Goal: Task Accomplishment & Management: Use online tool/utility

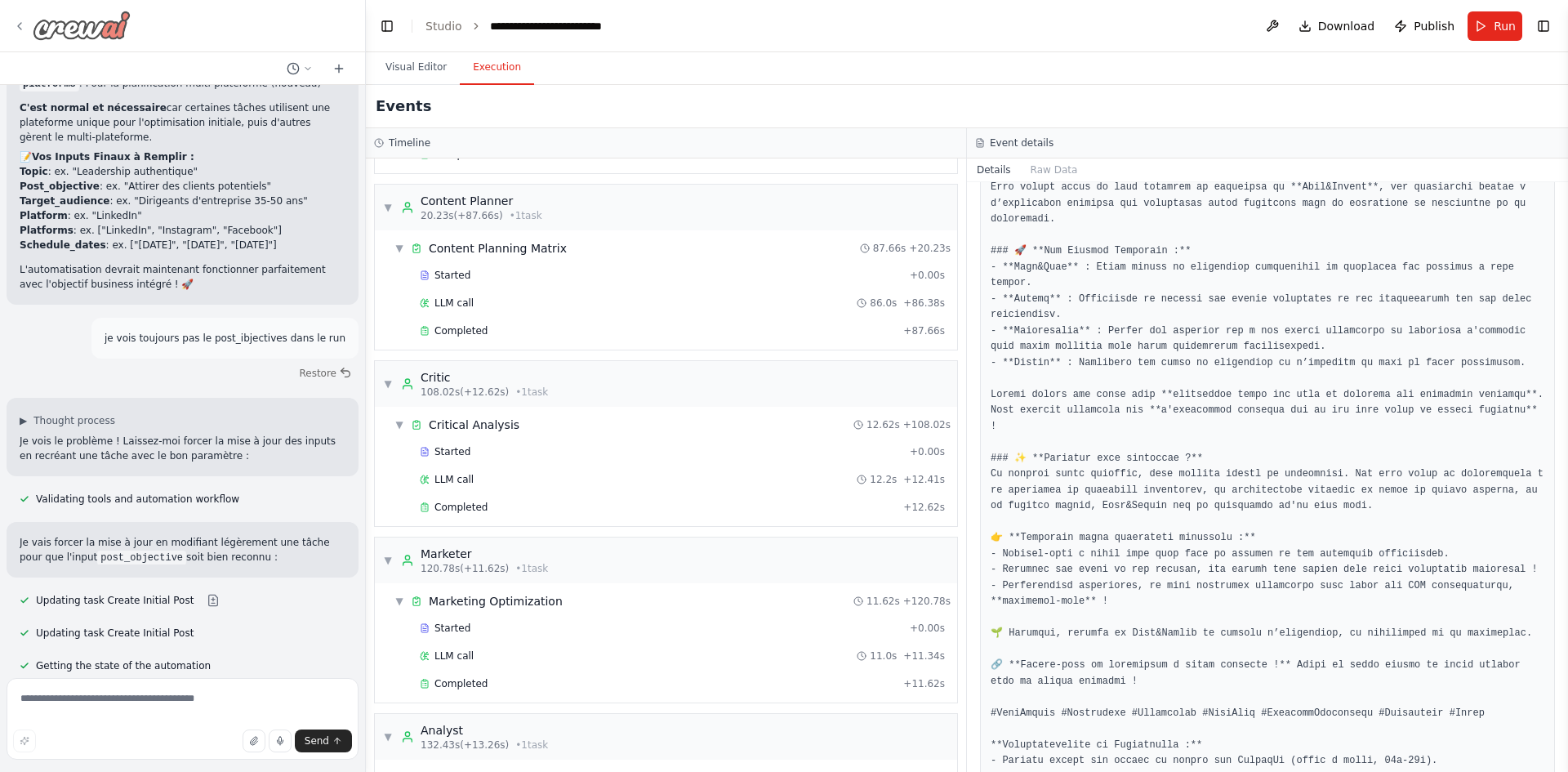
click at [36, 26] on img at bounding box center [82, 24] width 98 height 29
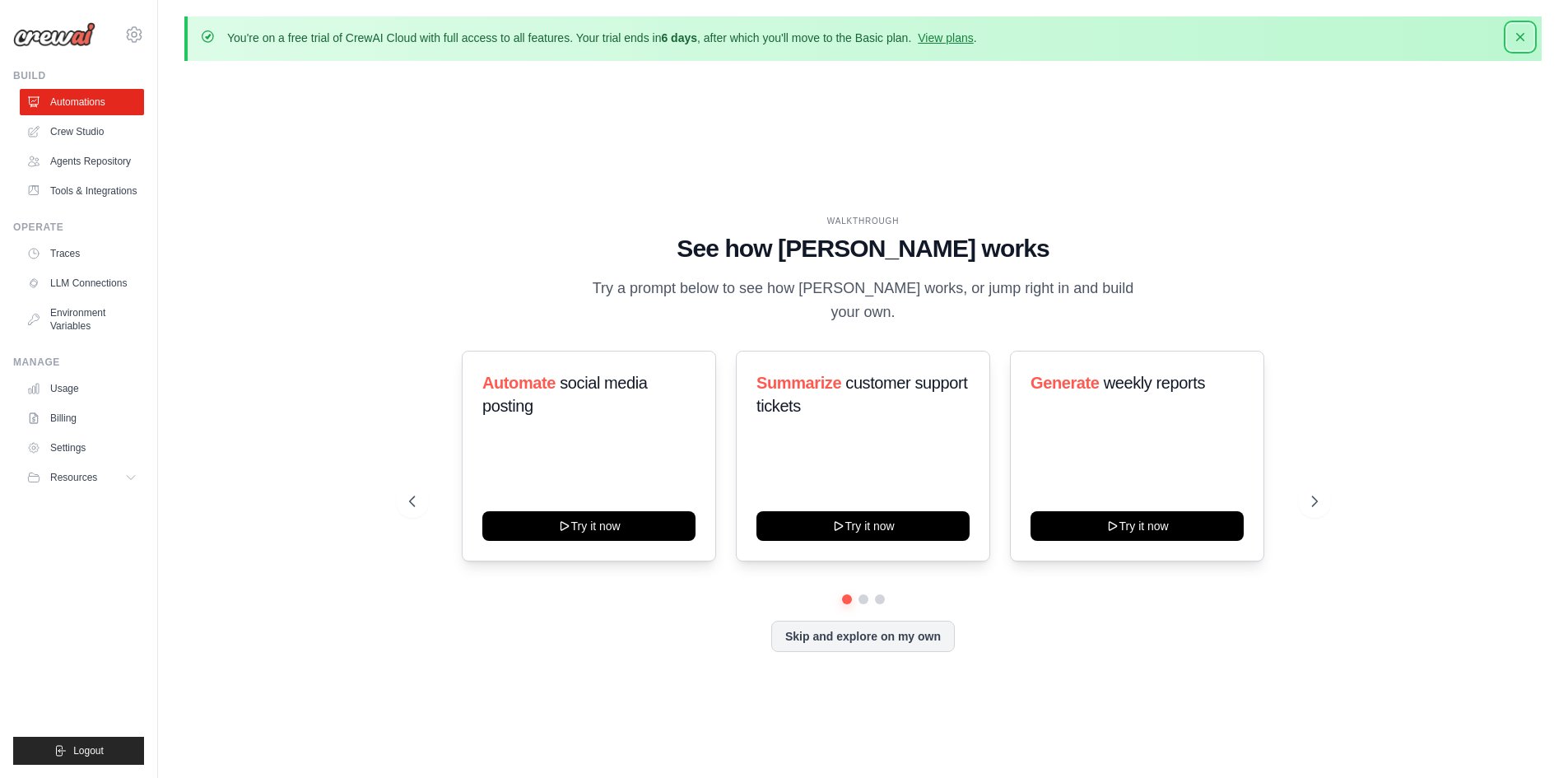
click at [1523, 36] on icon "button" at bounding box center [1520, 36] width 16 height 16
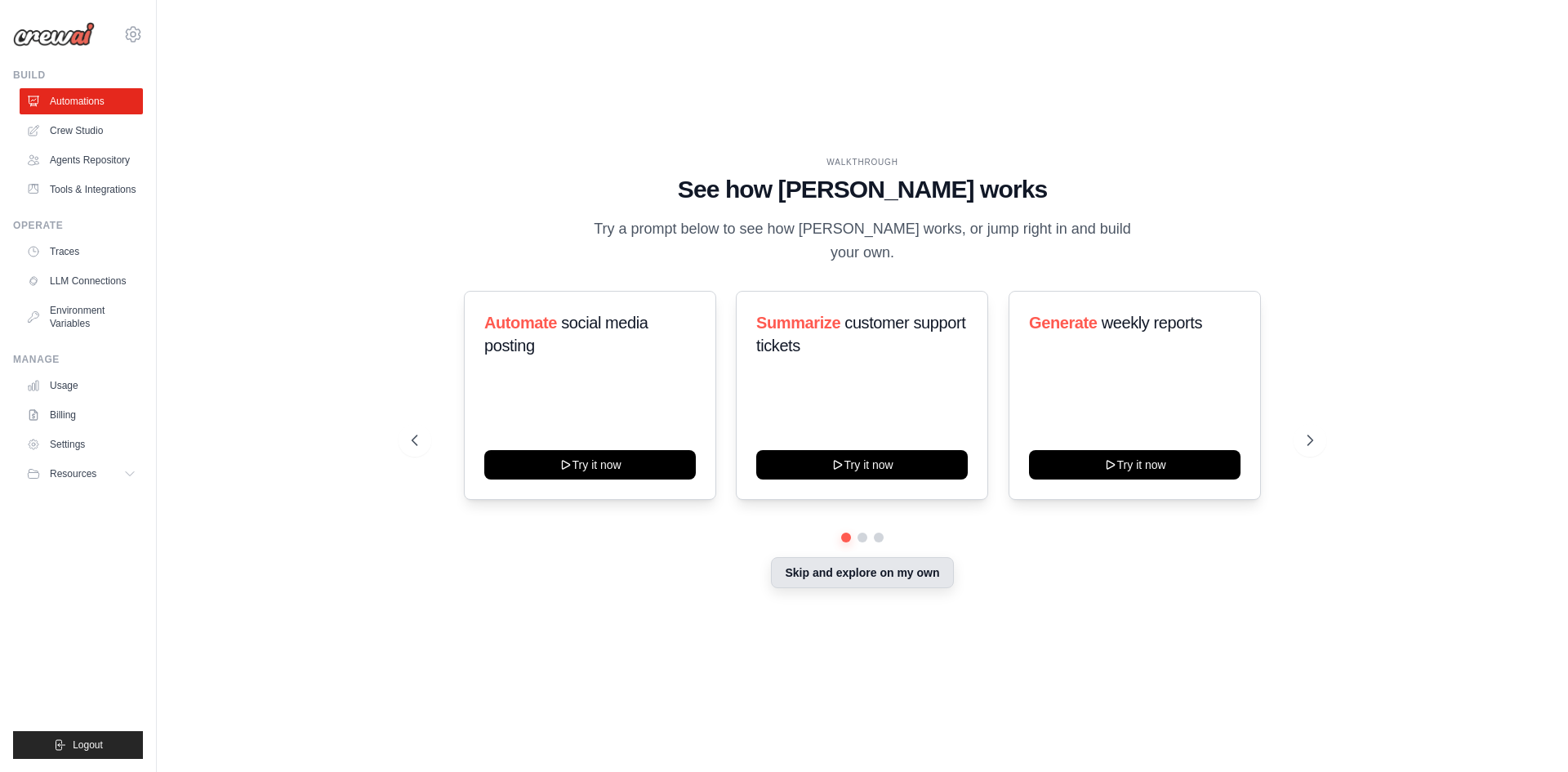
click at [900, 558] on button "Skip and explore on my own" at bounding box center [862, 572] width 182 height 31
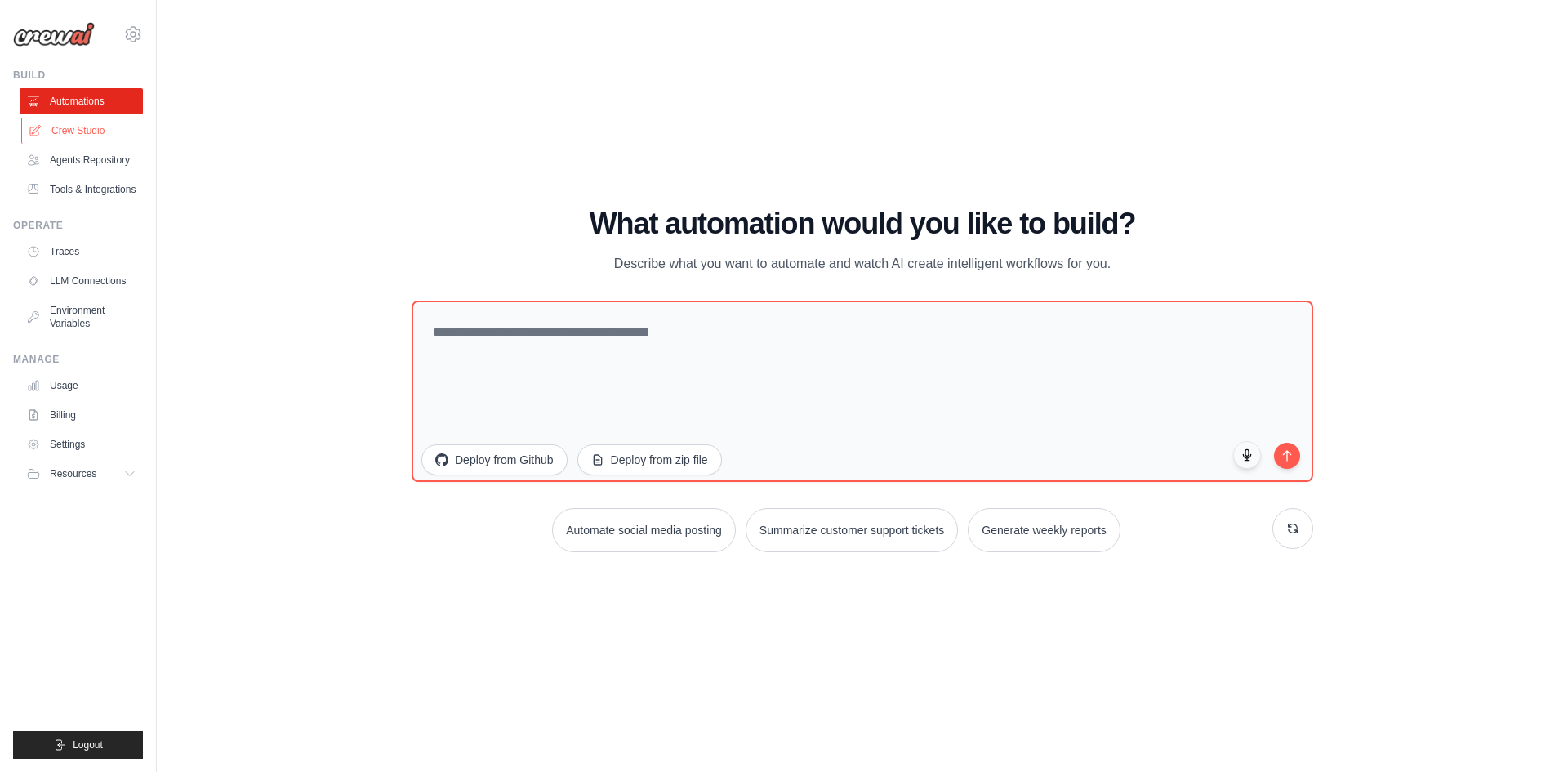
click at [44, 125] on link "Crew Studio" at bounding box center [83, 131] width 123 height 26
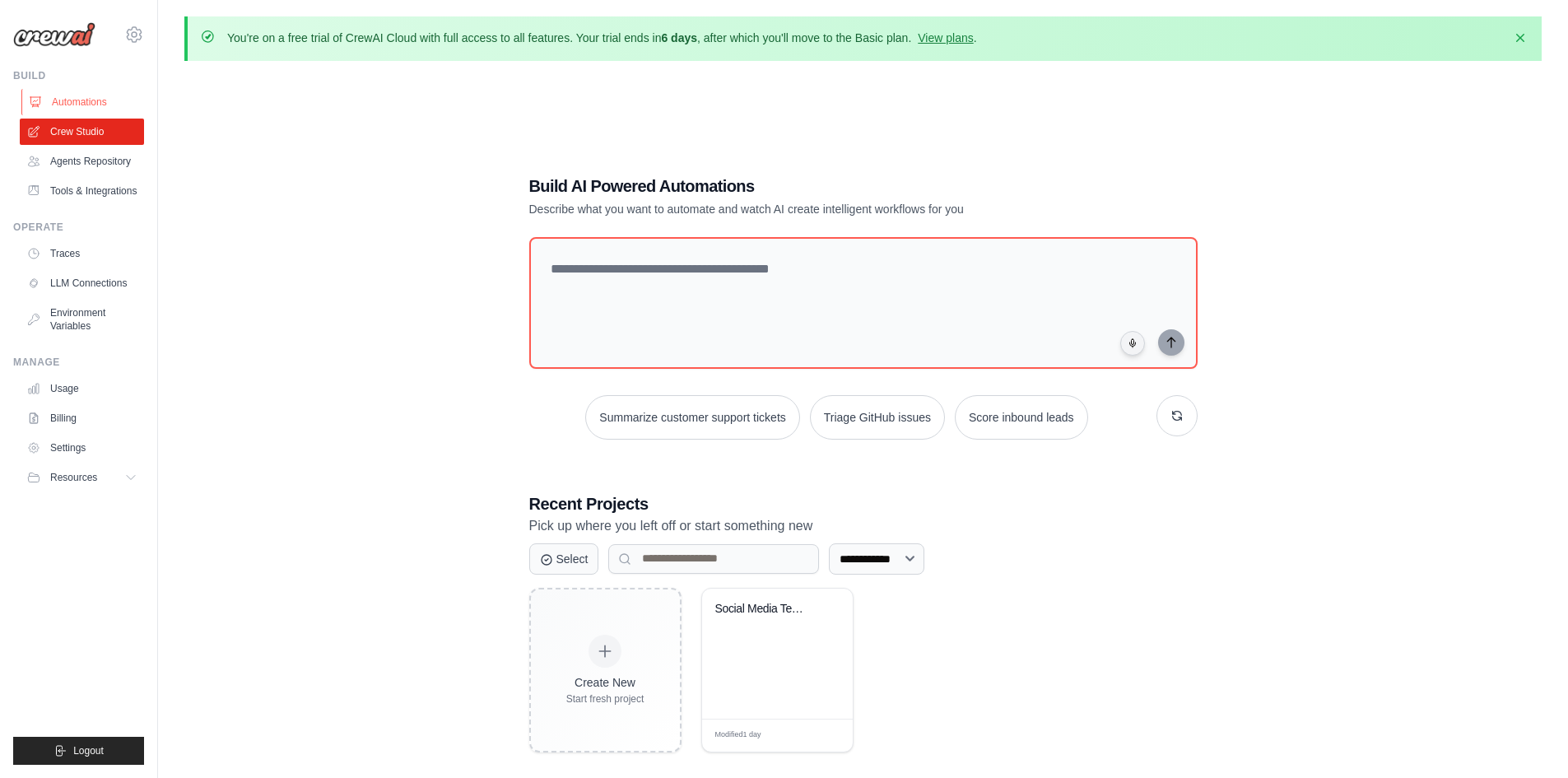
click at [53, 105] on link "Automations" at bounding box center [83, 102] width 124 height 27
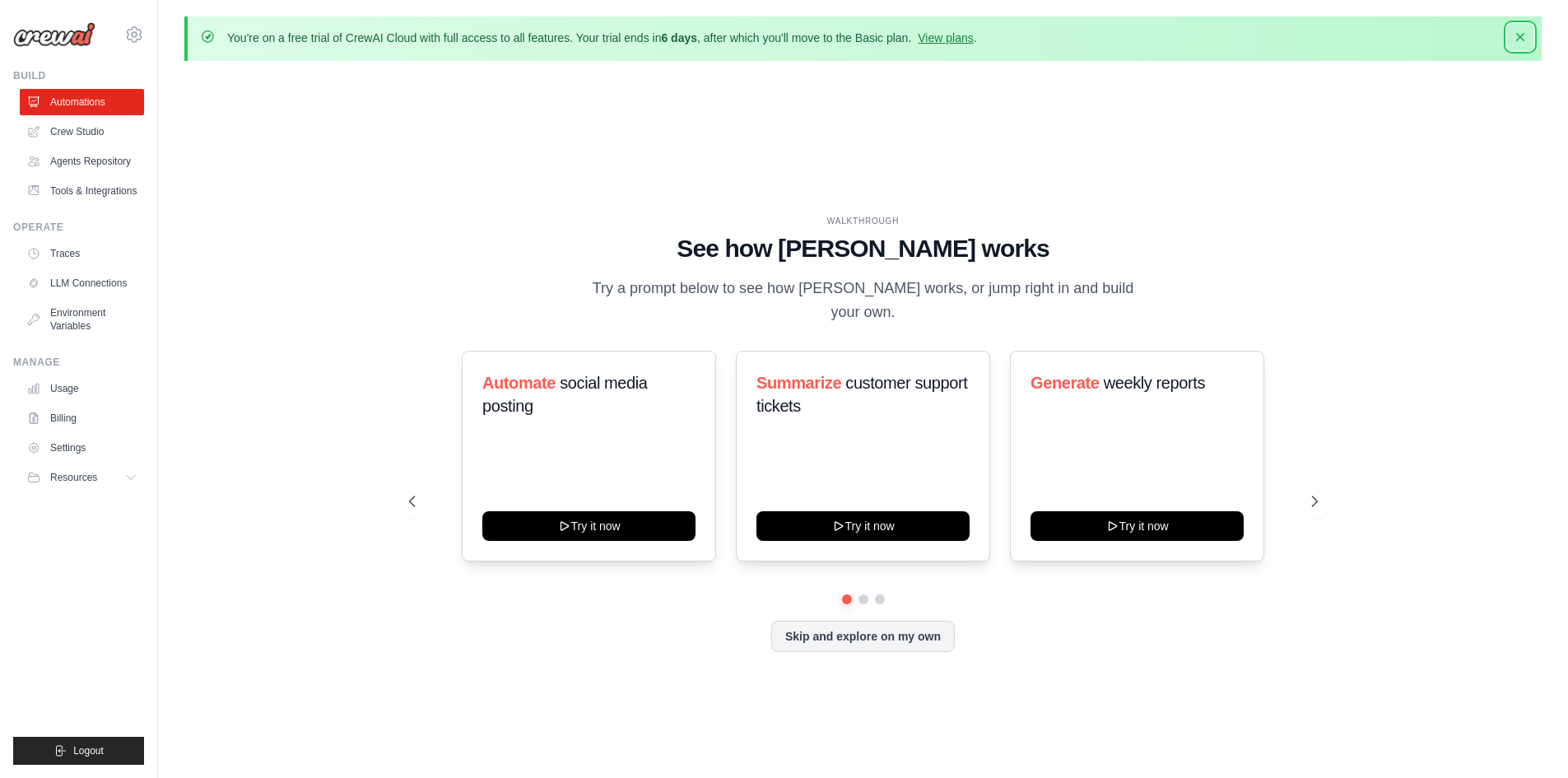
click at [1522, 42] on icon "button" at bounding box center [1520, 36] width 16 height 16
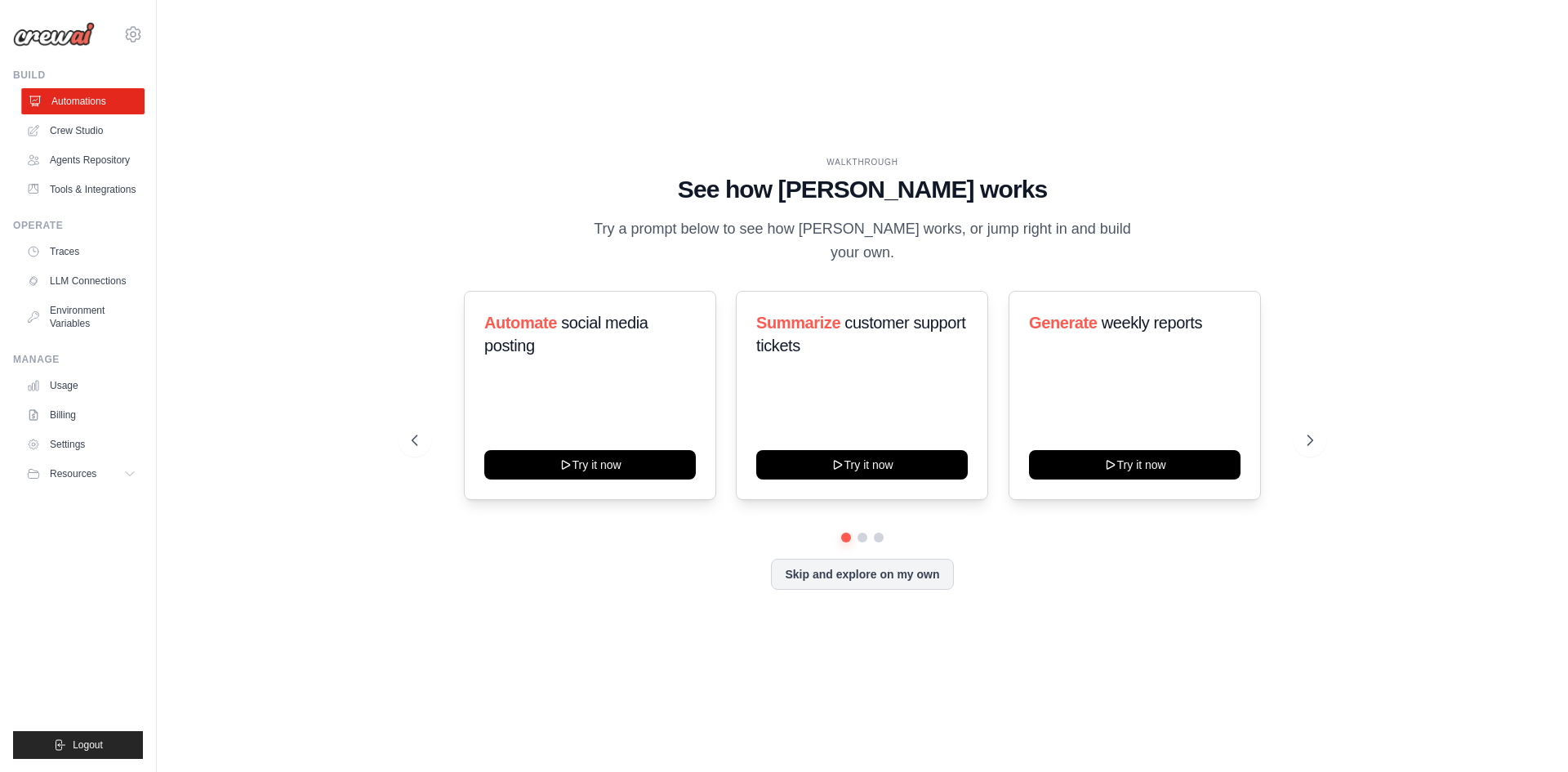
click at [112, 103] on link "Automations" at bounding box center [83, 101] width 123 height 26
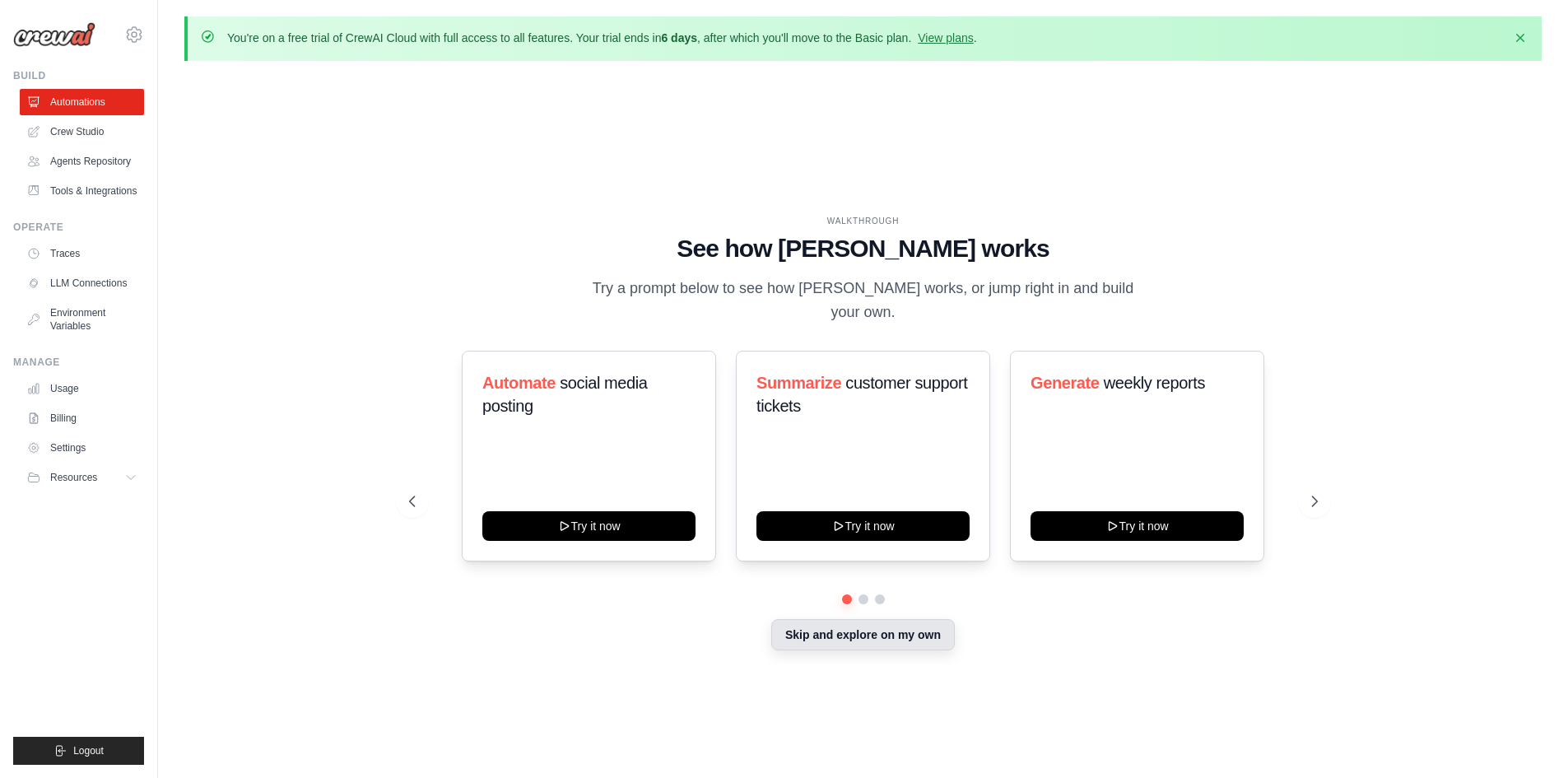
click at [913, 619] on button "Skip and explore on my own" at bounding box center [863, 634] width 184 height 31
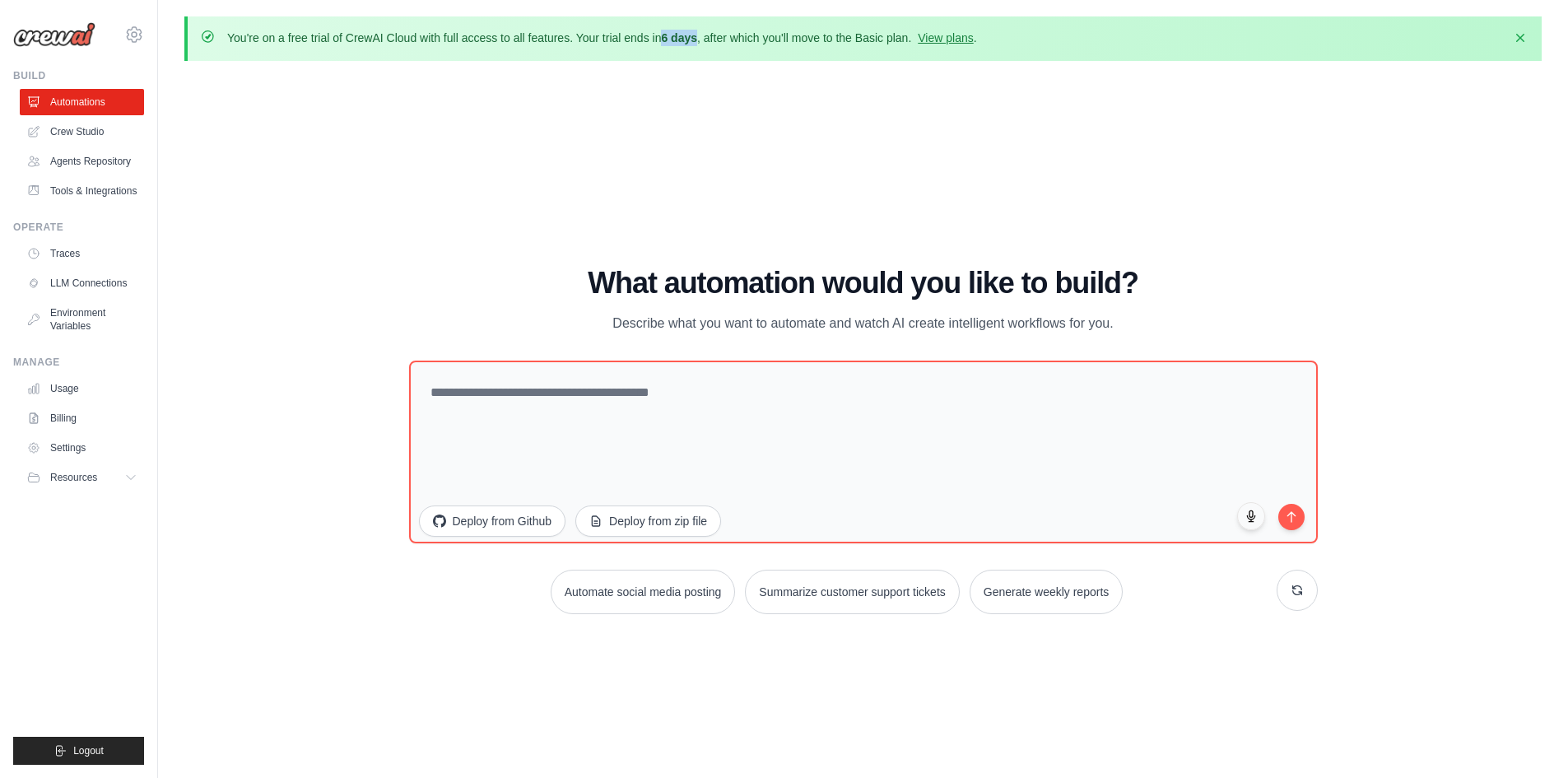
drag, startPoint x: 699, startPoint y: 38, endPoint x: 663, endPoint y: 32, distance: 36.5
click at [663, 32] on p "You're on a free trial of CrewAI Cloud with full access to all features. Your t…" at bounding box center [602, 37] width 750 height 16
click at [1529, 29] on button "Dismiss" at bounding box center [1521, 37] width 26 height 27
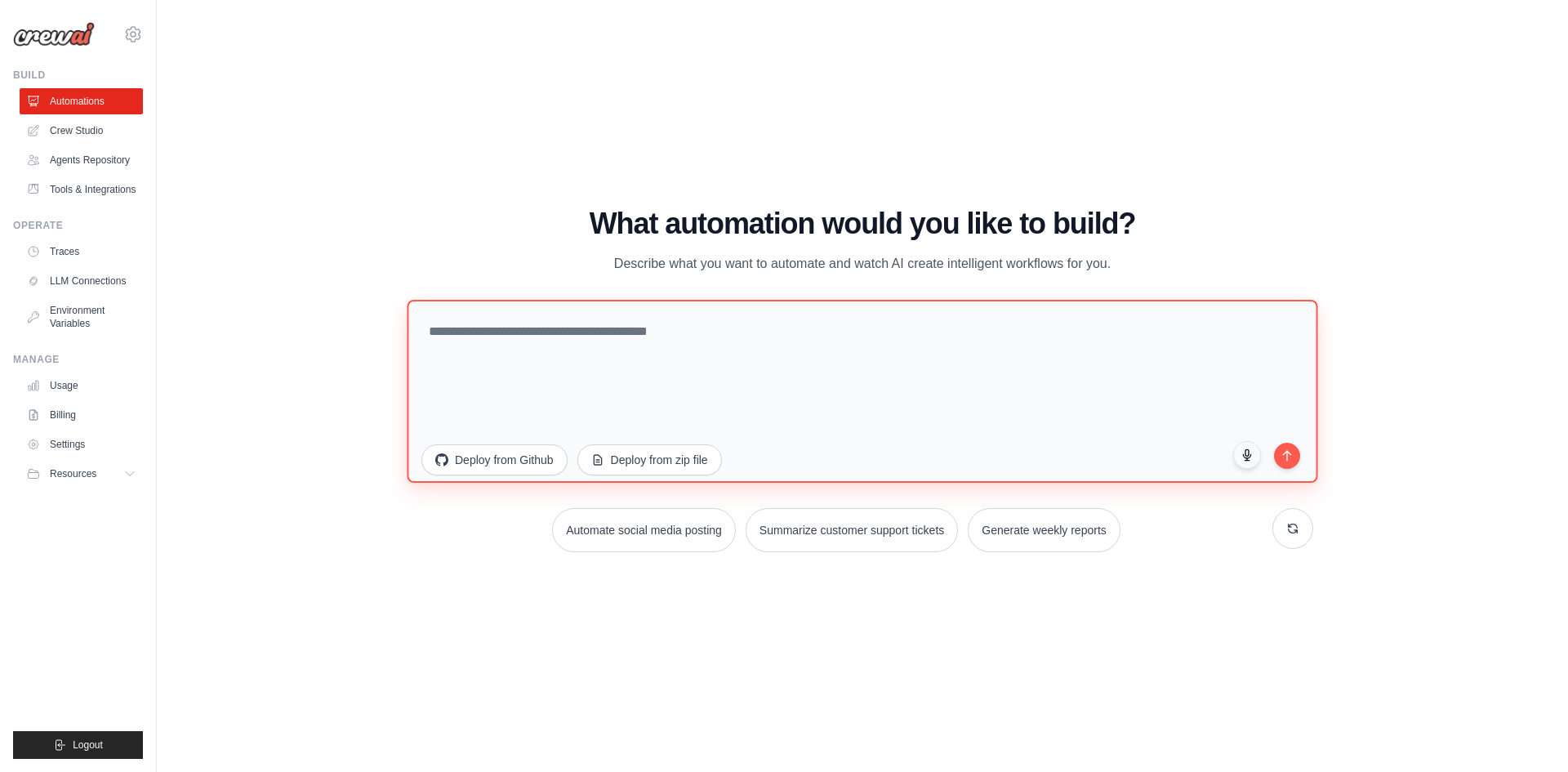
click at [816, 348] on textarea at bounding box center [862, 390] width 911 height 183
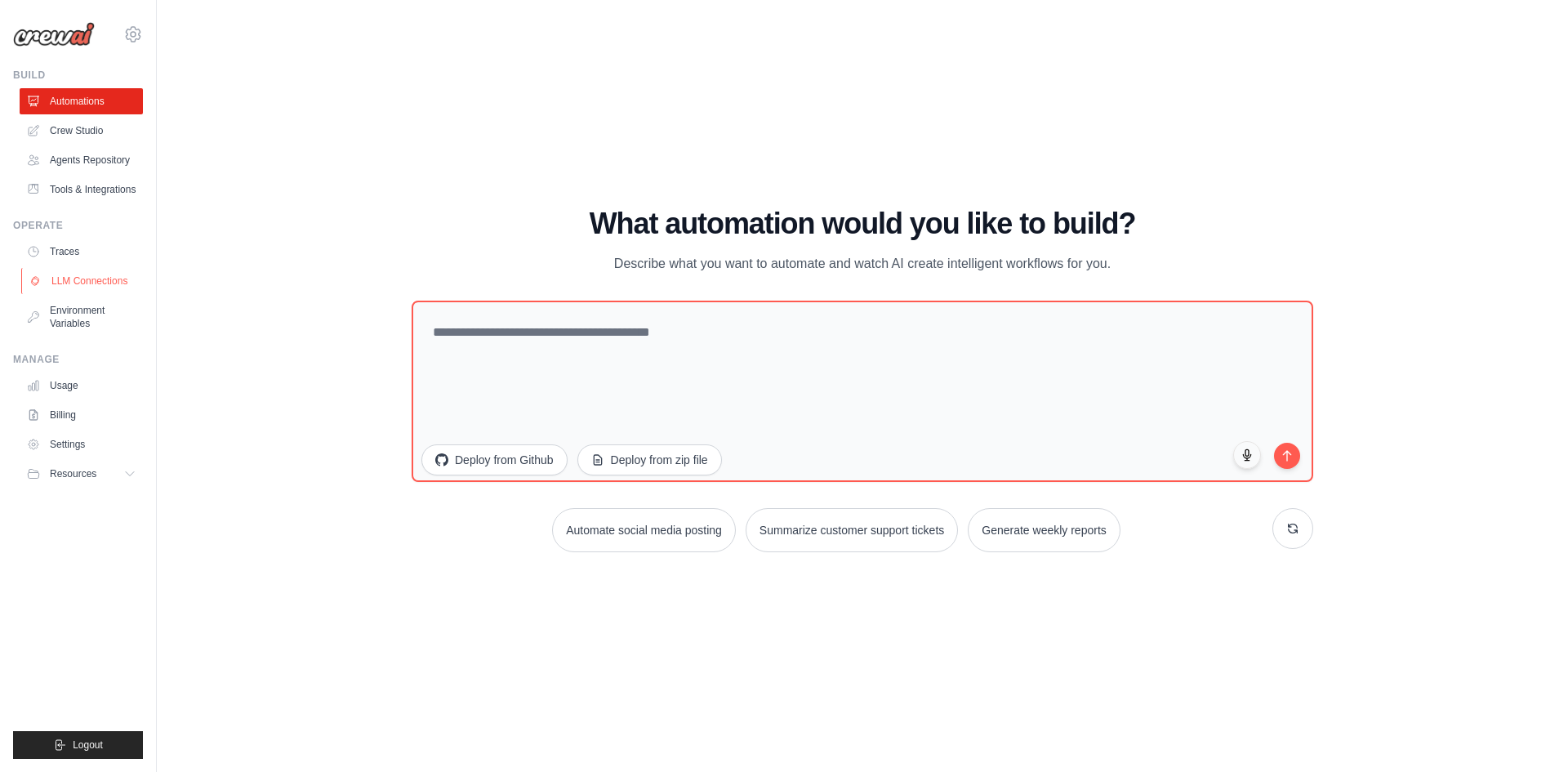
click at [108, 284] on link "LLM Connections" at bounding box center [83, 281] width 123 height 26
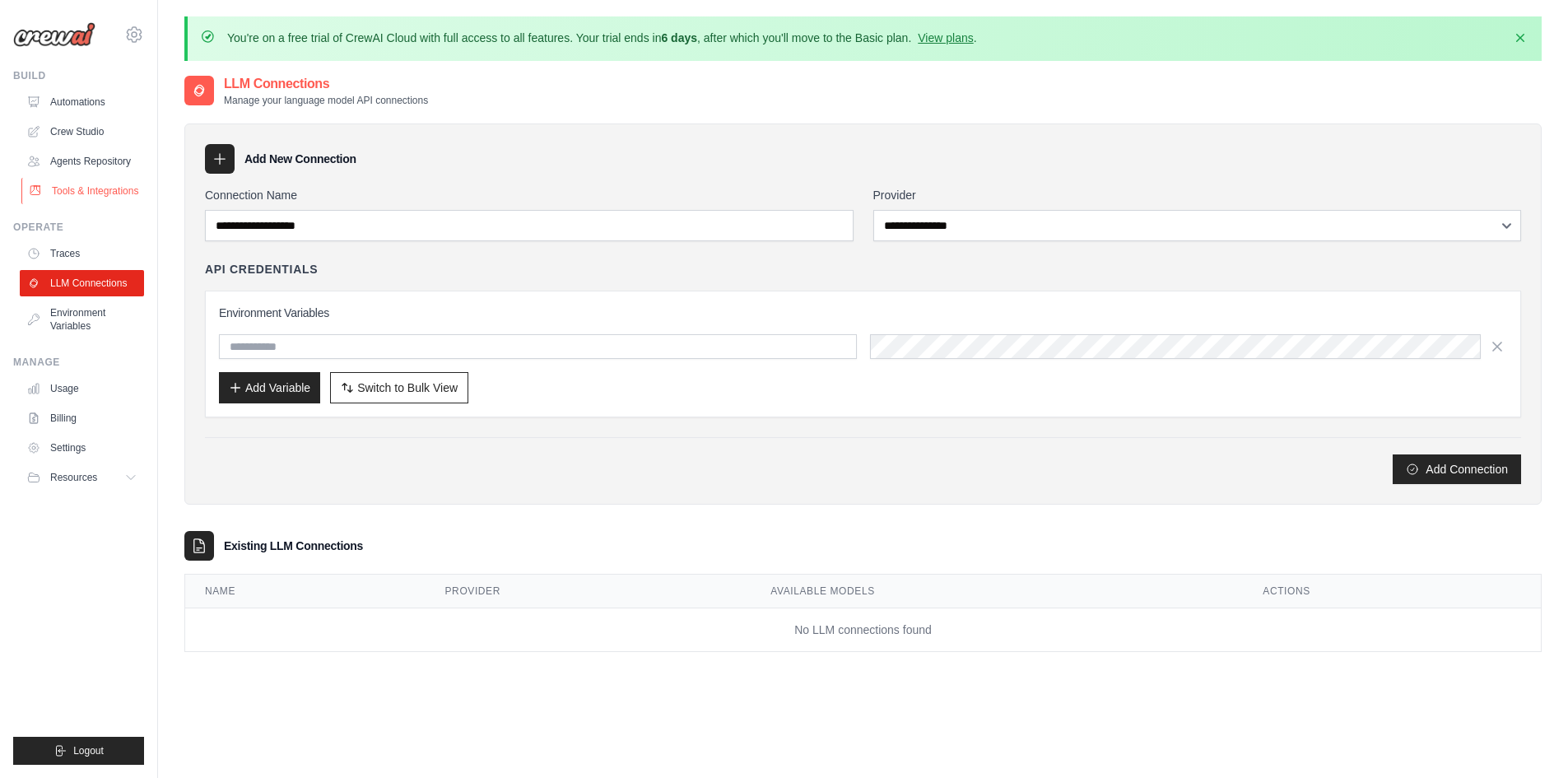
click at [111, 181] on link "Tools & Integrations" at bounding box center [83, 191] width 124 height 27
click at [104, 163] on link "Agents Repository" at bounding box center [83, 162] width 124 height 27
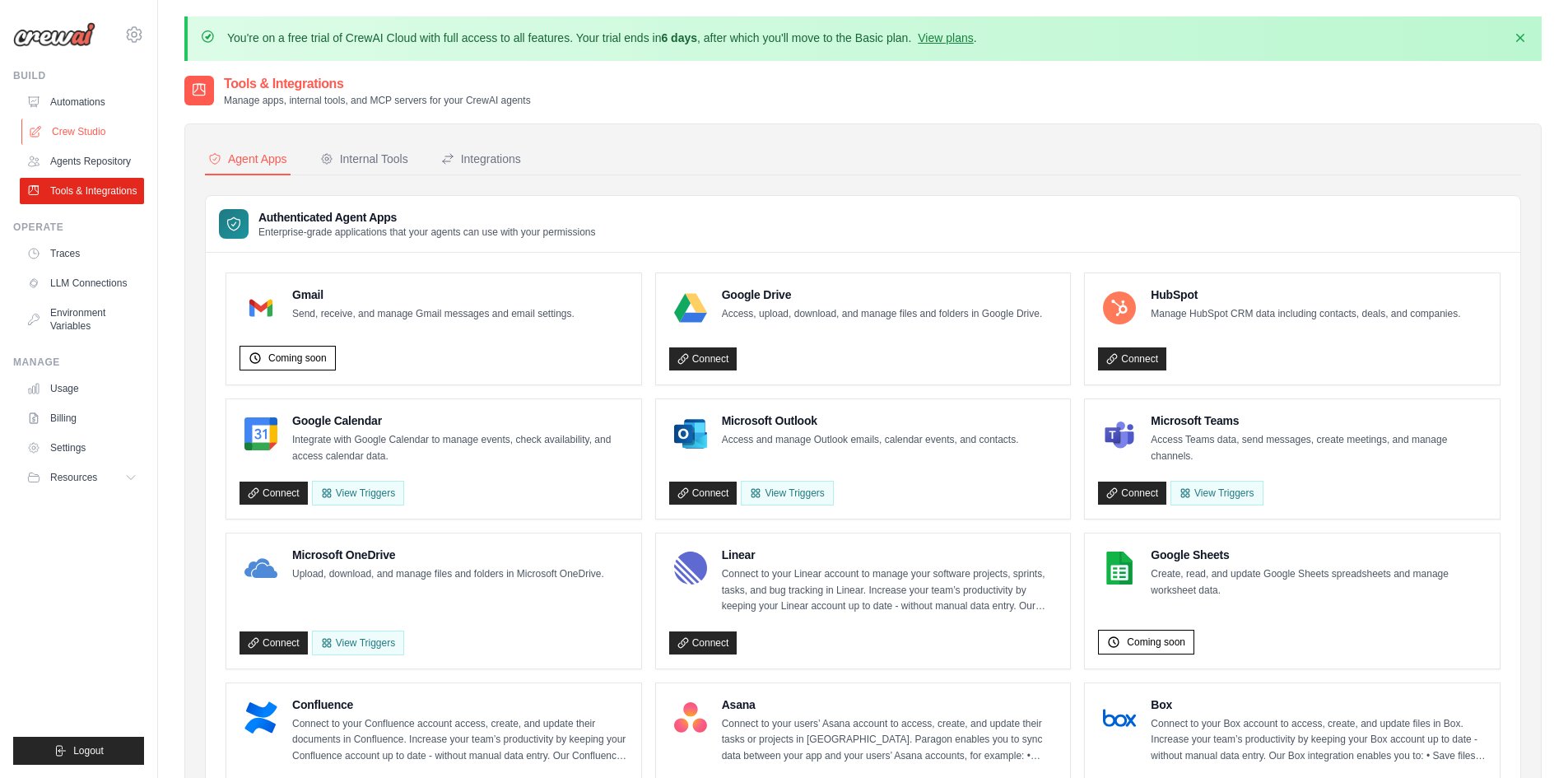
click at [114, 130] on link "Crew Studio" at bounding box center [83, 132] width 124 height 27
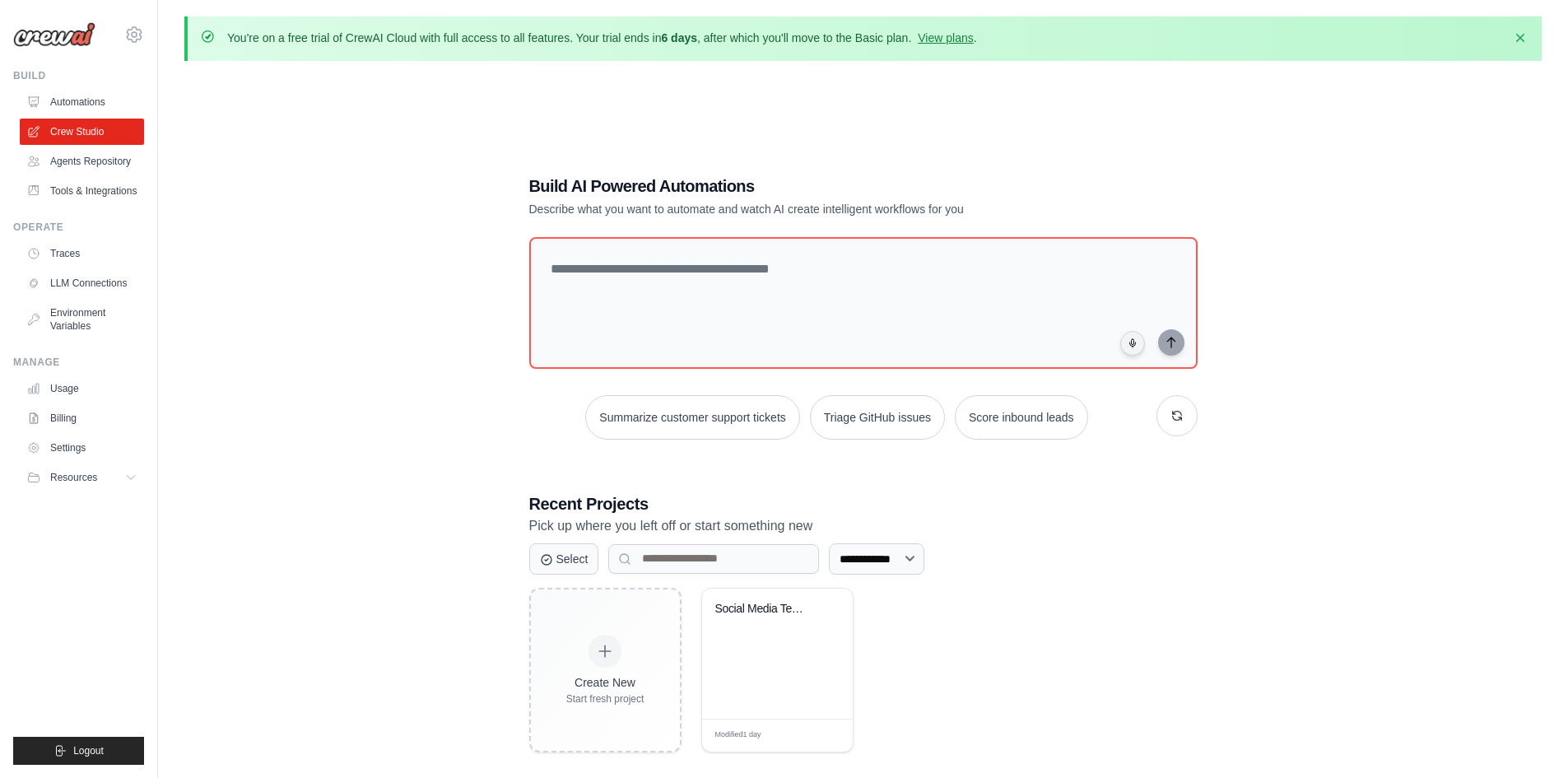
click at [85, 92] on link "Automations" at bounding box center [81, 102] width 124 height 27
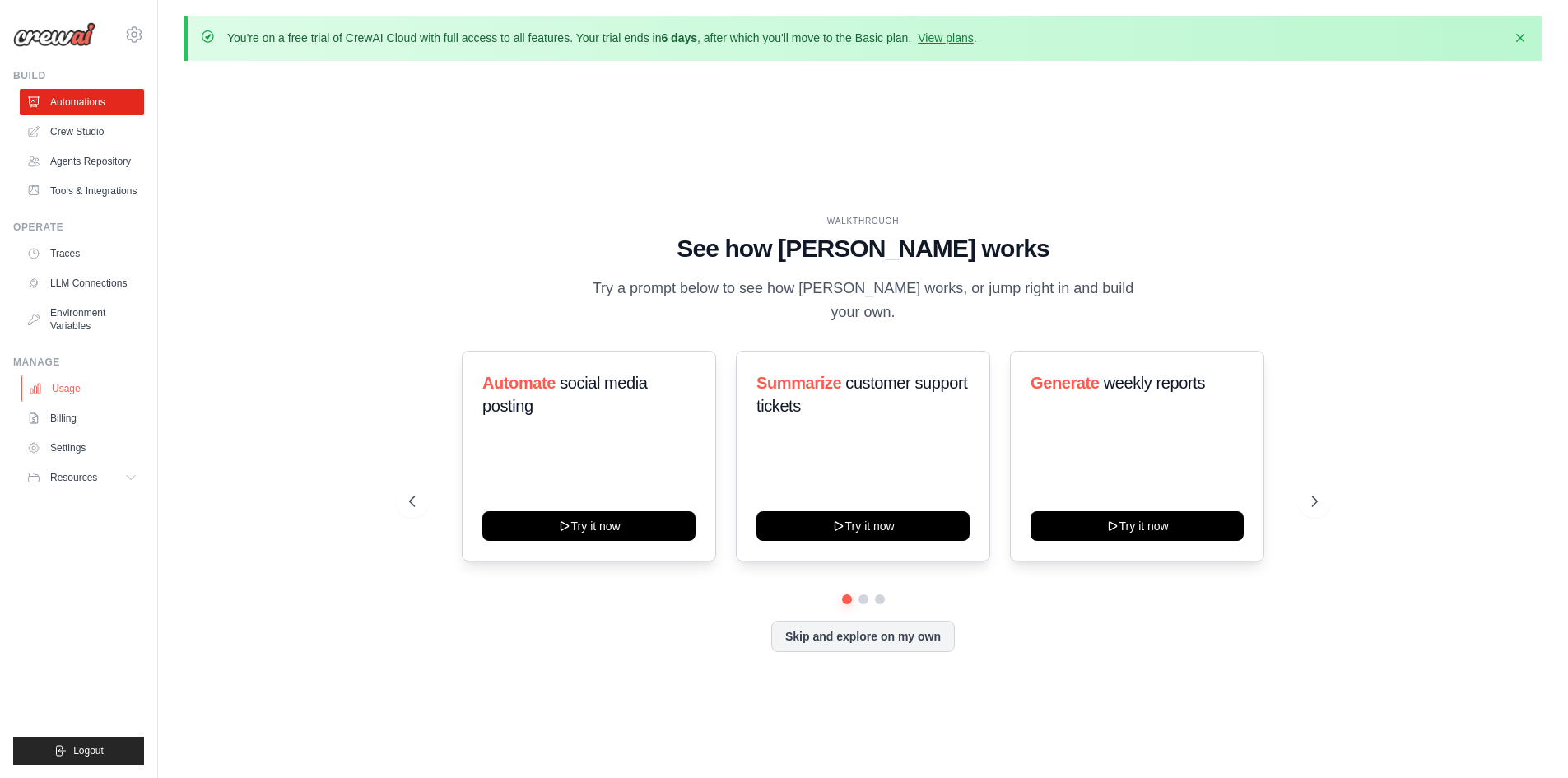
click at [86, 394] on link "Usage" at bounding box center [83, 389] width 124 height 27
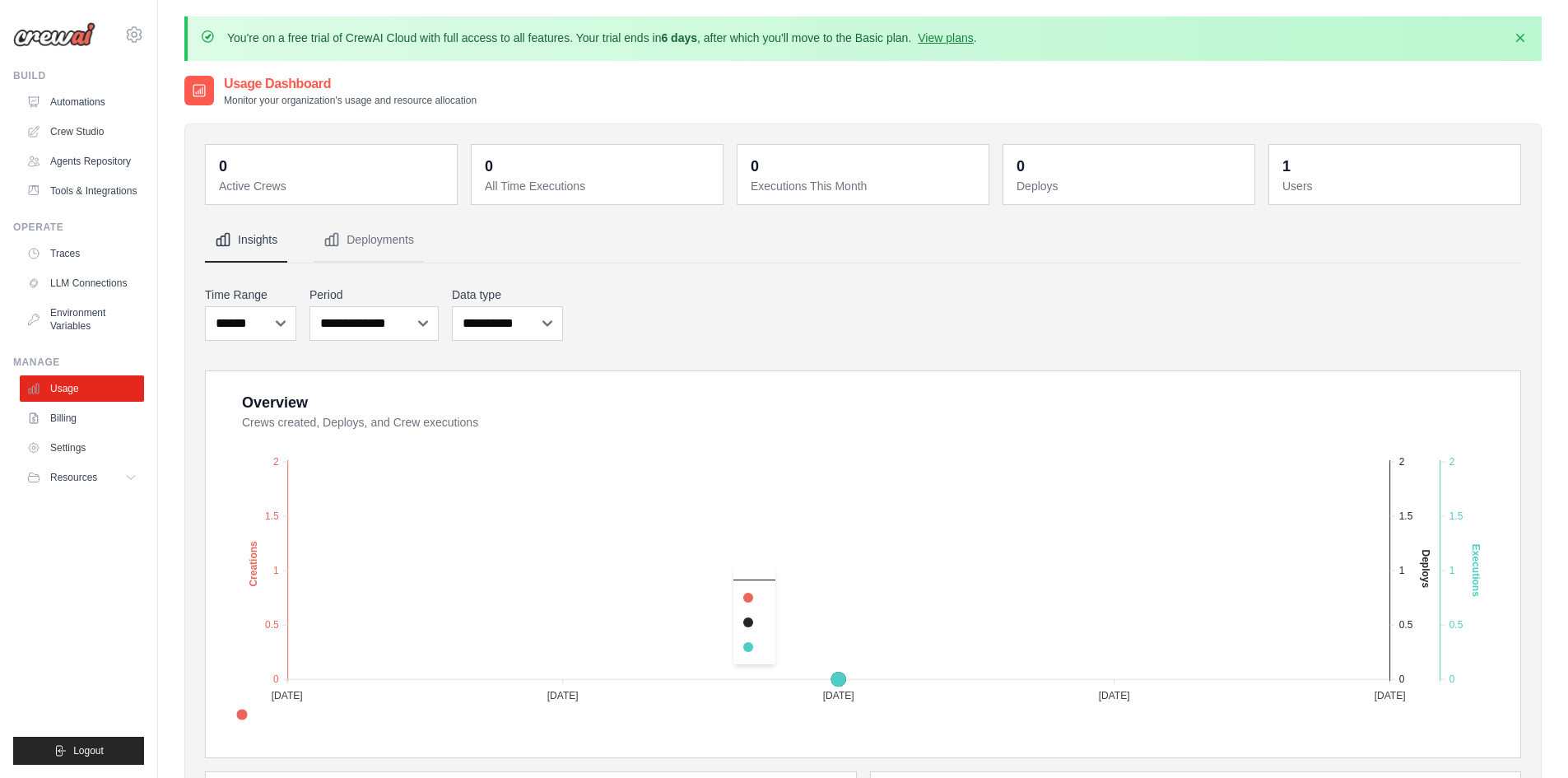
click at [970, 44] on p "You're on a free trial of CrewAI Cloud with full access to all features. Your t…" at bounding box center [602, 37] width 750 height 16
click at [968, 43] on link "View plans" at bounding box center [945, 38] width 55 height 13
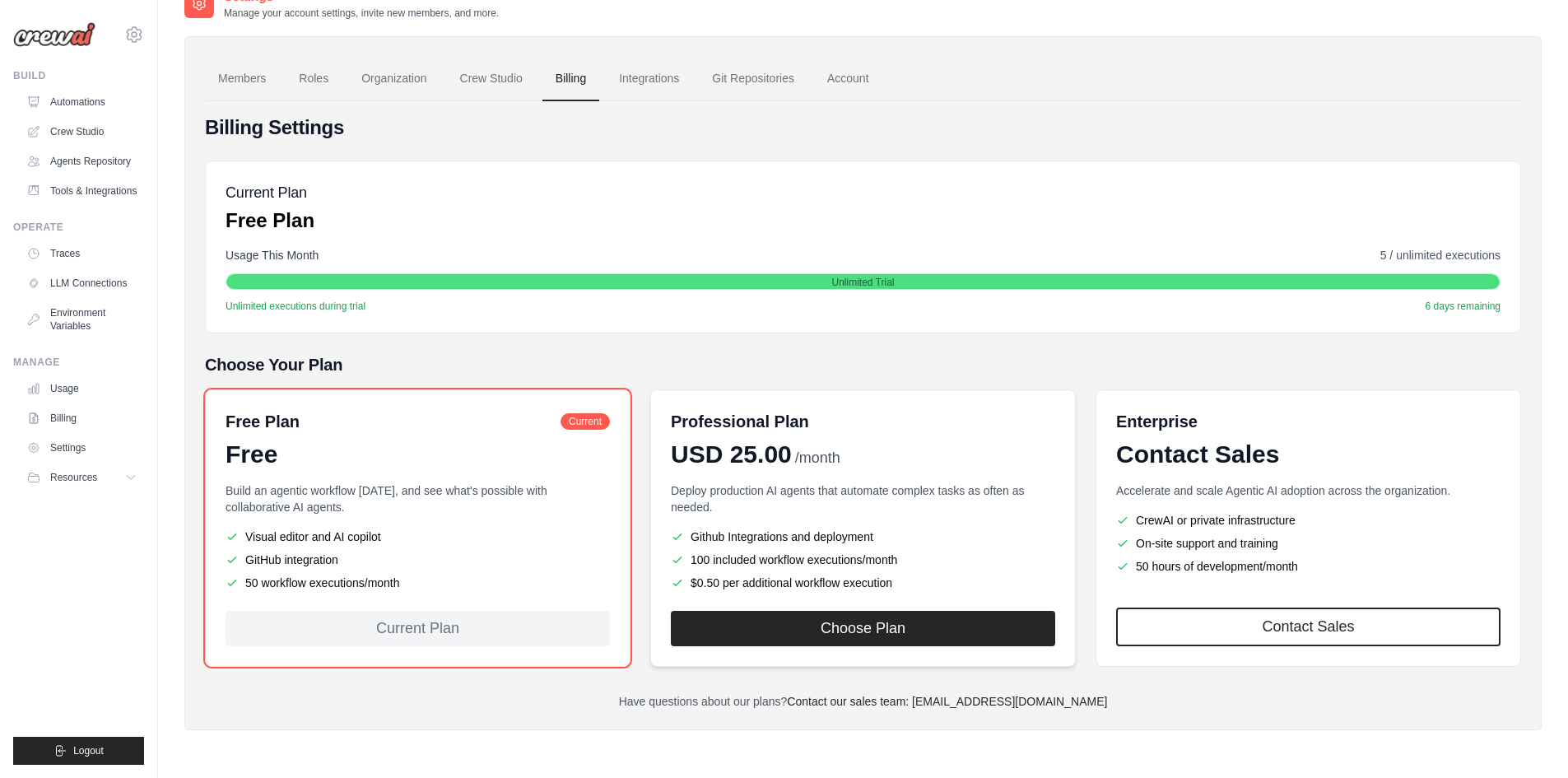
scroll to position [91, 0]
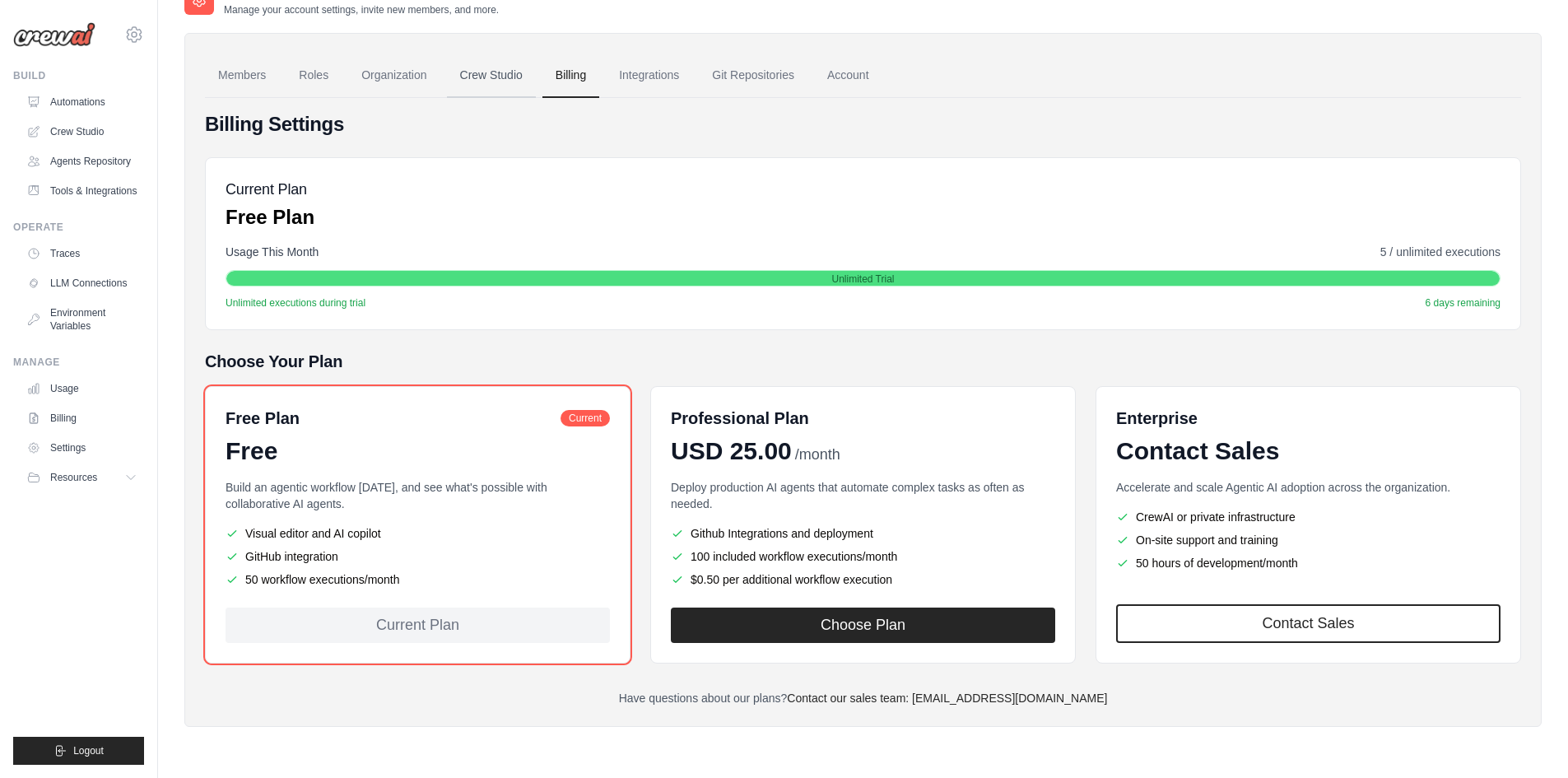
click at [471, 57] on link "Crew Studio" at bounding box center [491, 76] width 89 height 44
click at [491, 74] on link "Crew Studio" at bounding box center [491, 76] width 89 height 44
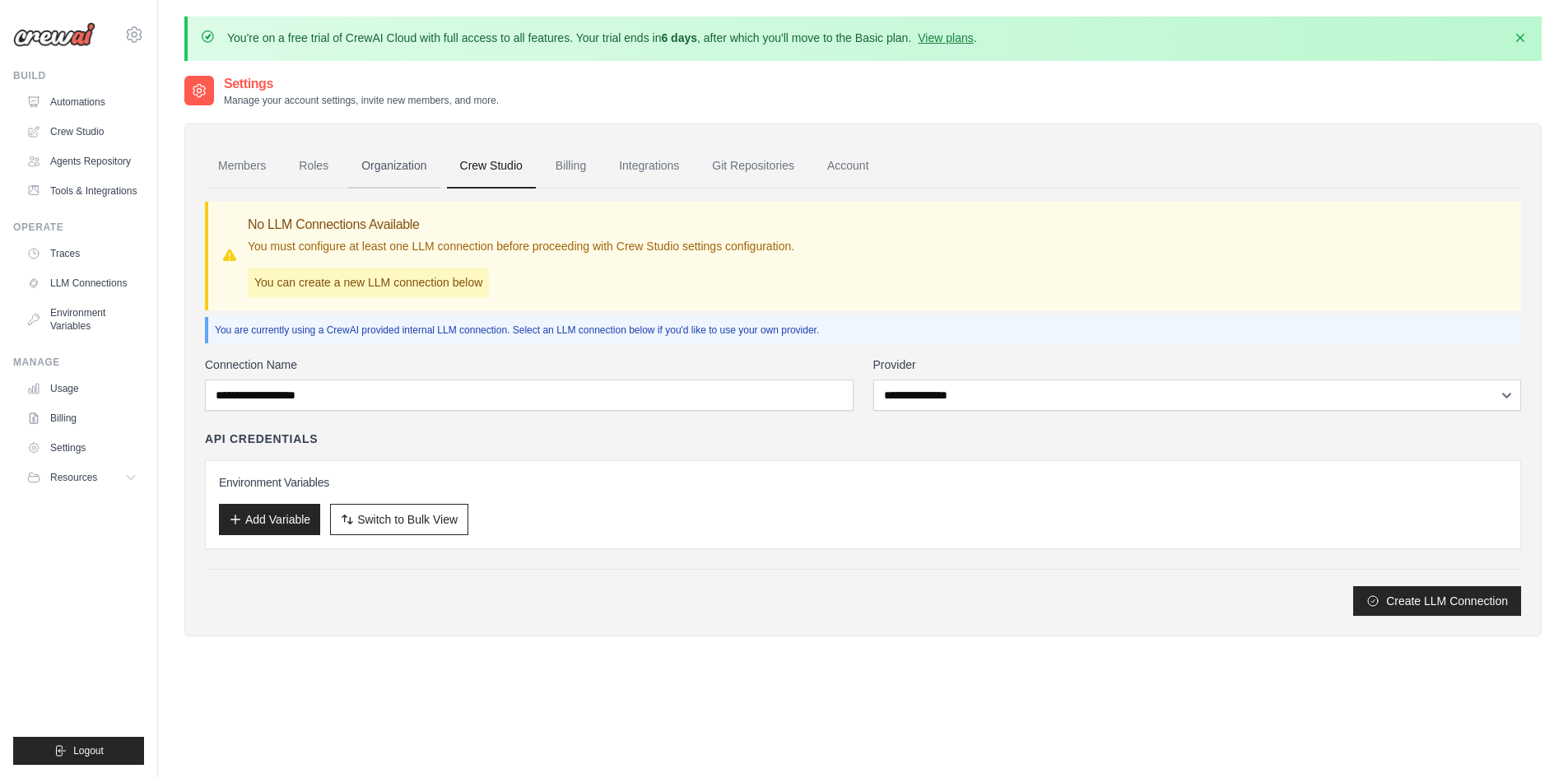
click at [396, 168] on link "Organization" at bounding box center [394, 166] width 92 height 44
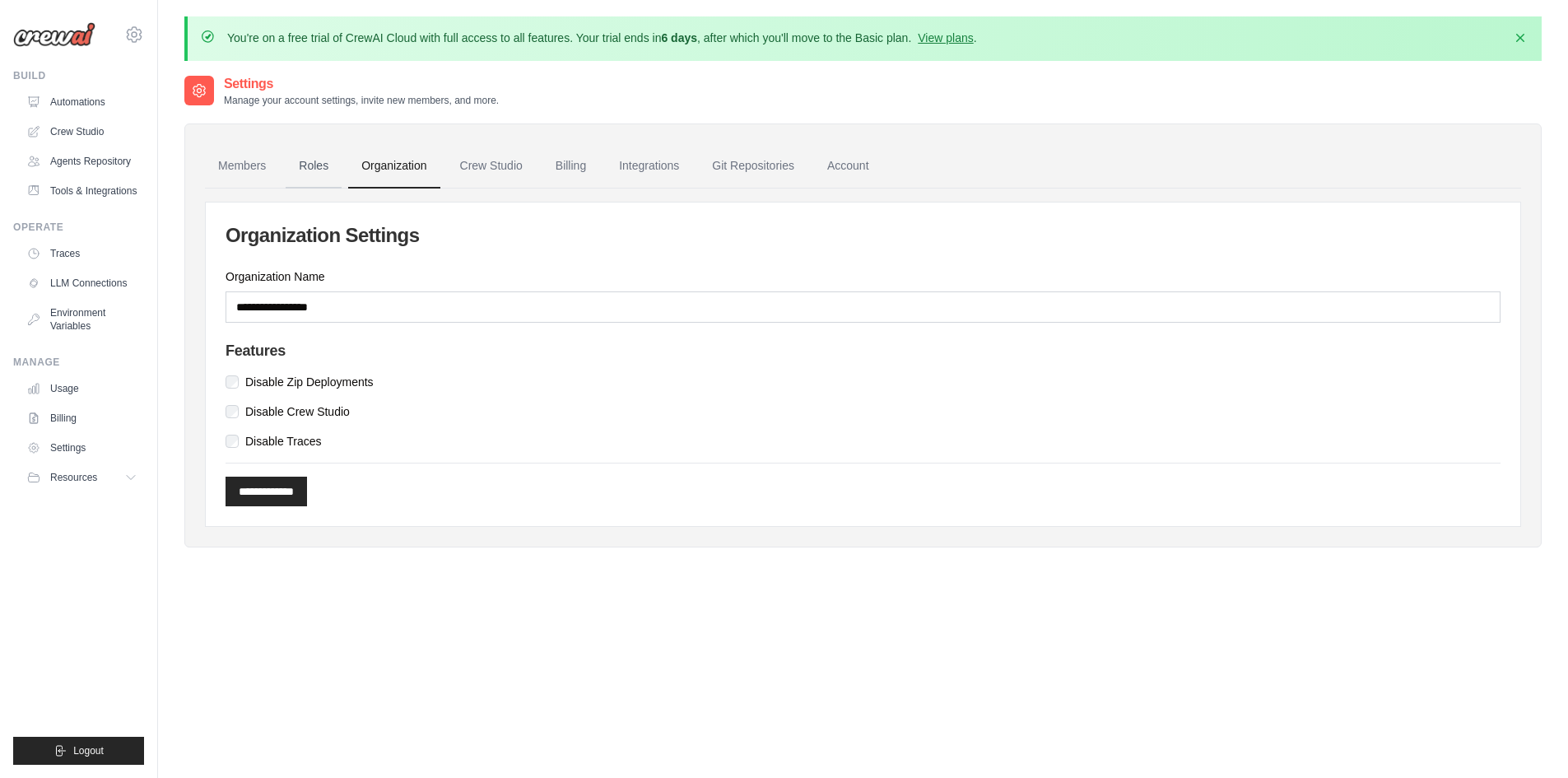
click at [317, 179] on link "Roles" at bounding box center [313, 166] width 56 height 44
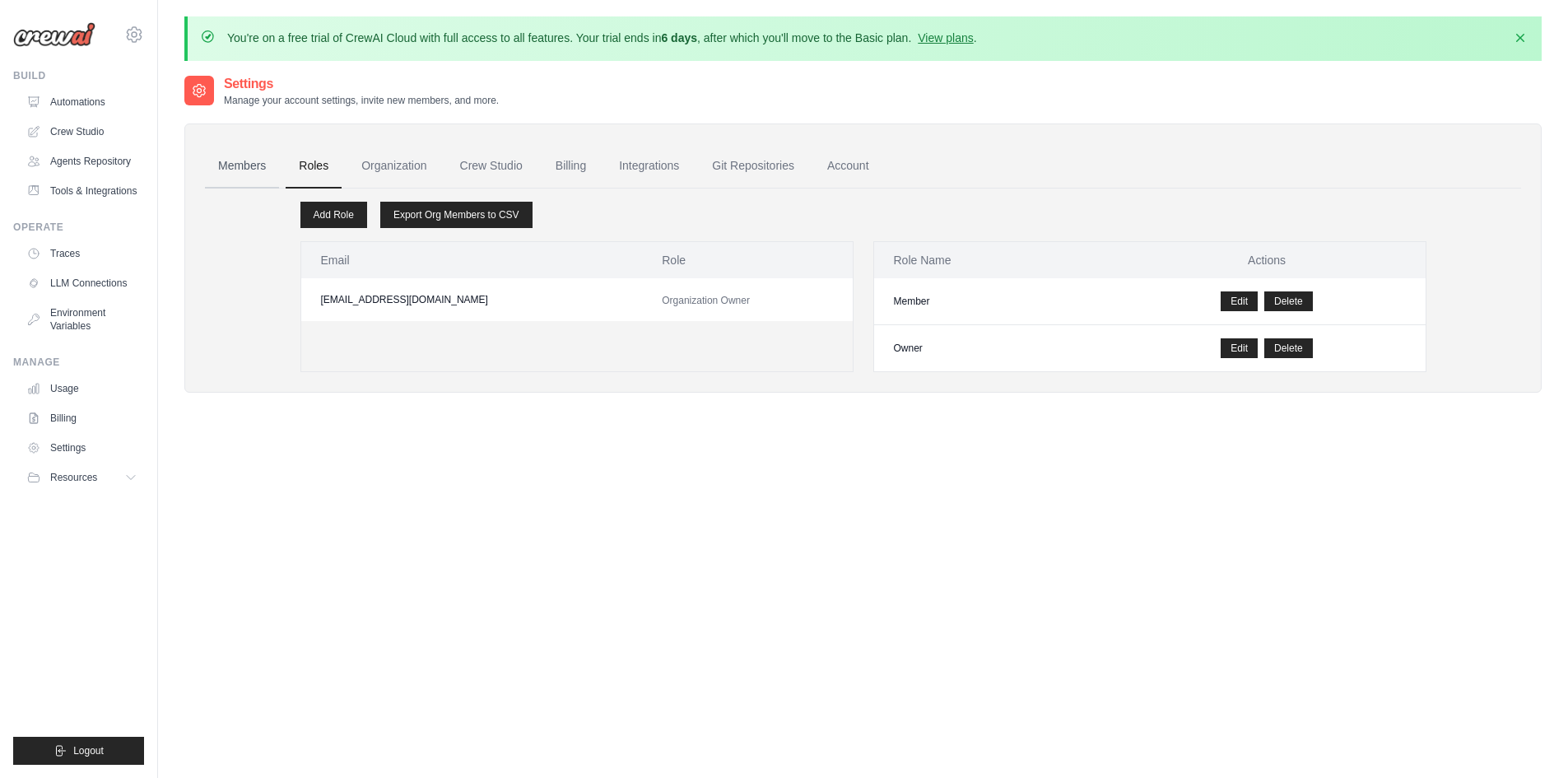
click at [268, 169] on link "Members" at bounding box center [242, 166] width 74 height 44
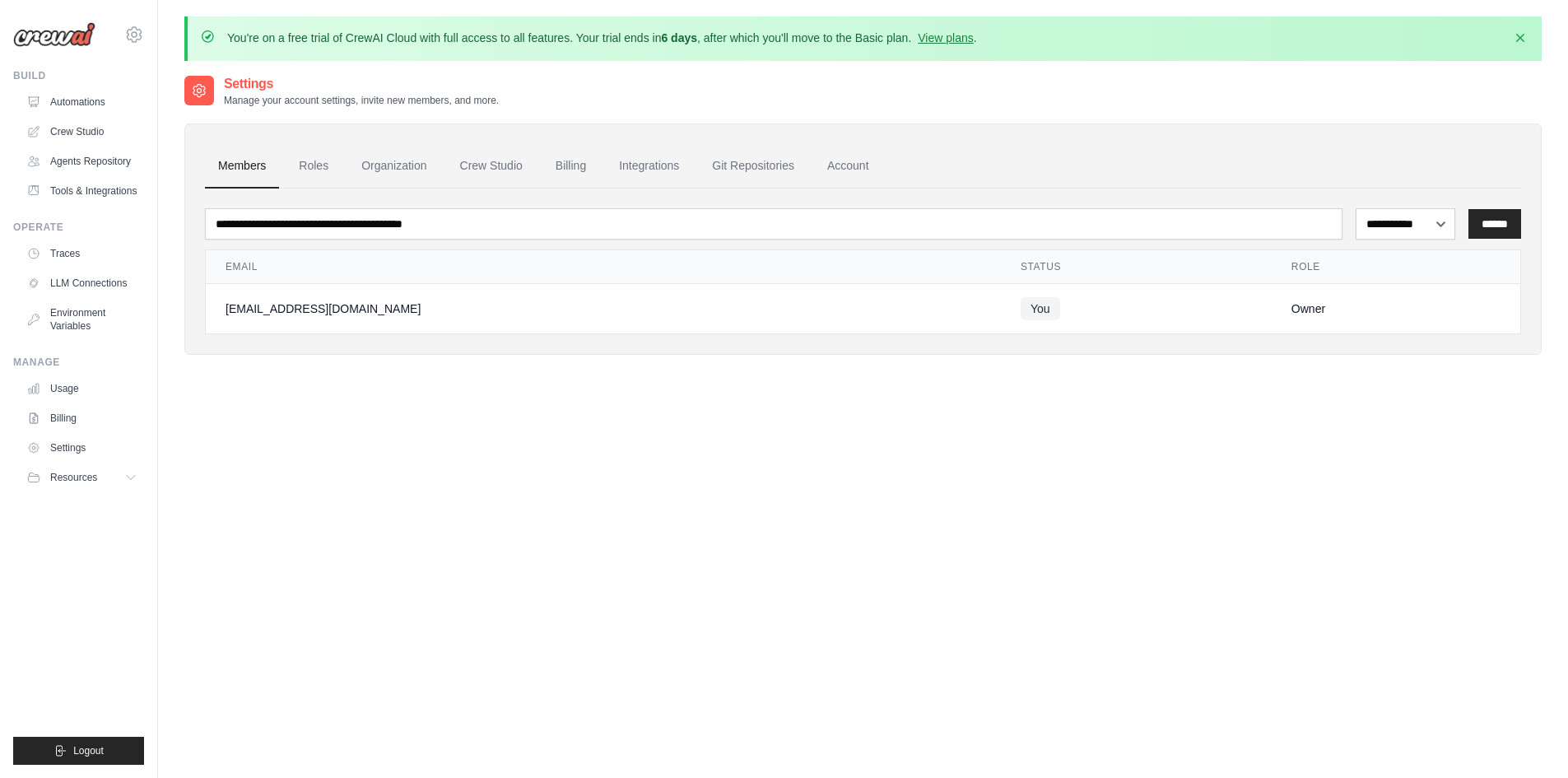
click at [600, 156] on ul "Members Roles Organization Crew Studio Billing Integrations Git Repositories Ac…" at bounding box center [863, 166] width 1316 height 44
click at [611, 163] on link "Integrations" at bounding box center [648, 166] width 86 height 44
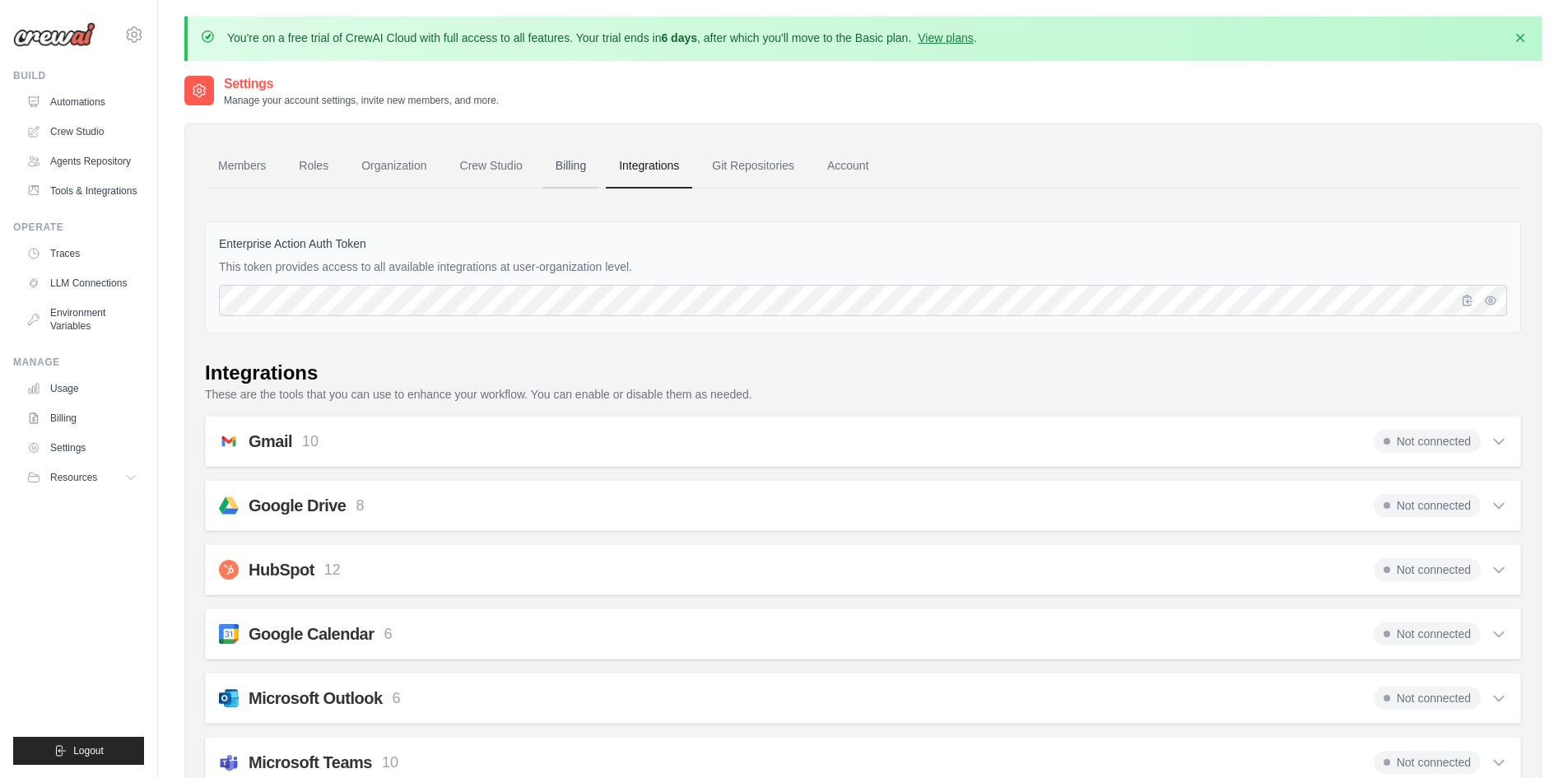
click at [562, 152] on link "Billing" at bounding box center [571, 166] width 57 height 44
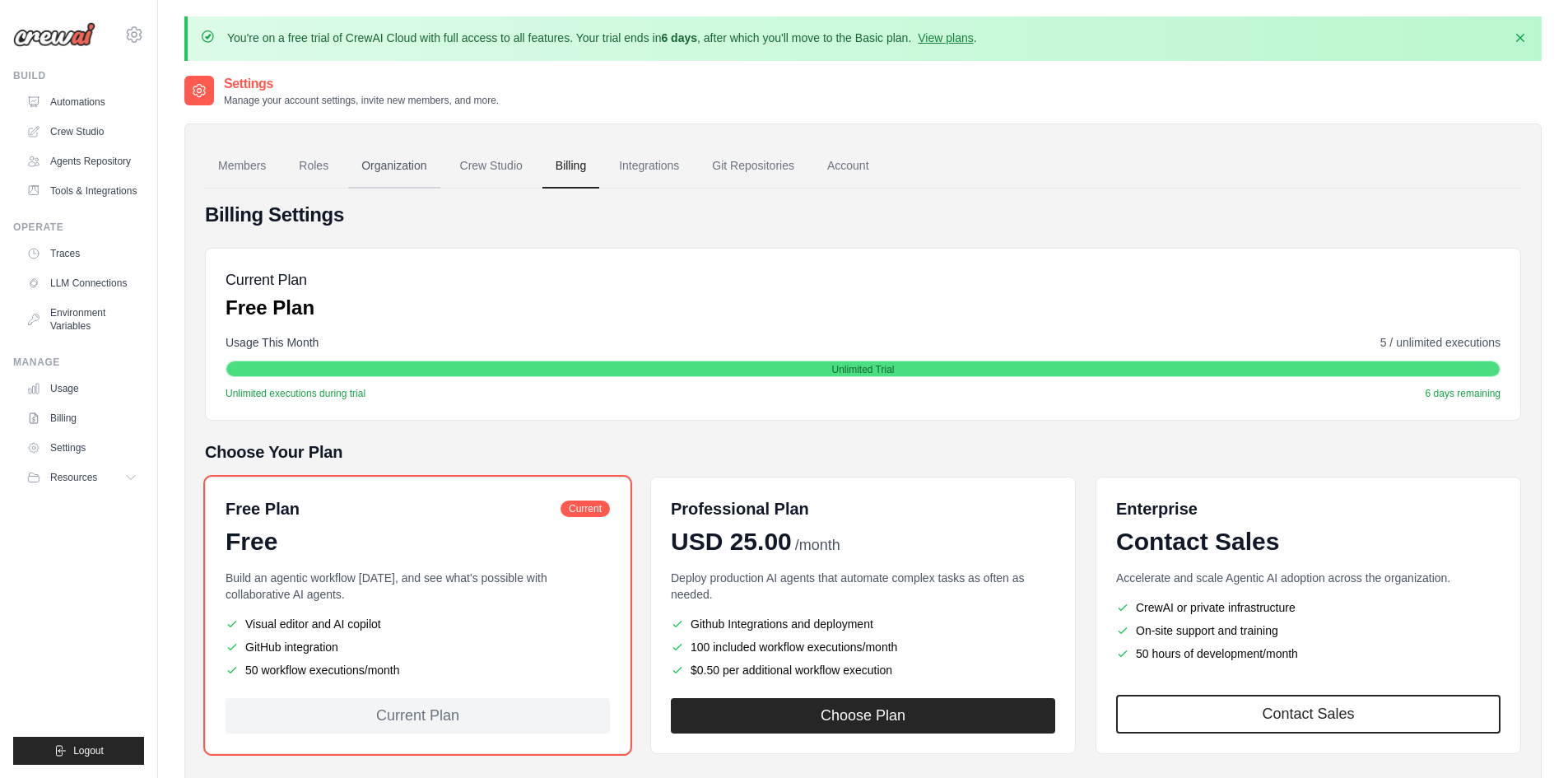
click at [397, 171] on link "Organization" at bounding box center [394, 166] width 92 height 44
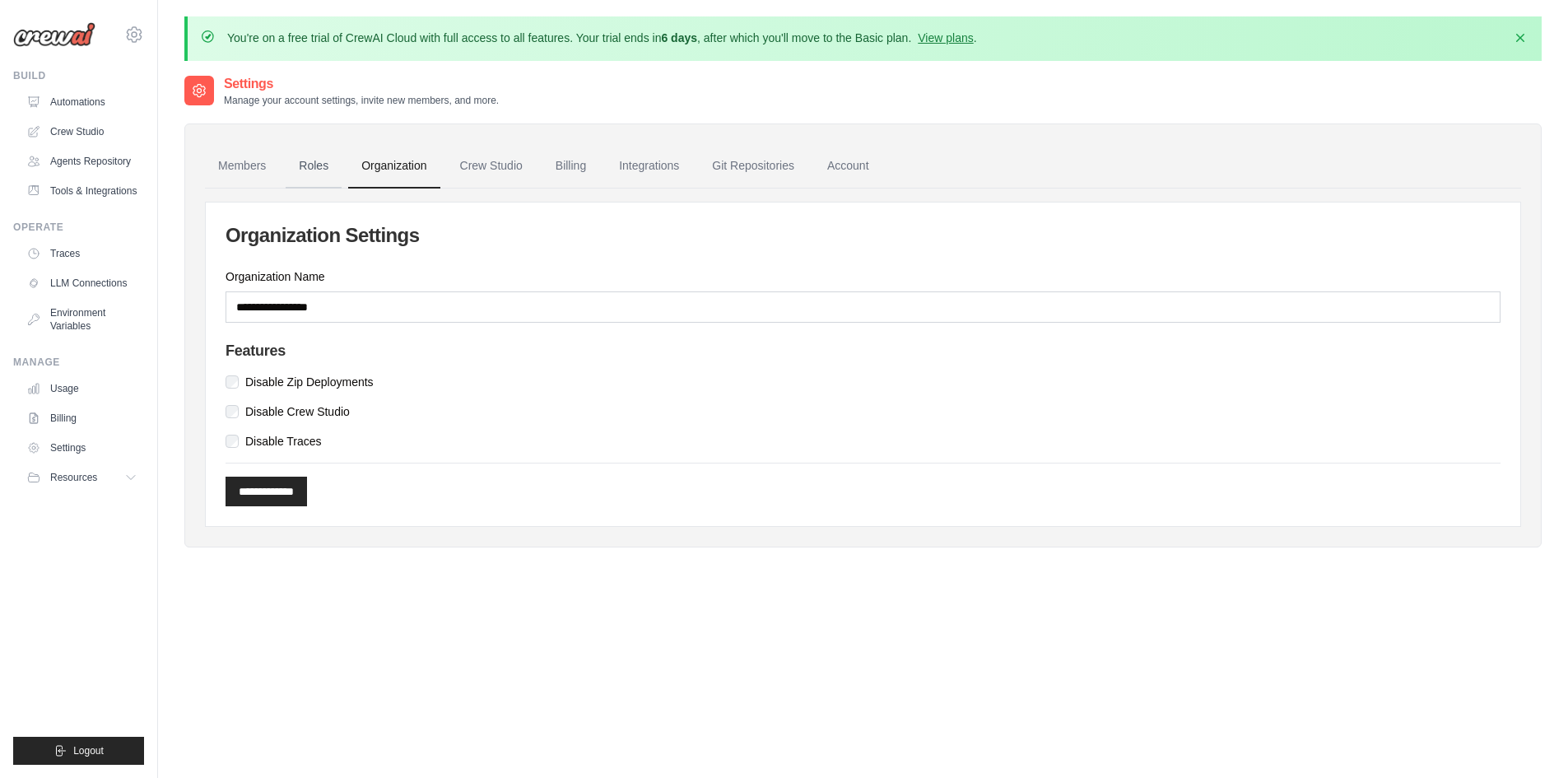
click at [327, 157] on link "Roles" at bounding box center [313, 166] width 56 height 44
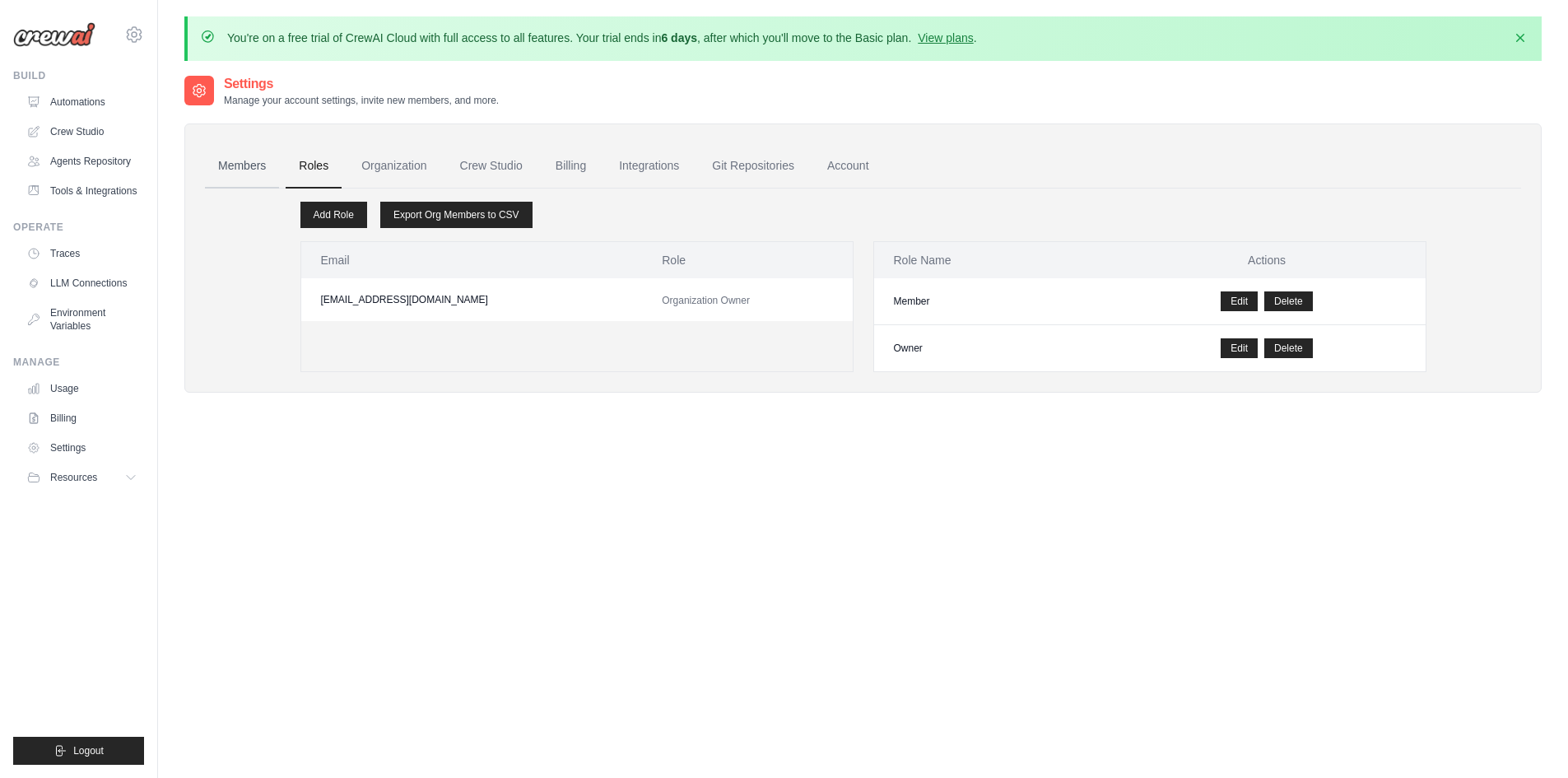
click at [278, 162] on link "Members" at bounding box center [242, 166] width 74 height 44
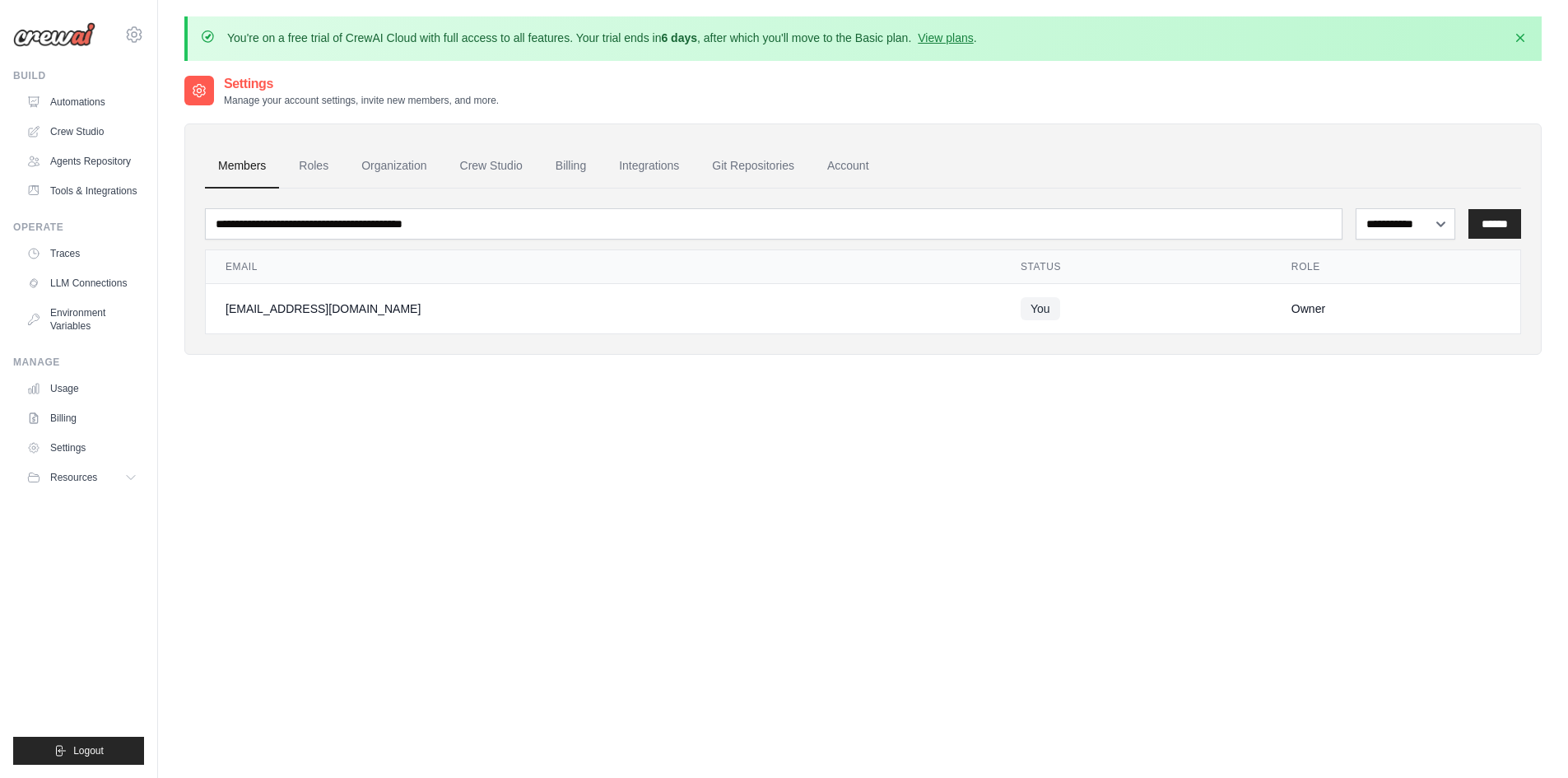
click at [259, 166] on link "Members" at bounding box center [242, 166] width 74 height 44
click at [49, 107] on link "Automations" at bounding box center [83, 102] width 124 height 27
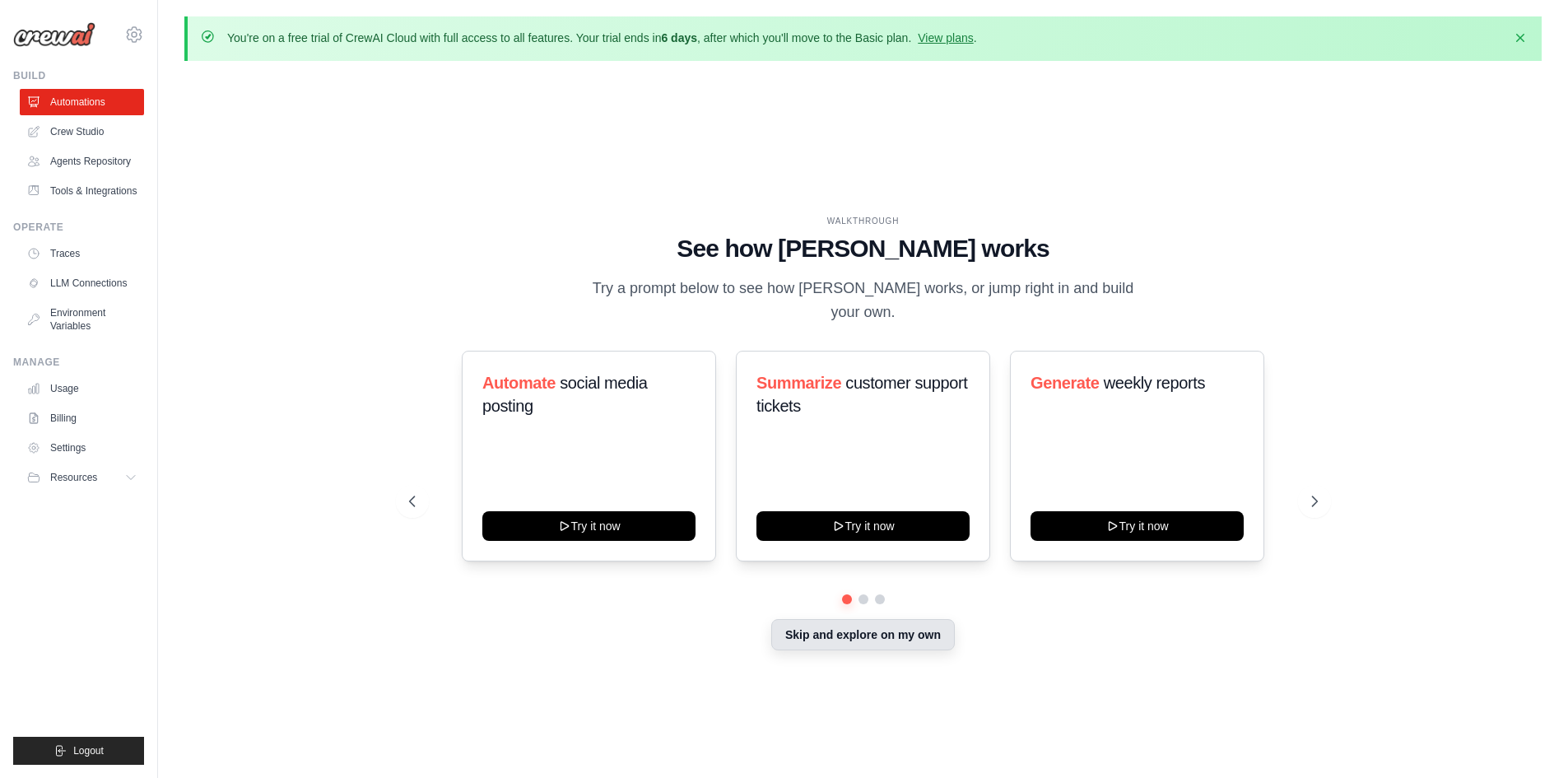
click at [930, 630] on button "Skip and explore on my own" at bounding box center [863, 634] width 184 height 31
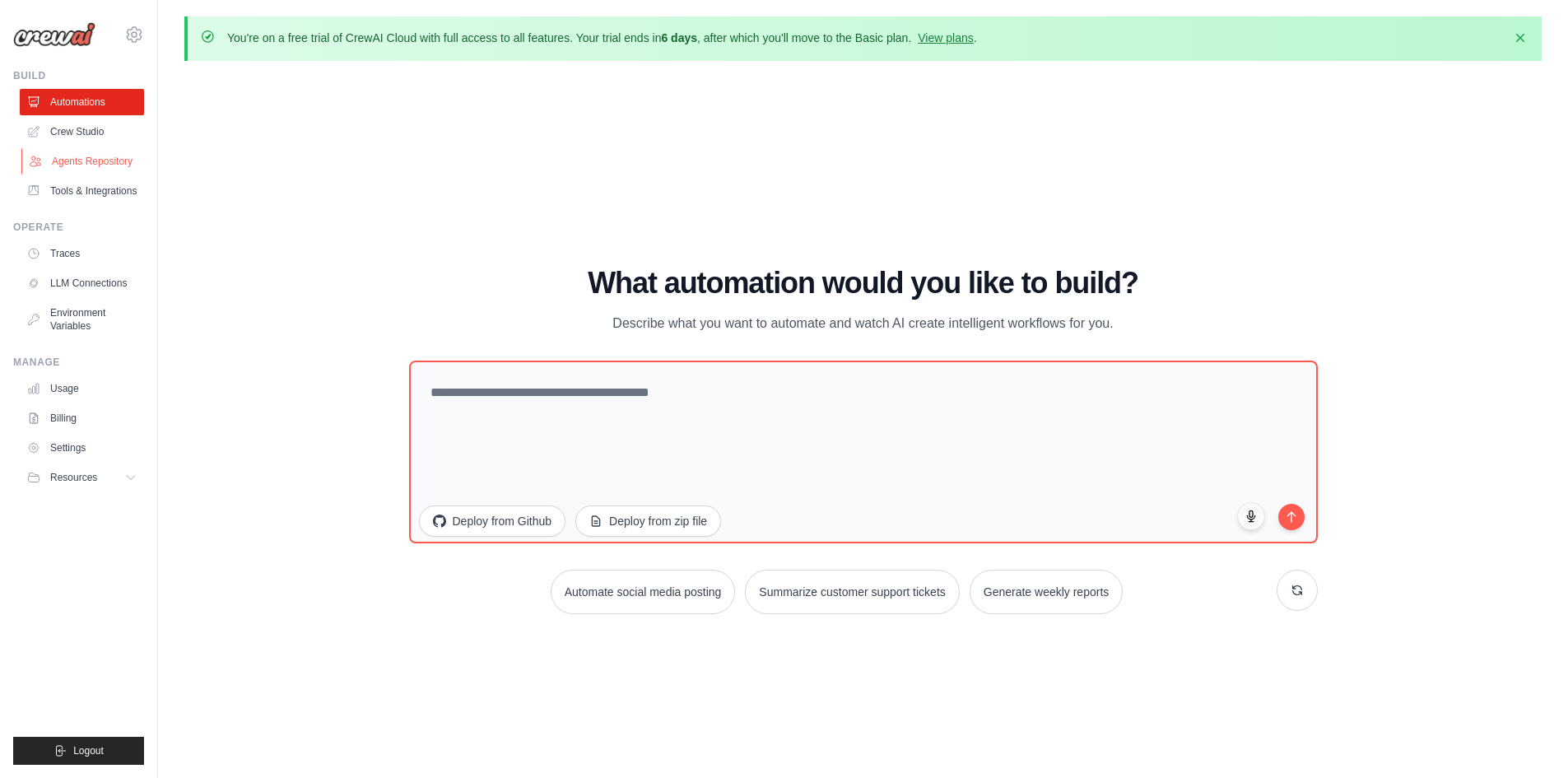
click at [84, 158] on link "Agents Repository" at bounding box center [83, 162] width 124 height 27
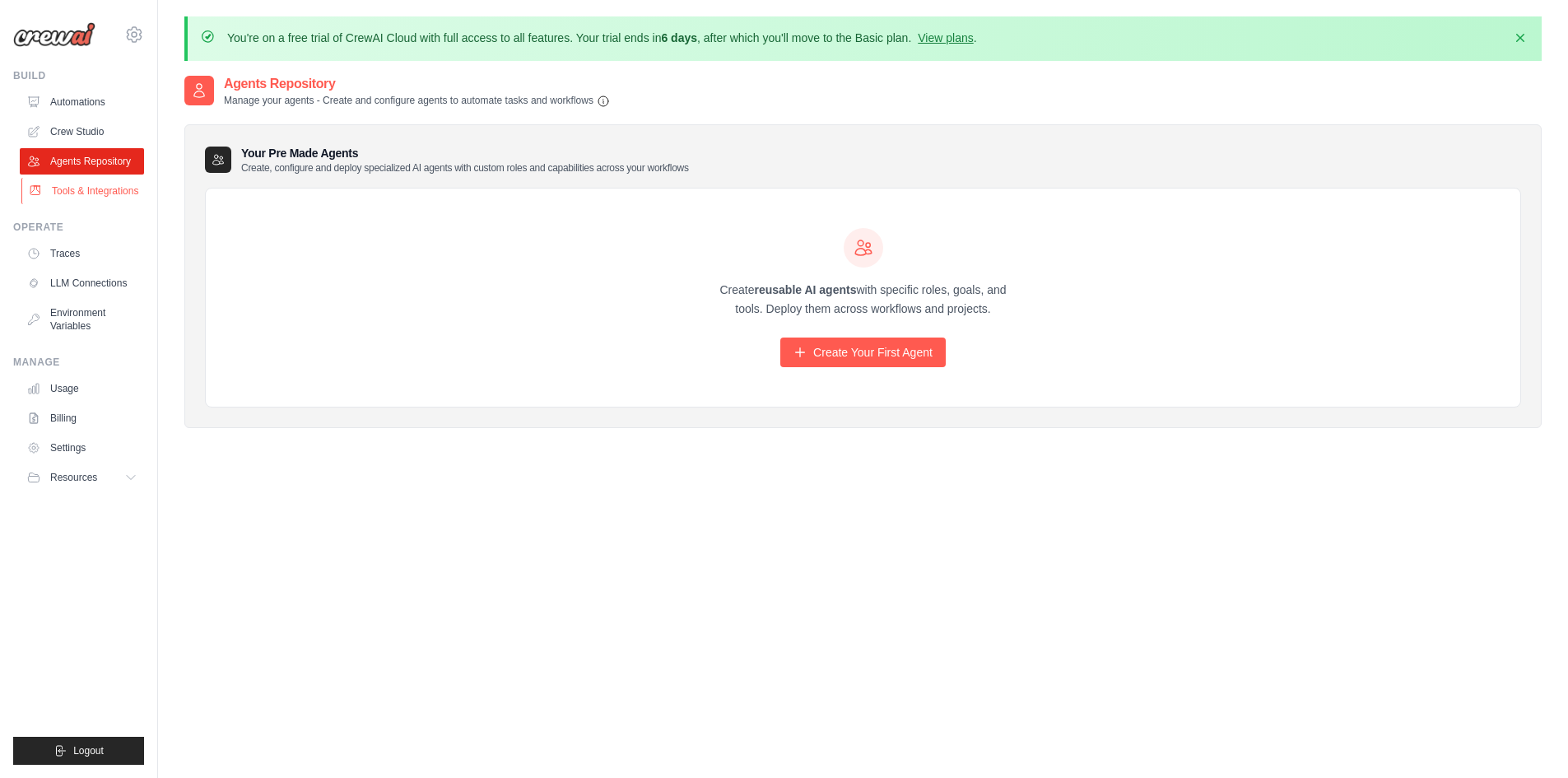
click at [93, 188] on link "Tools & Integrations" at bounding box center [83, 191] width 124 height 27
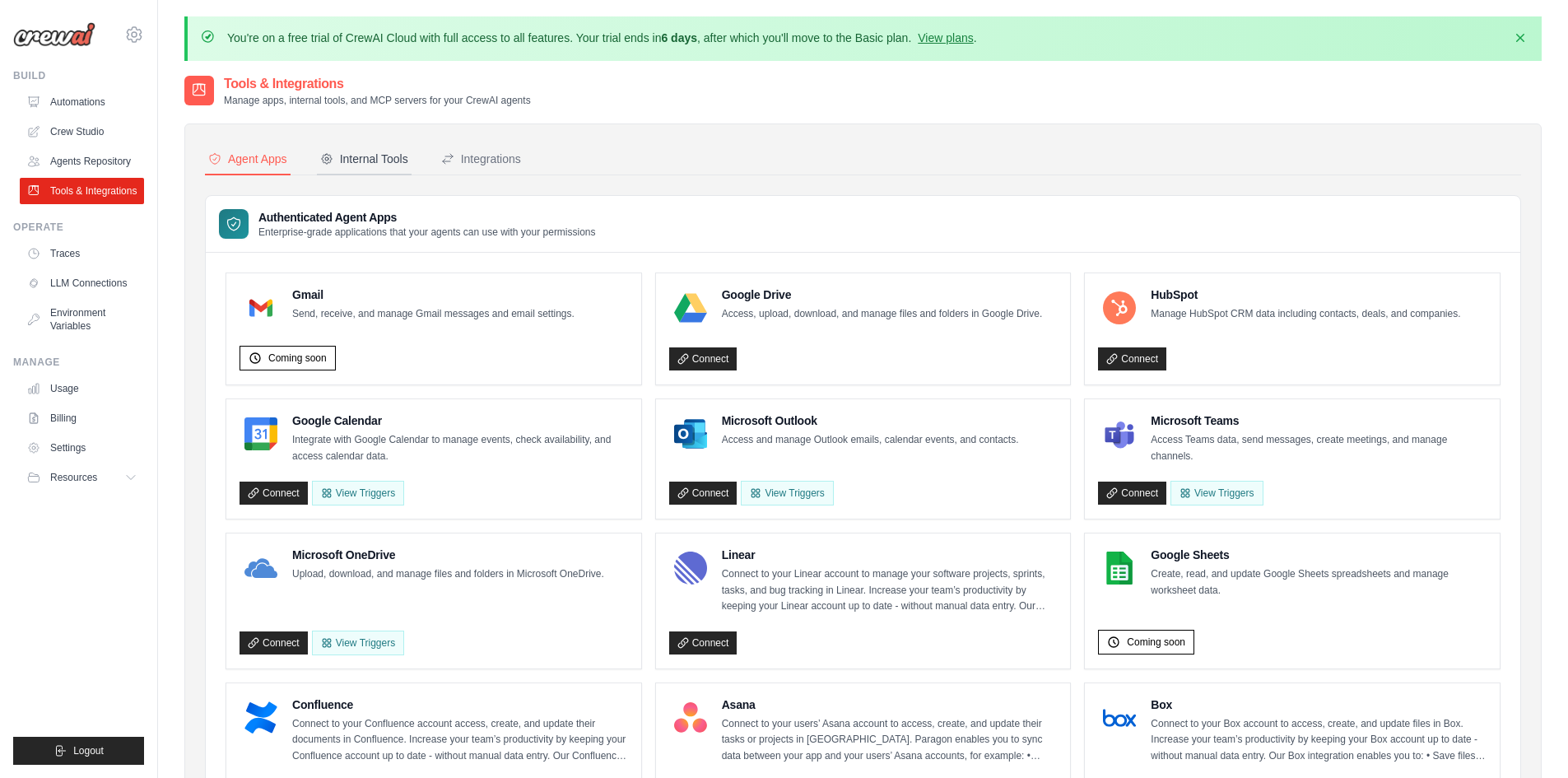
click at [331, 150] on div "Internal Tools" at bounding box center [363, 158] width 88 height 16
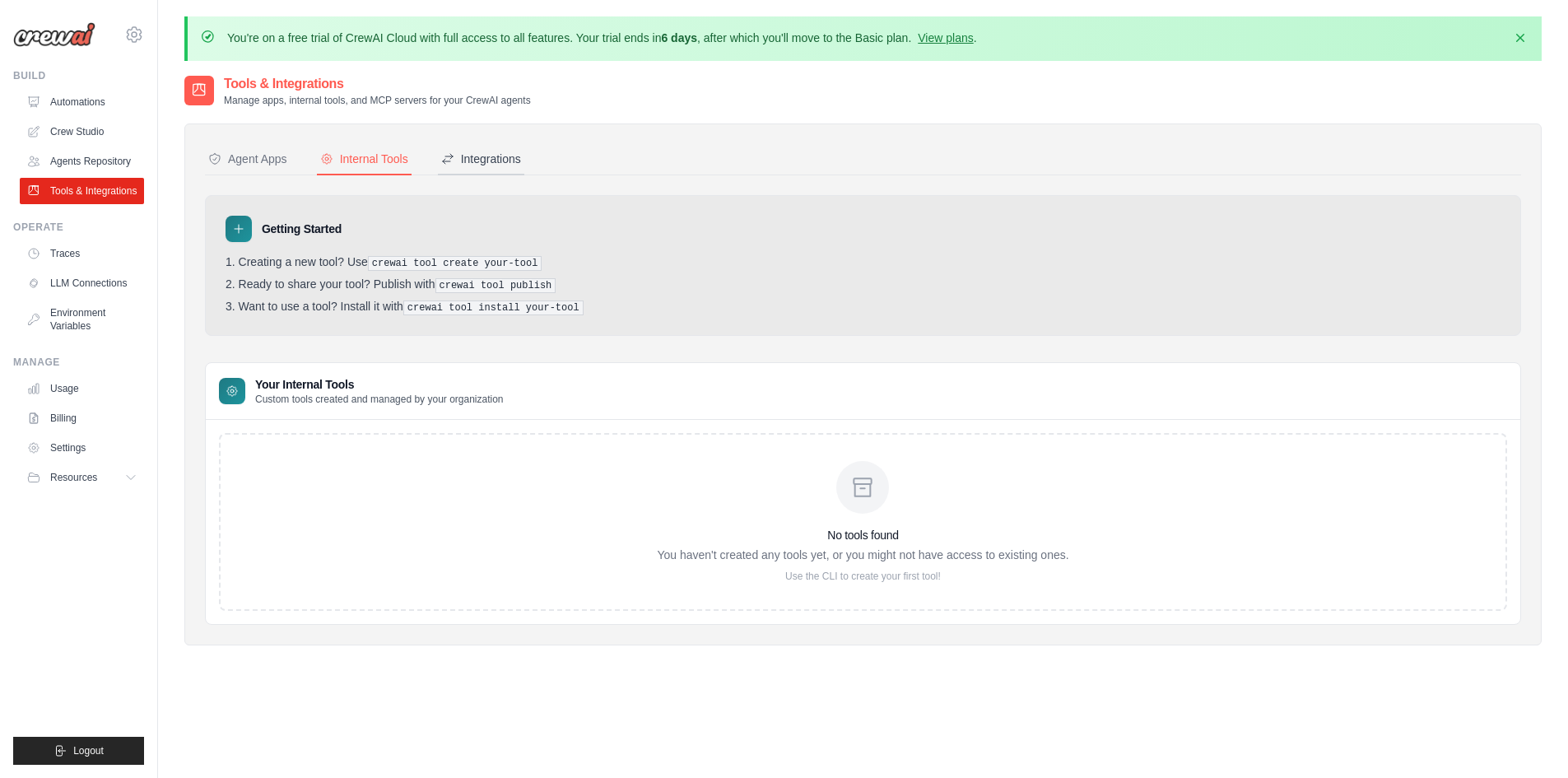
click at [452, 150] on button "Integrations" at bounding box center [481, 159] width 86 height 31
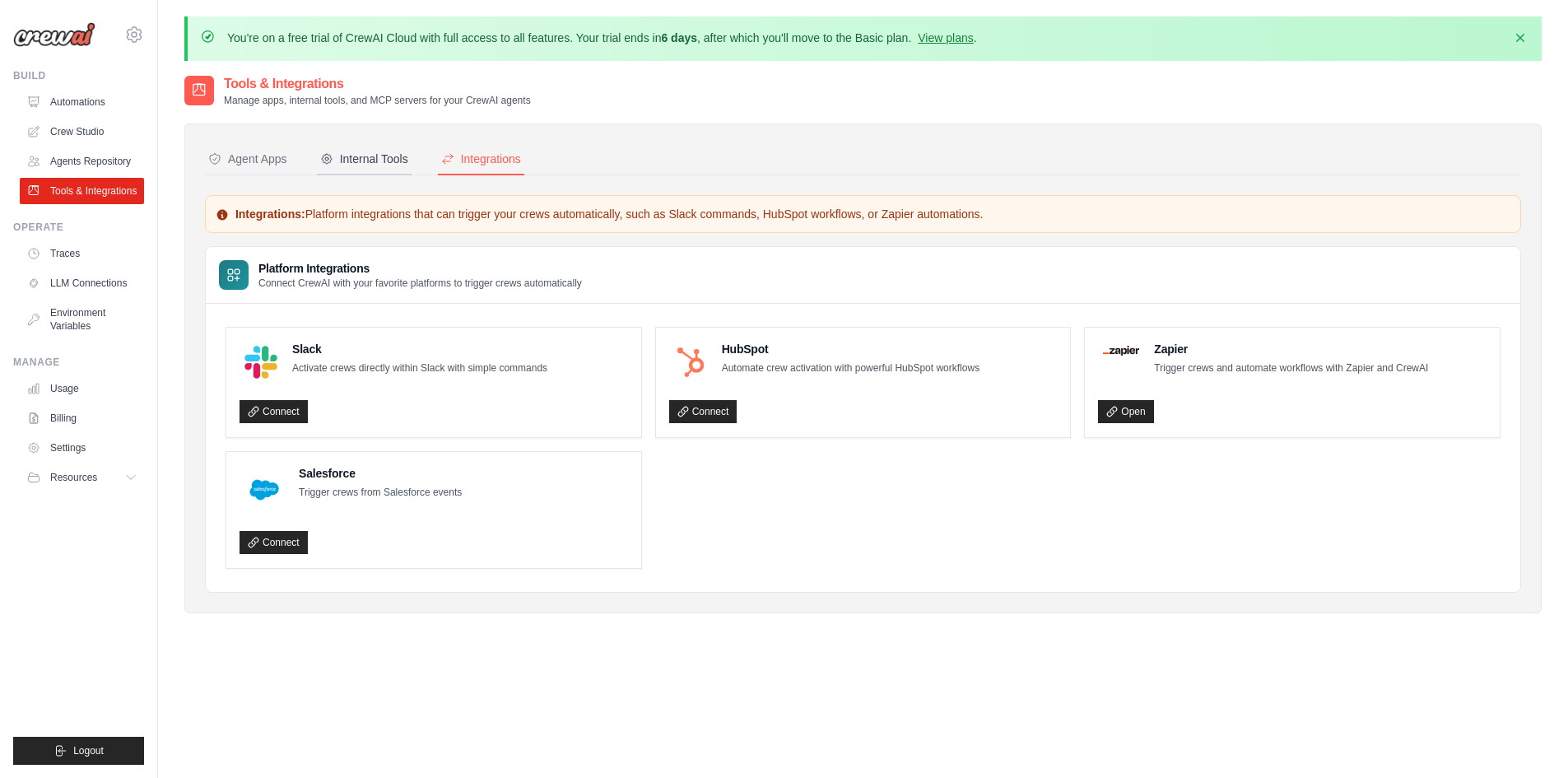
click at [345, 168] on button "Internal Tools" at bounding box center [364, 159] width 95 height 31
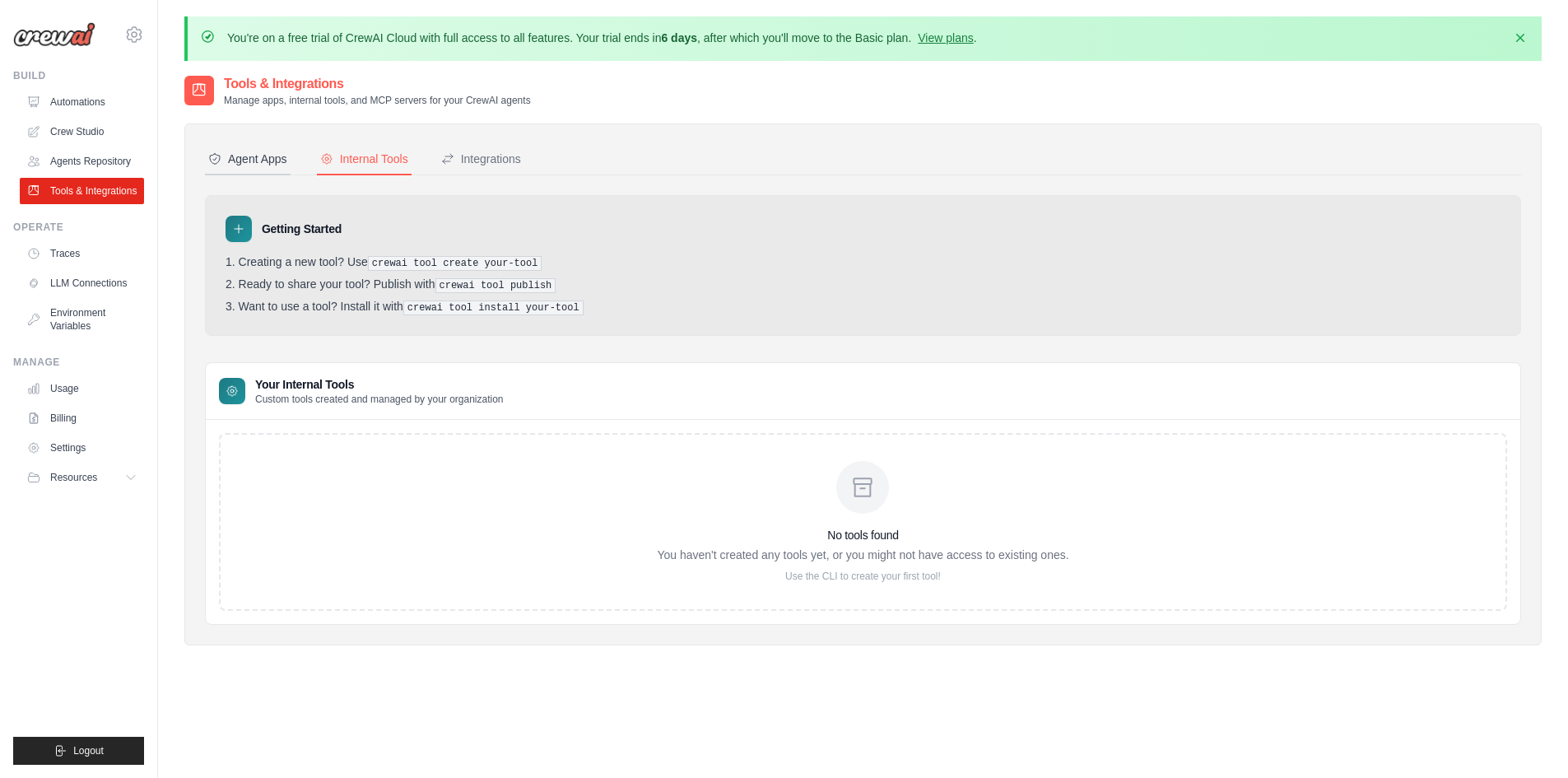
click at [271, 170] on button "Agent Apps" at bounding box center [248, 159] width 85 height 31
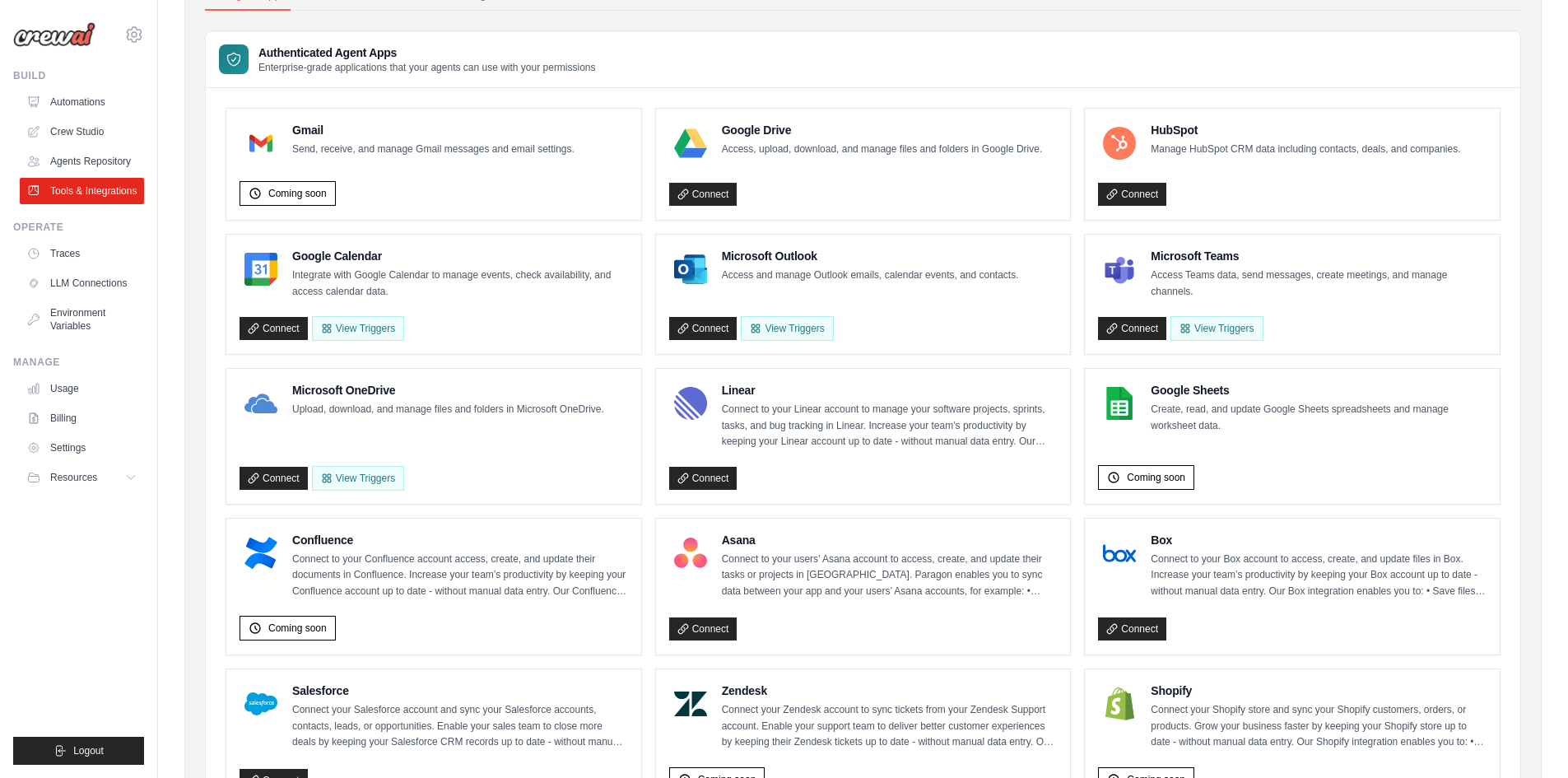
scroll to position [247, 0]
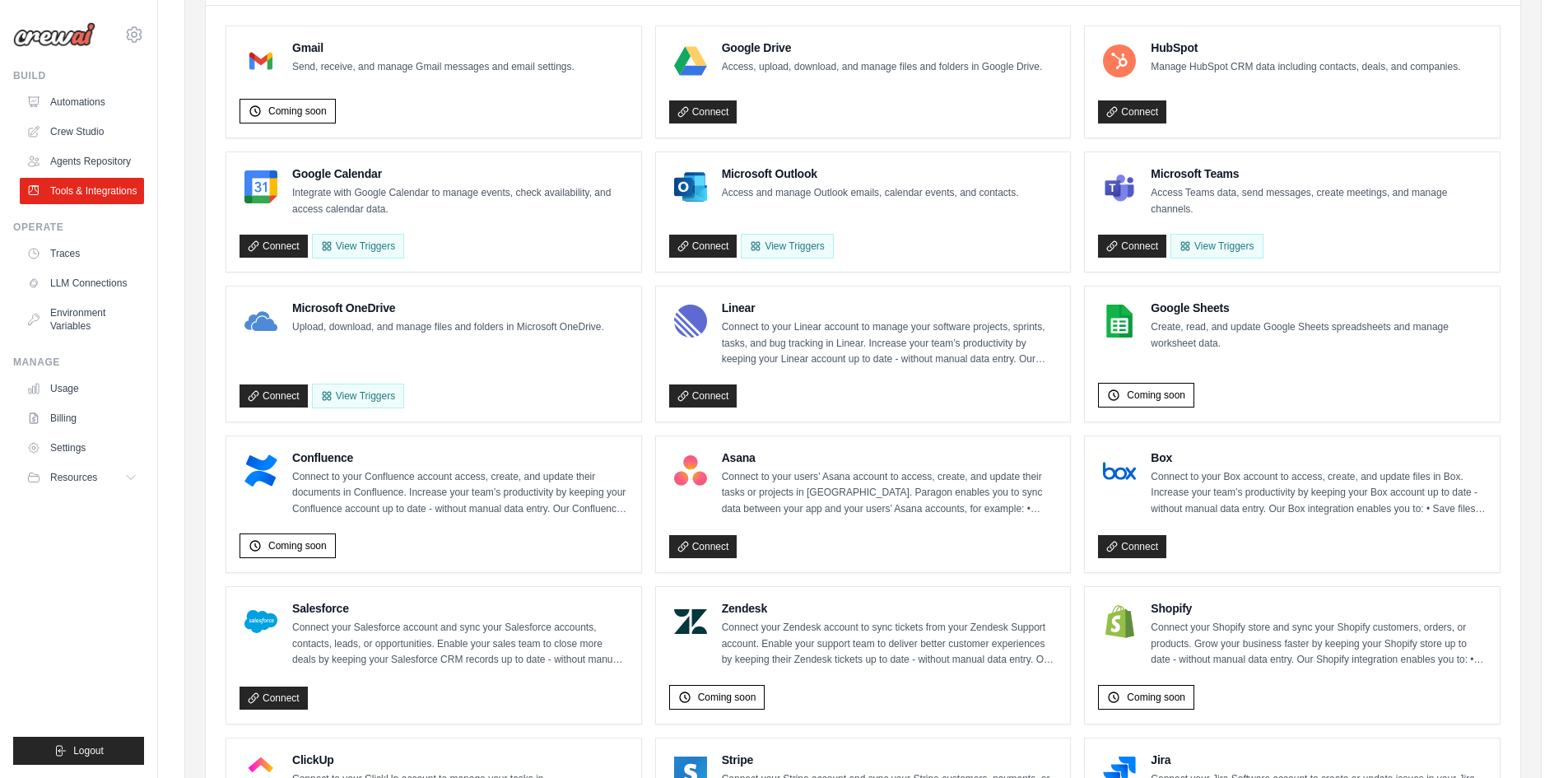
click at [326, 45] on h4 "Gmail" at bounding box center [433, 47] width 282 height 16
click at [333, 56] on div "Gmail Send, receive, and manage Gmail messages and email settings." at bounding box center [433, 58] width 282 height 36
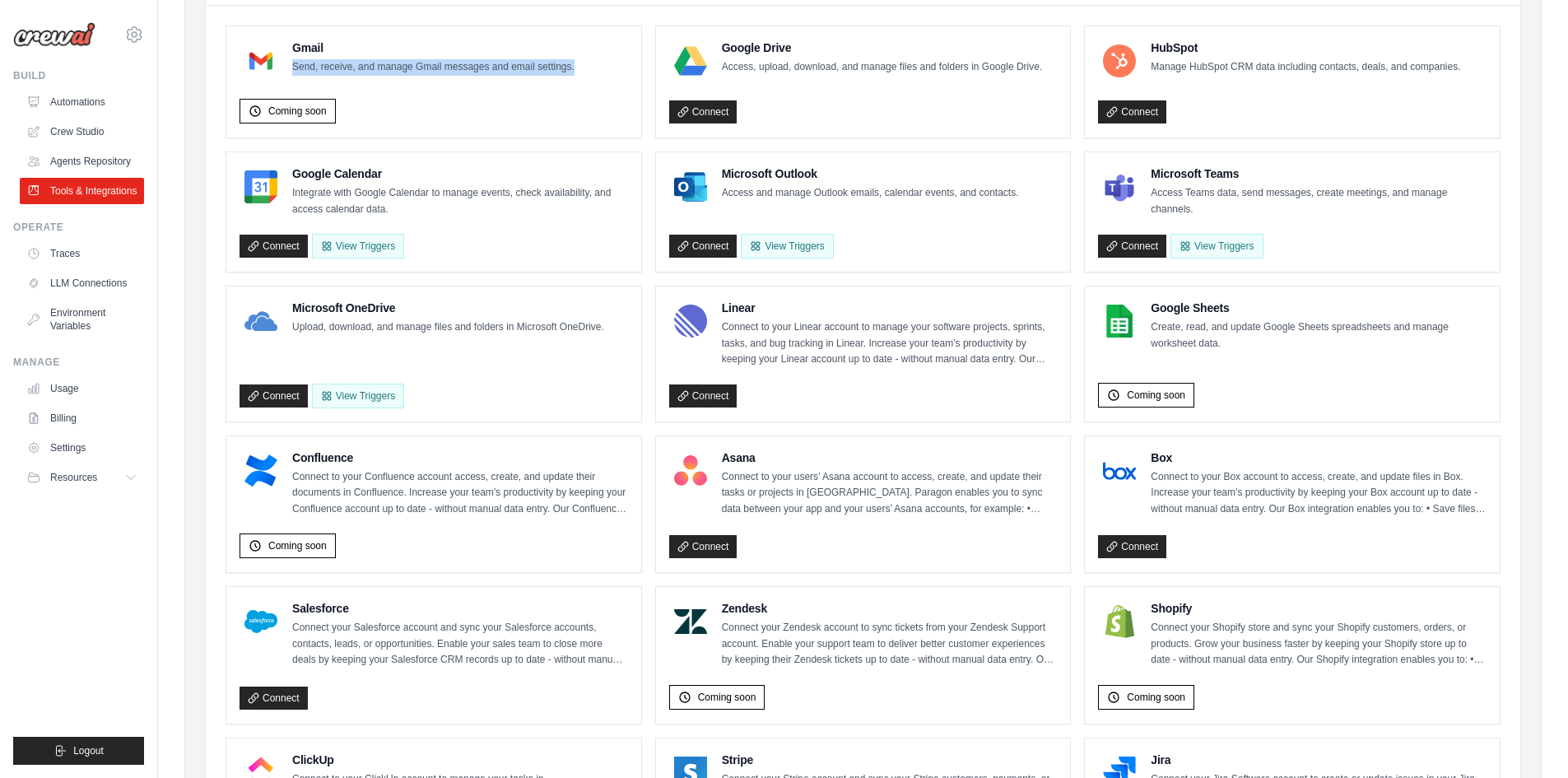
click at [333, 57] on div "Gmail Send, receive, and manage Gmail messages and email settings." at bounding box center [433, 58] width 282 height 36
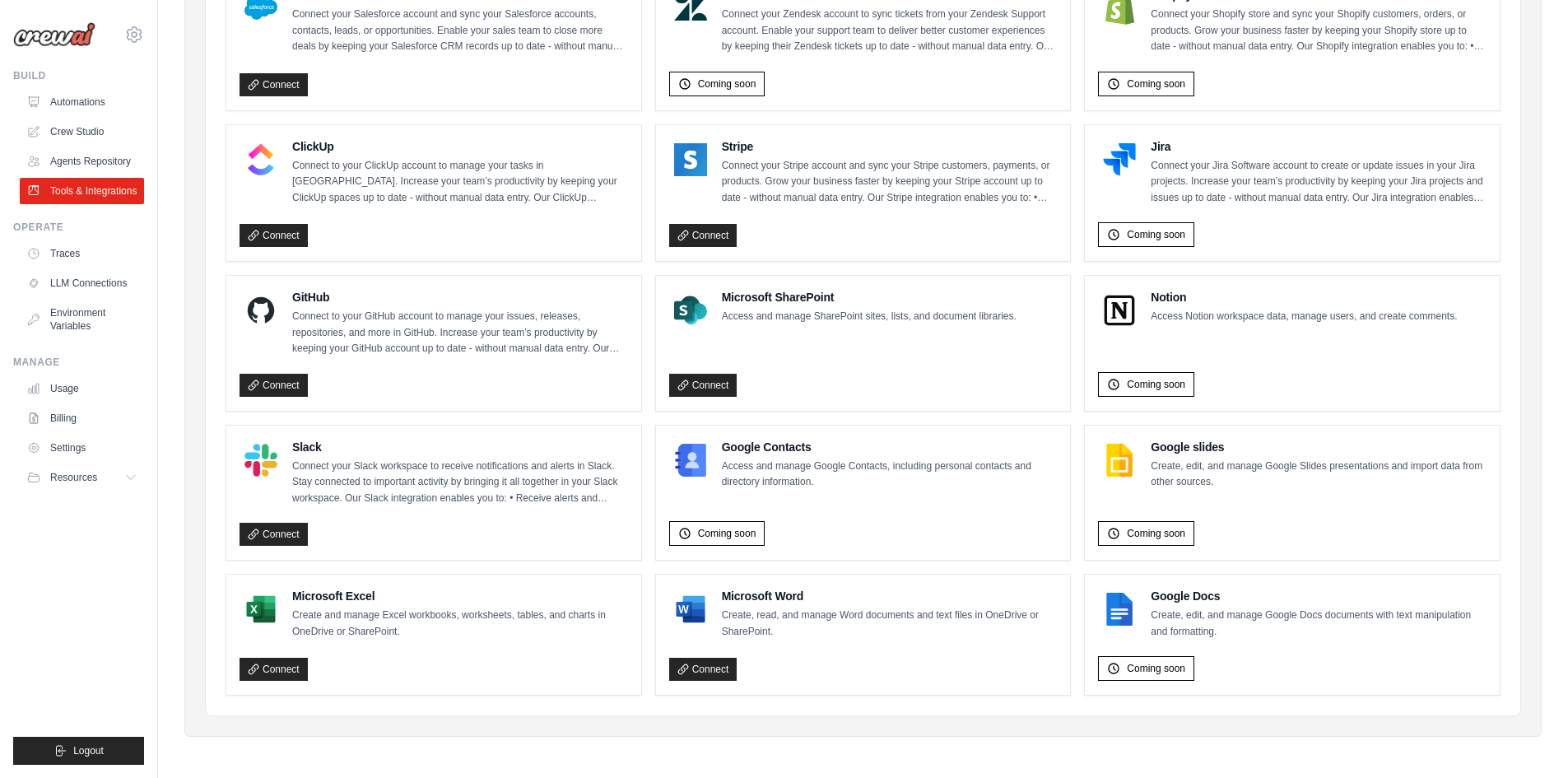
scroll to position [862, 0]
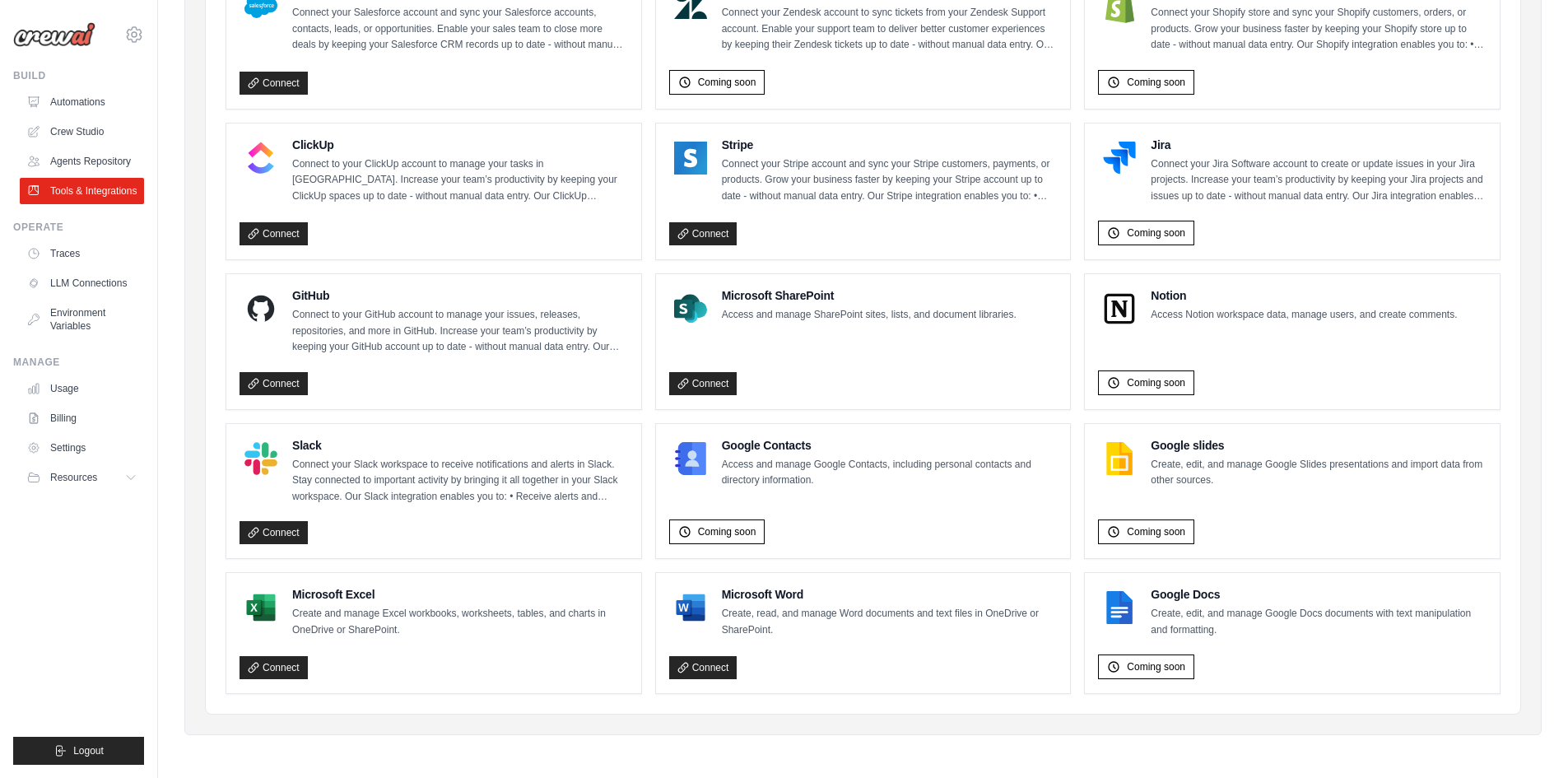
click at [1153, 518] on div "Coming soon" at bounding box center [1293, 529] width 389 height 32
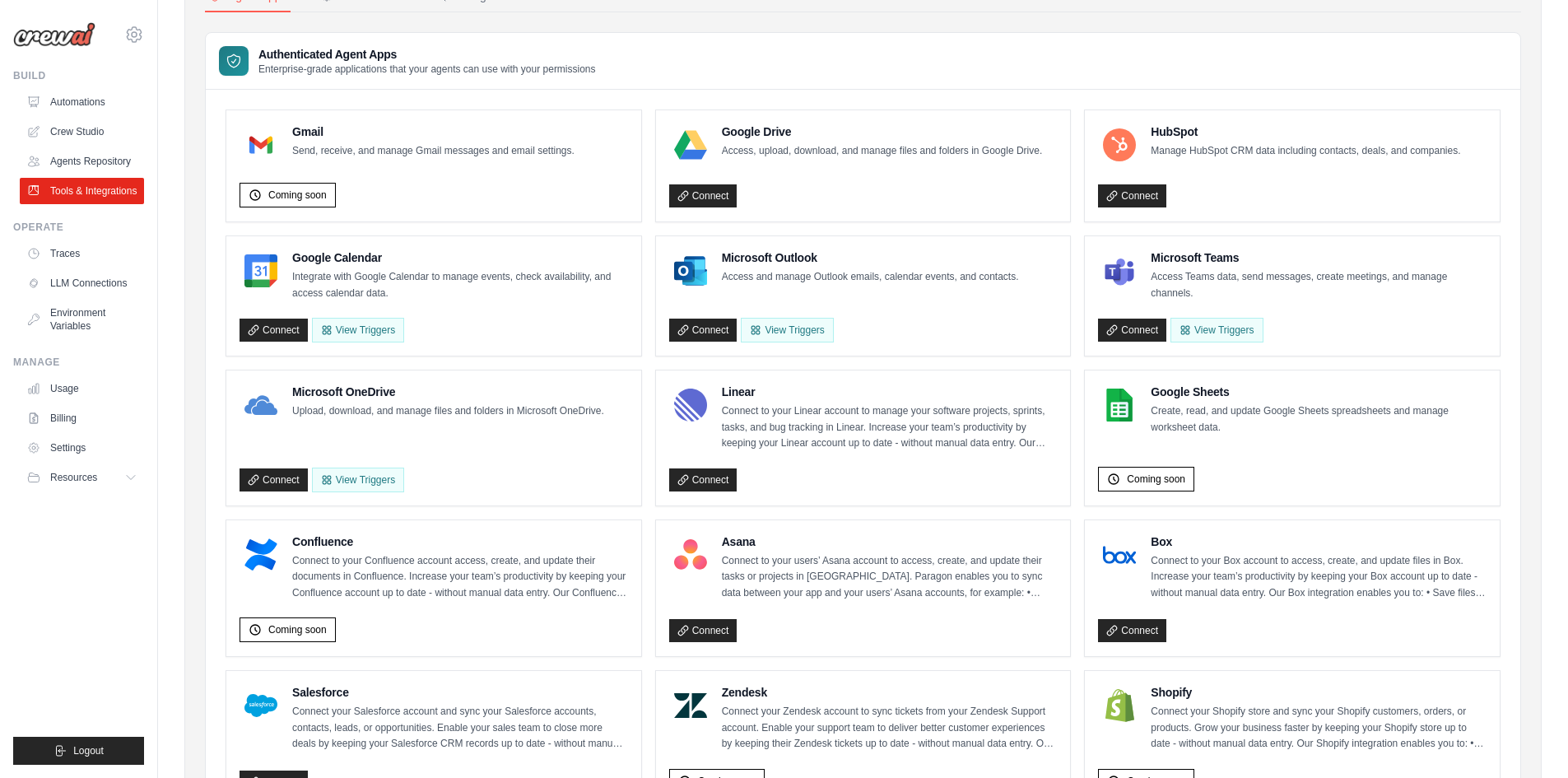
scroll to position [121, 0]
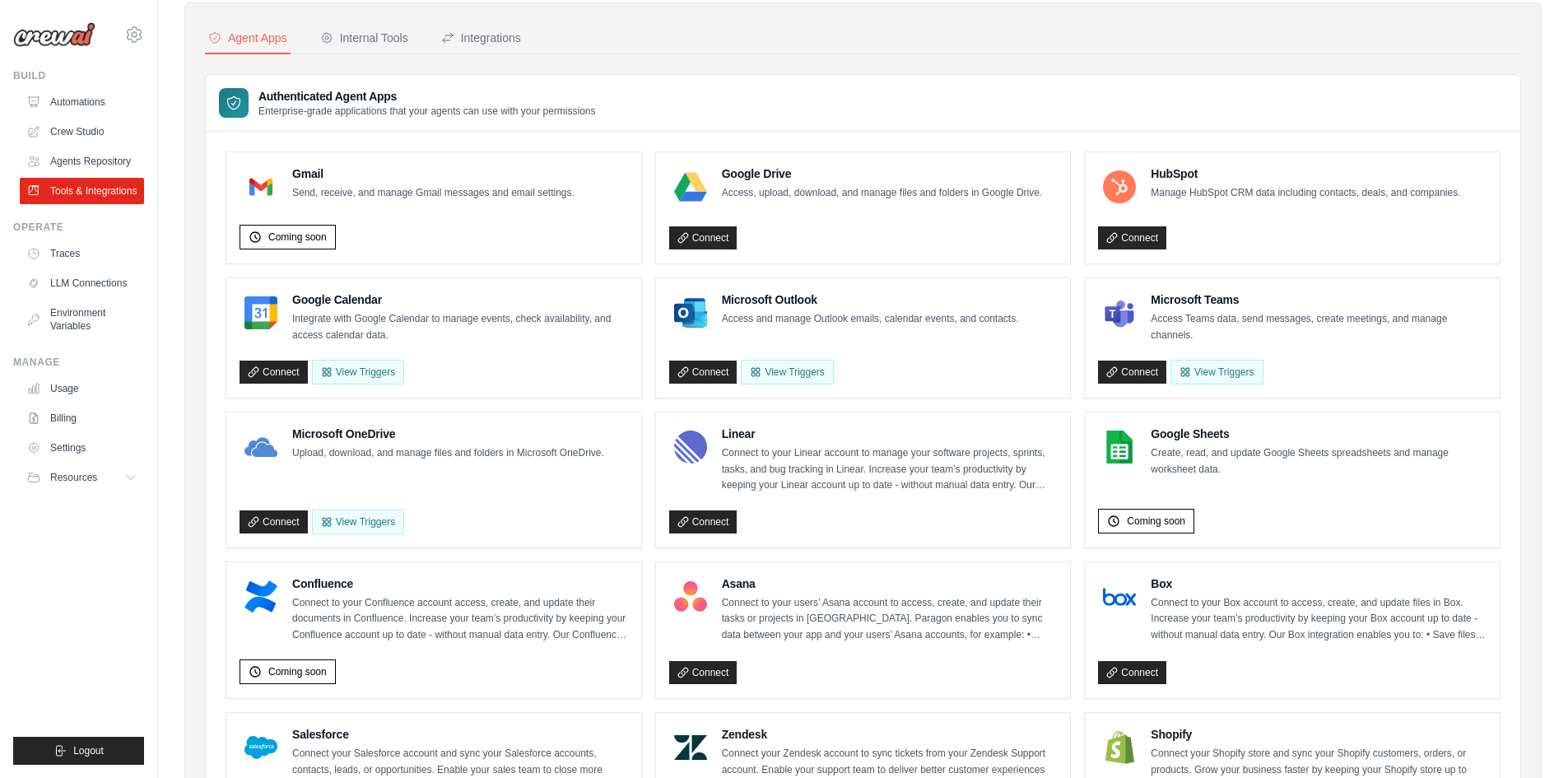
click at [414, 27] on nav "Agent Apps Internal Tools Integrations" at bounding box center [863, 38] width 1316 height 31
click at [394, 38] on div "Internal Tools" at bounding box center [363, 37] width 88 height 16
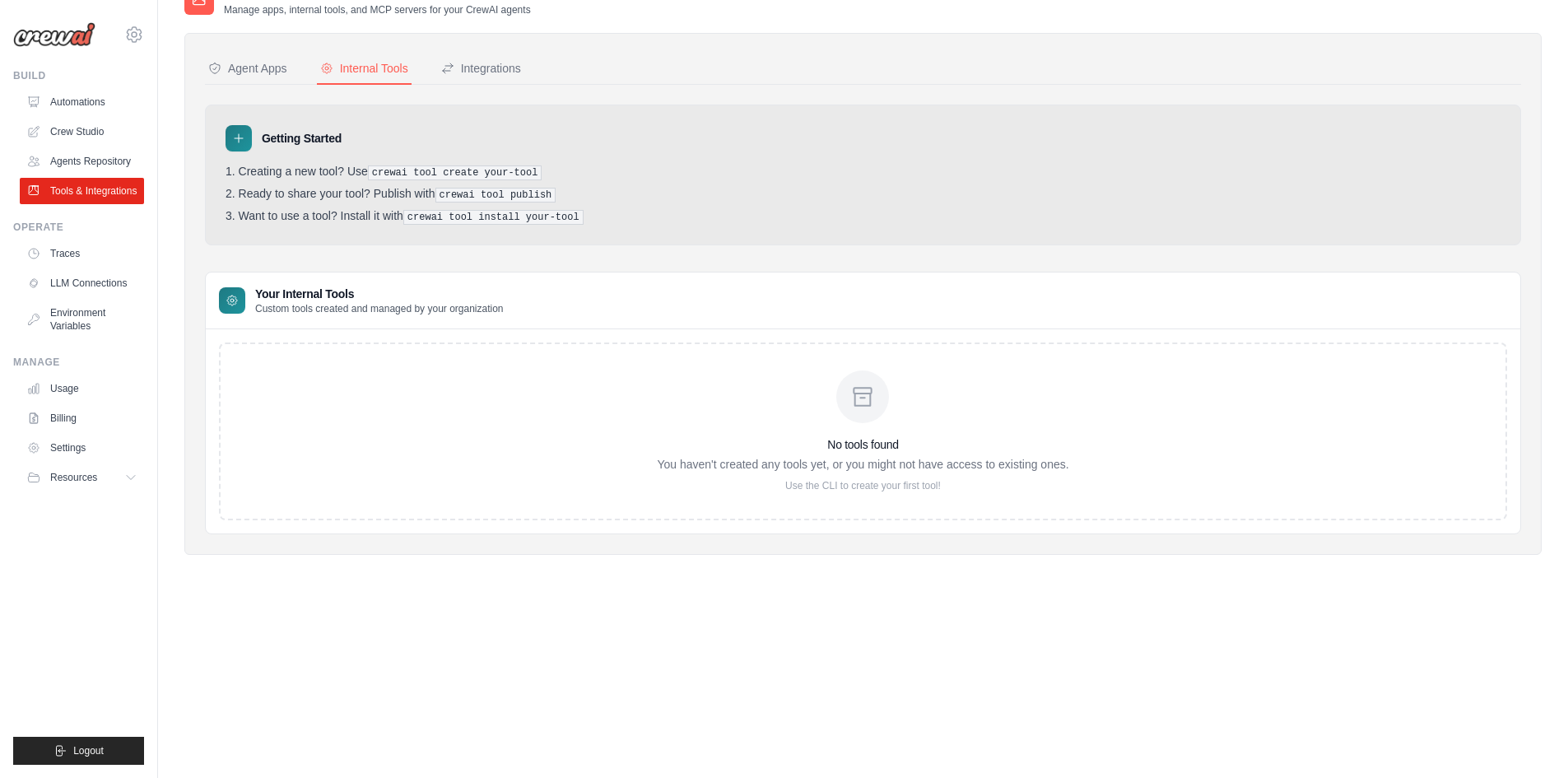
click at [428, 66] on nav "Agent Apps Internal Tools Integrations" at bounding box center [863, 69] width 1316 height 31
click at [469, 71] on div "Integrations" at bounding box center [481, 68] width 79 height 16
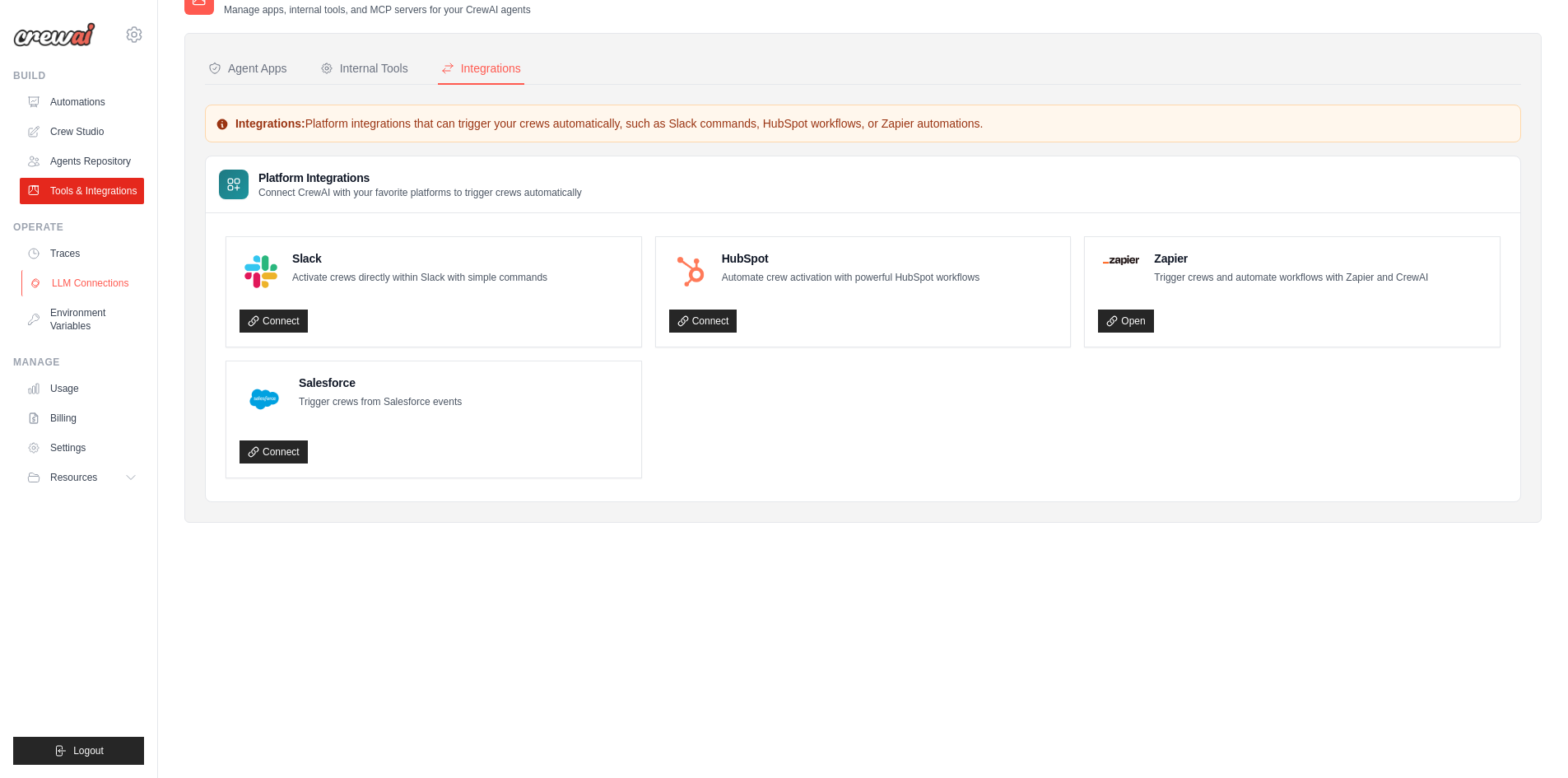
click at [109, 288] on link "LLM Connections" at bounding box center [83, 283] width 124 height 27
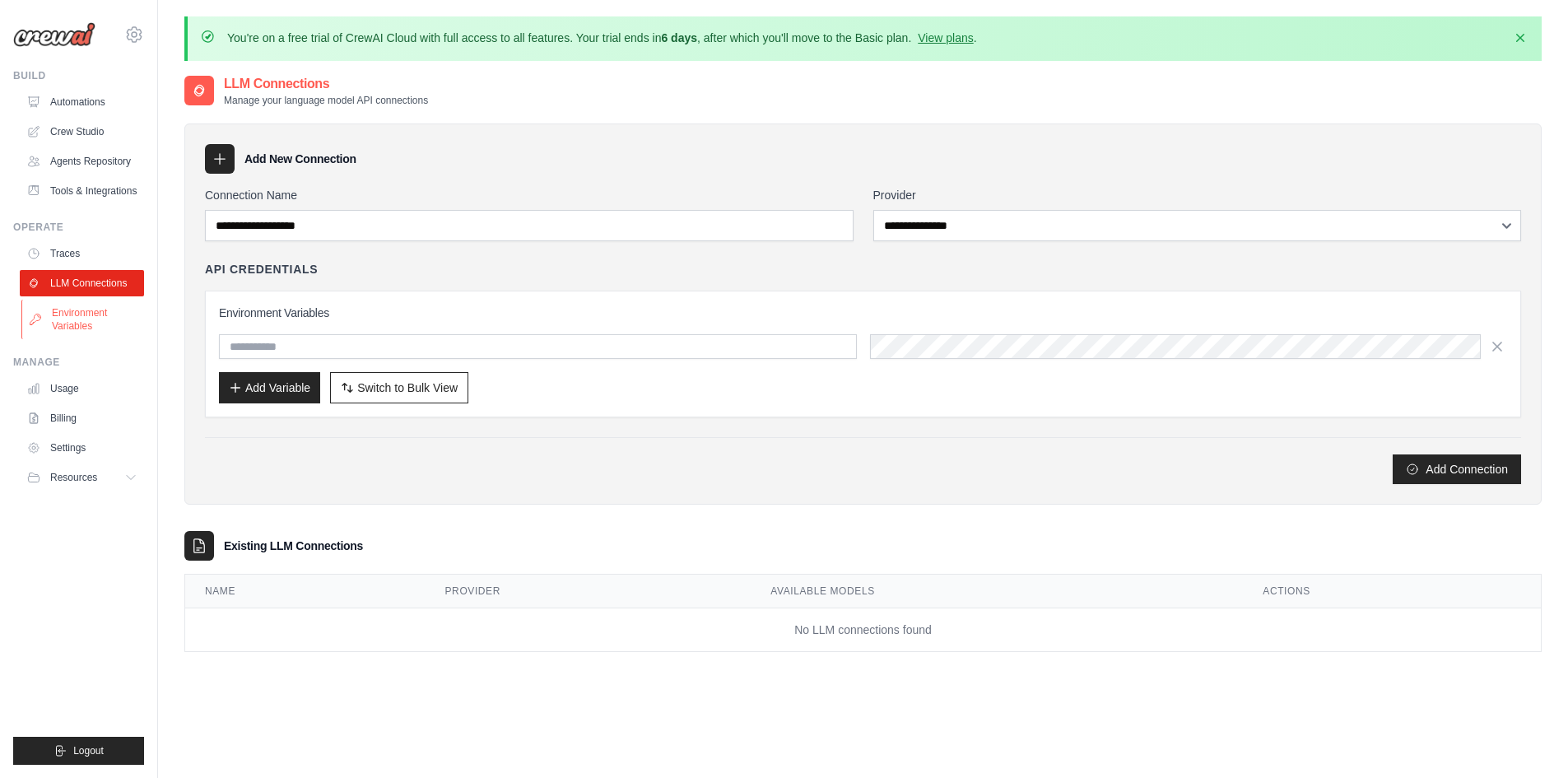
click at [101, 327] on link "Environment Variables" at bounding box center [83, 320] width 124 height 40
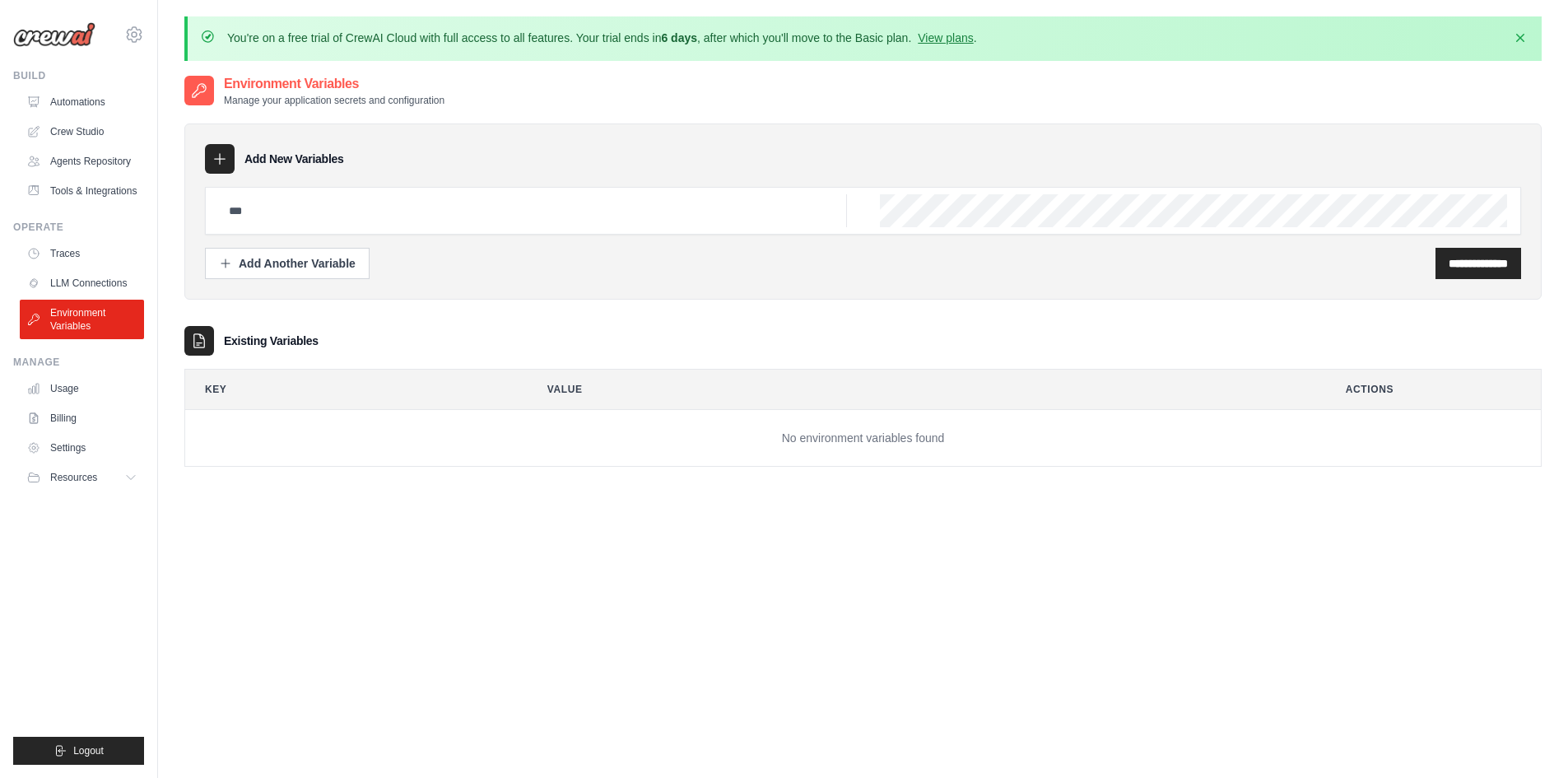
click at [1066, 481] on div "**********" at bounding box center [863, 283] width 1358 height 419
click at [87, 397] on link "Usage" at bounding box center [83, 389] width 124 height 27
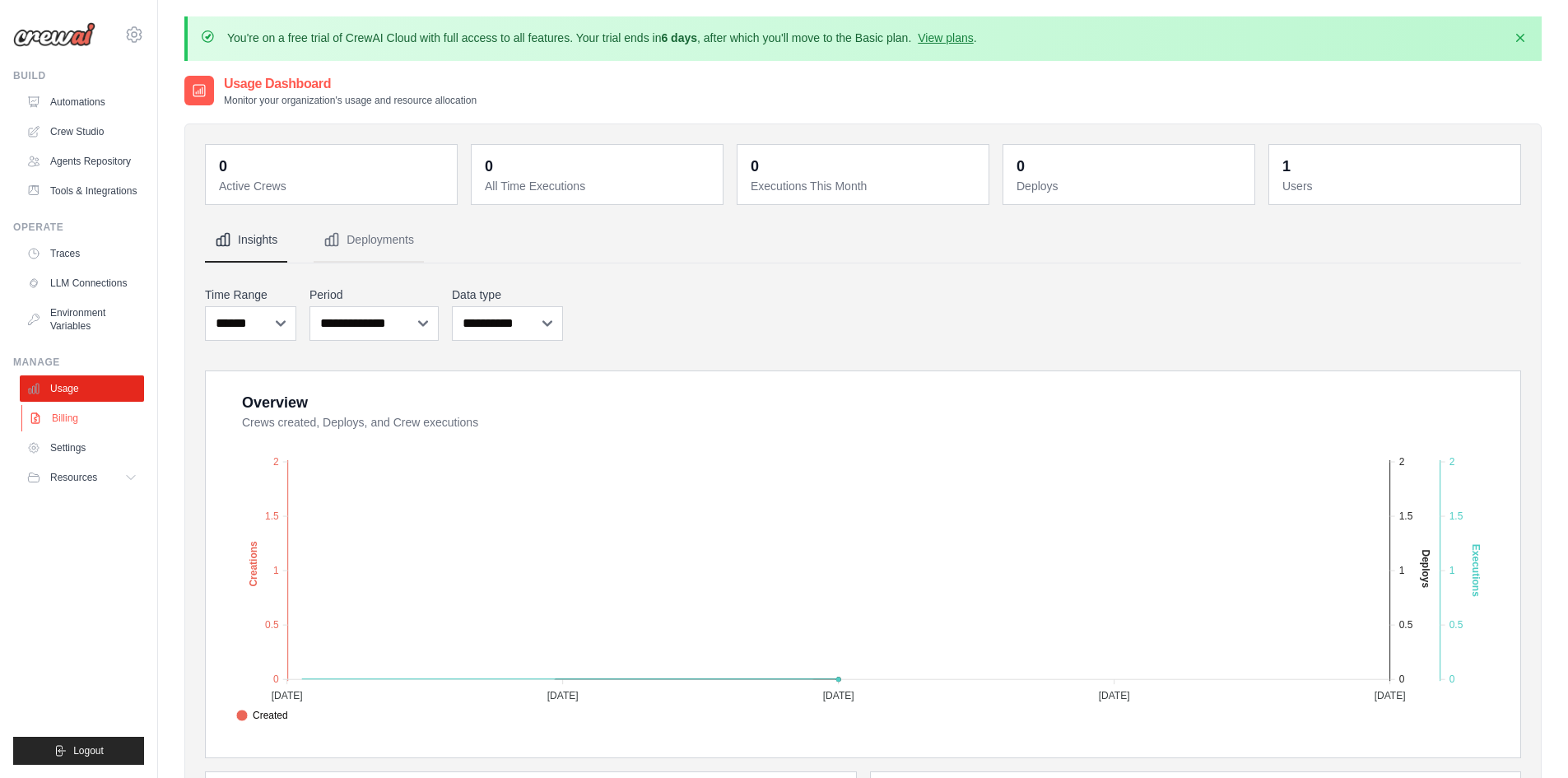
click at [83, 426] on link "Billing" at bounding box center [83, 418] width 124 height 27
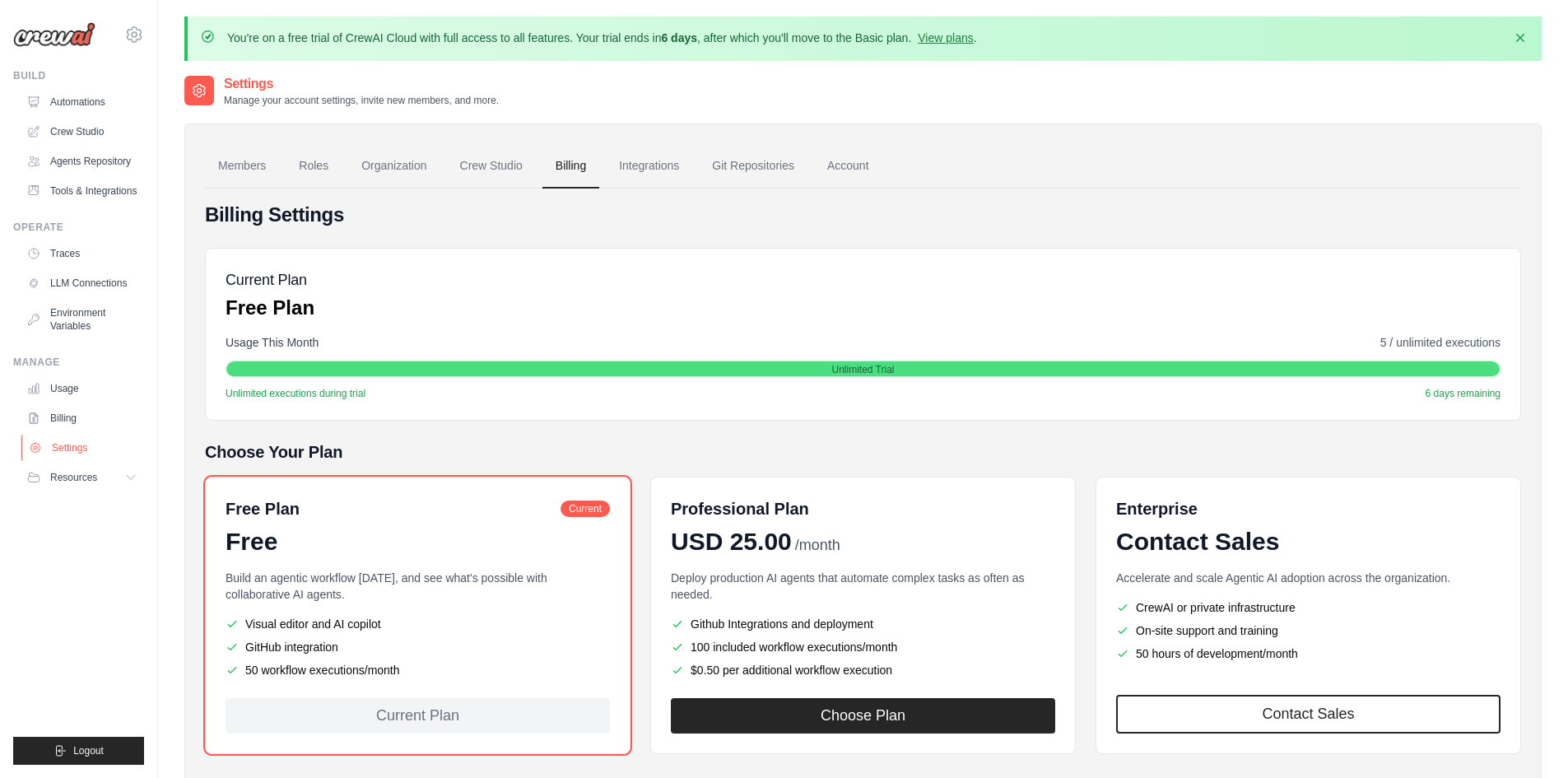
click at [104, 440] on link "Settings" at bounding box center [83, 448] width 124 height 27
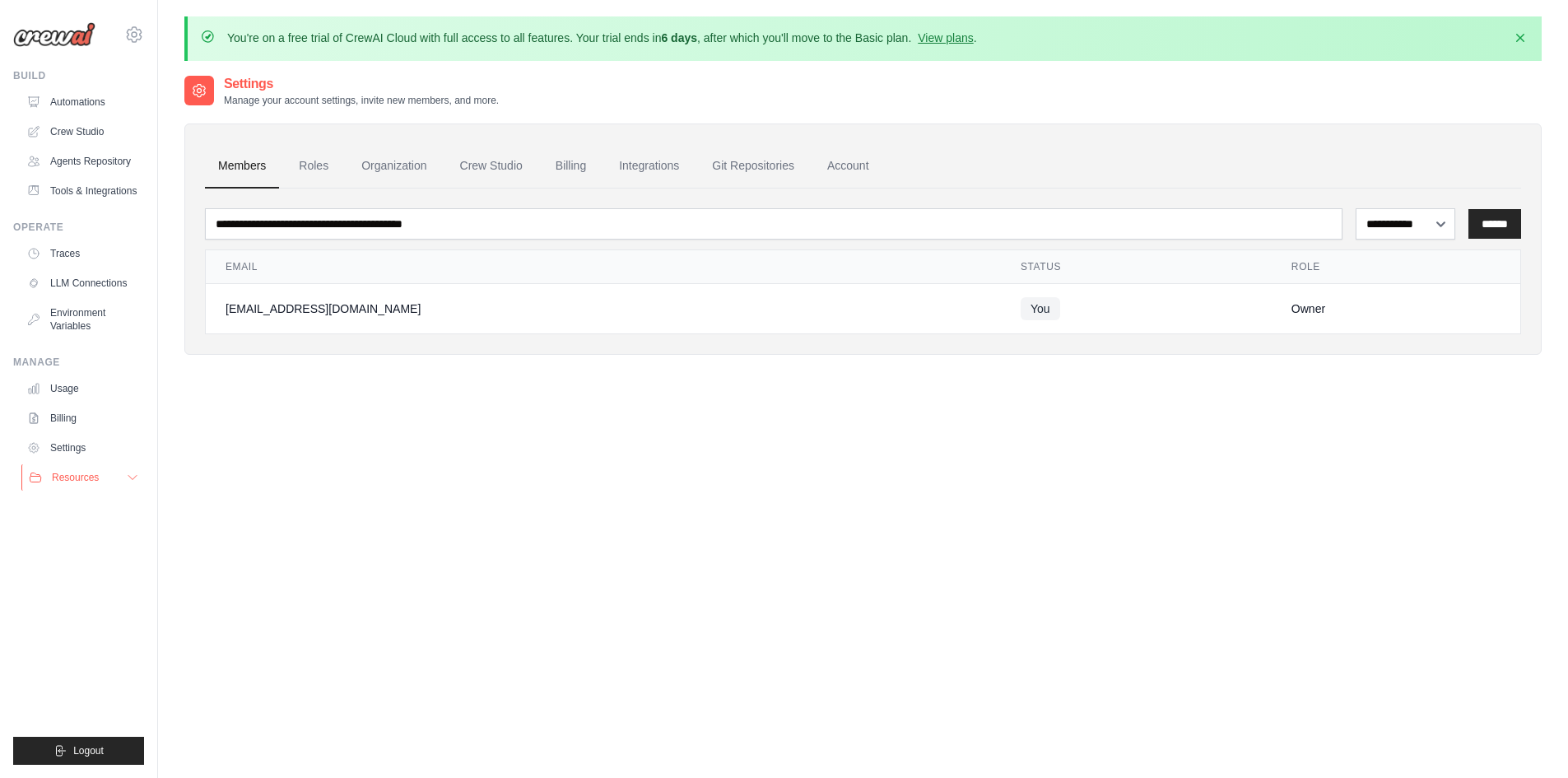
click at [130, 480] on icon at bounding box center [132, 478] width 13 height 13
click at [89, 509] on span "Documentation" at bounding box center [92, 505] width 66 height 13
click at [102, 89] on link "Automations" at bounding box center [83, 102] width 124 height 27
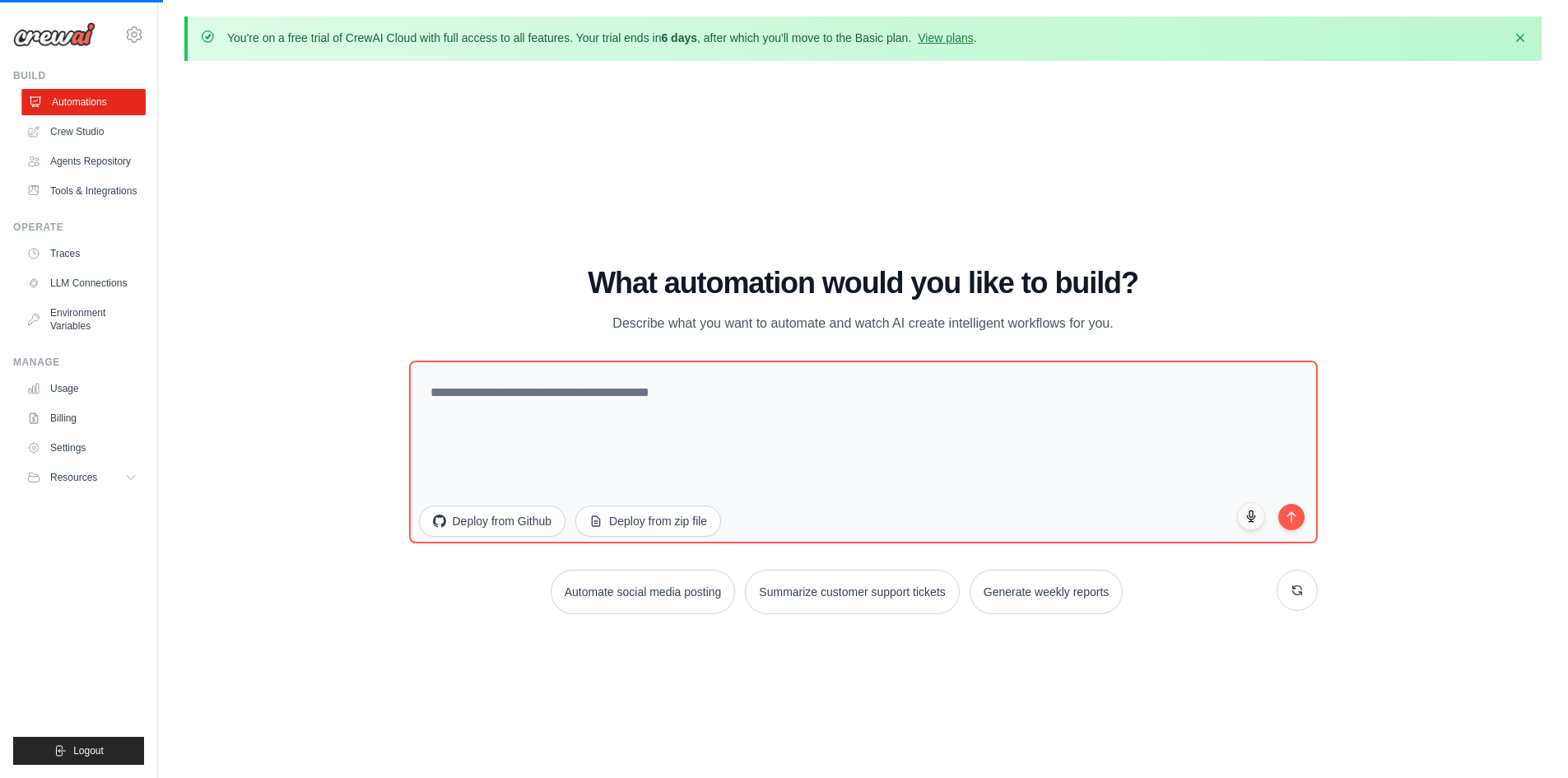
click at [97, 114] on link "Automations" at bounding box center [83, 102] width 124 height 27
click at [98, 129] on link "Crew Studio" at bounding box center [83, 132] width 124 height 27
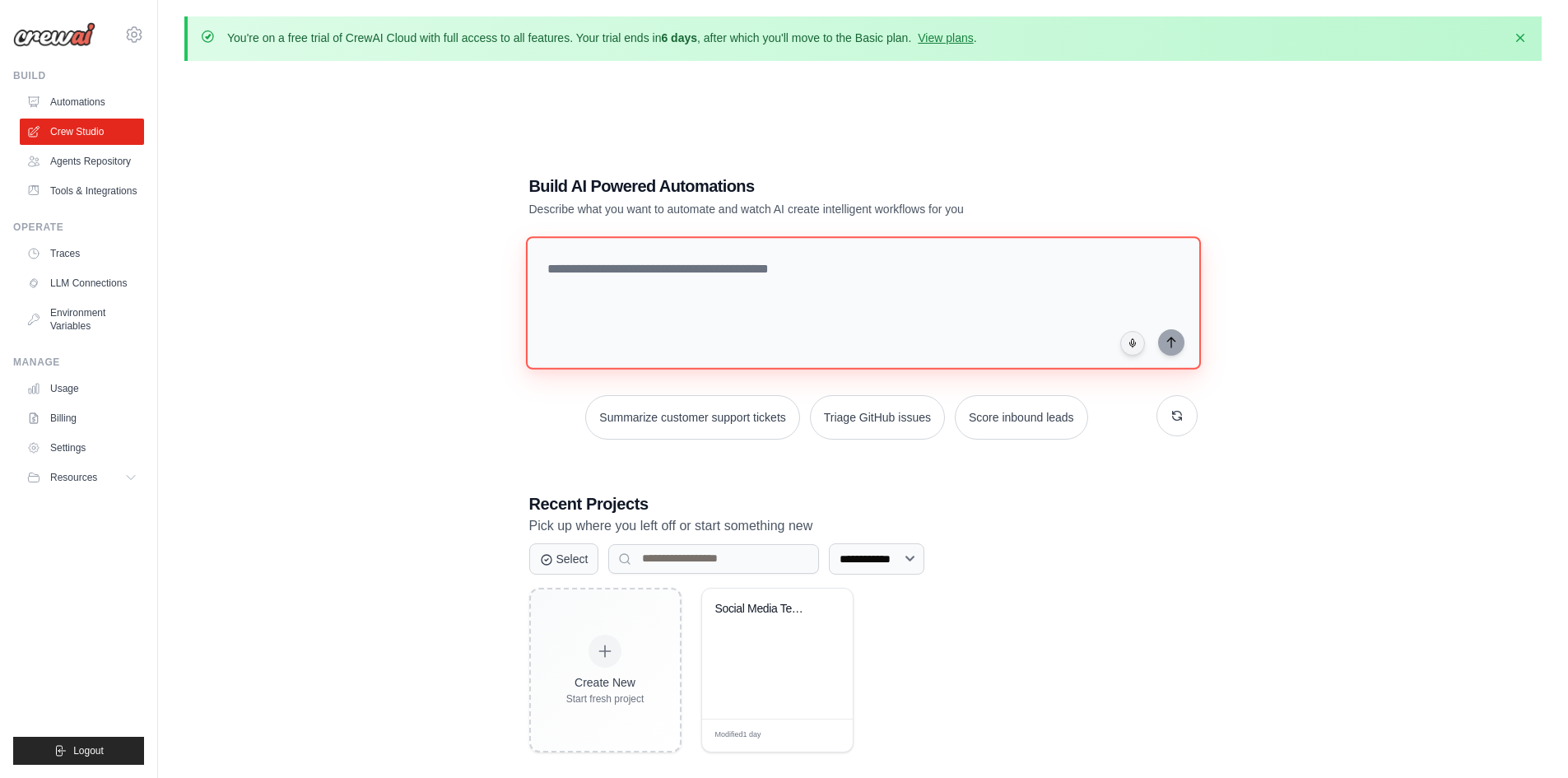
click at [749, 292] on textarea at bounding box center [862, 303] width 675 height 133
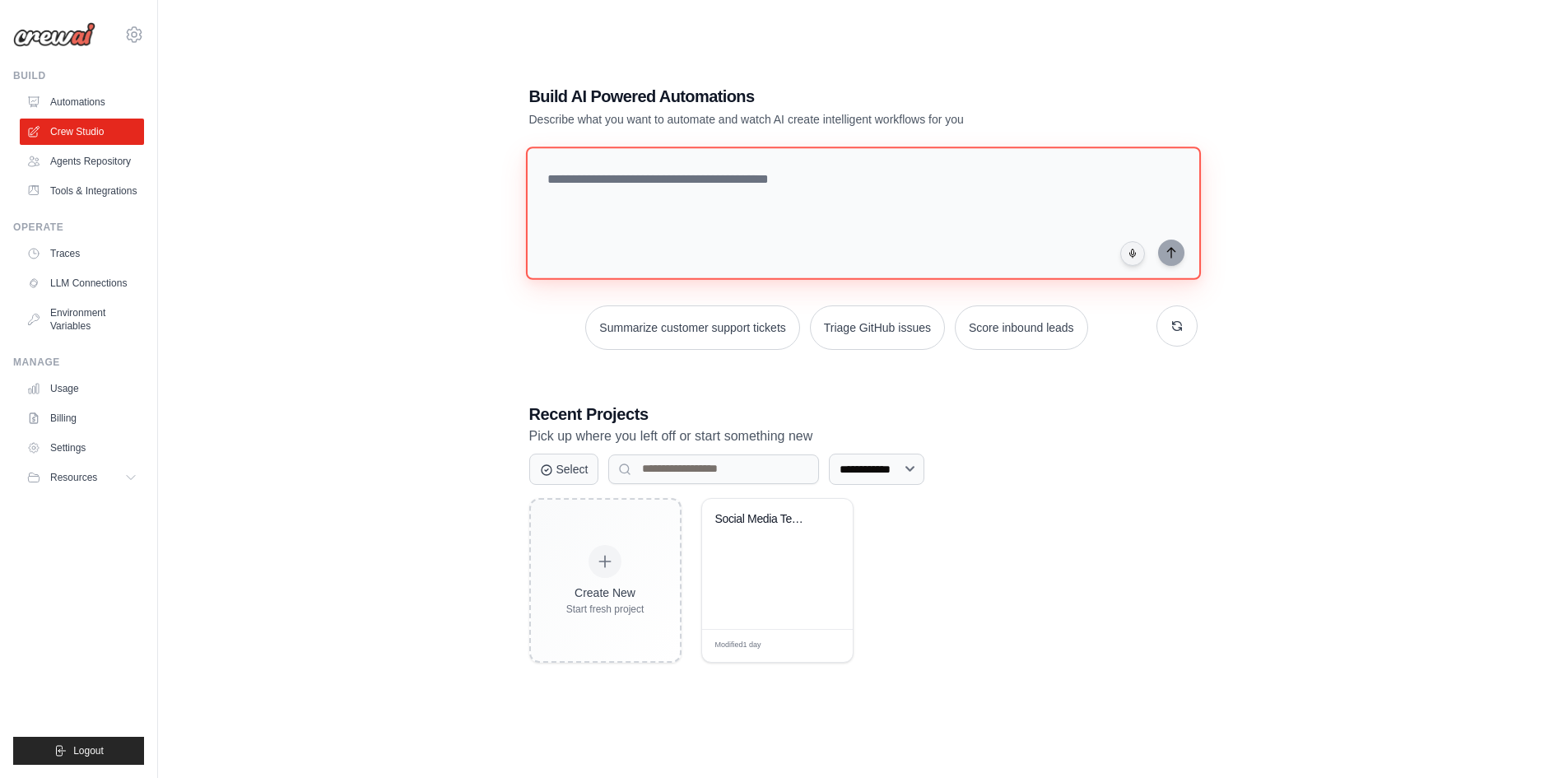
scroll to position [91, 0]
click at [749, 579] on div "Social Media Text Generator" at bounding box center [777, 562] width 150 height 130
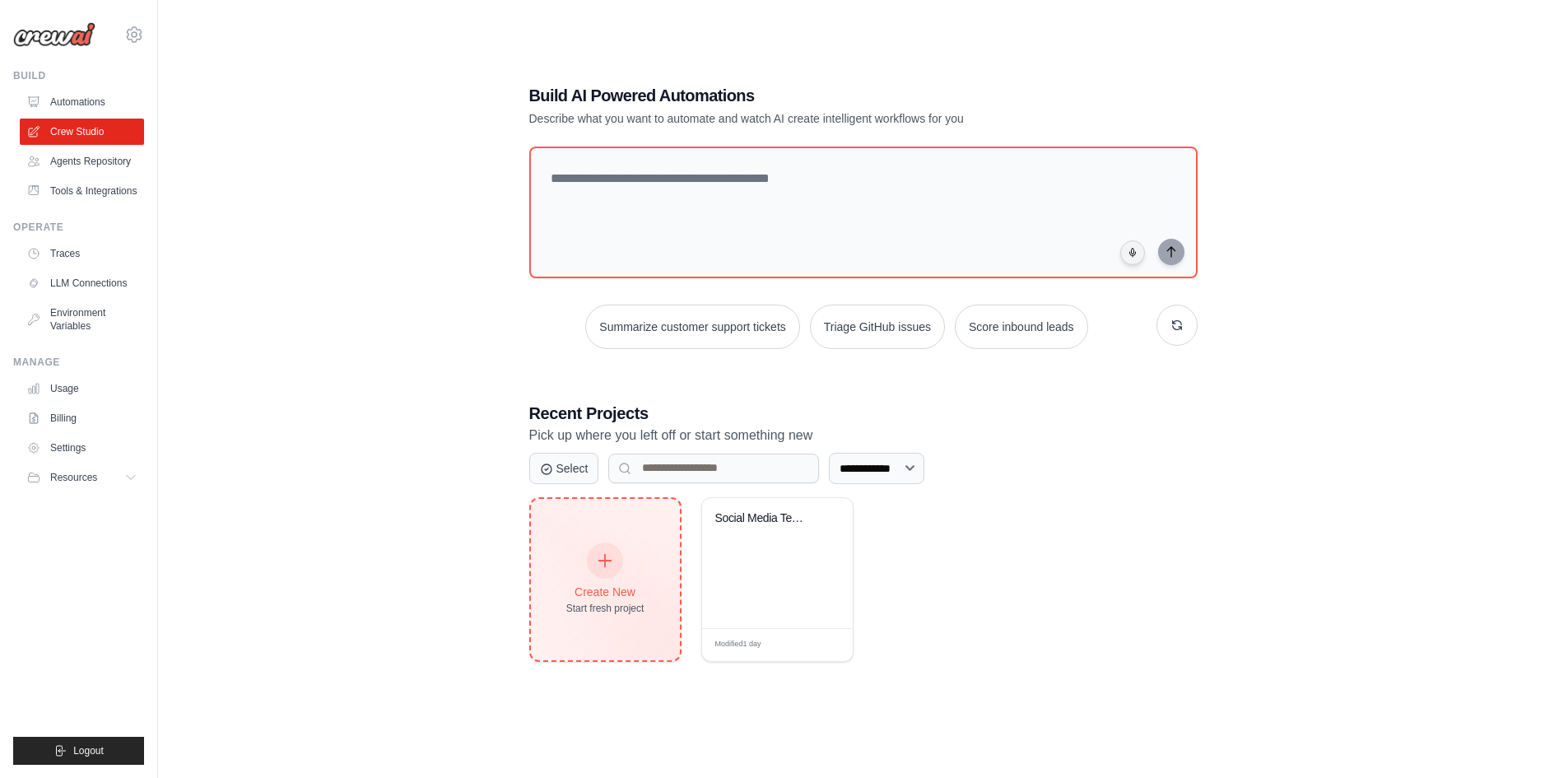
click at [608, 586] on div "Create New" at bounding box center [606, 592] width 79 height 16
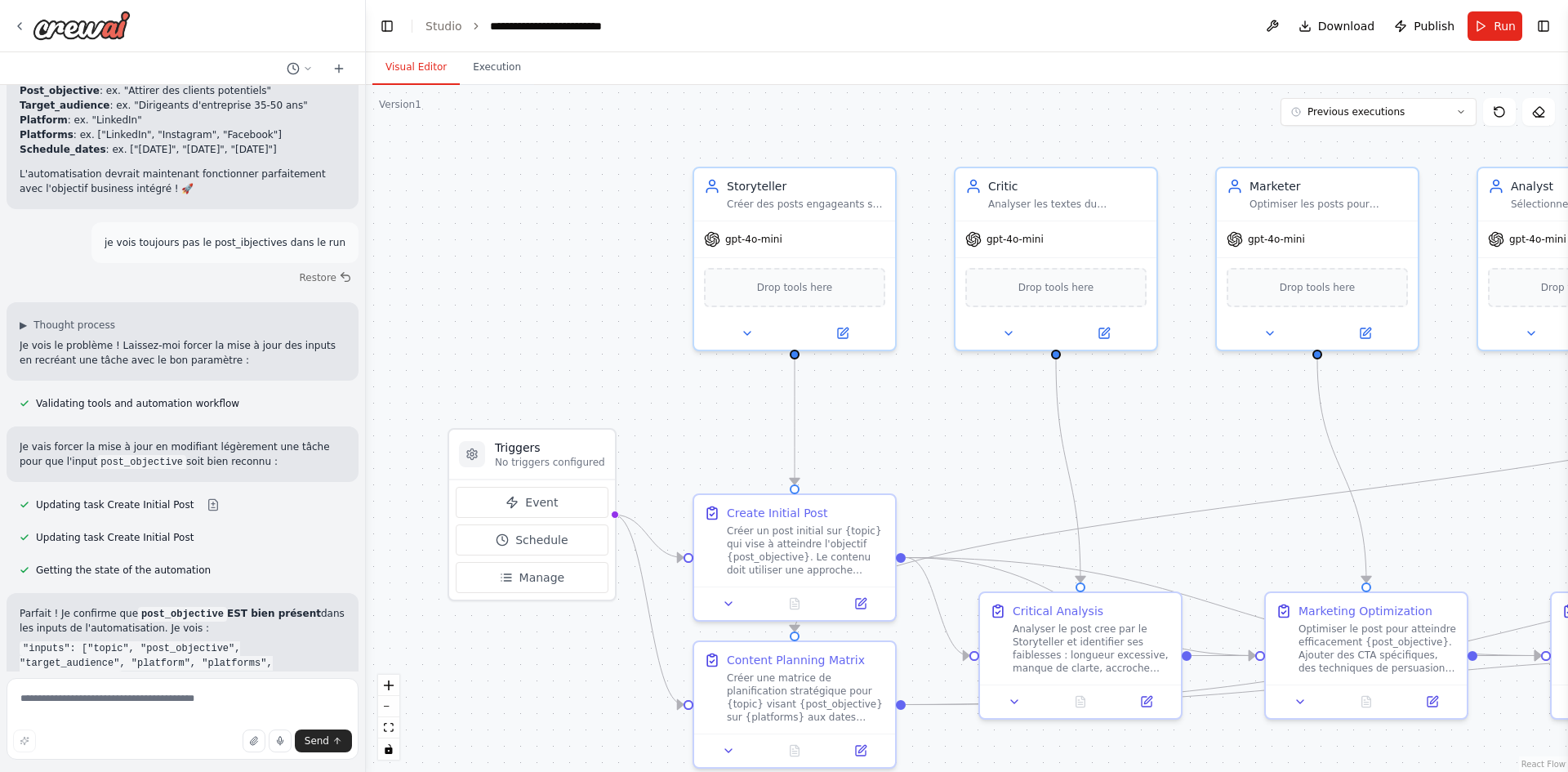
scroll to position [13215, 0]
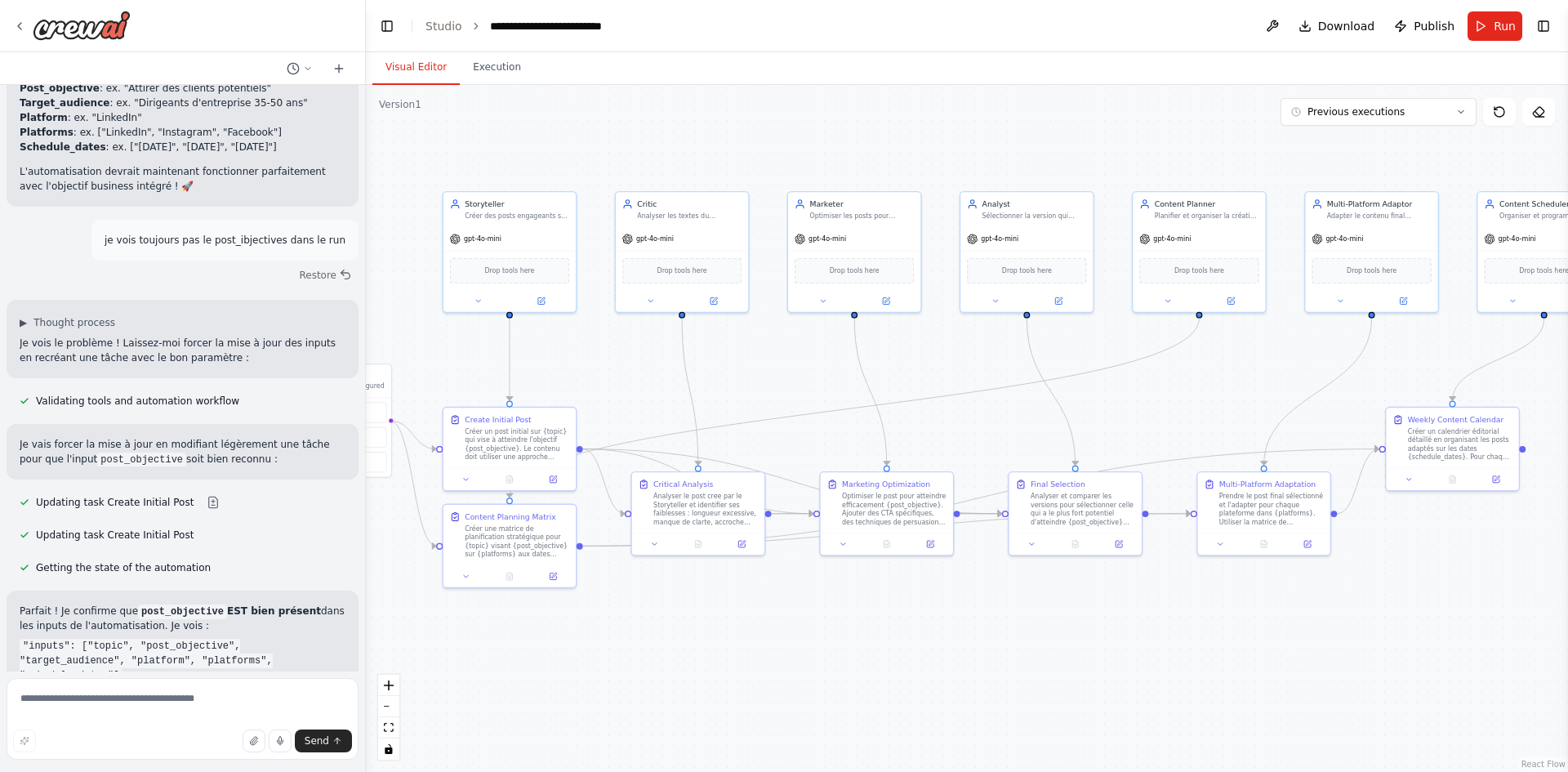
drag, startPoint x: 1284, startPoint y: 377, endPoint x: 884, endPoint y: 327, distance: 403.1
click at [950, 354] on div ".deletable-edge-delete-btn { width: 20px; height: 20px; border: 0px solid #ffff…" at bounding box center [967, 428] width 1203 height 687
click at [1361, 114] on span "Previous executions" at bounding box center [1357, 112] width 98 height 13
click at [1357, 147] on div "[DATE]" at bounding box center [1389, 142] width 163 height 13
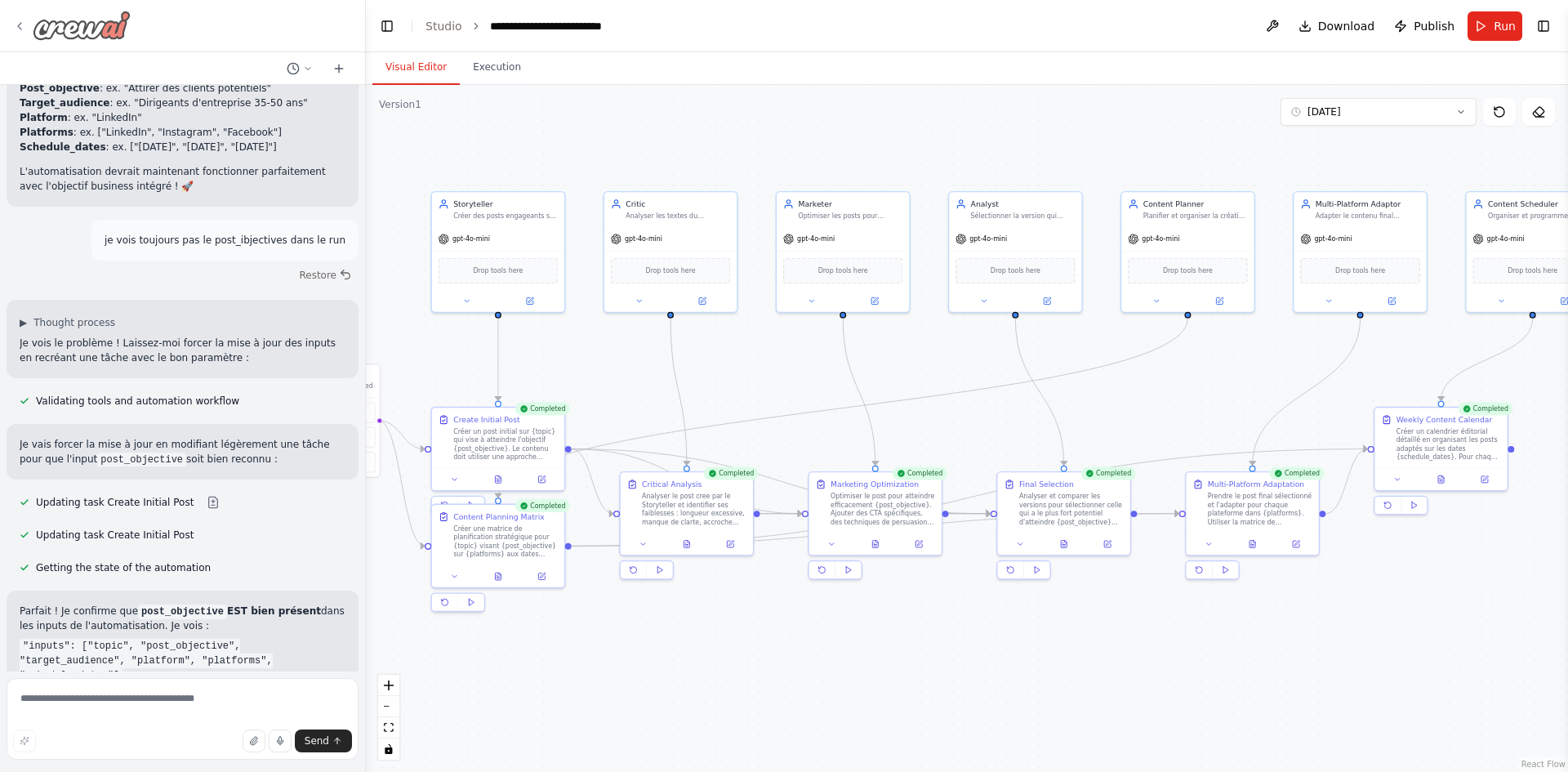
click at [22, 28] on icon at bounding box center [20, 26] width 13 height 13
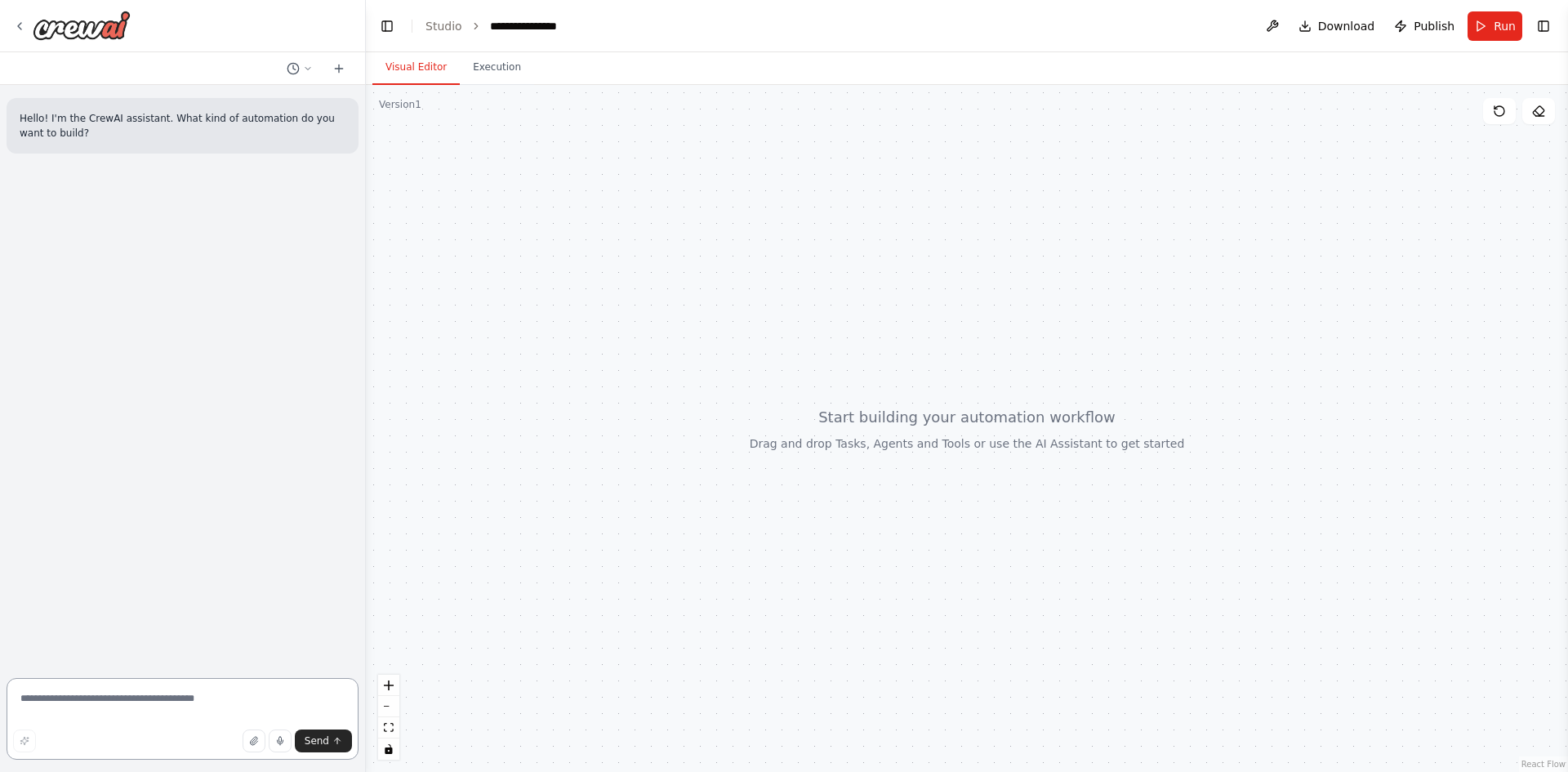
click at [159, 702] on textarea at bounding box center [182, 718] width 352 height 82
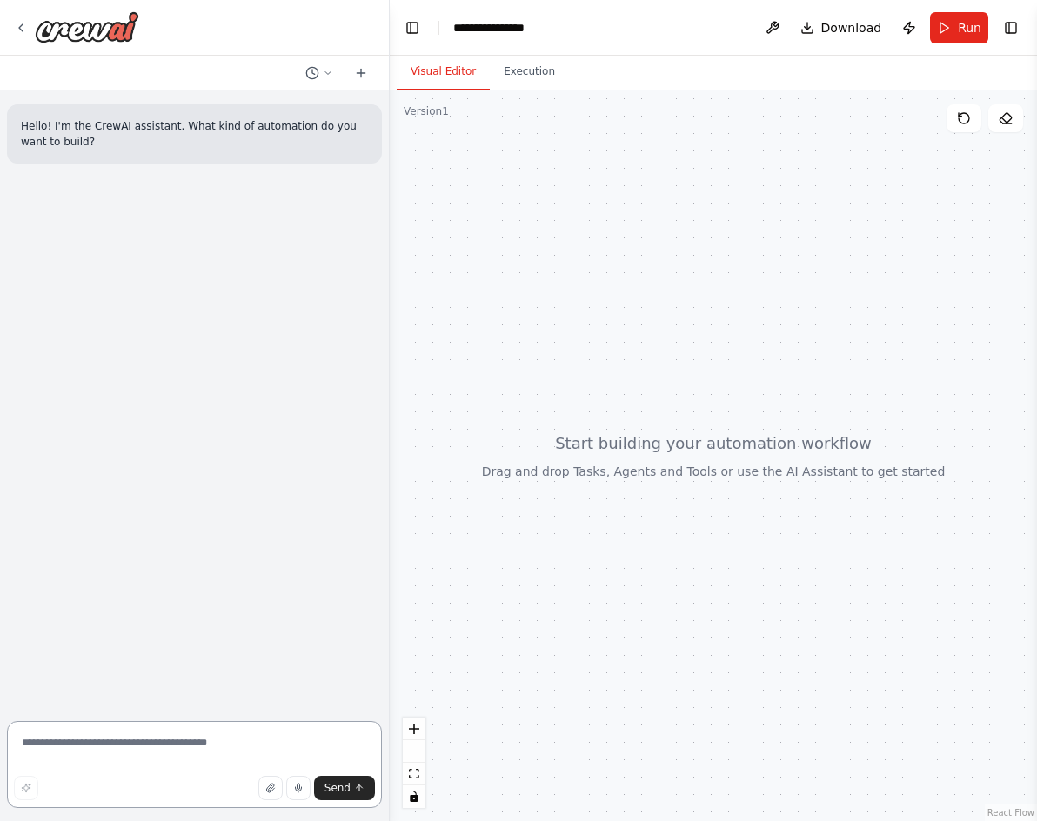
click at [206, 752] on textarea at bounding box center [194, 764] width 375 height 87
click at [193, 750] on textarea "**********" at bounding box center [194, 764] width 375 height 87
click at [241, 740] on textarea "**********" at bounding box center [194, 764] width 375 height 87
click at [305, 745] on textarea "**********" at bounding box center [194, 764] width 375 height 87
drag, startPoint x: 328, startPoint y: 756, endPoint x: 289, endPoint y: 759, distance: 39.2
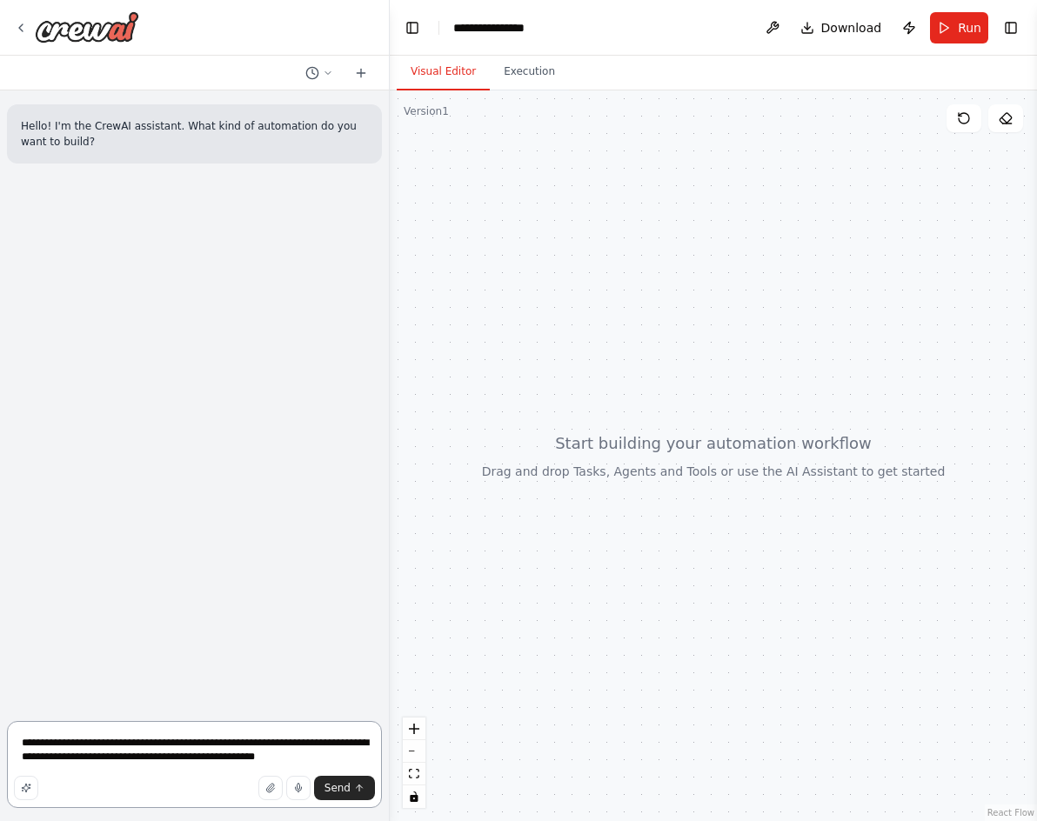
click at [289, 759] on textarea "**********" at bounding box center [194, 764] width 375 height 87
type textarea "**********"
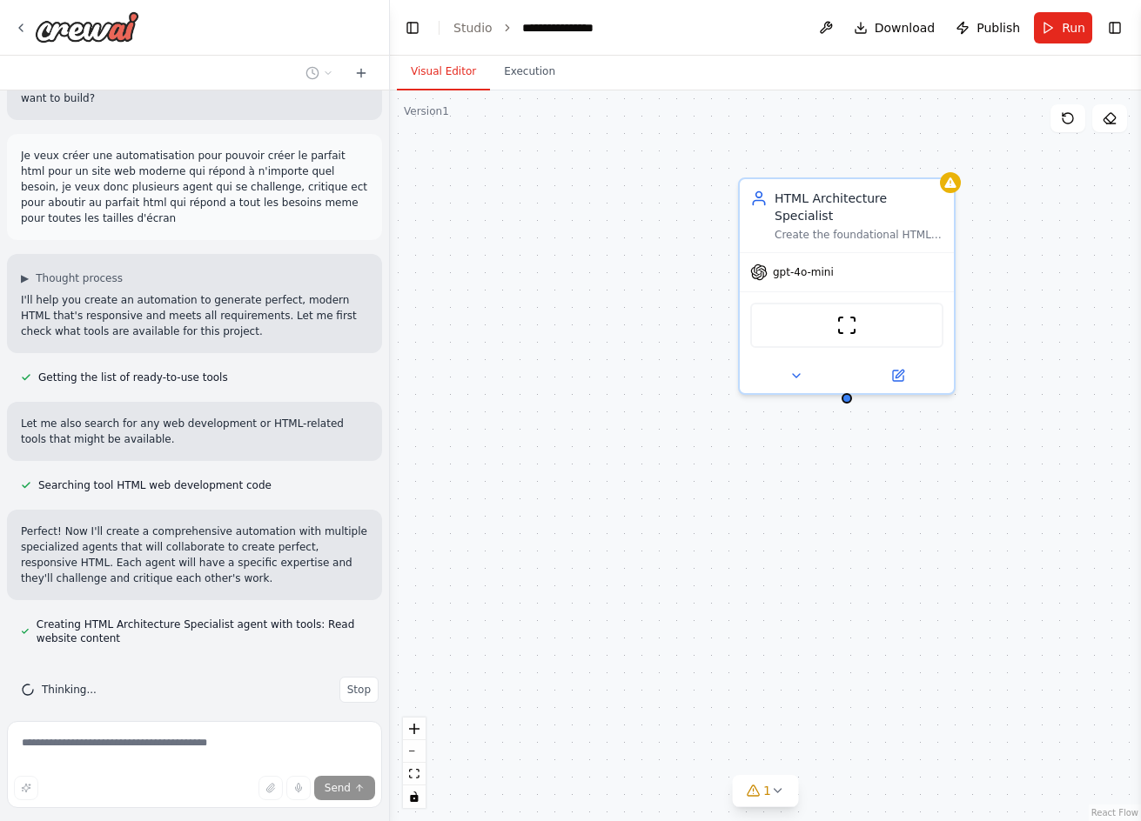
scroll to position [92, 0]
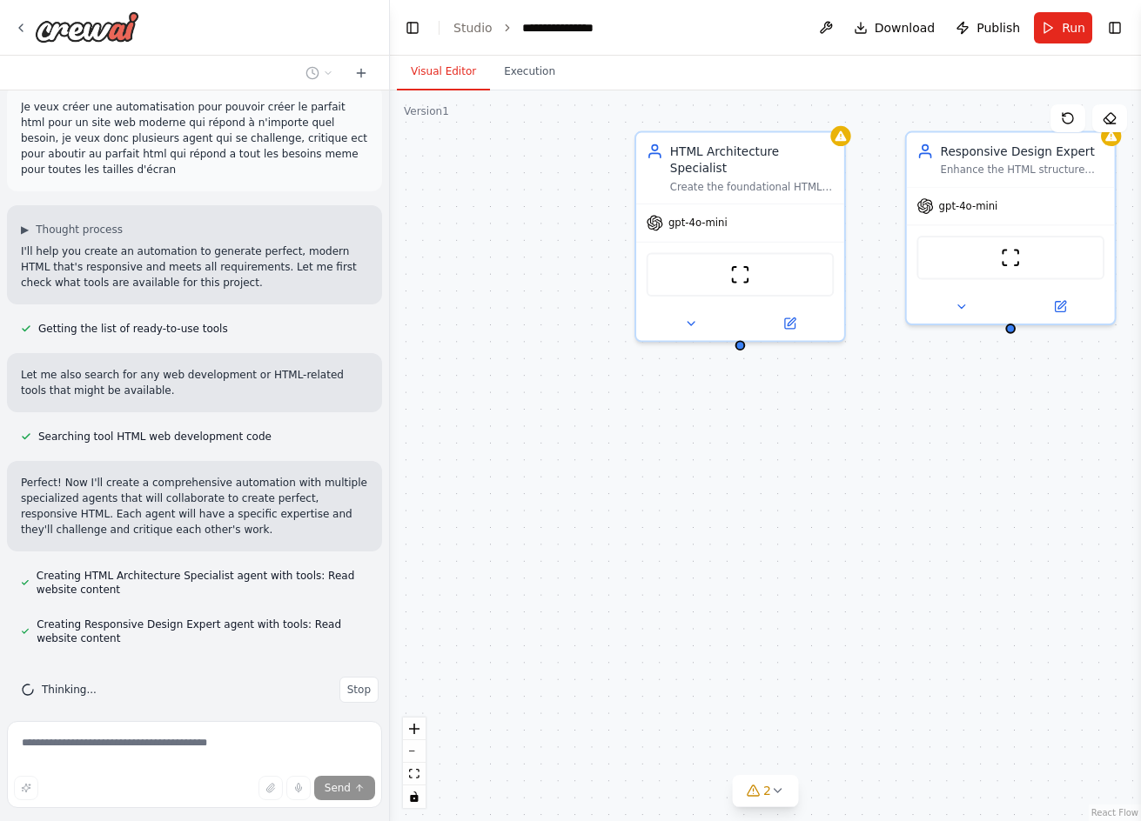
drag, startPoint x: 694, startPoint y: 292, endPoint x: 592, endPoint y: 242, distance: 114.4
click at [592, 242] on div "HTML Architecture Specialist Create the foundational HTML structure for {websit…" at bounding box center [765, 455] width 751 height 731
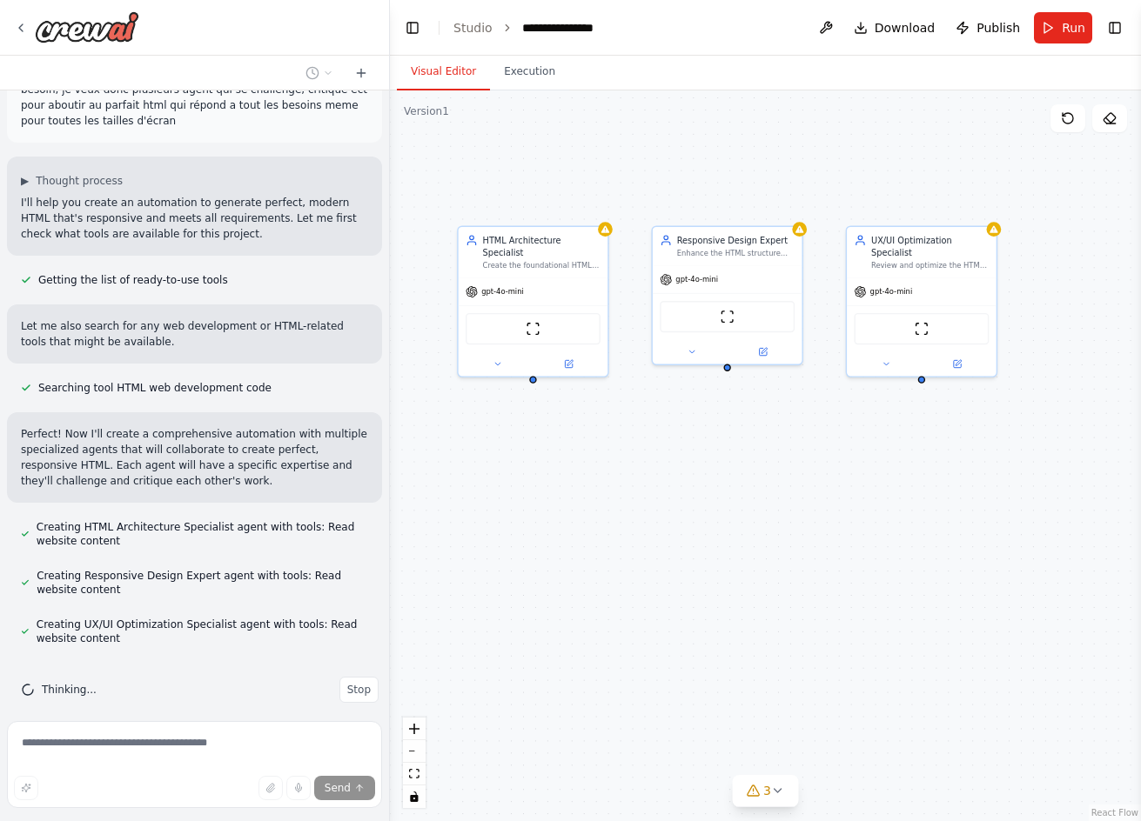
drag, startPoint x: 592, startPoint y: 242, endPoint x: 427, endPoint y: 304, distance: 176.0
click at [427, 304] on div "HTML Architecture Specialist Create the foundational HTML structure for {websit…" at bounding box center [765, 455] width 751 height 731
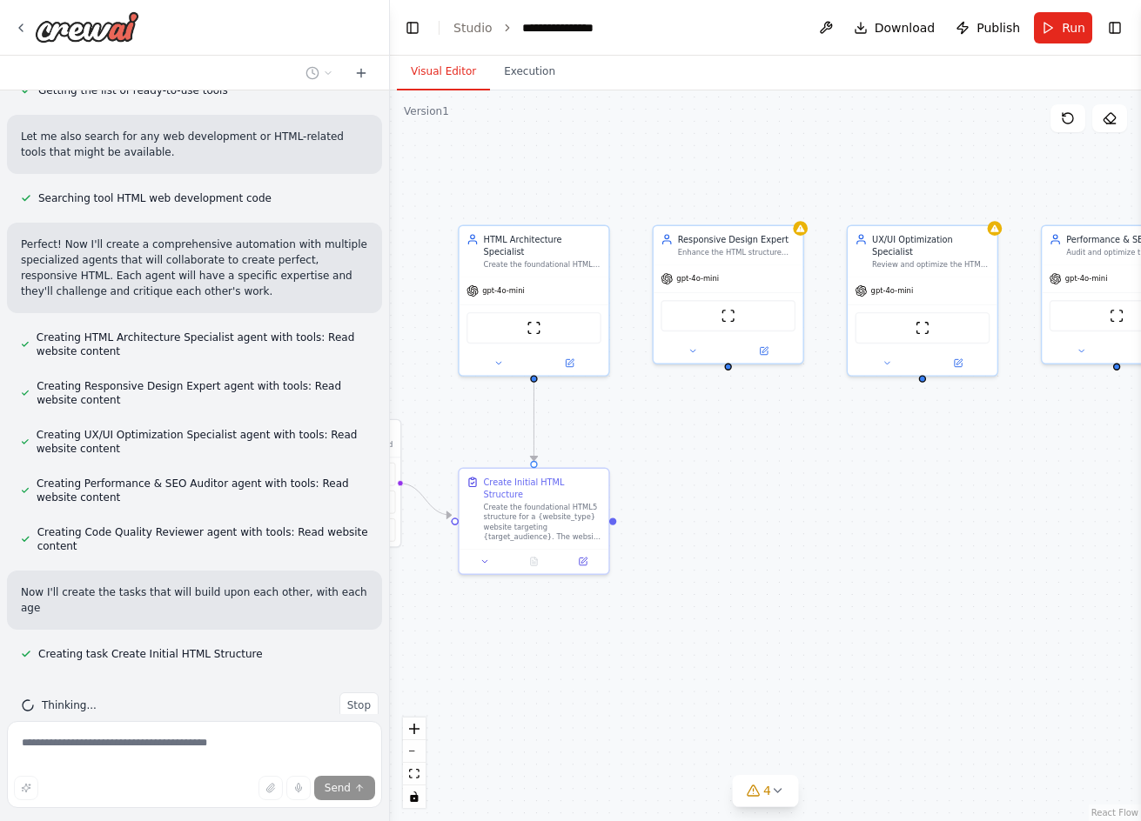
scroll to position [346, 0]
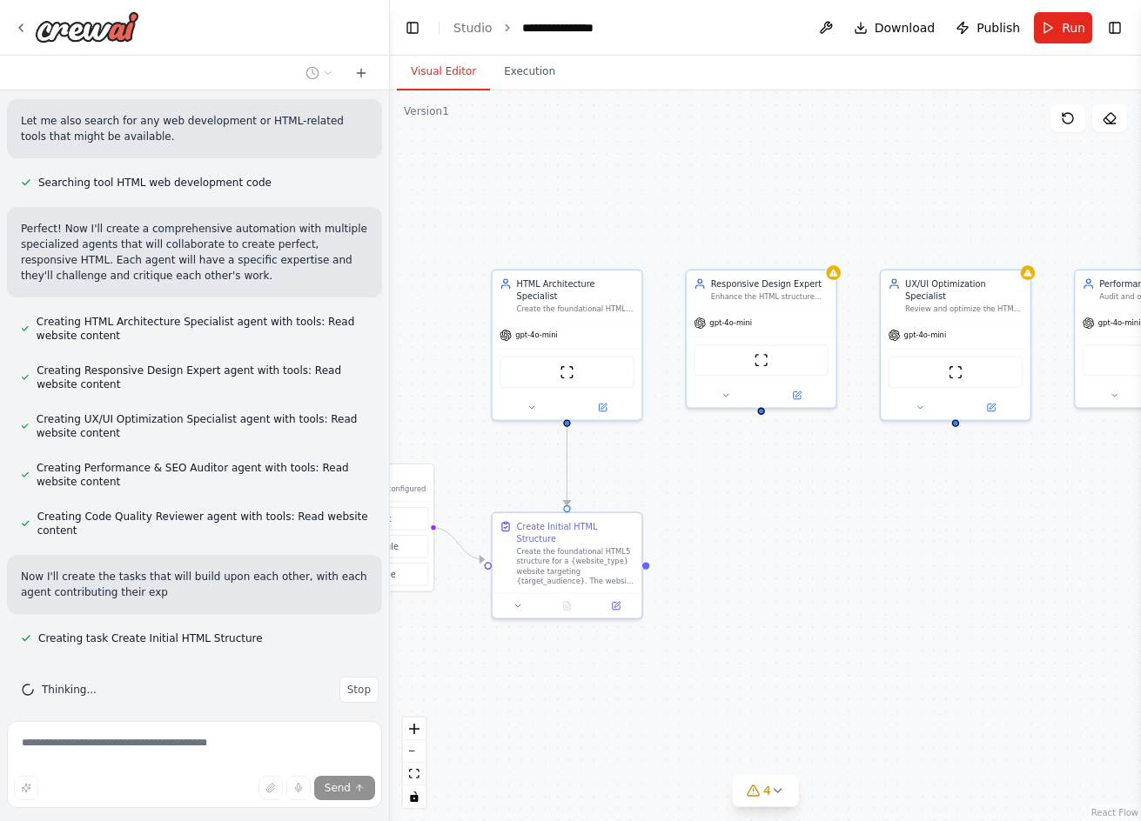
drag, startPoint x: 686, startPoint y: 120, endPoint x: 719, endPoint y: 164, distance: 55.3
click at [719, 164] on div ".deletable-edge-delete-btn { width: 20px; height: 20px; border: 0px solid #ffff…" at bounding box center [765, 455] width 751 height 731
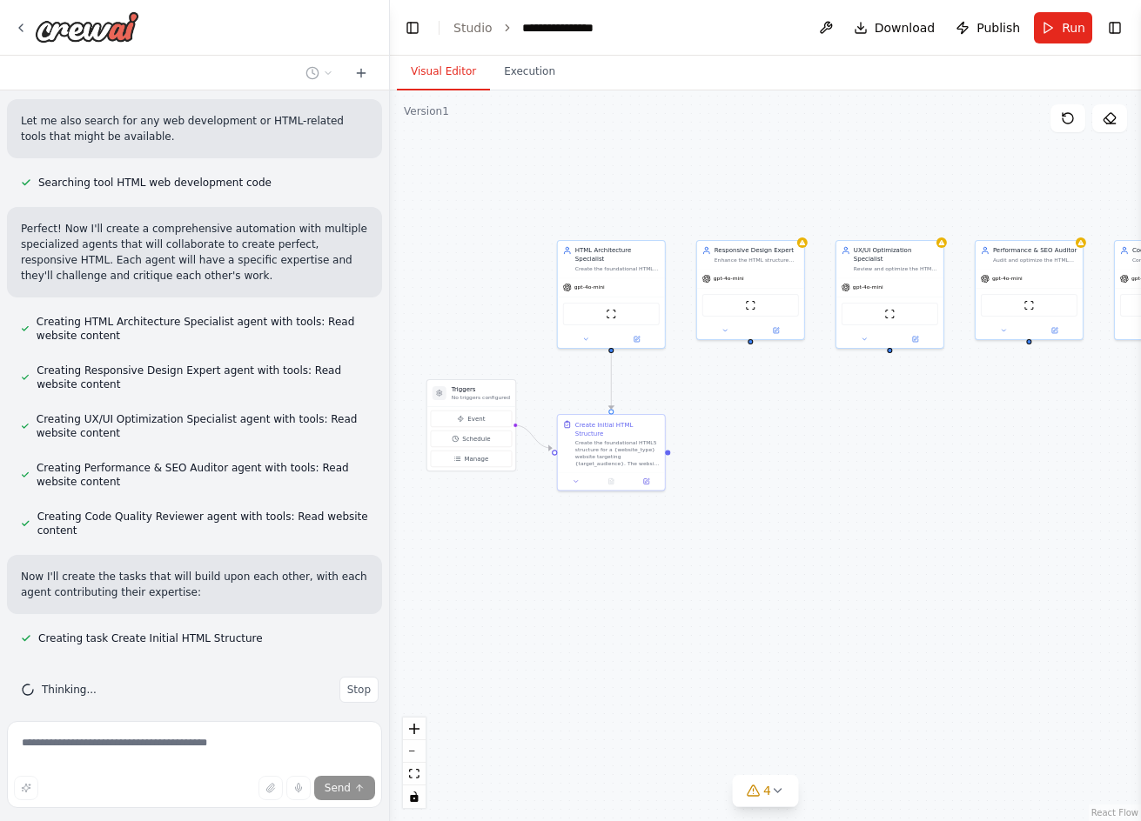
scroll to position [381, 0]
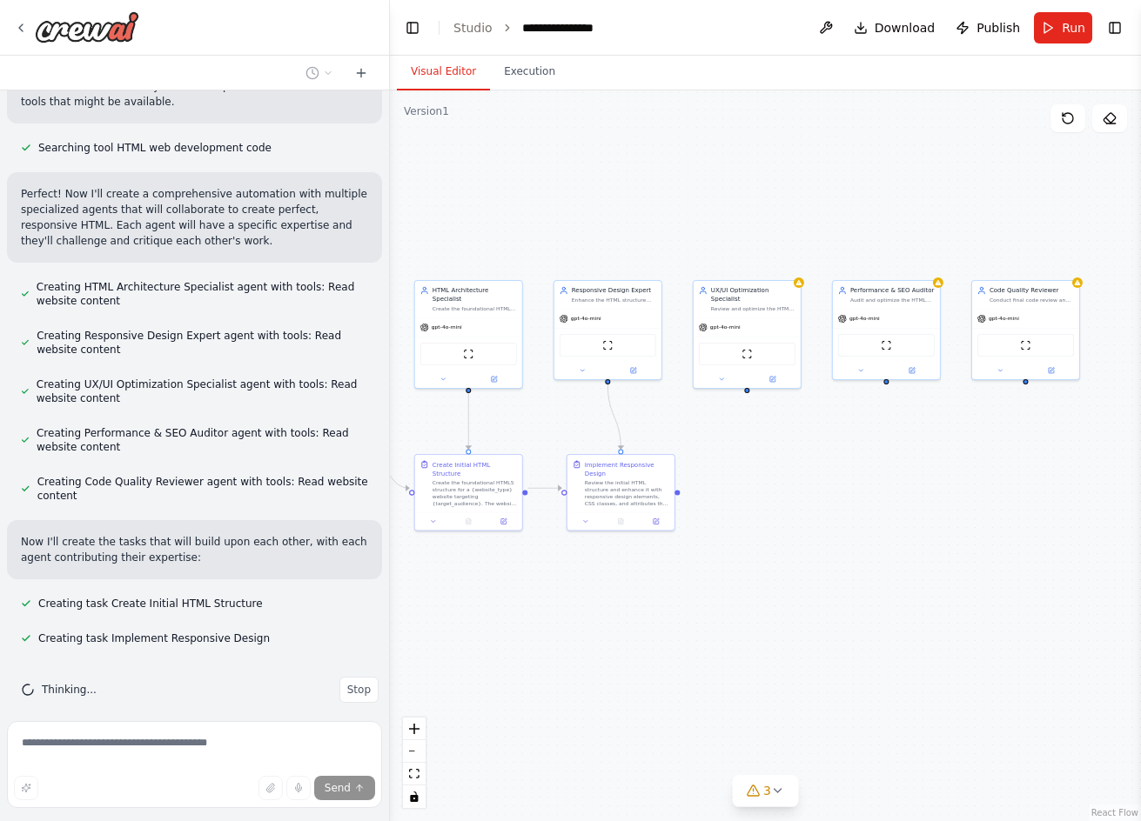
drag, startPoint x: 723, startPoint y: 166, endPoint x: 577, endPoint y: 208, distance: 152.0
click at [577, 208] on div ".deletable-edge-delete-btn { width: 20px; height: 20px; border: 0px solid #ffff…" at bounding box center [765, 455] width 751 height 731
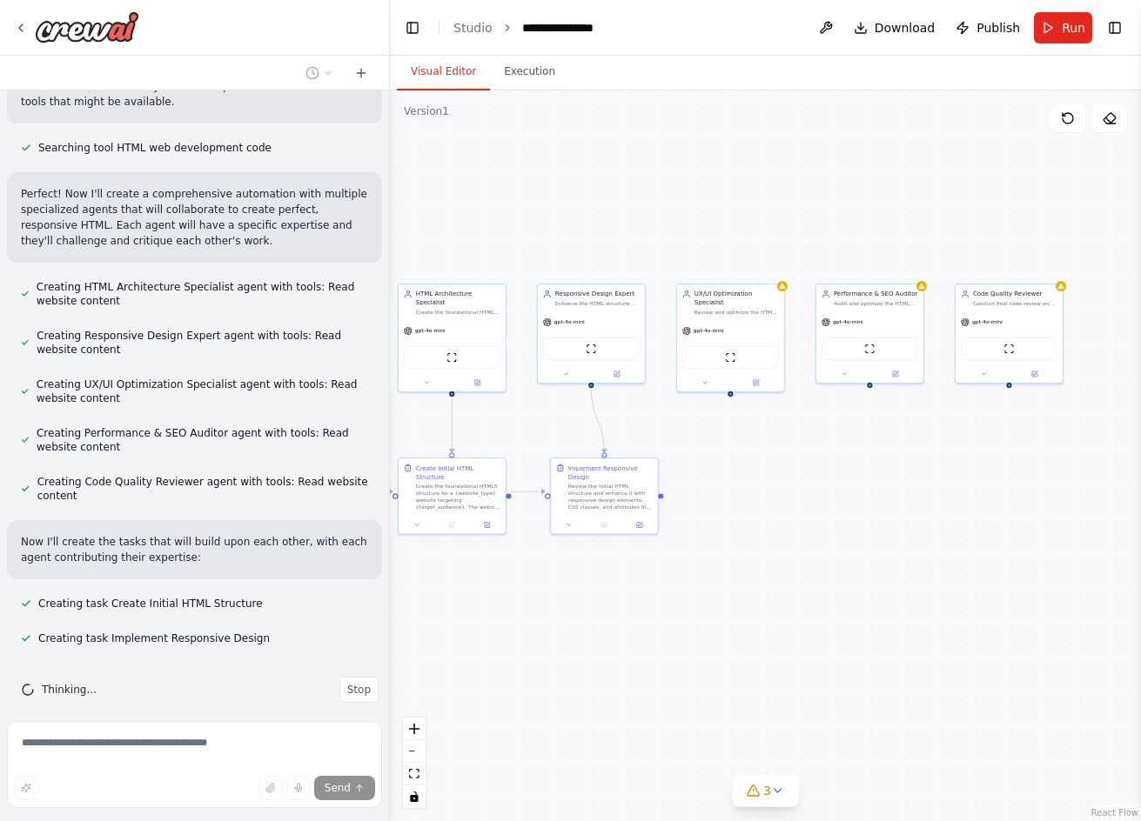
drag, startPoint x: 577, startPoint y: 208, endPoint x: 565, endPoint y: 208, distance: 11.3
click at [565, 208] on div ".deletable-edge-delete-btn { width: 20px; height: 20px; border: 0px solid #ffff…" at bounding box center [765, 455] width 751 height 731
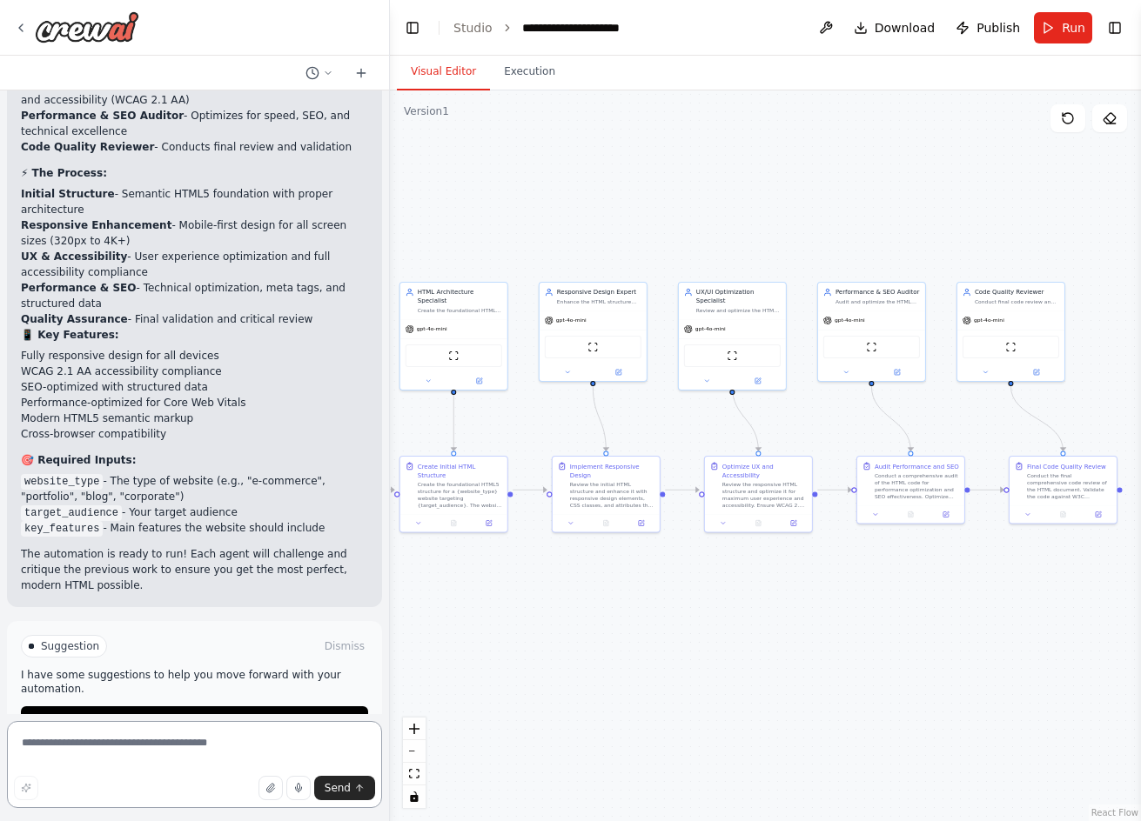
scroll to position [1469, 0]
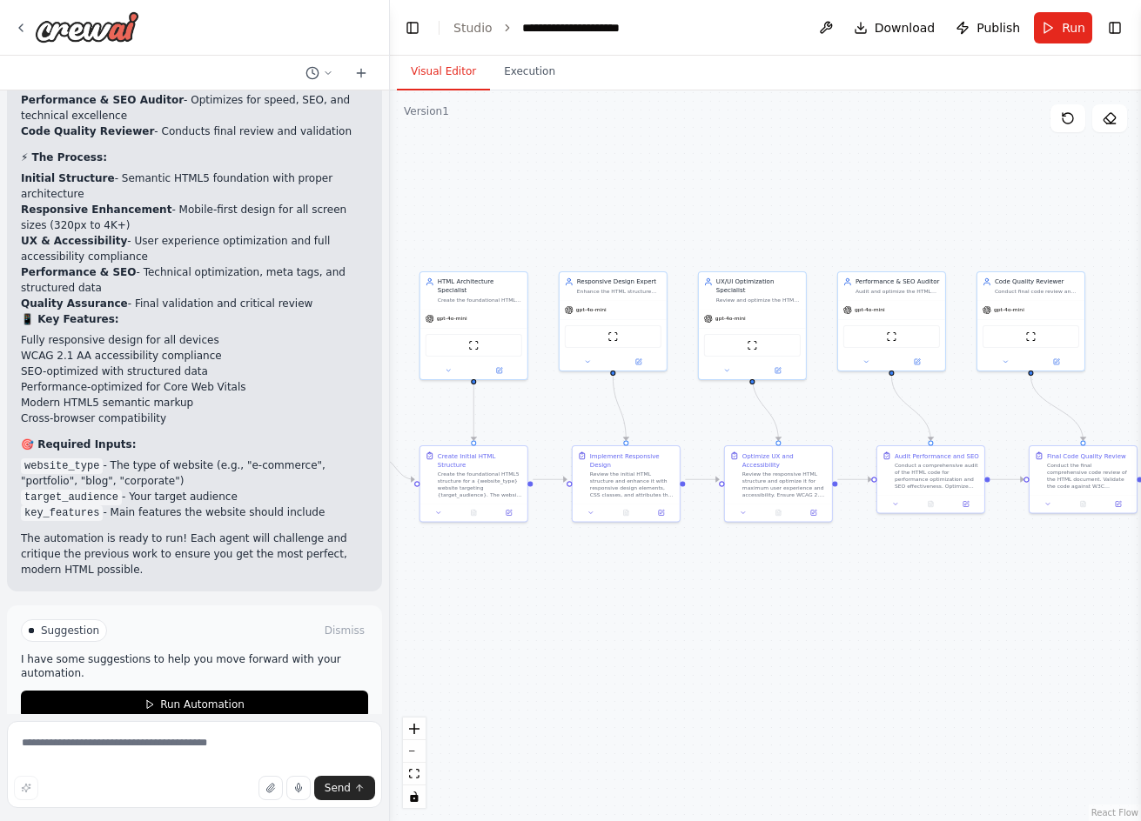
drag, startPoint x: 635, startPoint y: 613, endPoint x: 657, endPoint y: 602, distance: 24.5
click at [657, 602] on div ".deletable-edge-delete-btn { width: 20px; height: 20px; border: 0px solid #ffff…" at bounding box center [765, 455] width 751 height 731
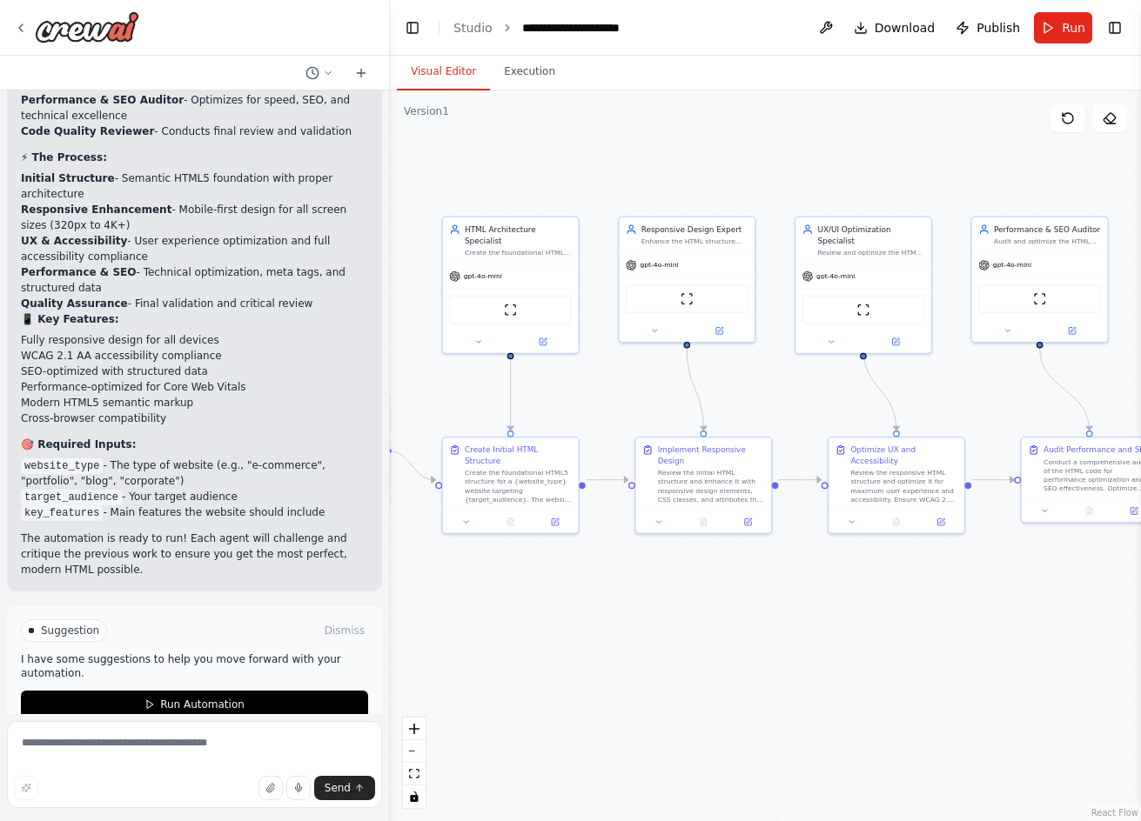
drag, startPoint x: 660, startPoint y: 565, endPoint x: 778, endPoint y: 614, distance: 127.2
click at [778, 614] on div ".deletable-edge-delete-btn { width: 20px; height: 20px; border: 0px solid #ffff…" at bounding box center [765, 455] width 751 height 731
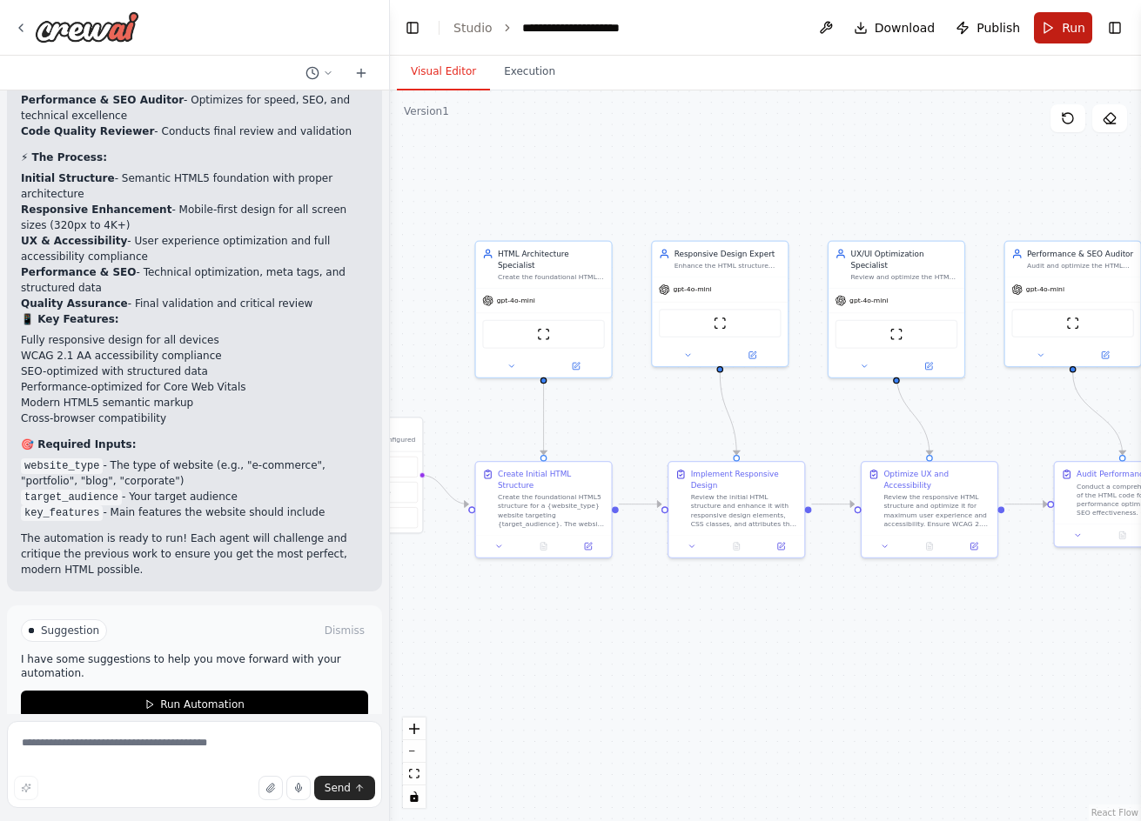
click at [1058, 29] on button "Run" at bounding box center [1063, 27] width 58 height 31
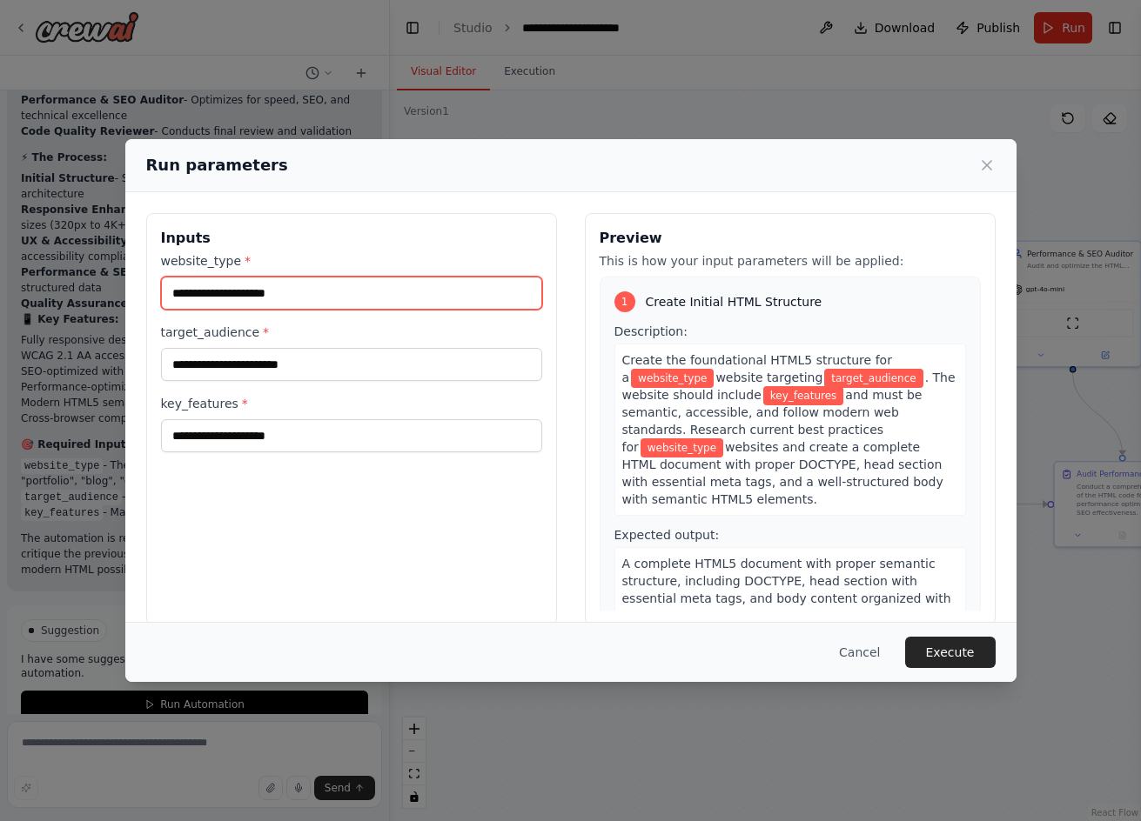
click at [284, 280] on input "website_type *" at bounding box center [351, 293] width 381 height 33
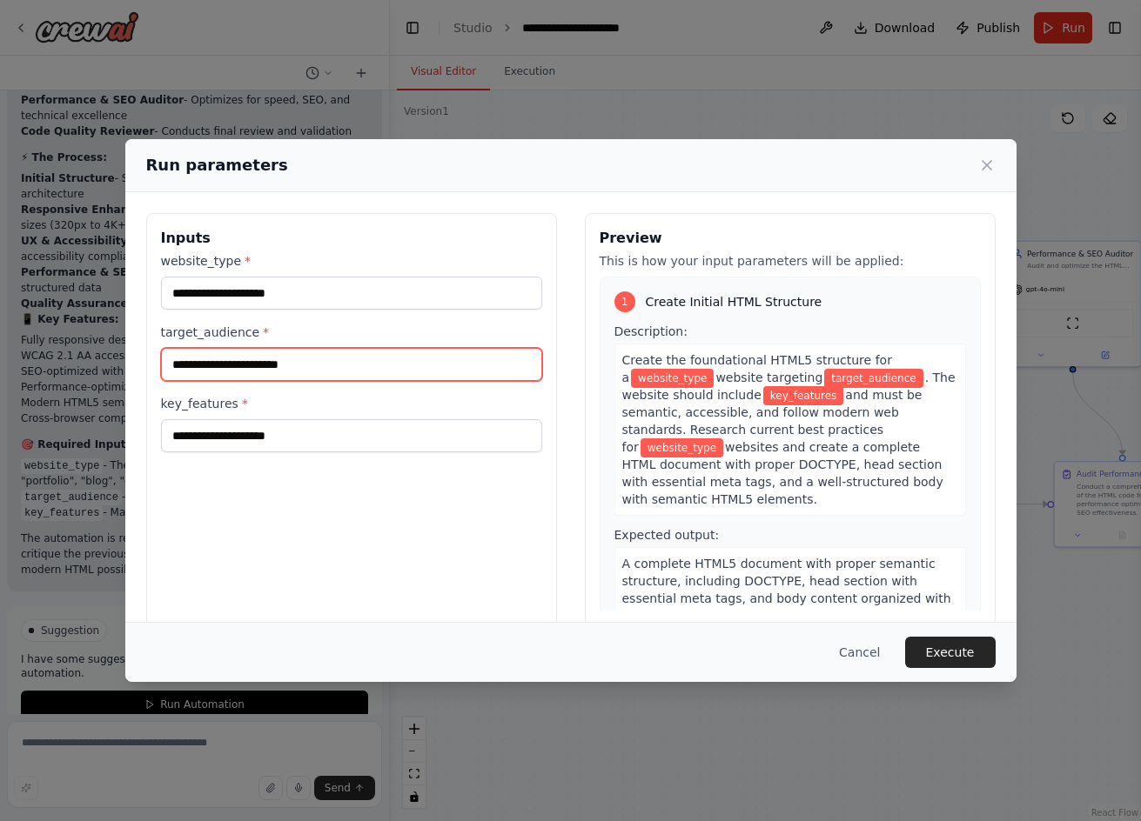
click at [425, 368] on input "target_audience *" at bounding box center [351, 364] width 381 height 33
click at [880, 194] on div "Inputs website_type * target_audience * key_features * Preview This is how your…" at bounding box center [570, 419] width 891 height 454
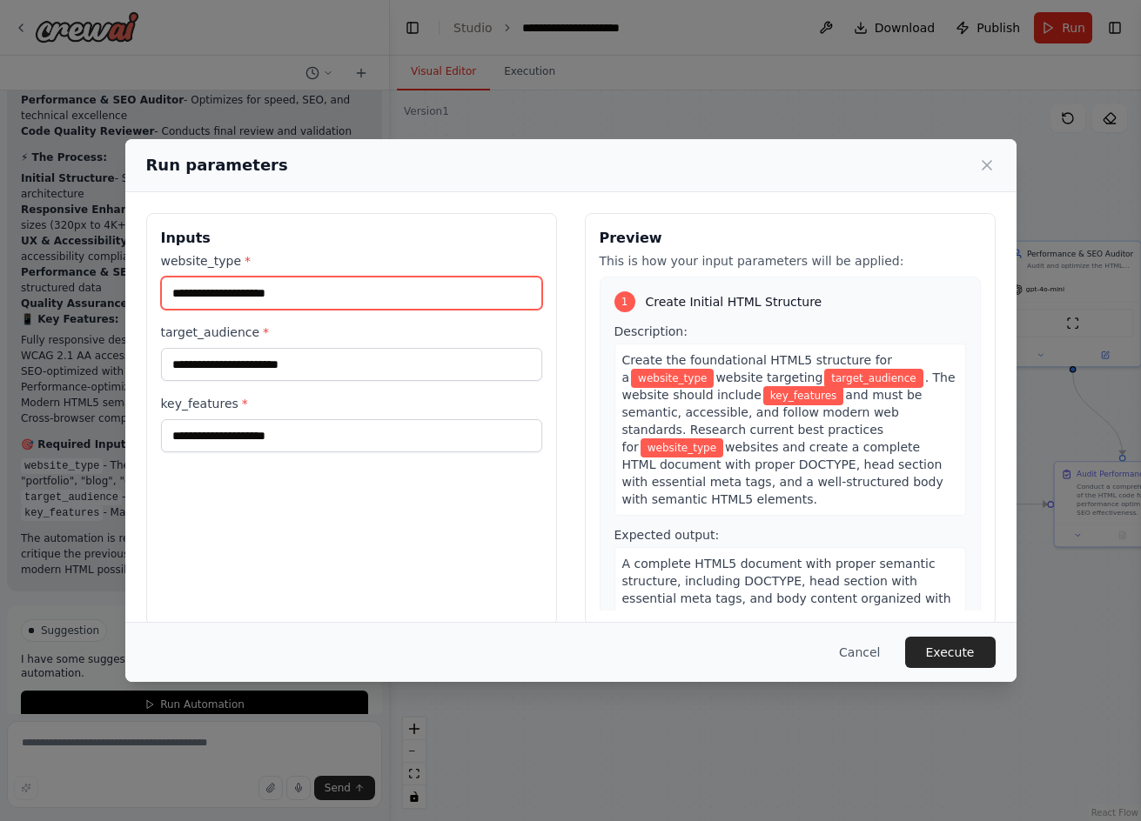
click at [449, 302] on input "website_type *" at bounding box center [351, 293] width 381 height 33
paste input "**********"
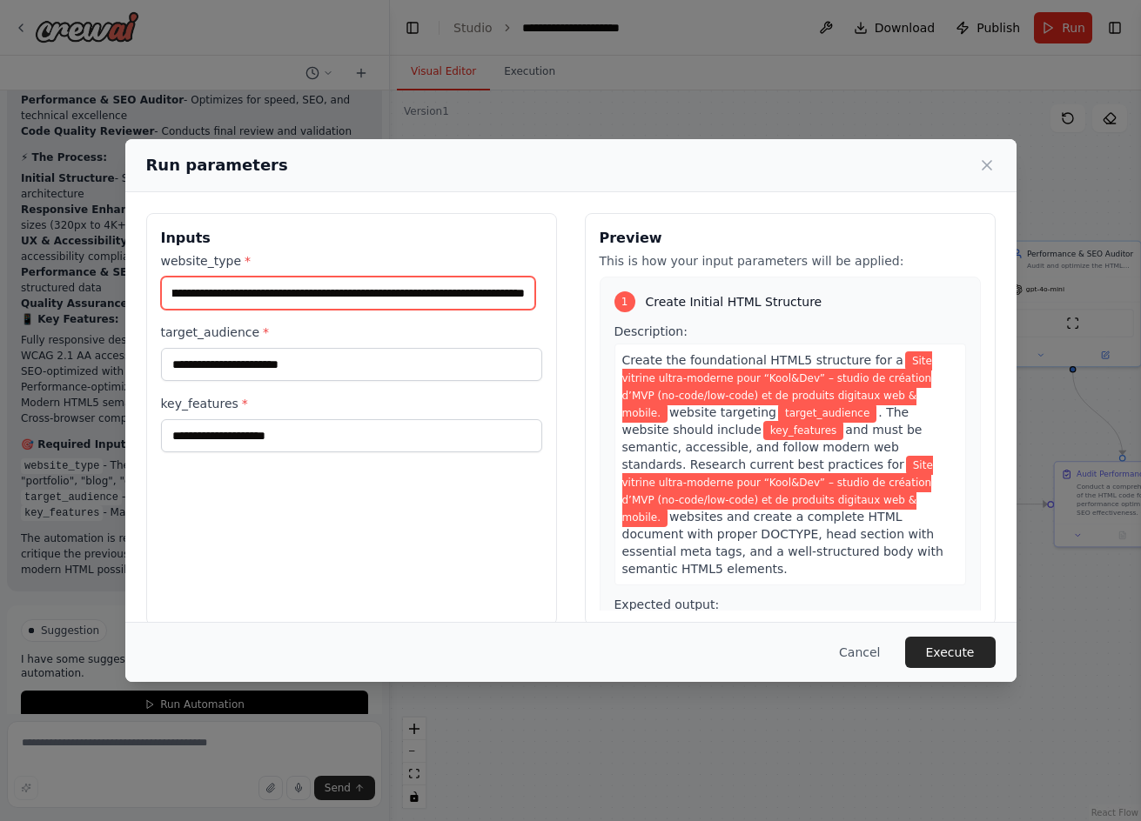
type input "**********"
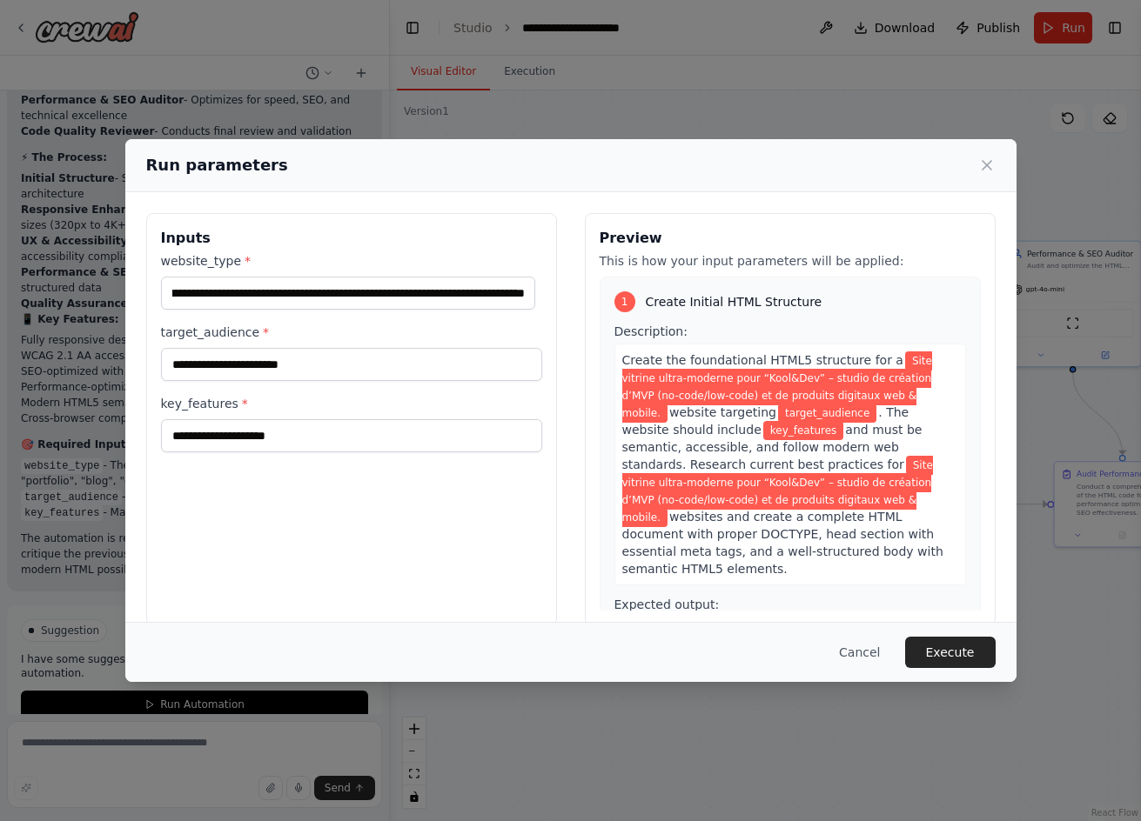
scroll to position [0, 0]
click at [400, 387] on div "**********" at bounding box center [351, 352] width 381 height 200
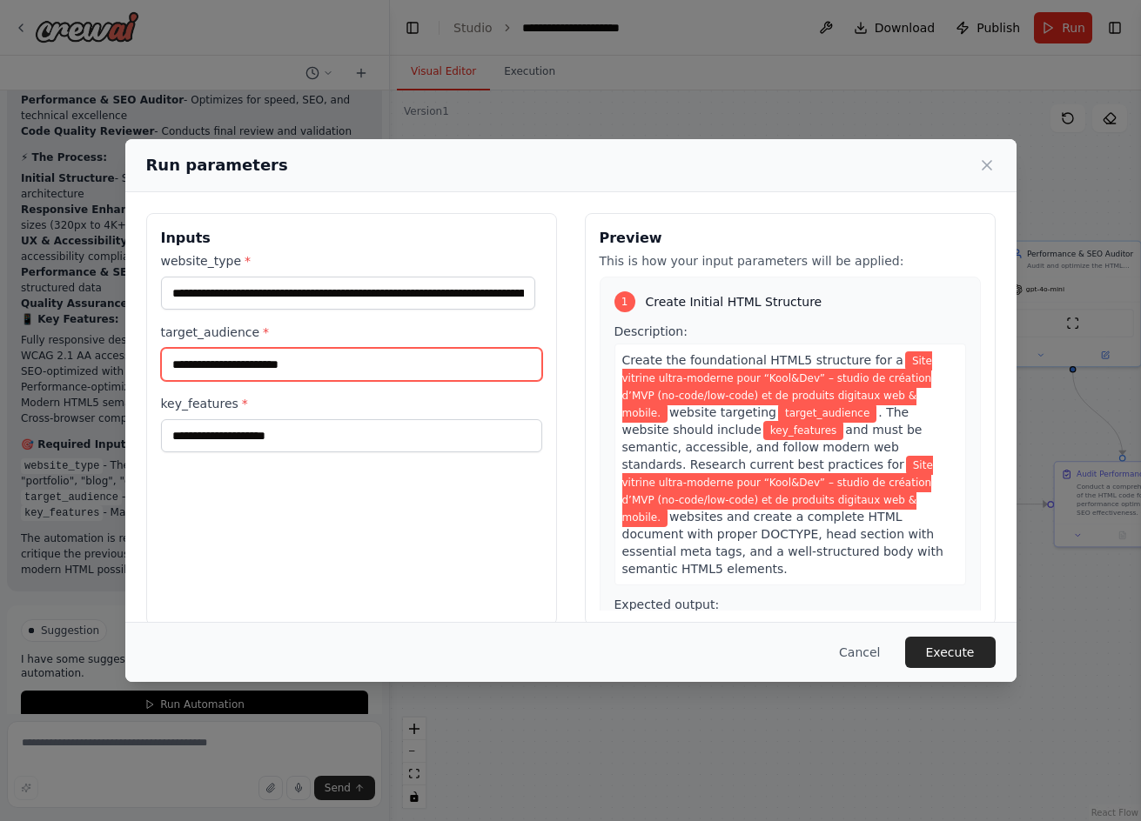
click at [402, 366] on input "target_audience *" at bounding box center [351, 364] width 381 height 33
paste input "**********"
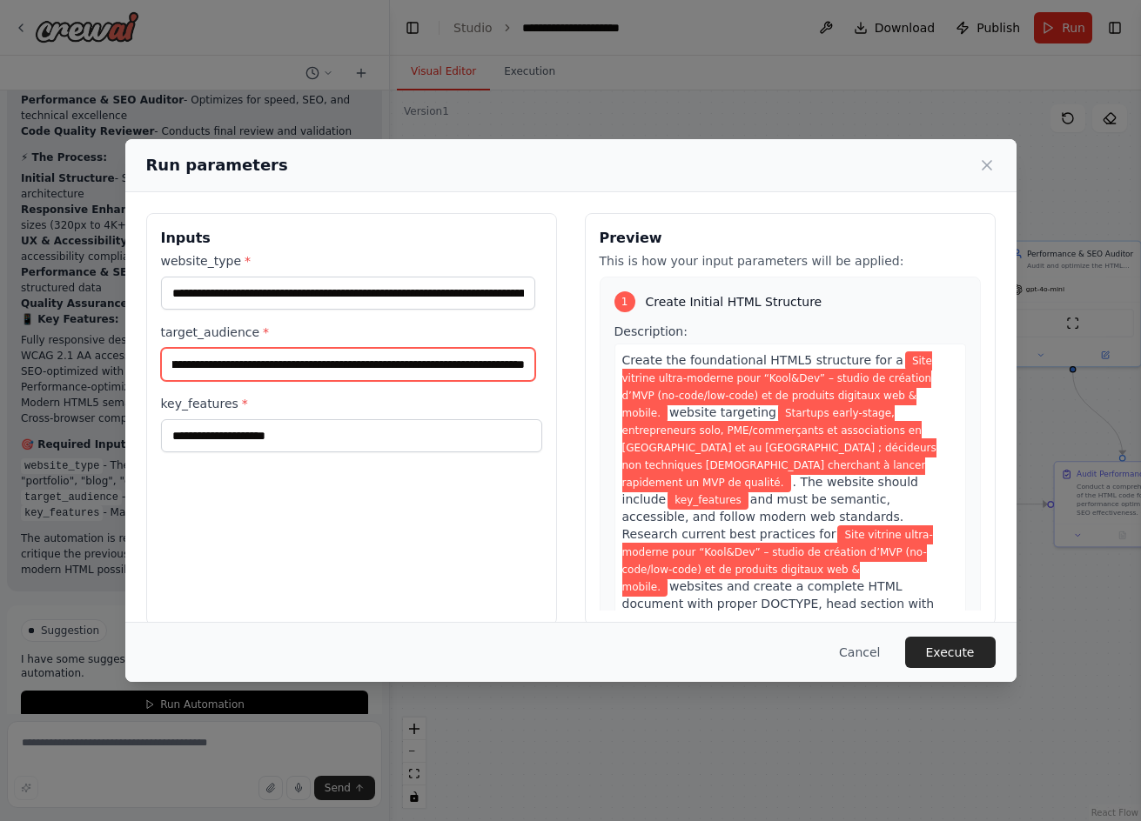
type input "**********"
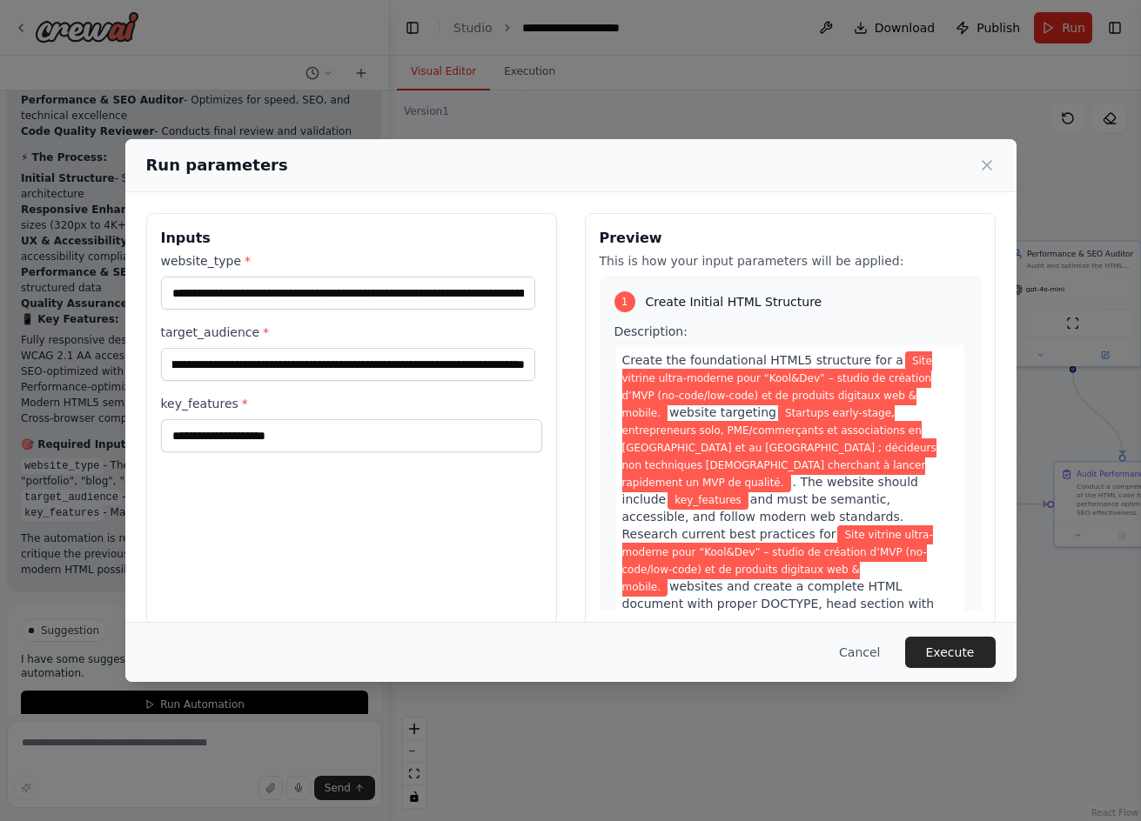
scroll to position [0, 0]
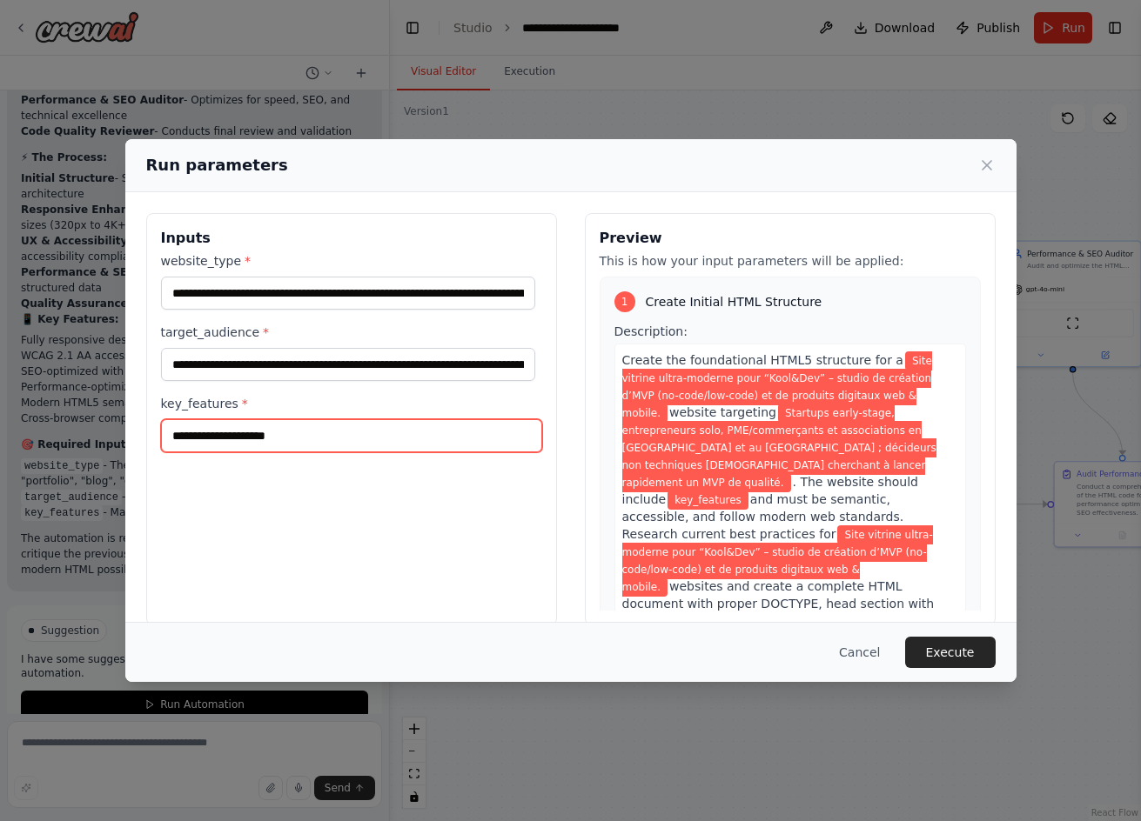
click at [449, 422] on input "key_features *" at bounding box center [351, 435] width 381 height 33
paste input "**********"
type input "**********"
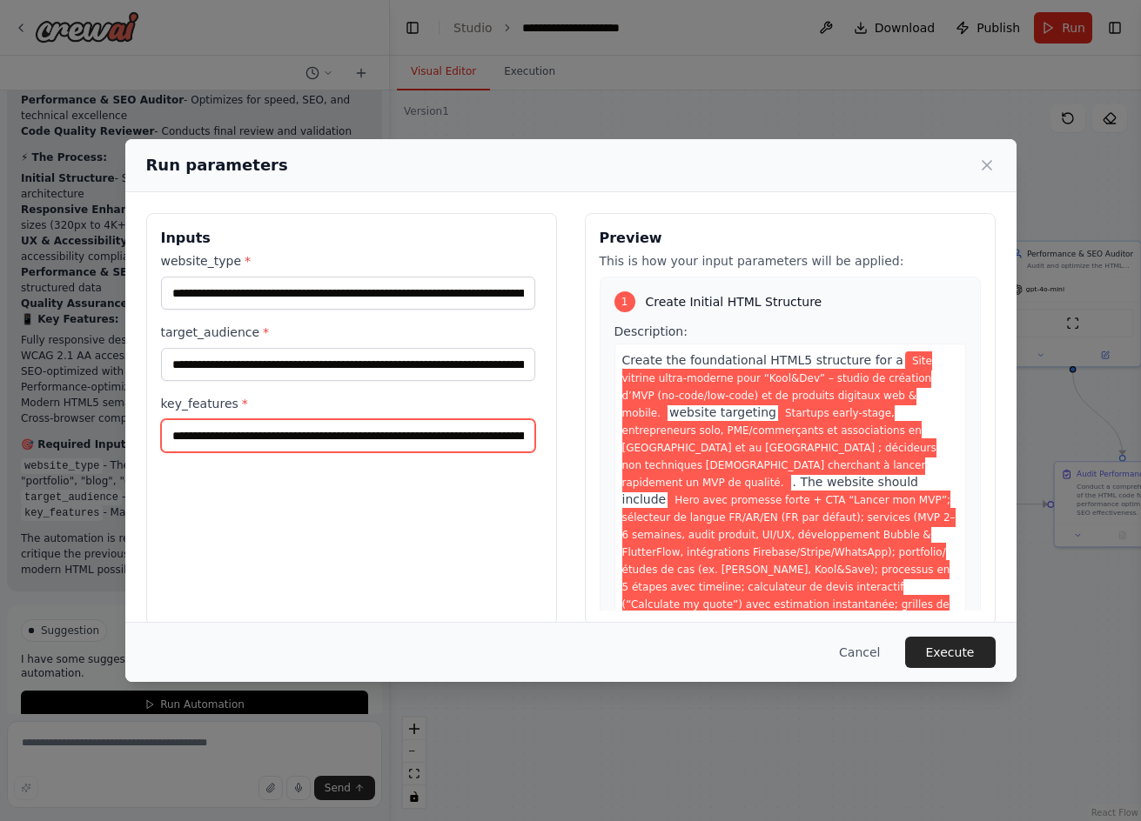
drag, startPoint x: 516, startPoint y: 437, endPoint x: 105, endPoint y: 398, distance: 412.5
click at [105, 398] on div "**********" at bounding box center [570, 410] width 1141 height 821
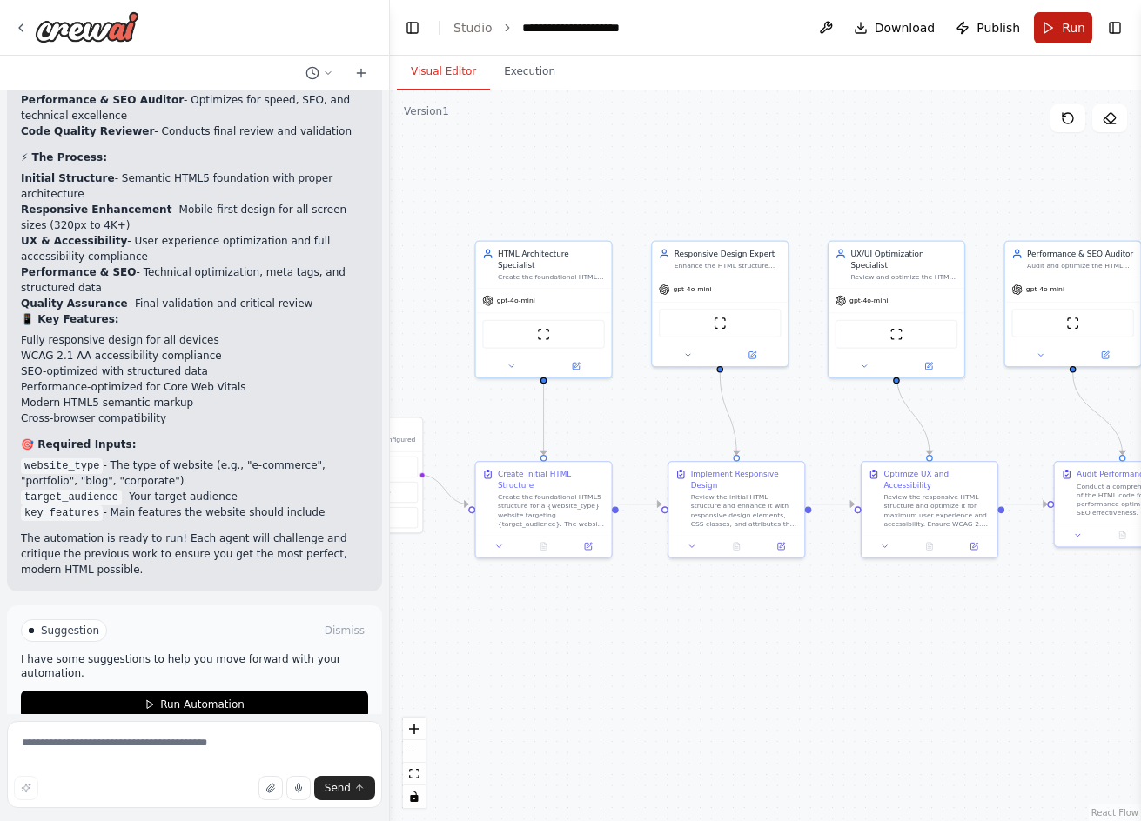
click at [1044, 29] on button "Run" at bounding box center [1063, 27] width 58 height 31
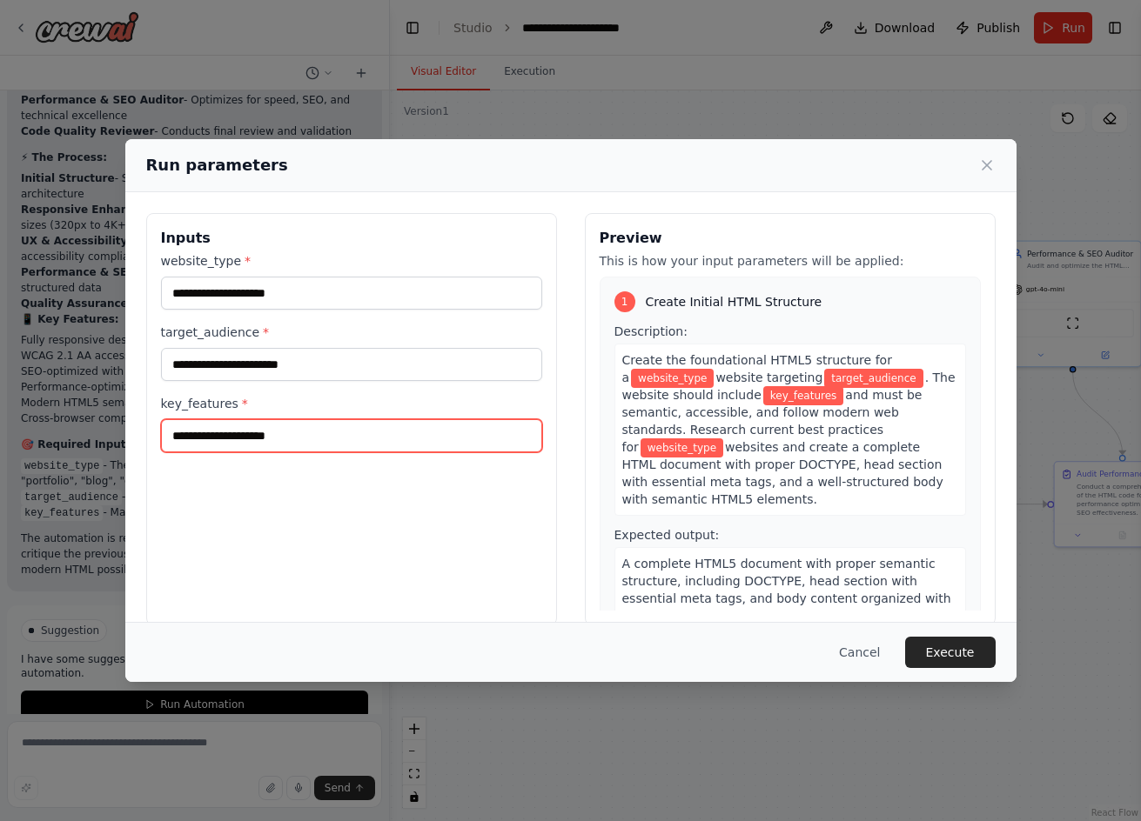
click at [469, 429] on input "key_features *" at bounding box center [351, 435] width 381 height 33
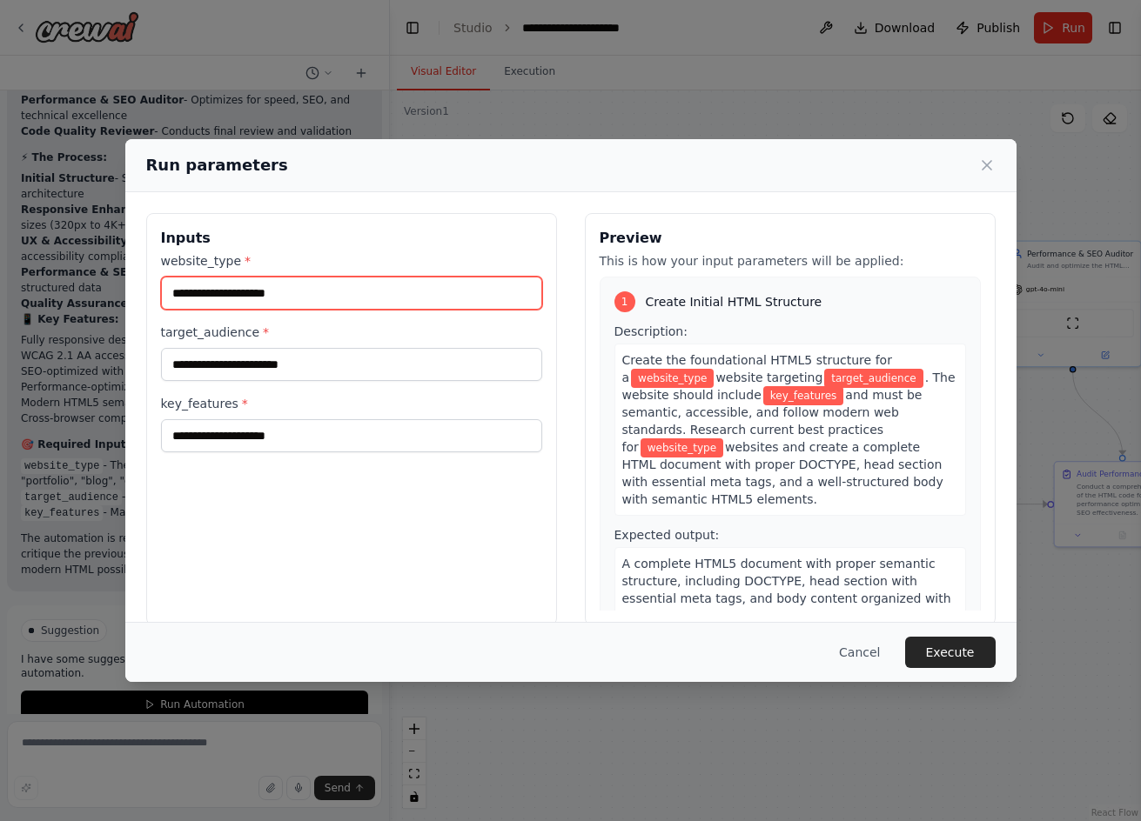
click at [483, 298] on input "website_type *" at bounding box center [351, 293] width 381 height 33
type input "**********"
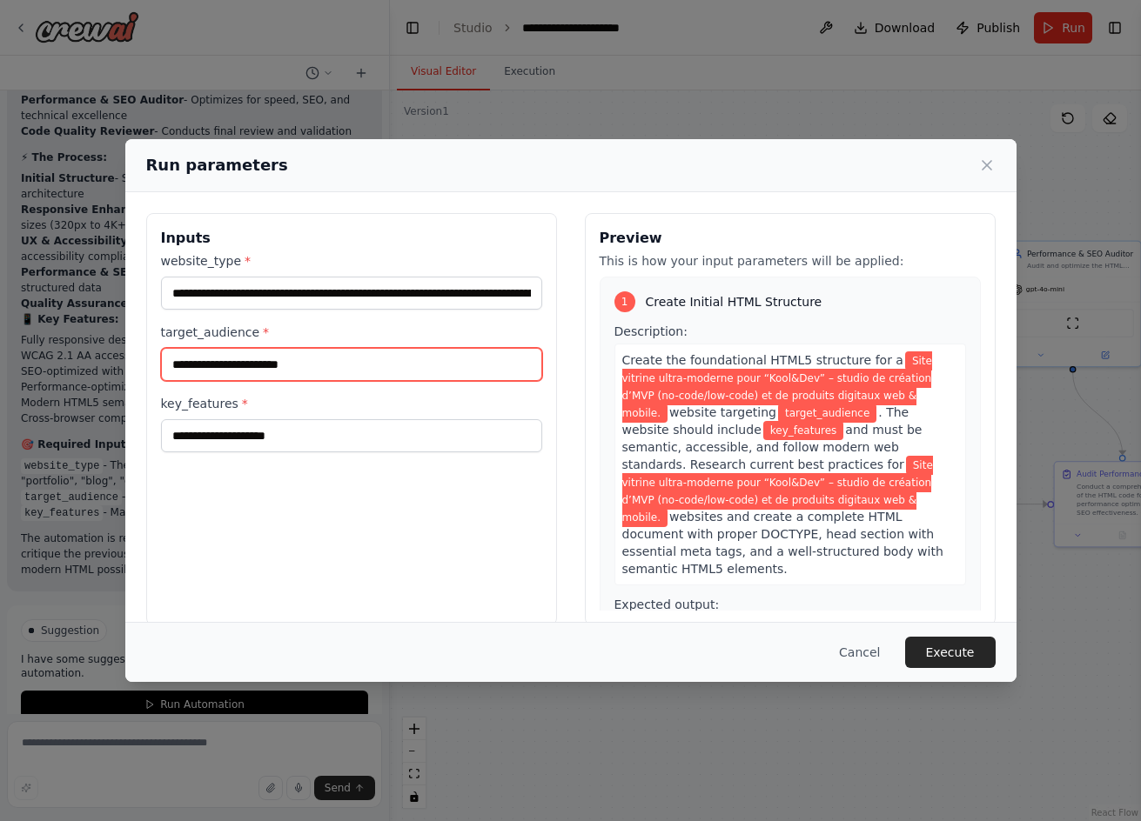
drag, startPoint x: 412, startPoint y: 365, endPoint x: 411, endPoint y: 377, distance: 12.3
click at [412, 365] on input "target_audience *" at bounding box center [351, 364] width 381 height 33
type input "**********"
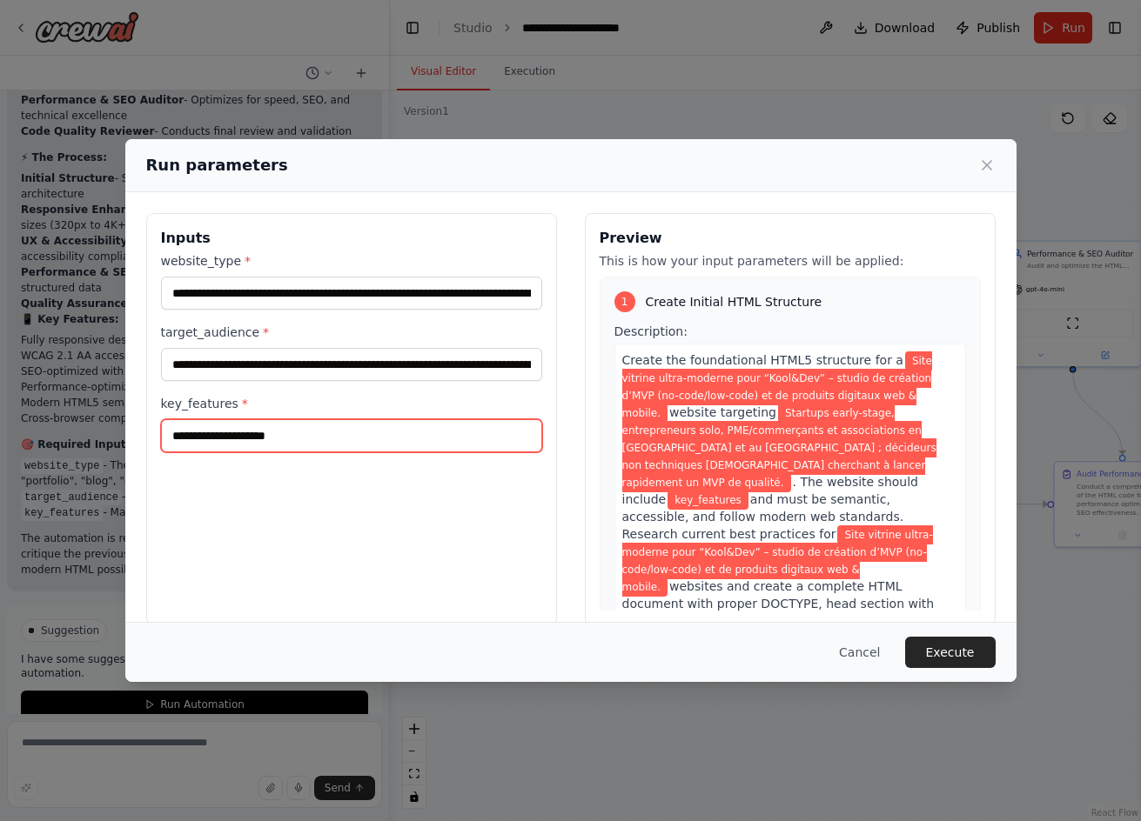
drag, startPoint x: 381, startPoint y: 439, endPoint x: 379, endPoint y: 452, distance: 12.3
click at [381, 440] on input "key_features *" at bounding box center [351, 435] width 381 height 33
type input "**********"
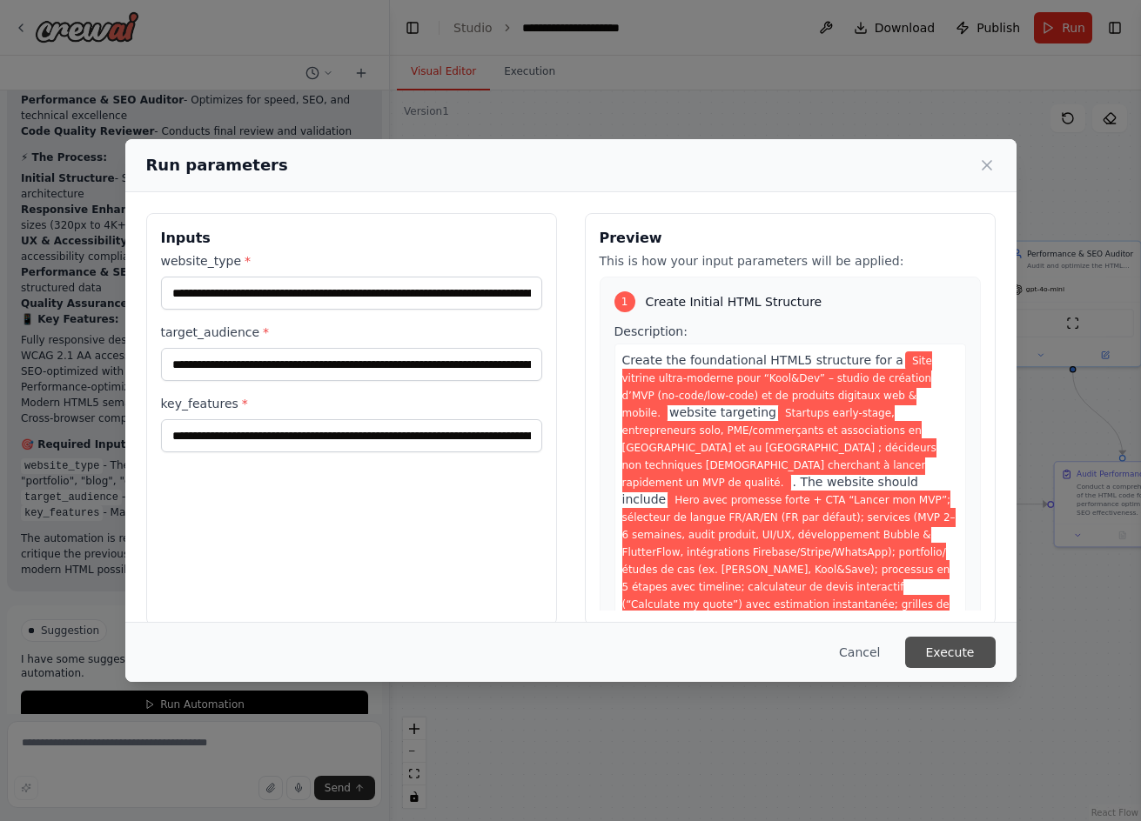
click at [944, 647] on button "Execute" at bounding box center [950, 652] width 90 height 31
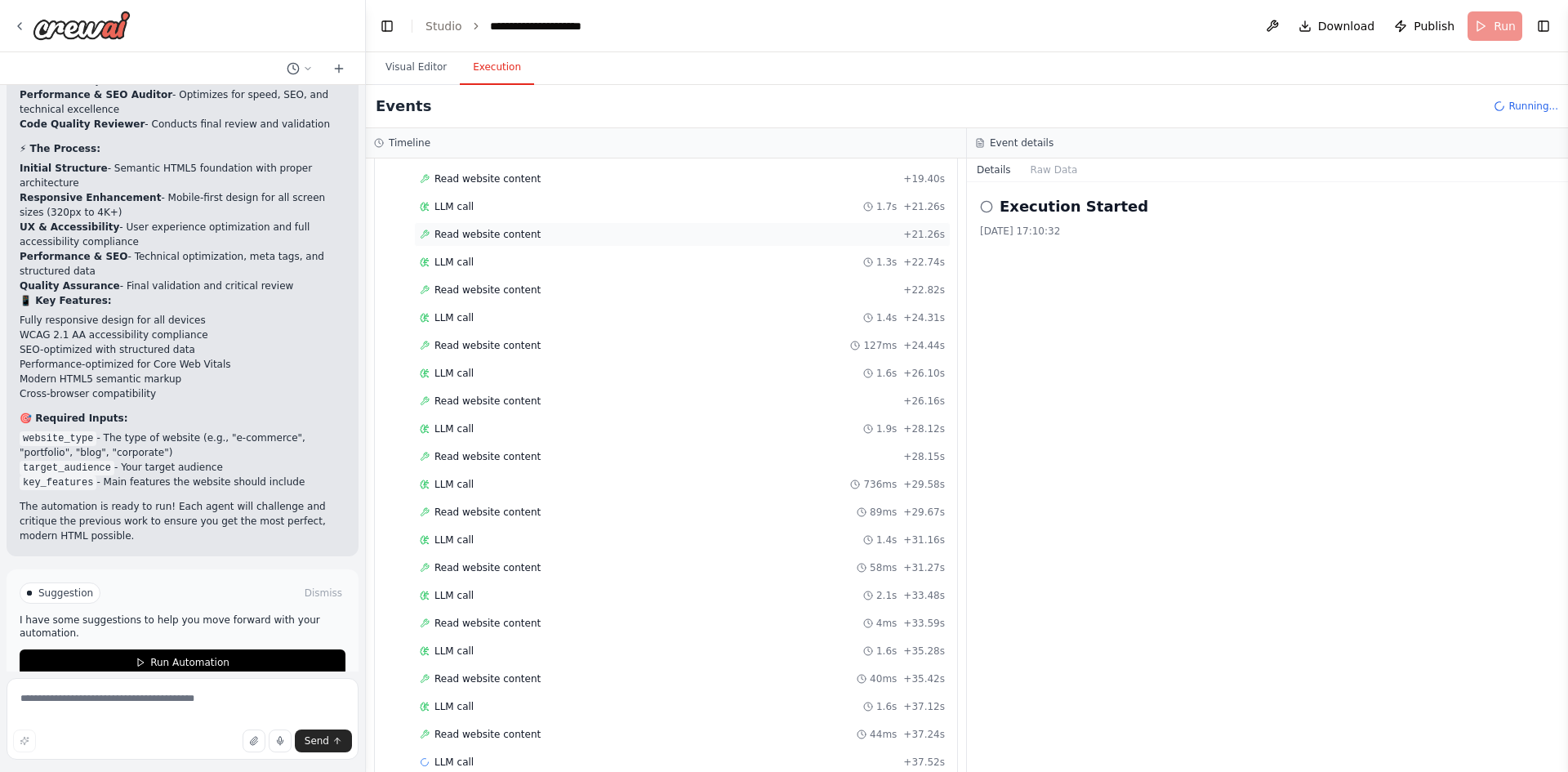
scroll to position [1498, 0]
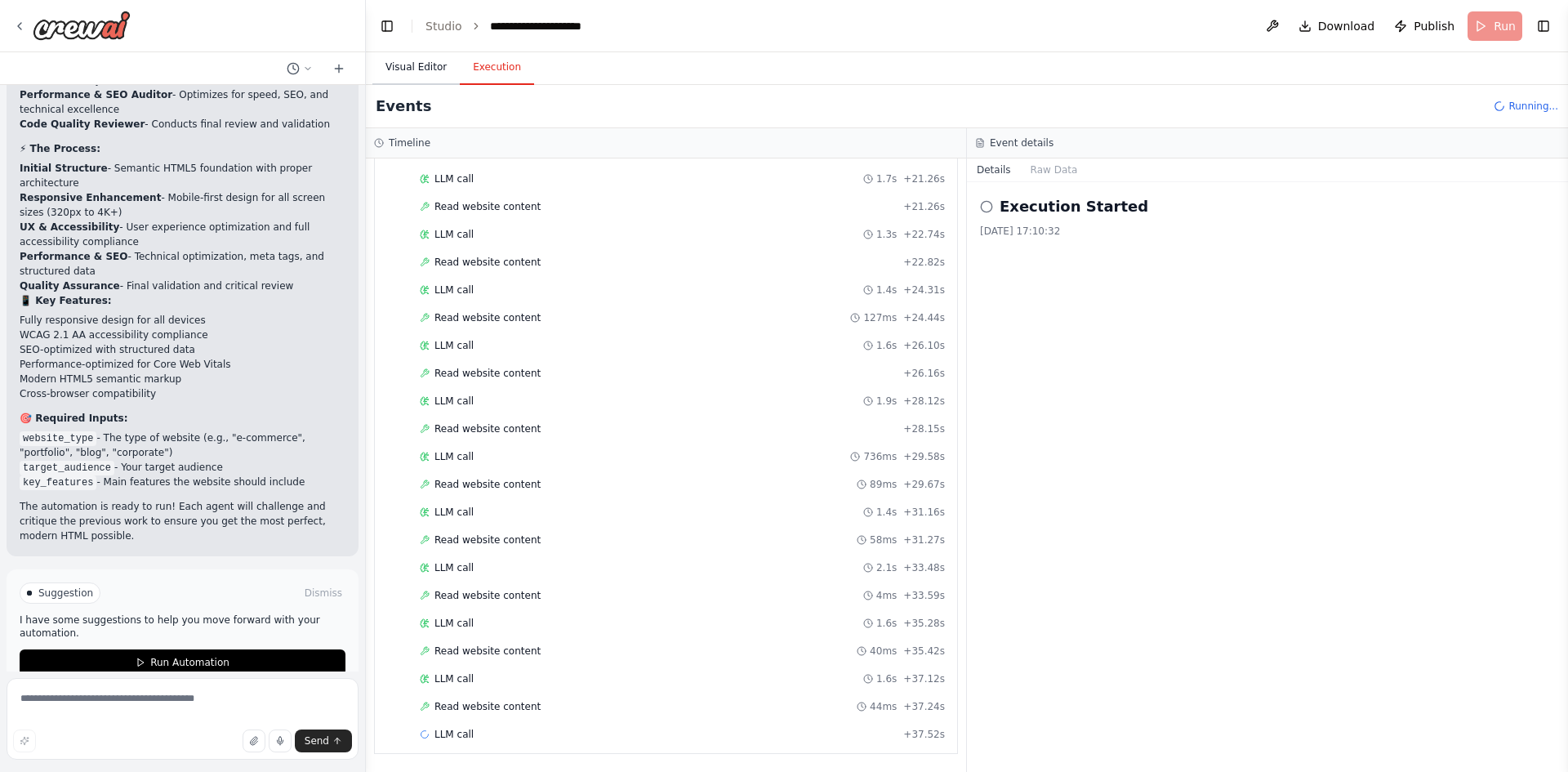
click at [409, 60] on button "Visual Editor" at bounding box center [416, 68] width 87 height 35
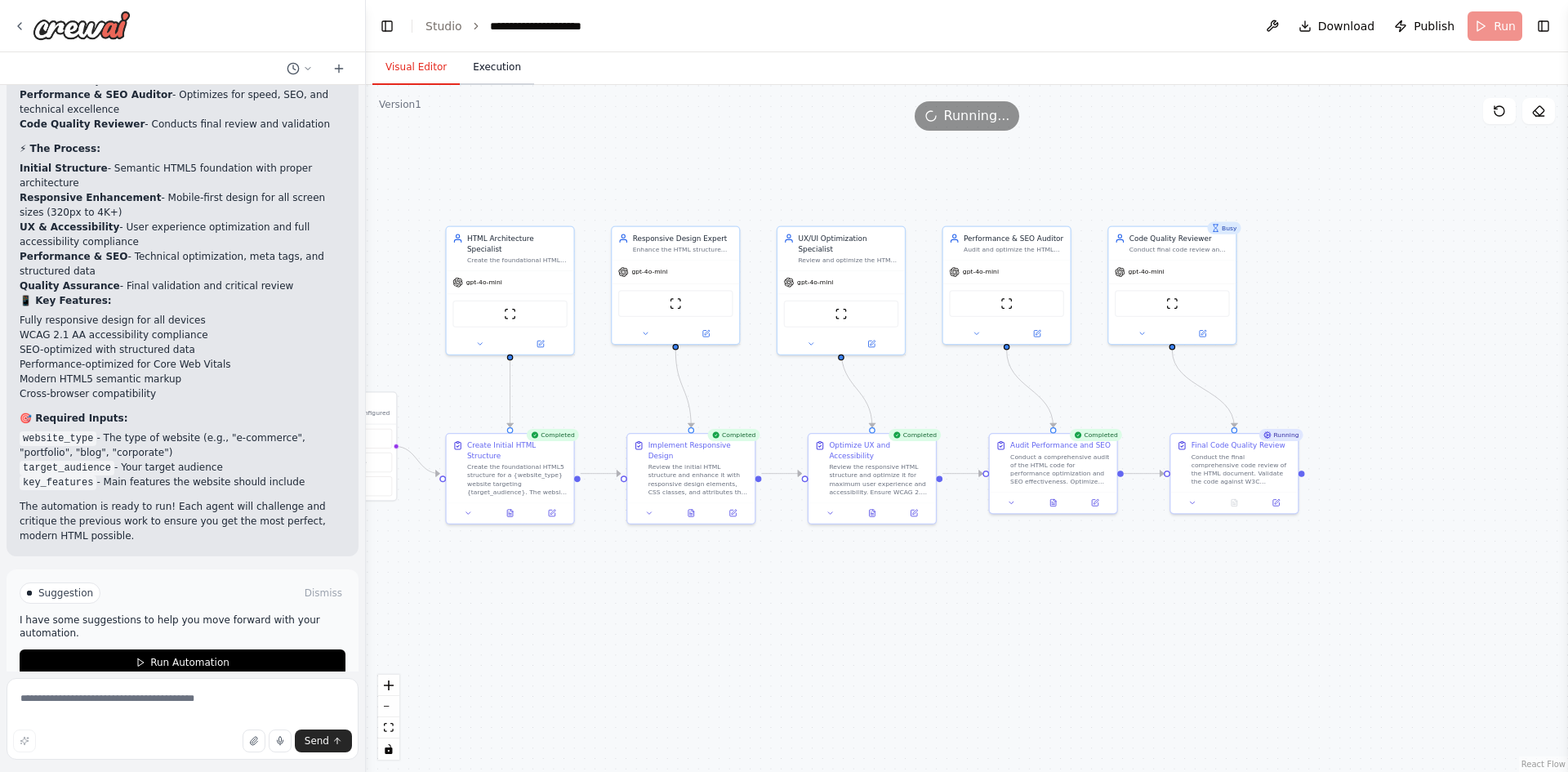
click at [485, 53] on button "Execution" at bounding box center [497, 68] width 74 height 35
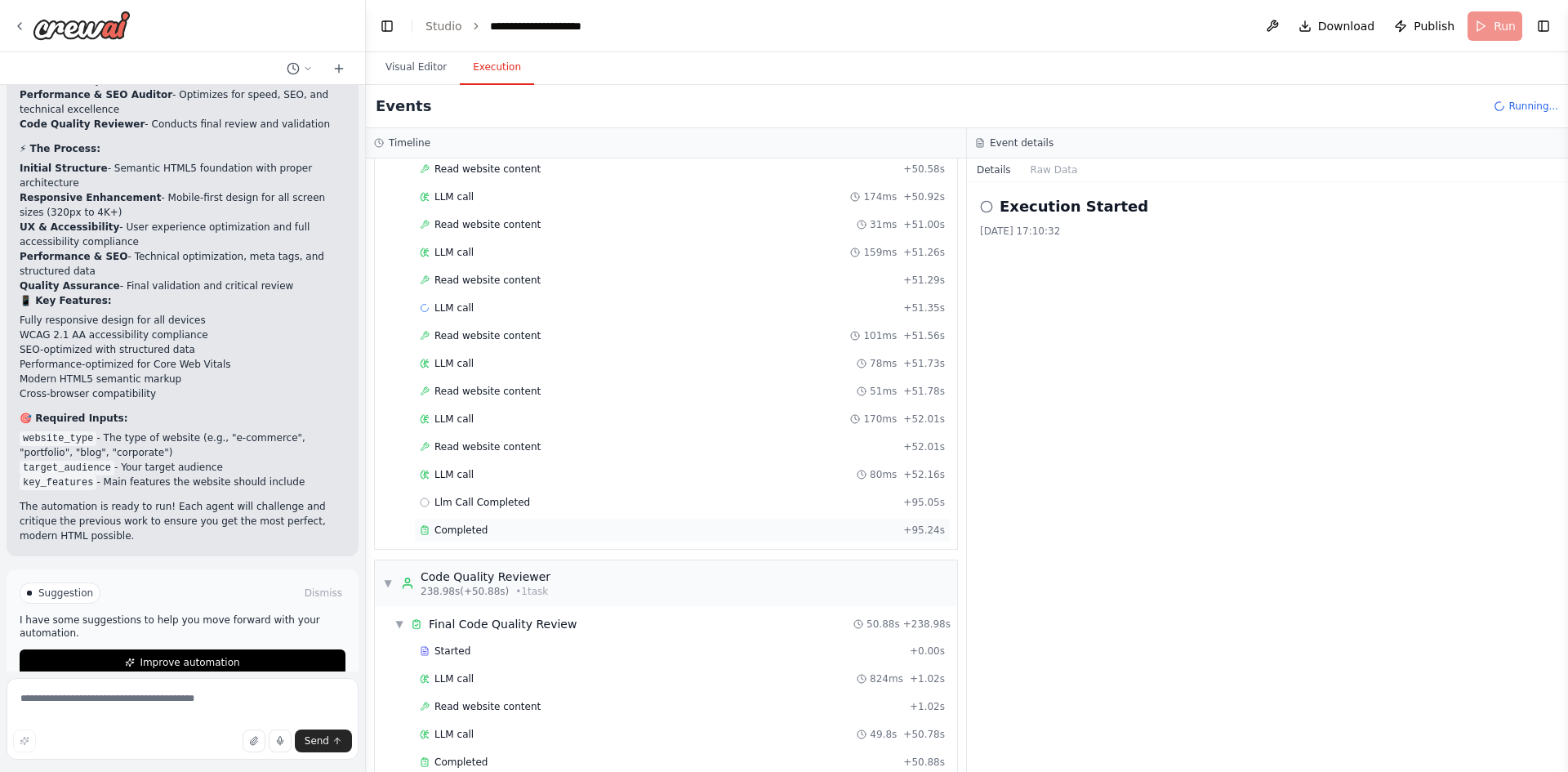
scroll to position [2369, 0]
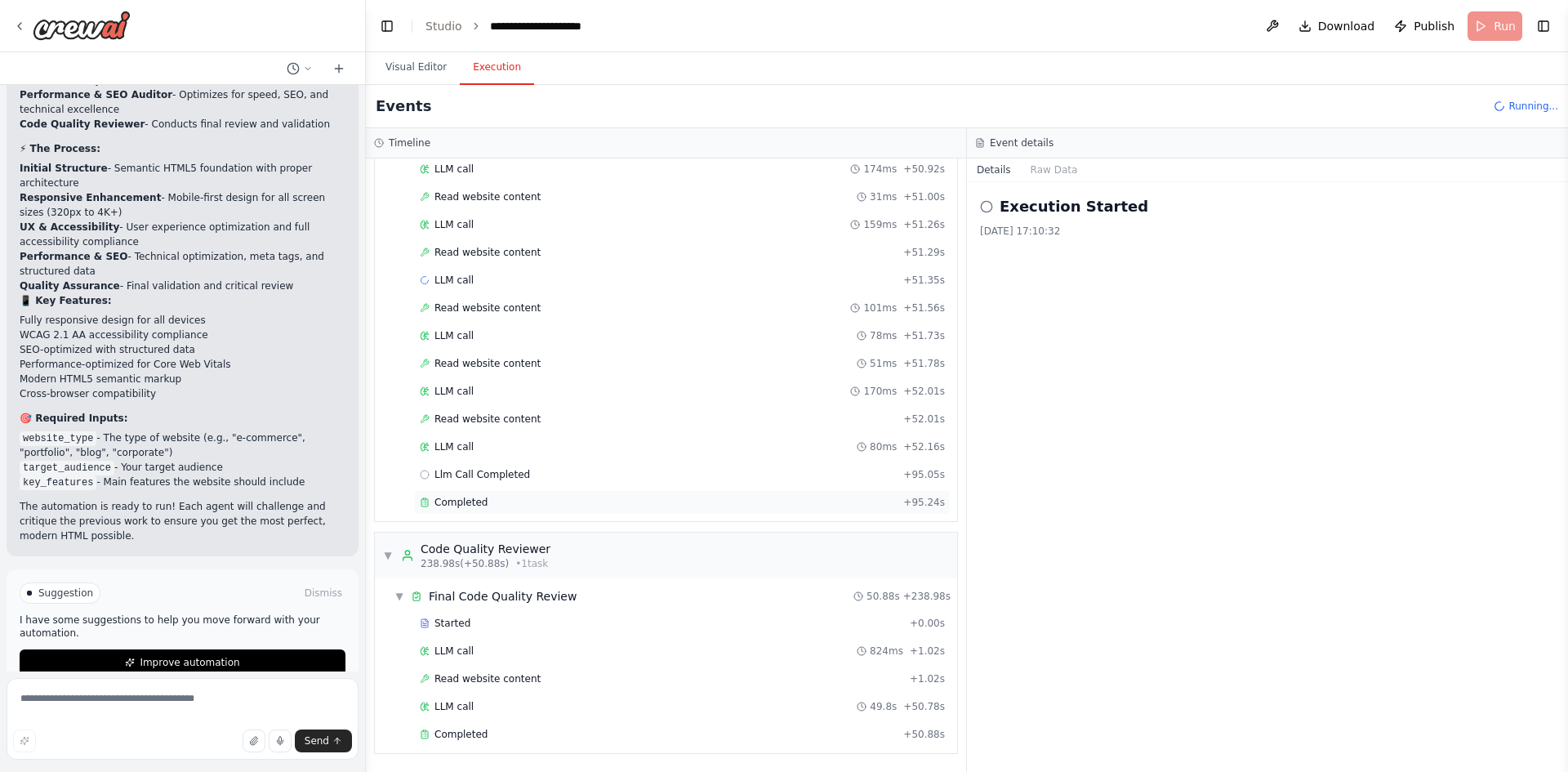
click at [666, 497] on div "Completed" at bounding box center [658, 502] width 477 height 13
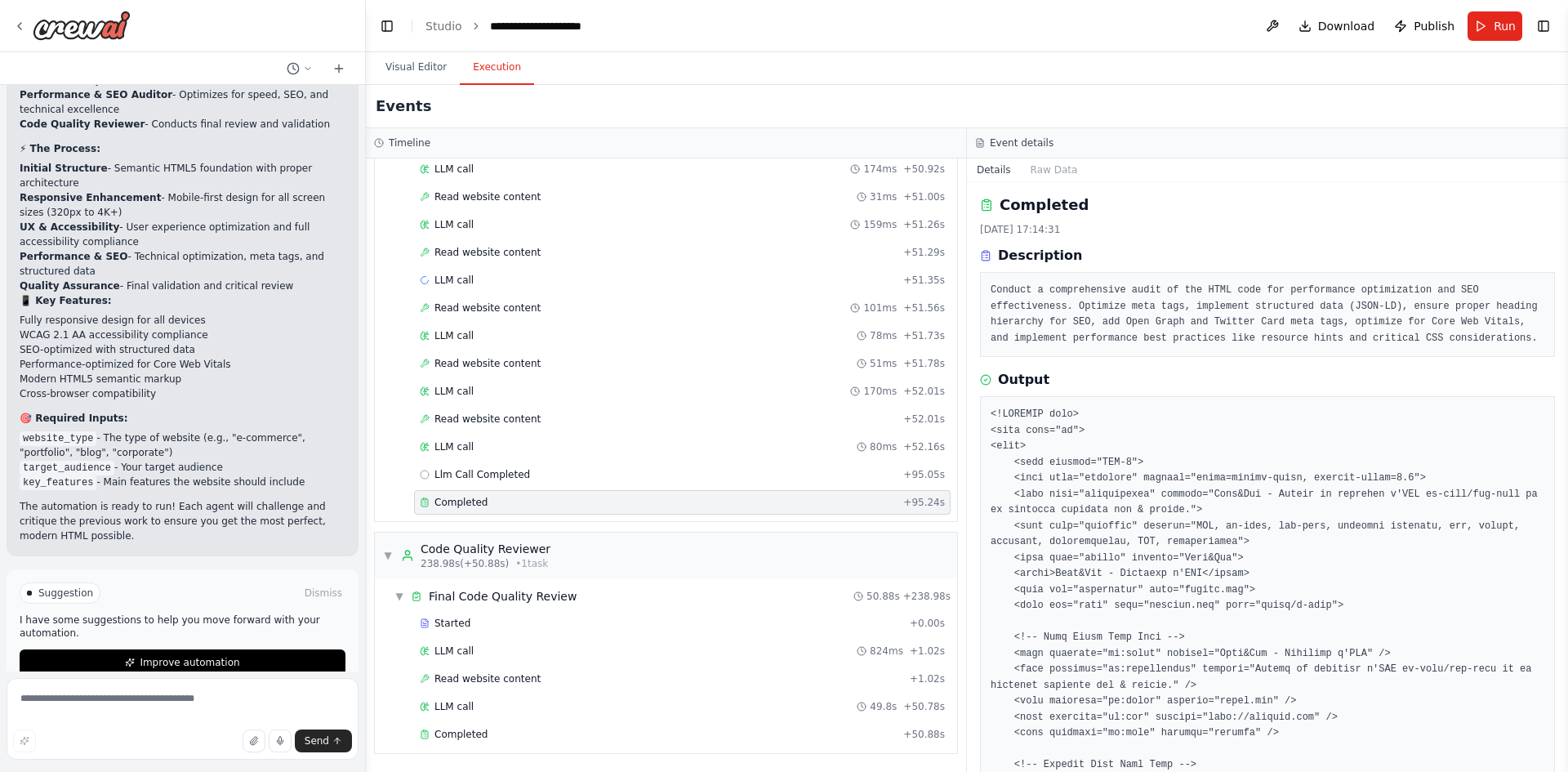
scroll to position [0, 0]
click at [439, 78] on button "Visual Editor" at bounding box center [416, 68] width 87 height 35
click at [479, 79] on button "Execution" at bounding box center [497, 68] width 74 height 35
click at [550, 743] on div "Completed + 50.88s" at bounding box center [683, 734] width 537 height 24
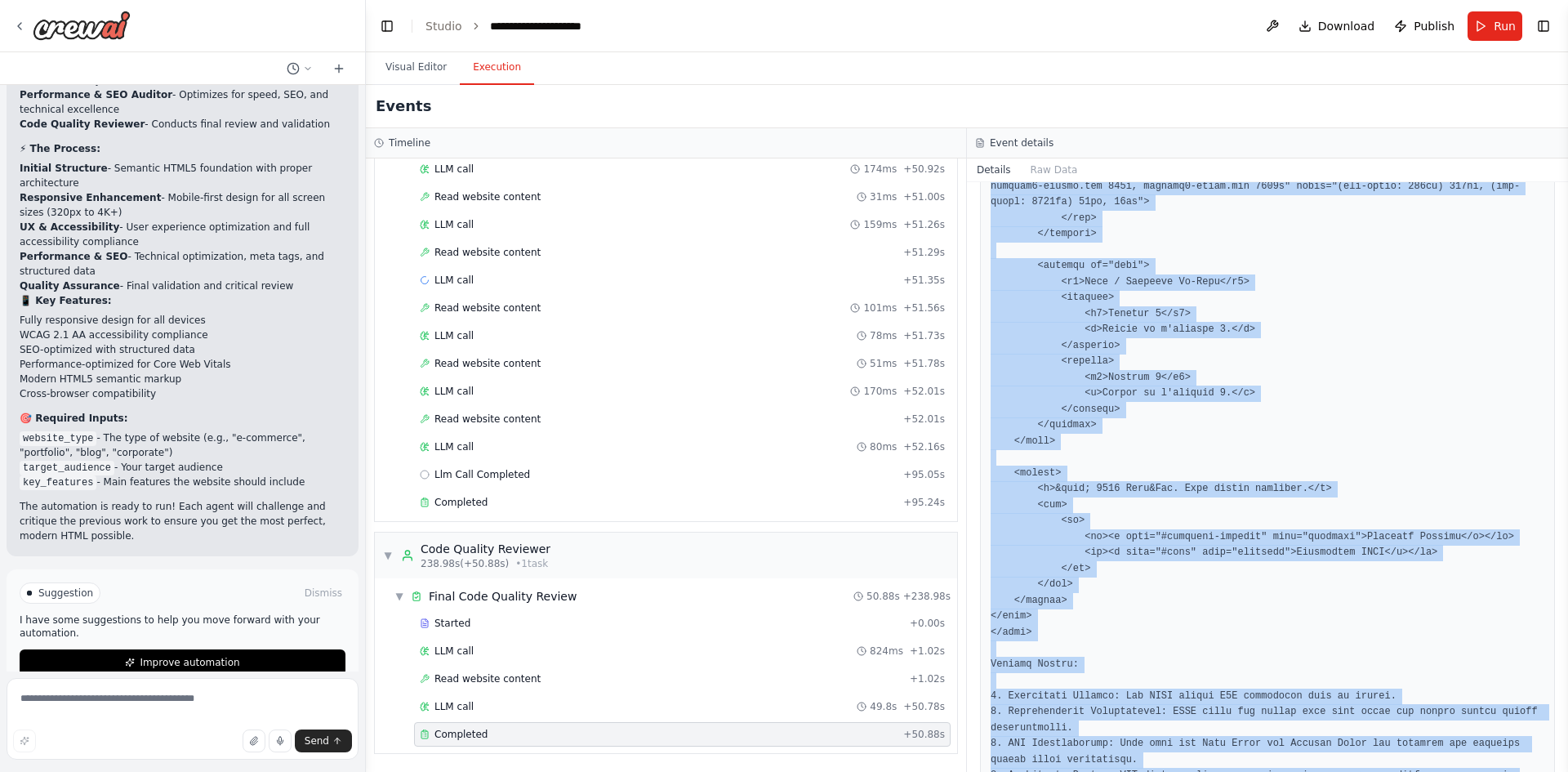
scroll to position [4278, 0]
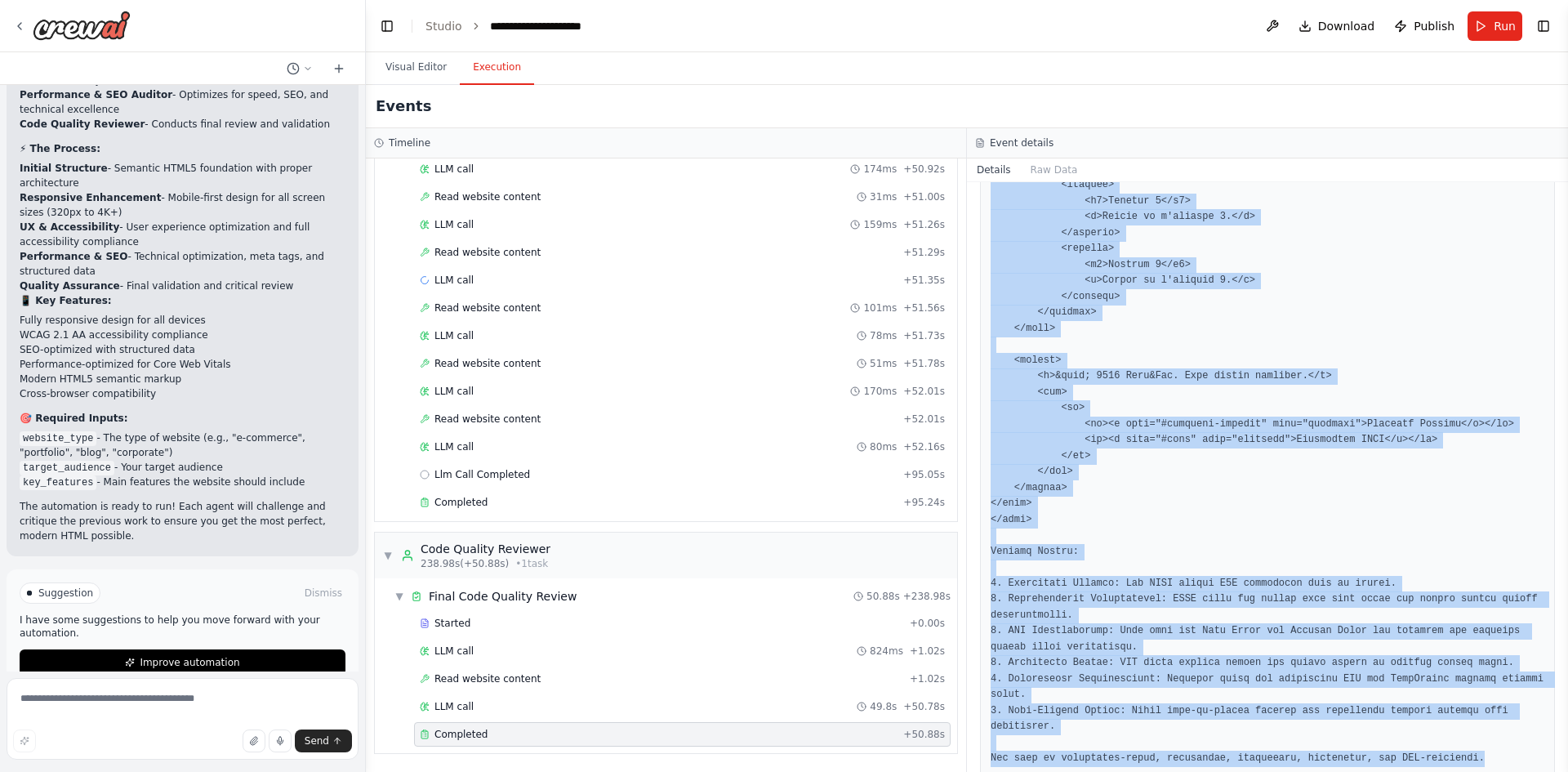
drag, startPoint x: 989, startPoint y: 411, endPoint x: 1457, endPoint y: 730, distance: 566.4
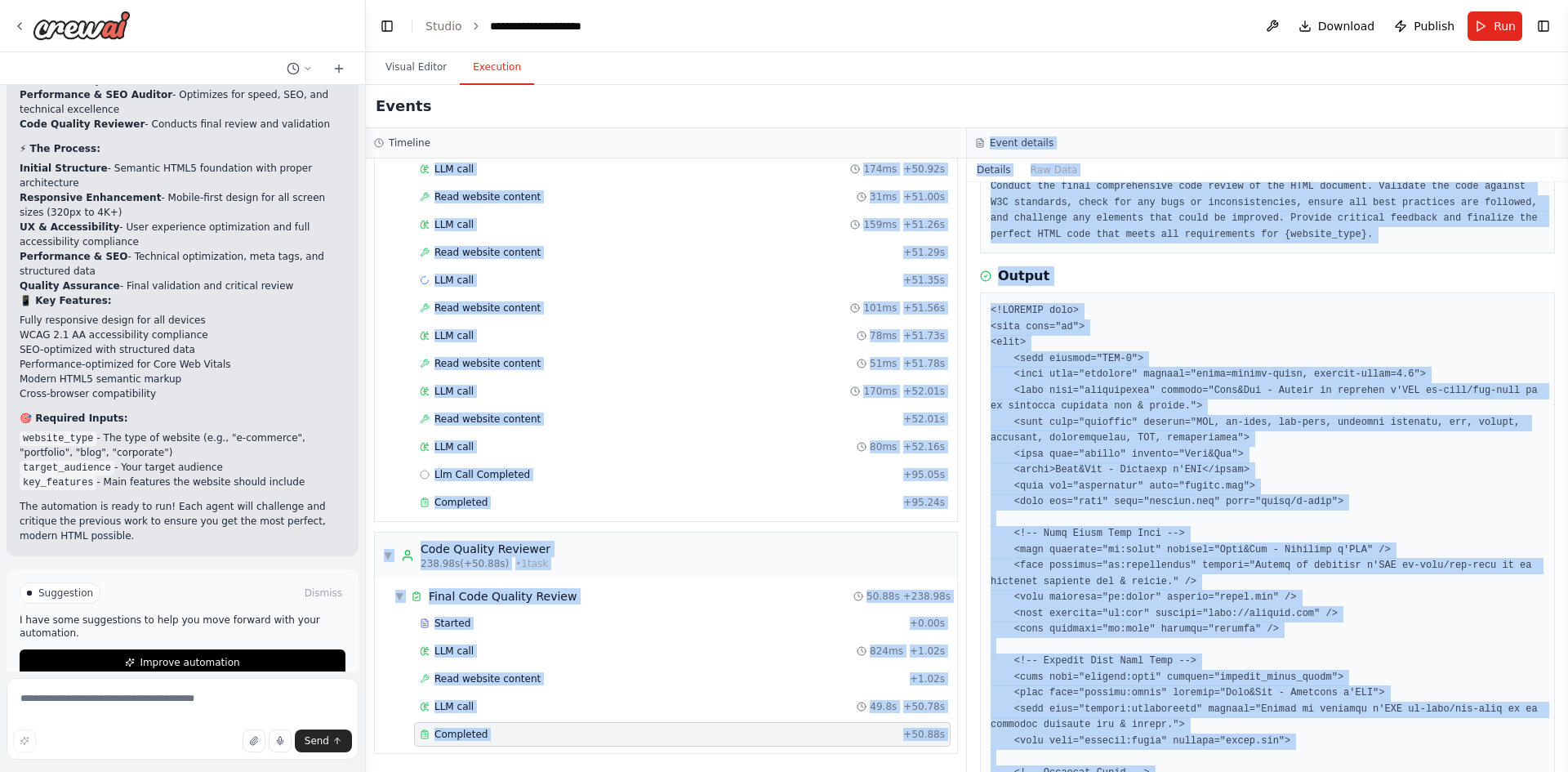
scroll to position [0, 0]
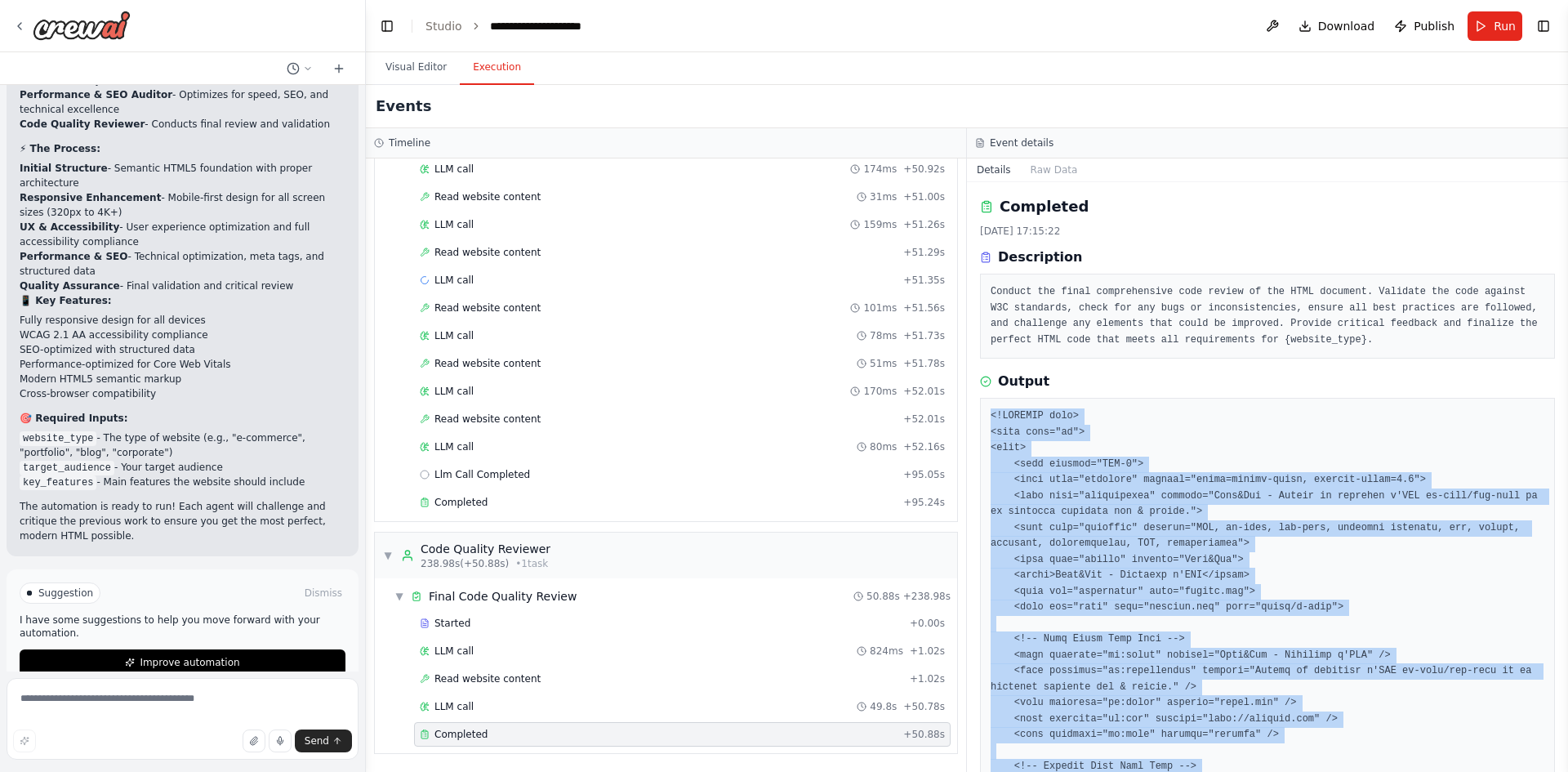
drag, startPoint x: 1042, startPoint y: 507, endPoint x: 992, endPoint y: 413, distance: 106.5
copy pre "<!DOCTYPE html> <html lang="fr"> <head> <meta charset="UTF-8"> <meta name="view…"
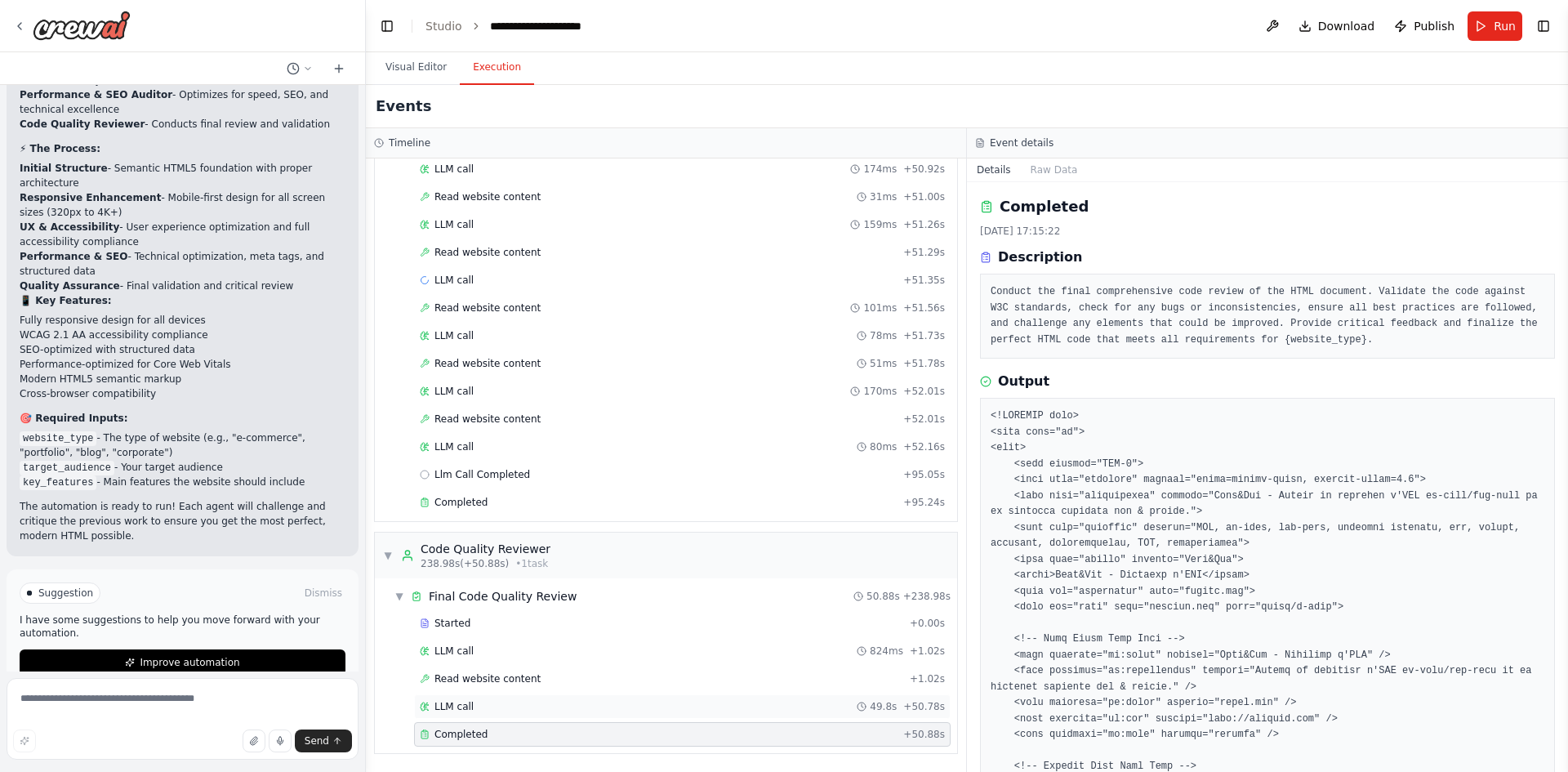
click at [799, 708] on div "LLM call 49.8s + 50.78s" at bounding box center [682, 707] width 525 height 13
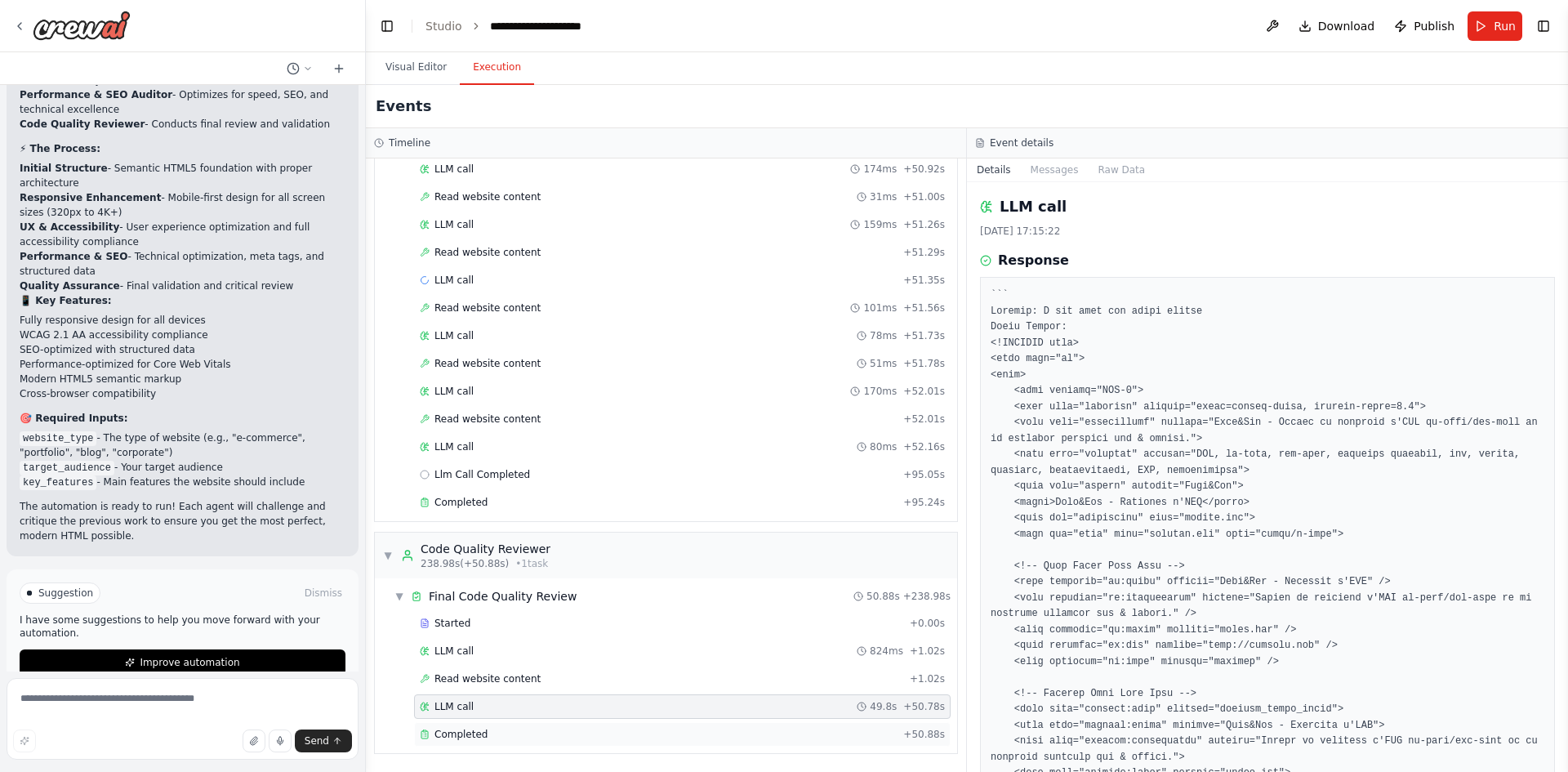
click at [818, 734] on div "Completed" at bounding box center [658, 734] width 477 height 13
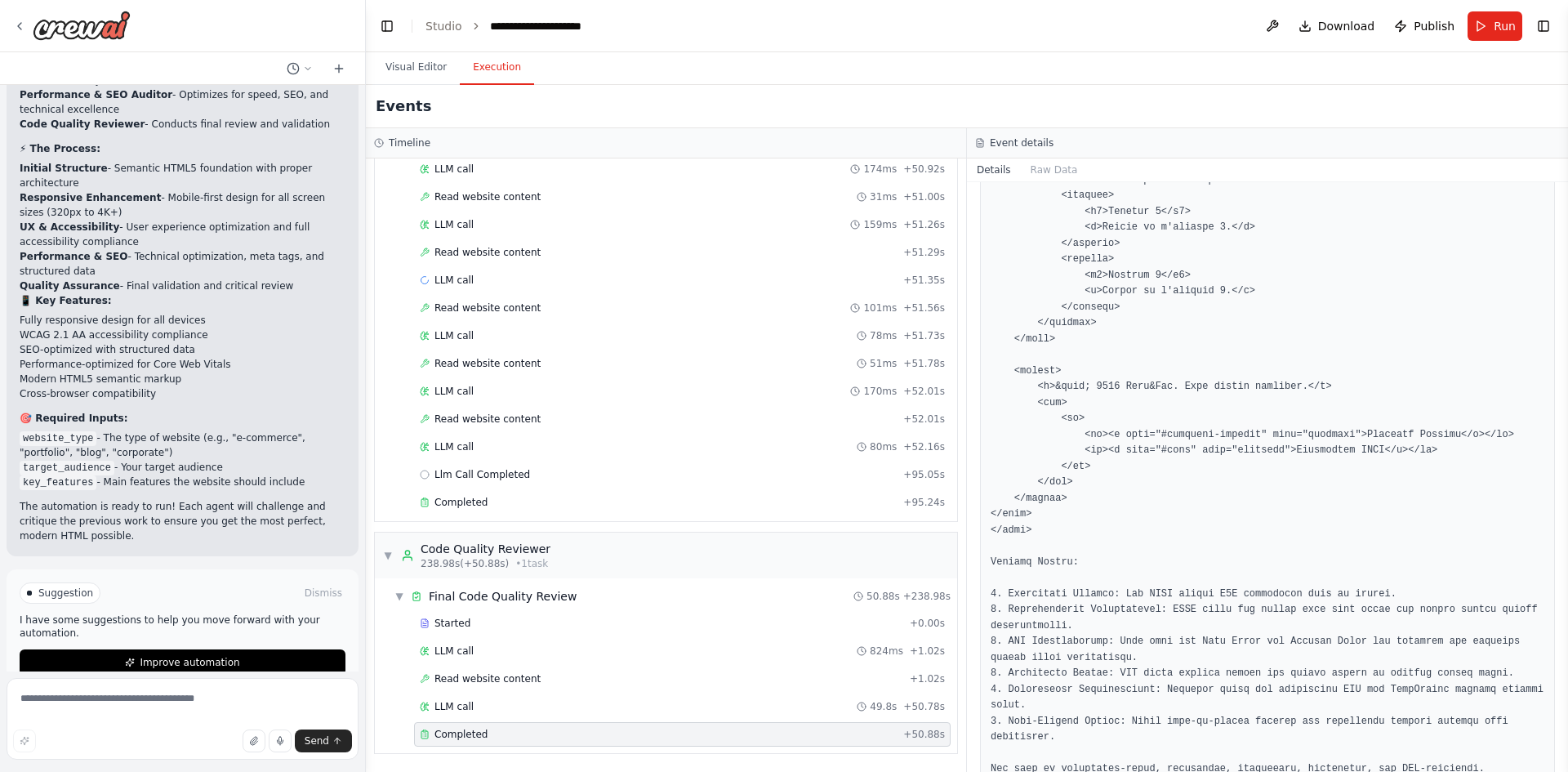
scroll to position [4278, 0]
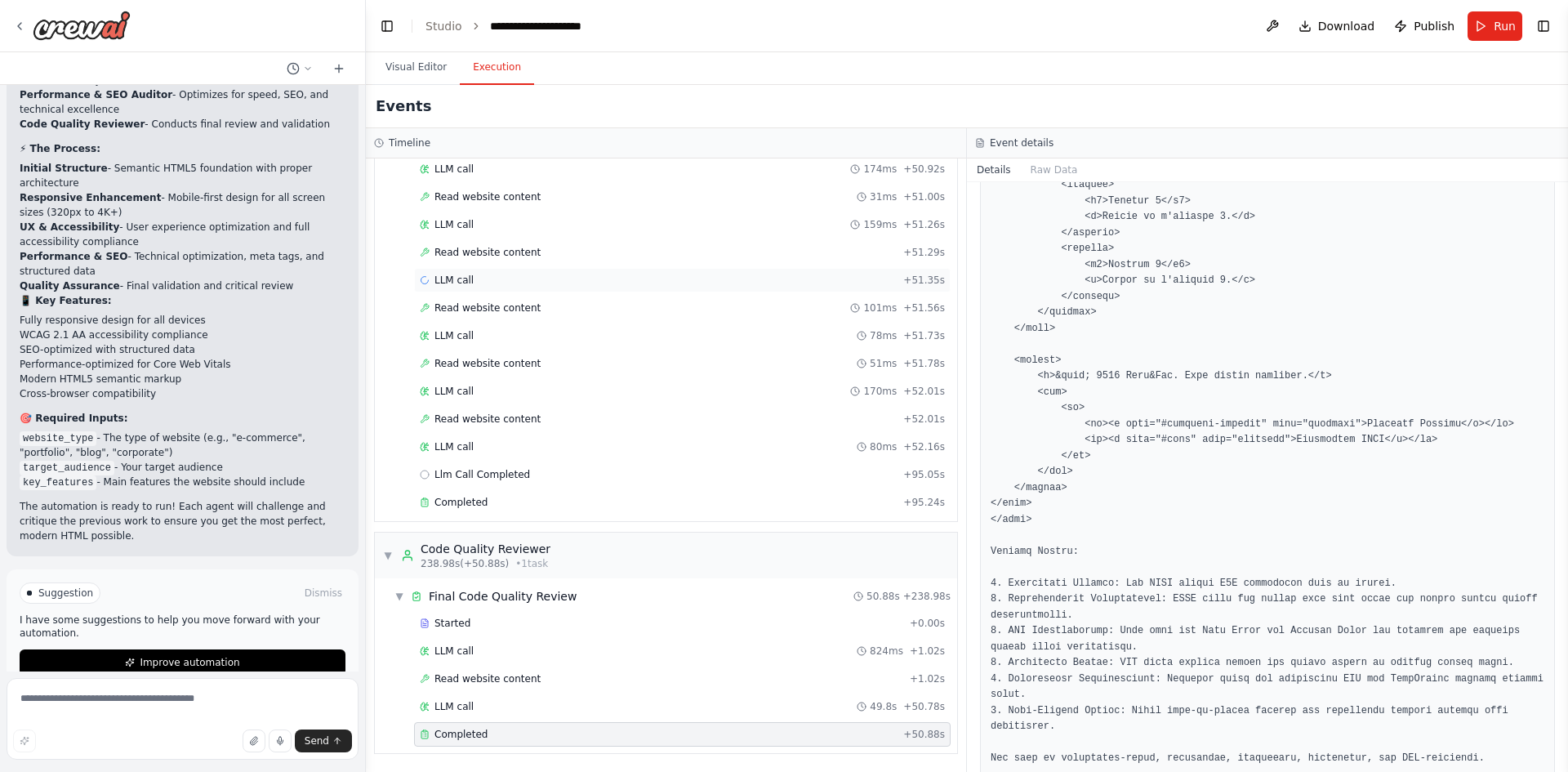
click at [461, 270] on div "LLM call + 51.35s" at bounding box center [683, 280] width 537 height 24
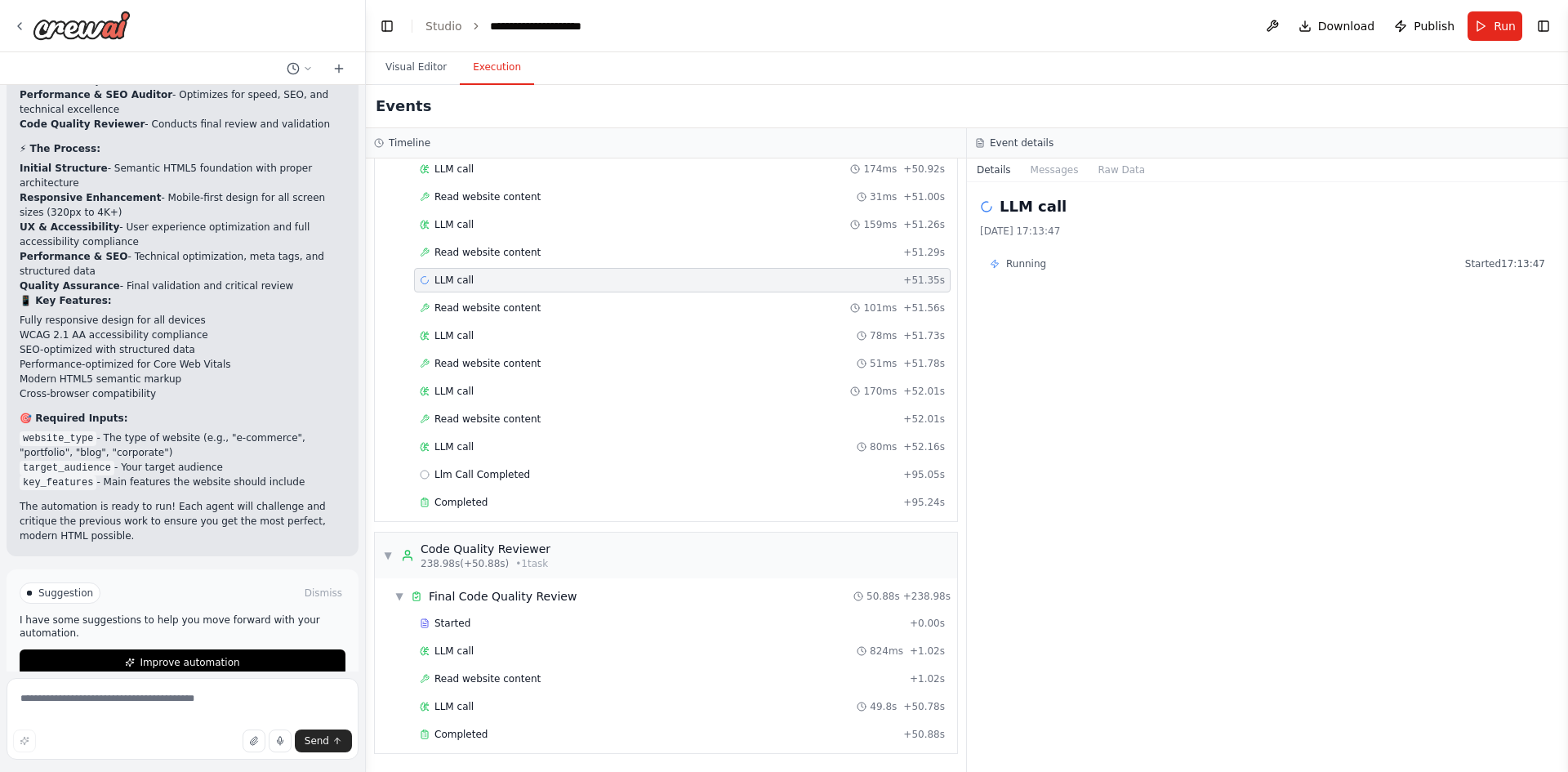
click at [405, 78] on button "Visual Editor" at bounding box center [416, 68] width 87 height 35
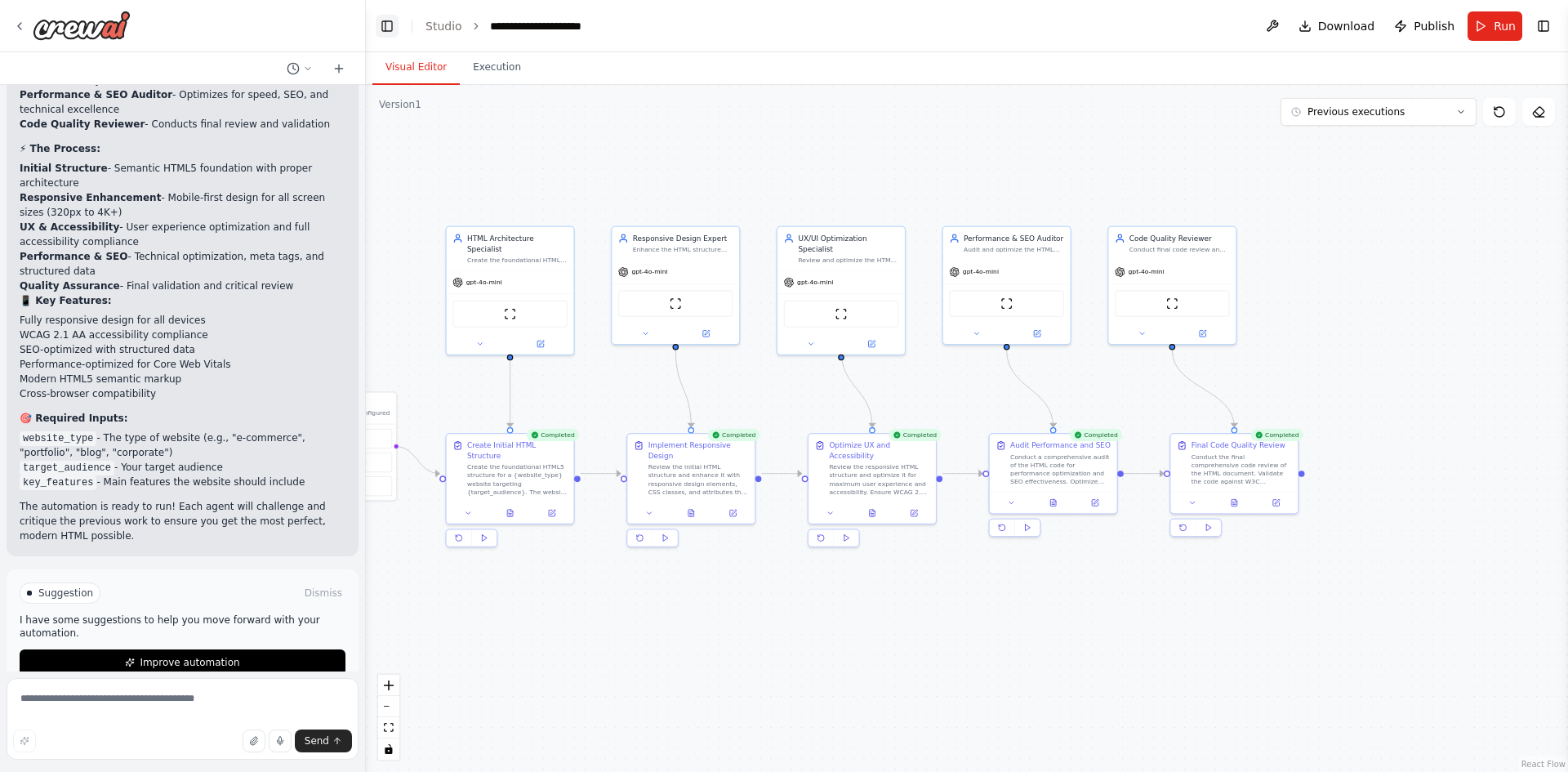
click at [390, 26] on button "Toggle Left Sidebar" at bounding box center [387, 26] width 23 height 23
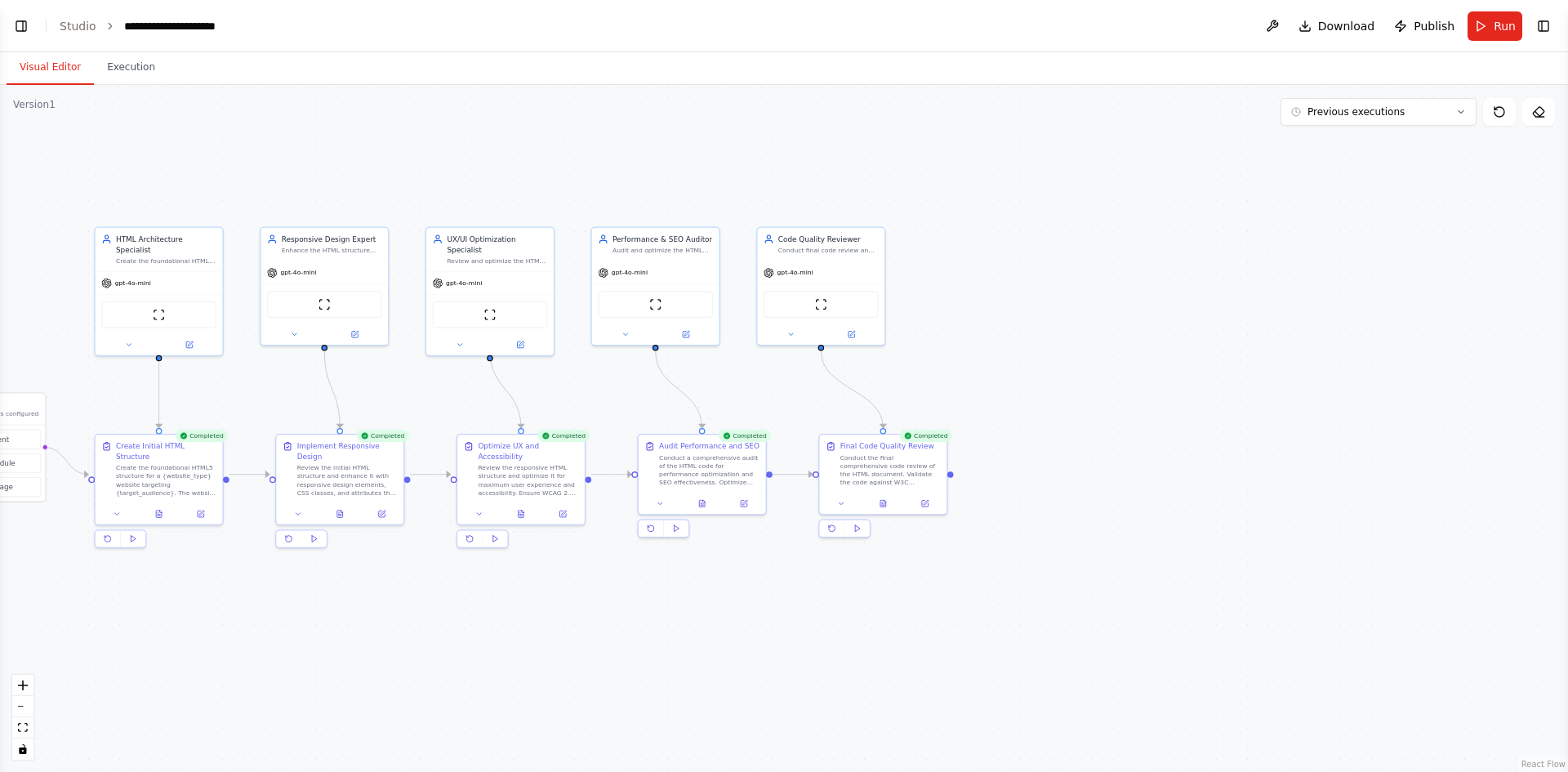
click at [322, 88] on div ".deletable-edge-delete-btn { width: 20px; height: 20px; border: 0px solid #ffff…" at bounding box center [784, 428] width 1568 height 687
click at [142, 71] on button "Execution" at bounding box center [131, 68] width 74 height 35
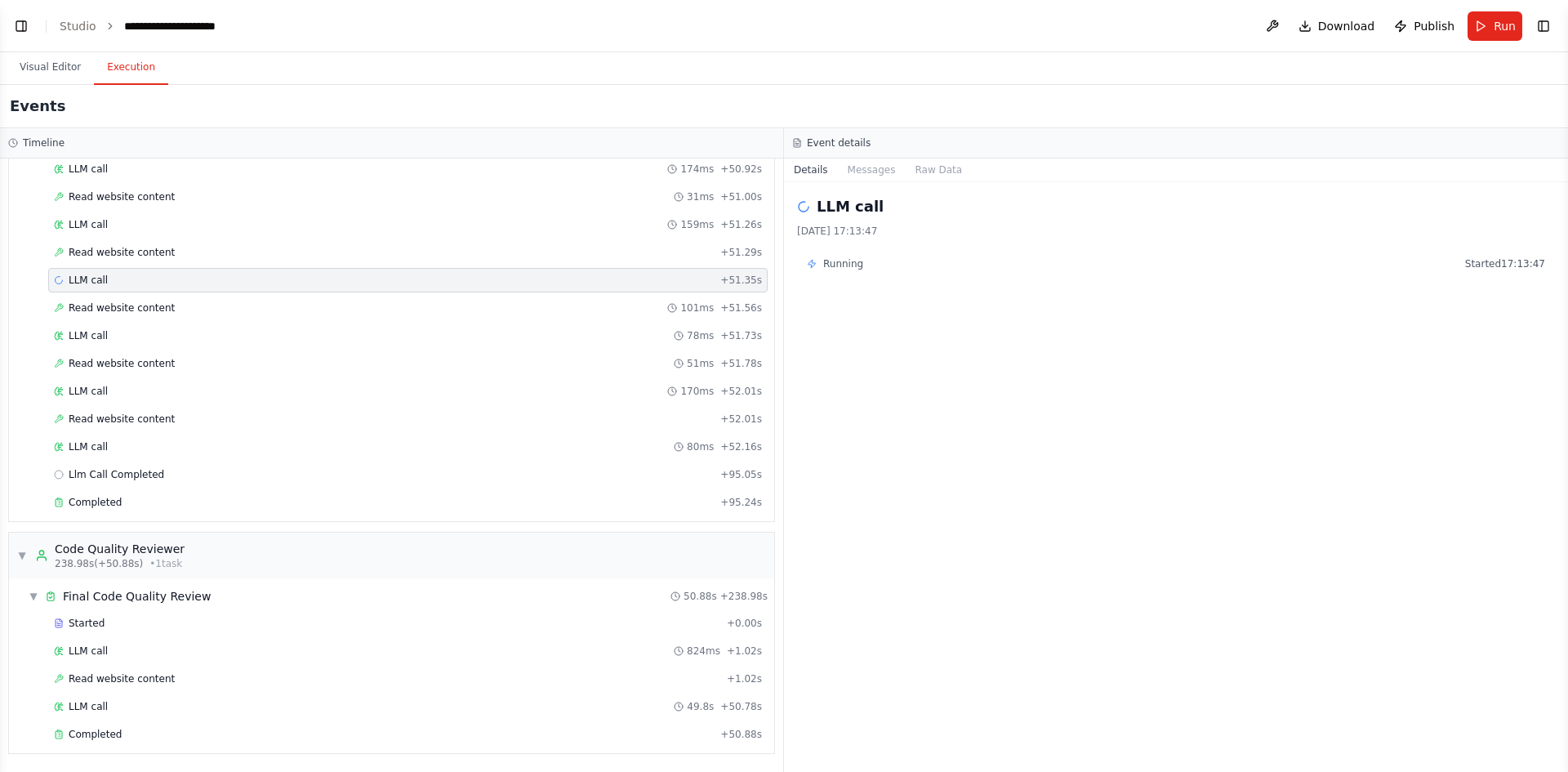
click at [97, 30] on ol "**********" at bounding box center [155, 25] width 190 height 16
click at [84, 23] on link "Studio" at bounding box center [78, 26] width 37 height 13
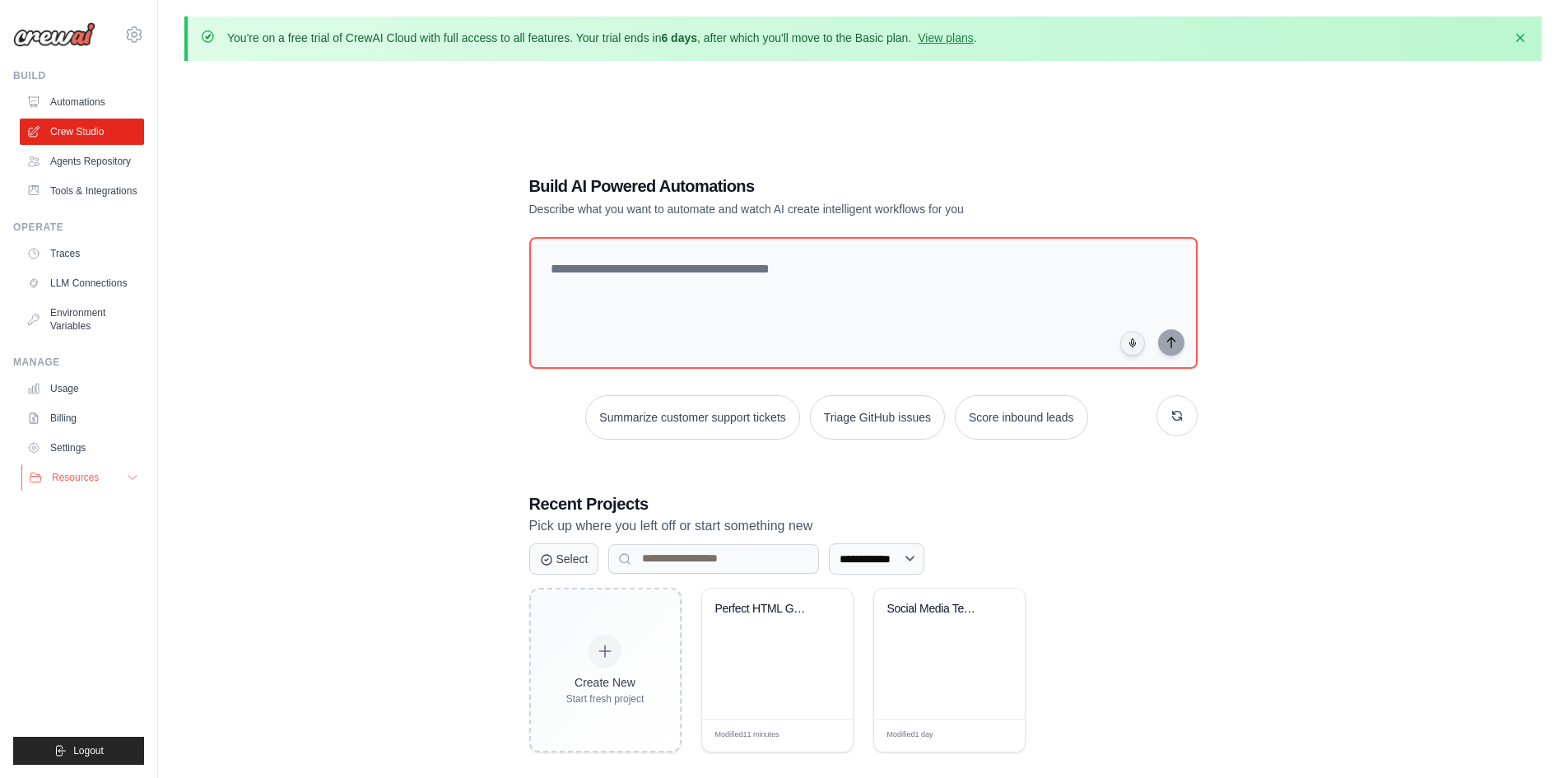
click at [85, 480] on span "Resources" at bounding box center [76, 478] width 47 height 13
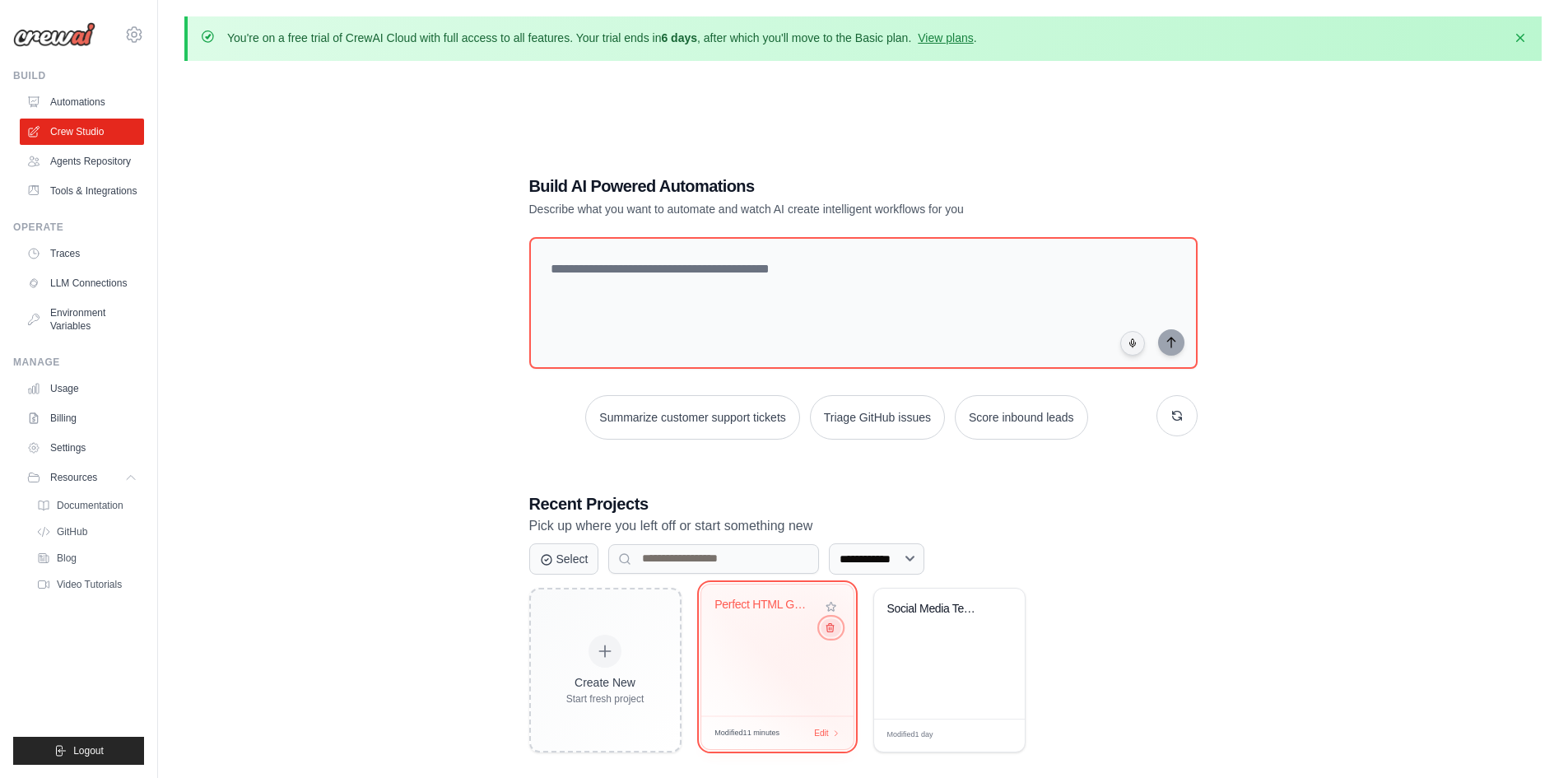
click at [833, 628] on icon at bounding box center [829, 627] width 10 height 10
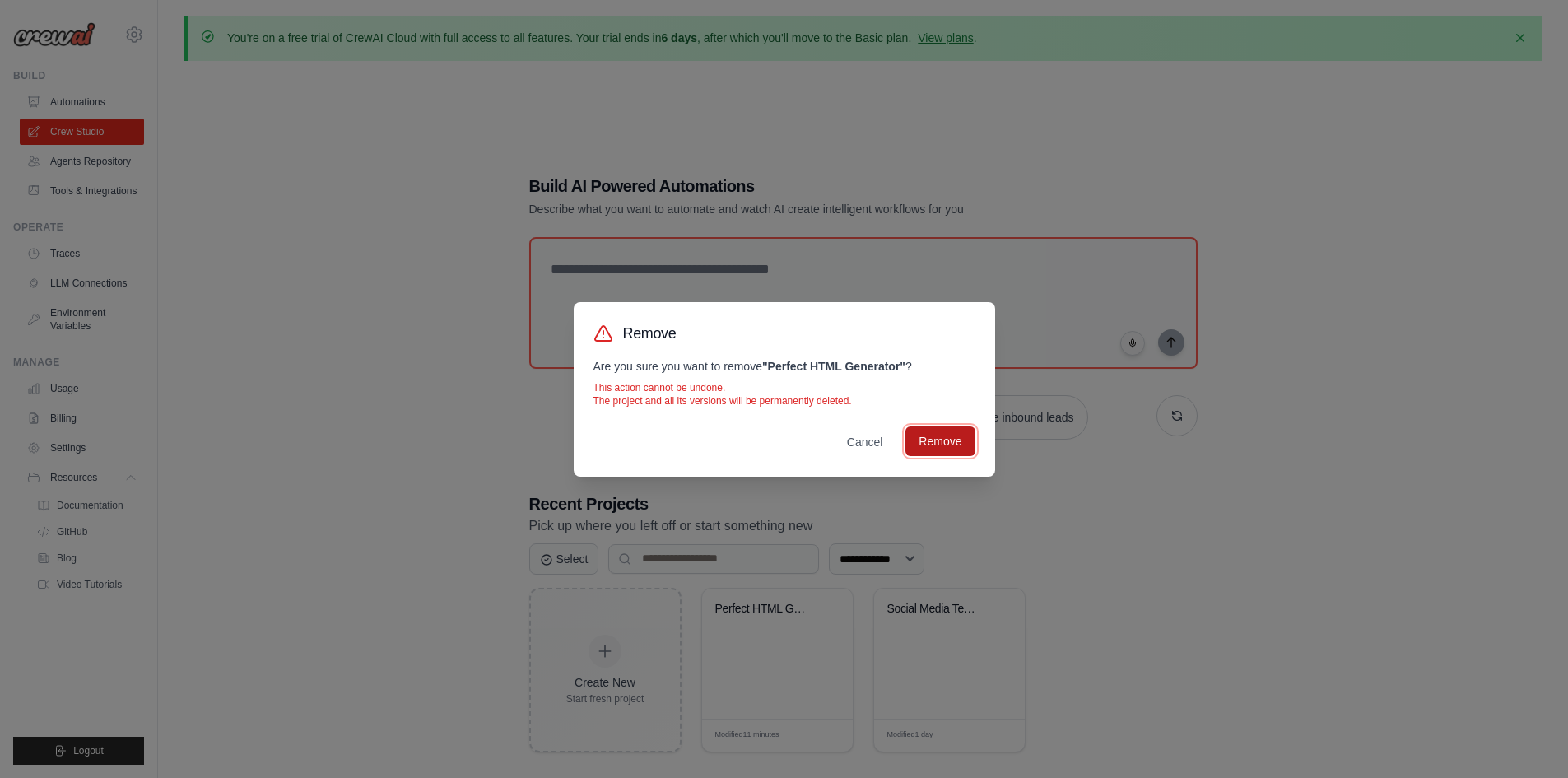
click at [970, 447] on button "Remove" at bounding box center [940, 441] width 69 height 29
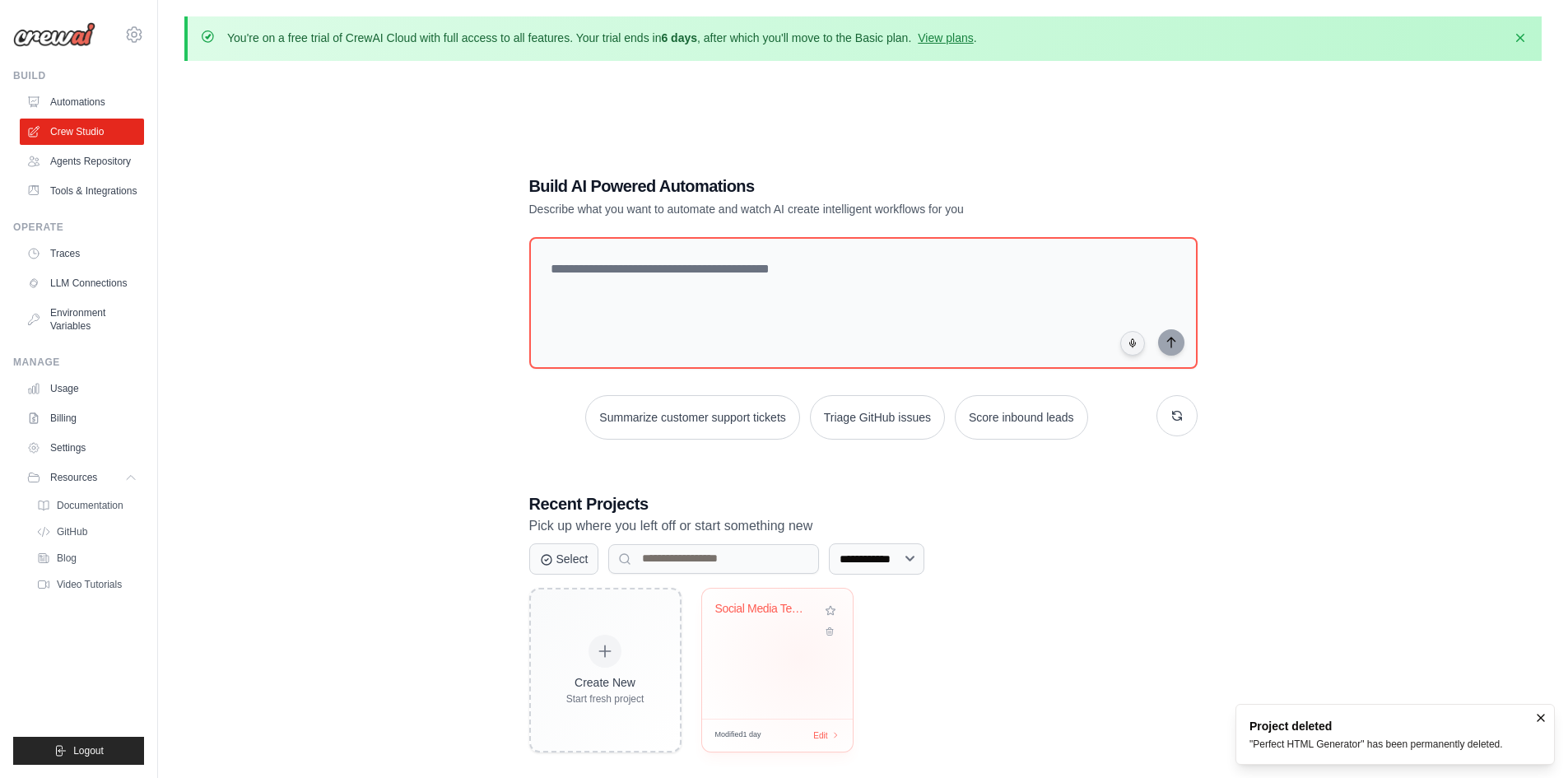
click at [801, 657] on div "Social Media Text Generator" at bounding box center [777, 653] width 150 height 130
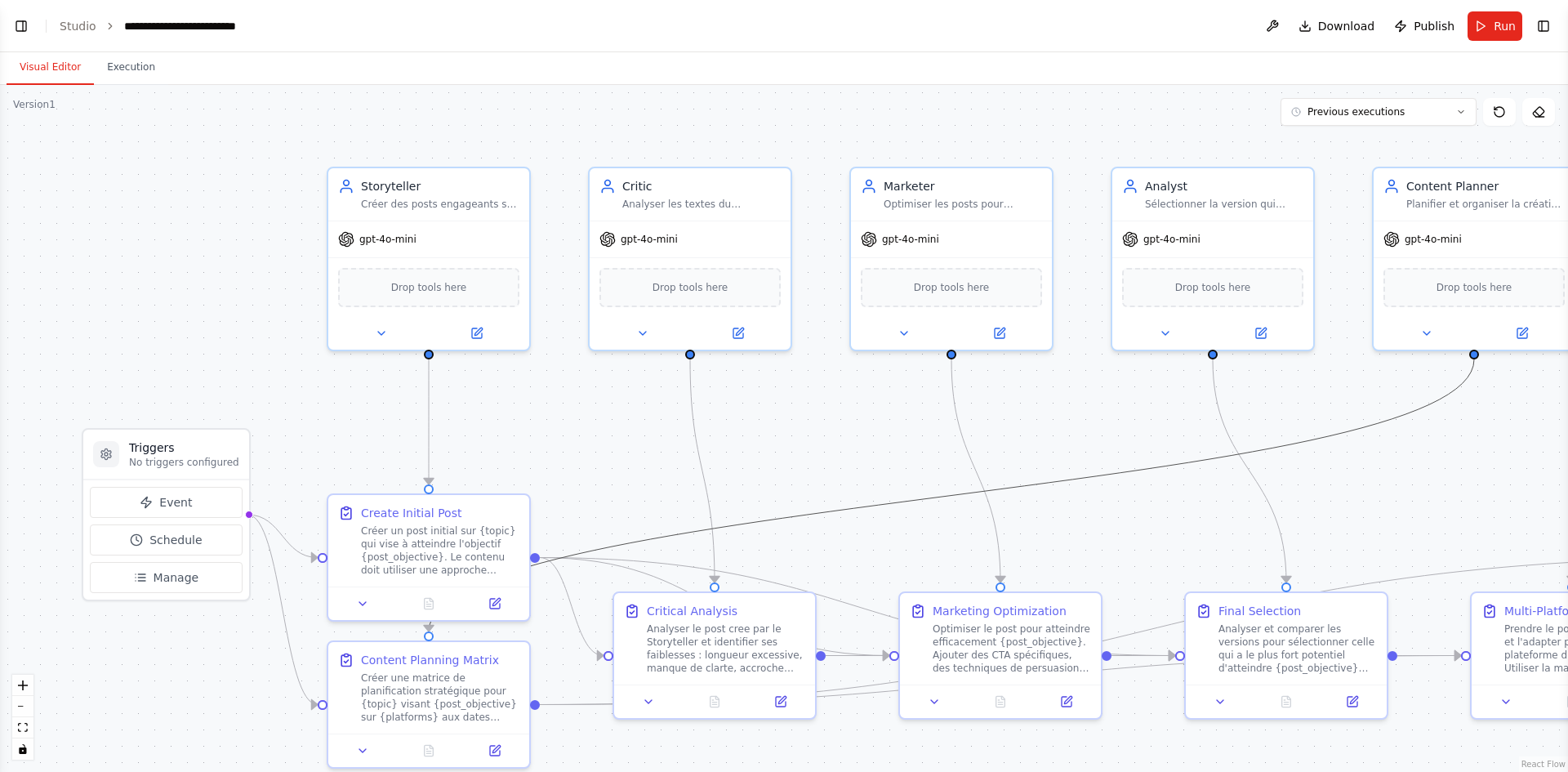
drag, startPoint x: 1038, startPoint y: 489, endPoint x: 977, endPoint y: 402, distance: 106.3
click at [989, 408] on div ".deletable-edge-delete-btn { width: 20px; height: 20px; border: 0px solid #ffff…" at bounding box center [784, 428] width 1568 height 687
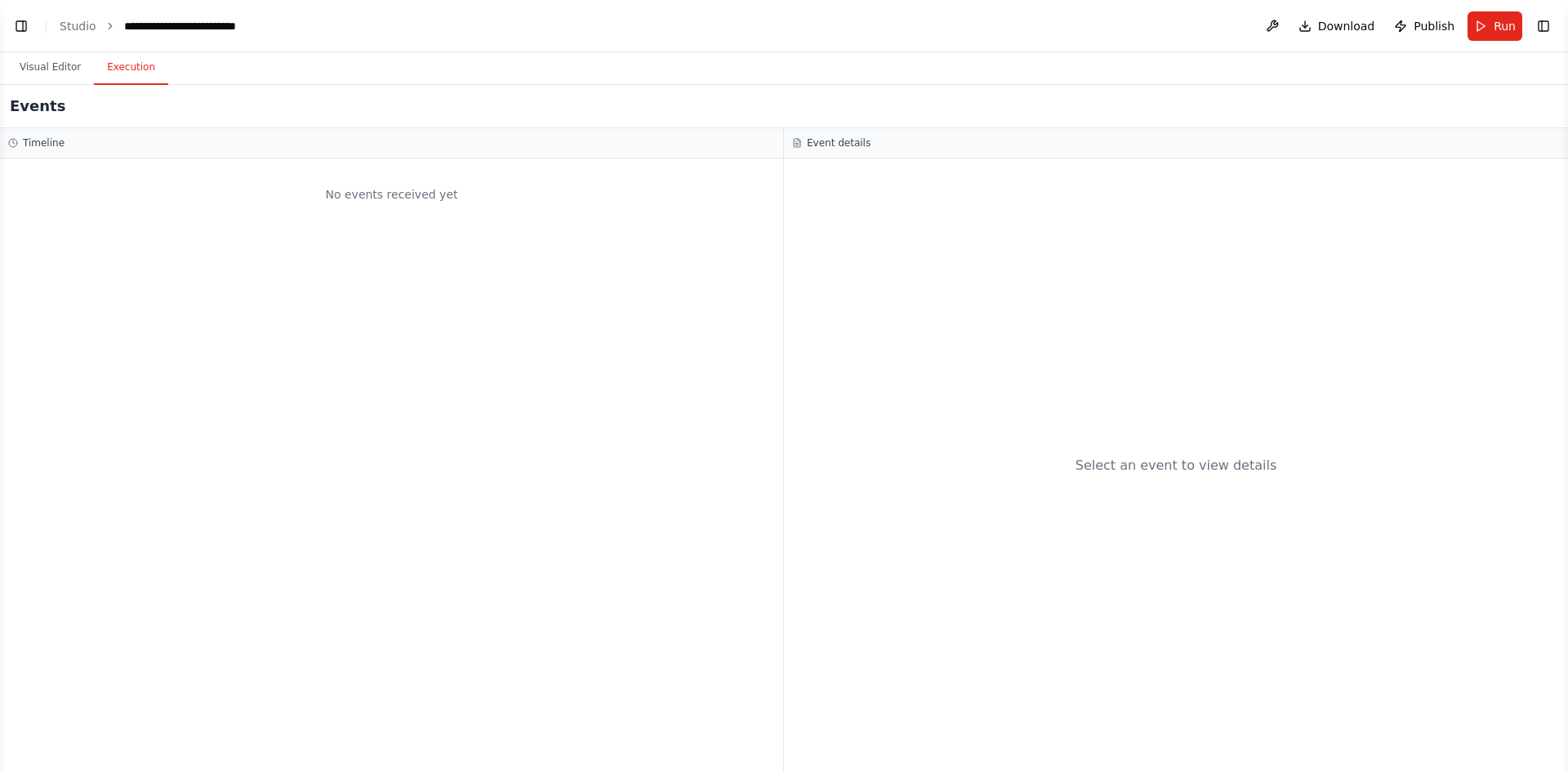
click at [129, 69] on button "Execution" at bounding box center [131, 68] width 74 height 35
click at [64, 71] on button "Visual Editor" at bounding box center [50, 68] width 87 height 35
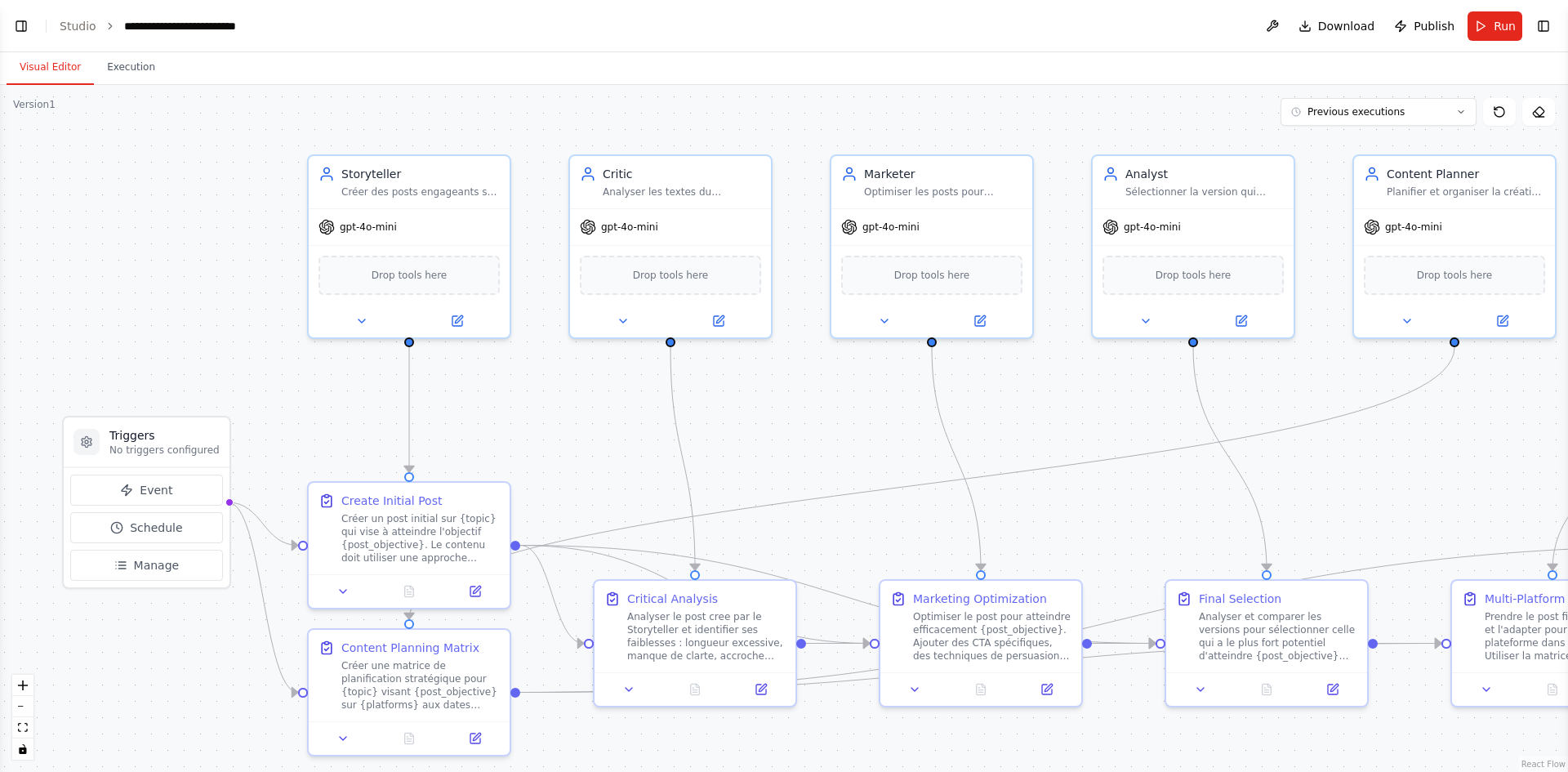
drag, startPoint x: 1130, startPoint y: 491, endPoint x: 1088, endPoint y: 439, distance: 66.8
click at [1079, 454] on div ".deletable-edge-delete-btn { width: 20px; height: 20px; border: 0px solid #ffff…" at bounding box center [784, 428] width 1568 height 687
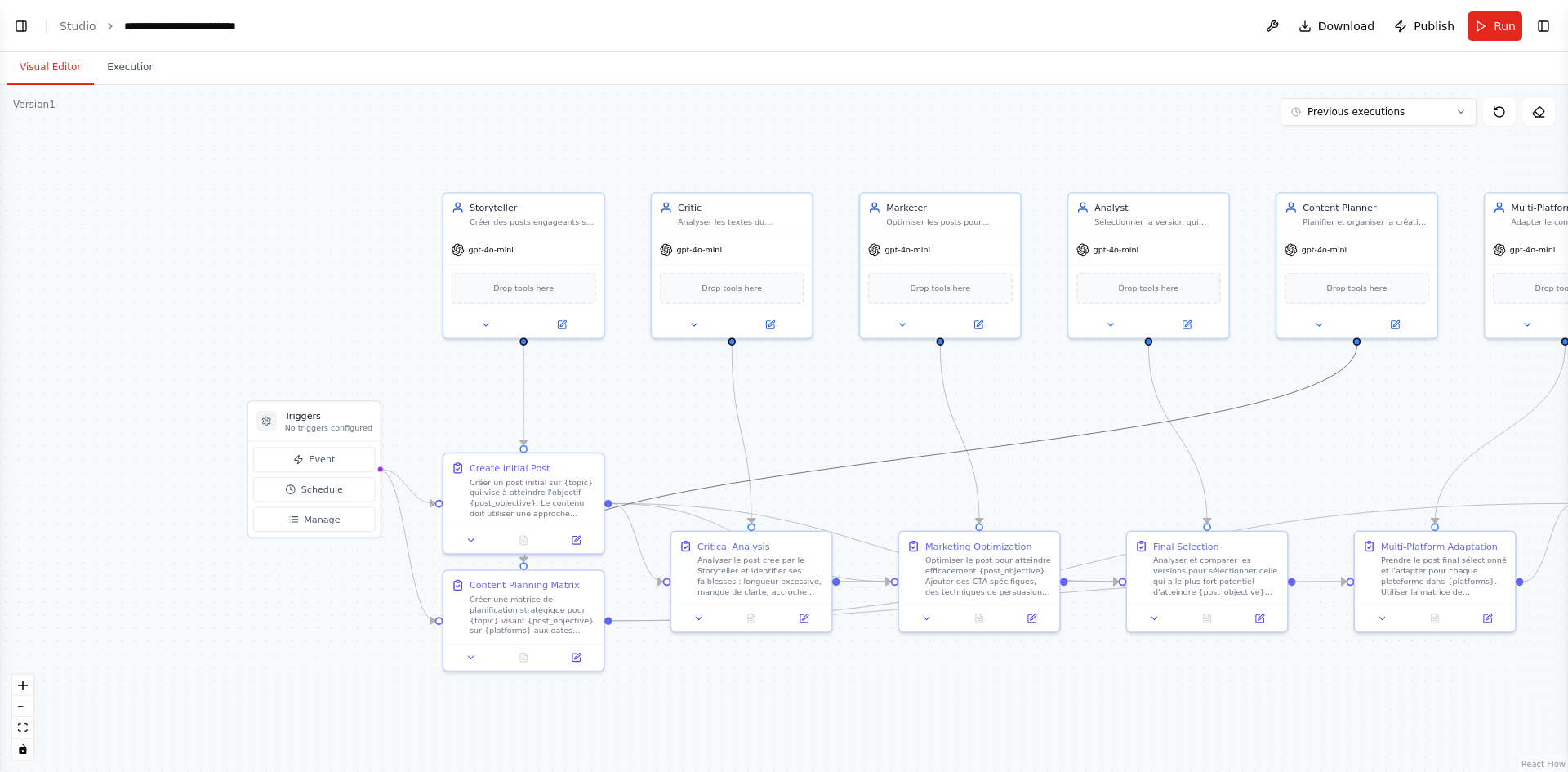
drag, startPoint x: 1096, startPoint y: 439, endPoint x: 958, endPoint y: 471, distance: 141.7
click at [958, 471] on div ".deletable-edge-delete-btn { width: 20px; height: 20px; border: 0px solid #ffff…" at bounding box center [784, 428] width 1568 height 687
drag, startPoint x: 1058, startPoint y: 440, endPoint x: 960, endPoint y: 414, distance: 101.4
click at [960, 414] on div ".deletable-edge-delete-btn { width: 20px; height: 20px; border: 0px solid #ffff…" at bounding box center [784, 428] width 1568 height 687
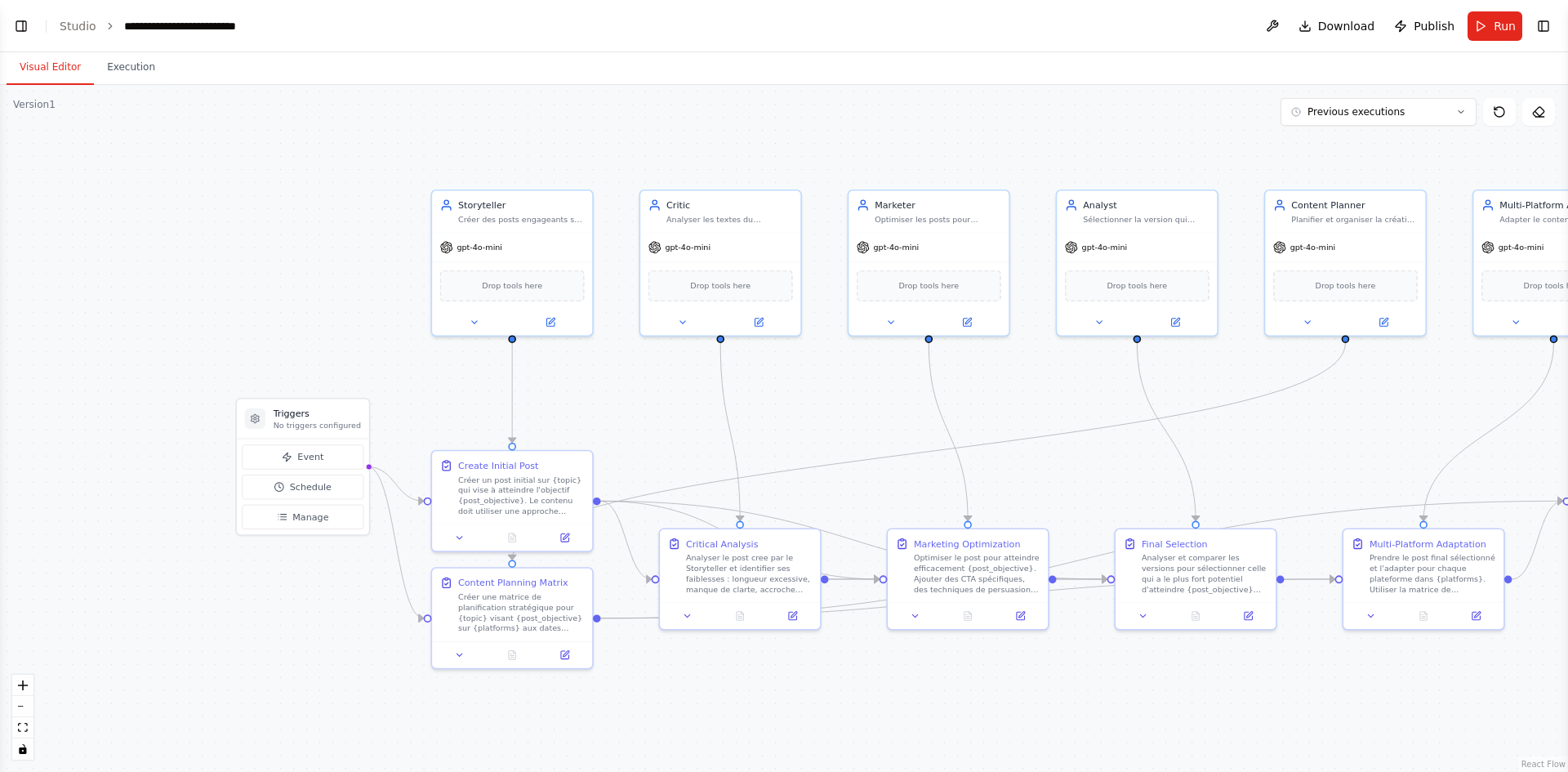
drag, startPoint x: 1055, startPoint y: 131, endPoint x: 988, endPoint y: 121, distance: 67.7
click at [988, 121] on div ".deletable-edge-delete-btn { width: 20px; height: 20px; border: 0px solid #ffff…" at bounding box center [784, 428] width 1568 height 687
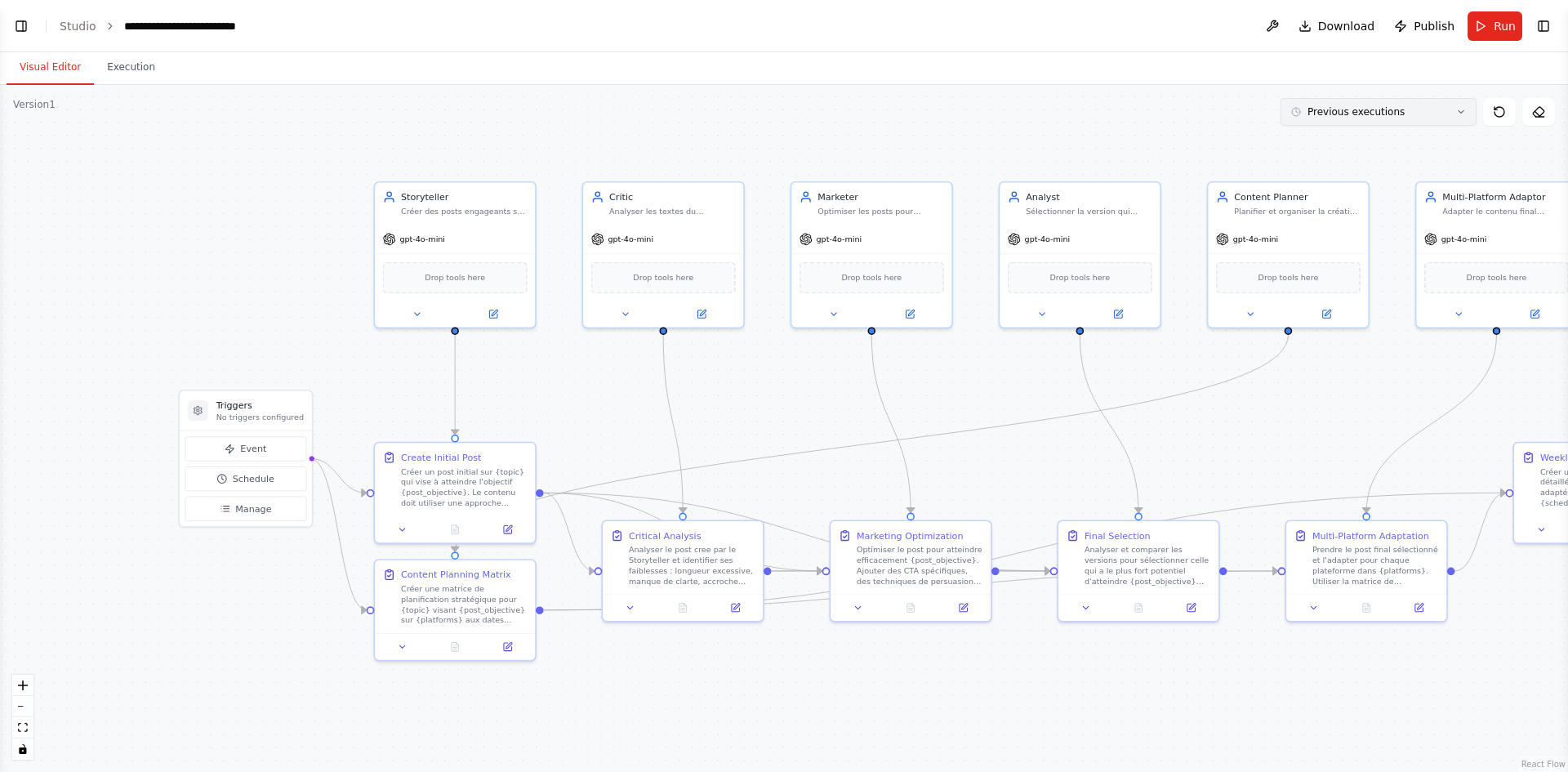
click at [1330, 119] on button "Previous executions" at bounding box center [1378, 112] width 196 height 28
click at [1329, 141] on div "[DATE]" at bounding box center [1389, 142] width 163 height 13
click at [147, 57] on button "Execution" at bounding box center [131, 68] width 74 height 35
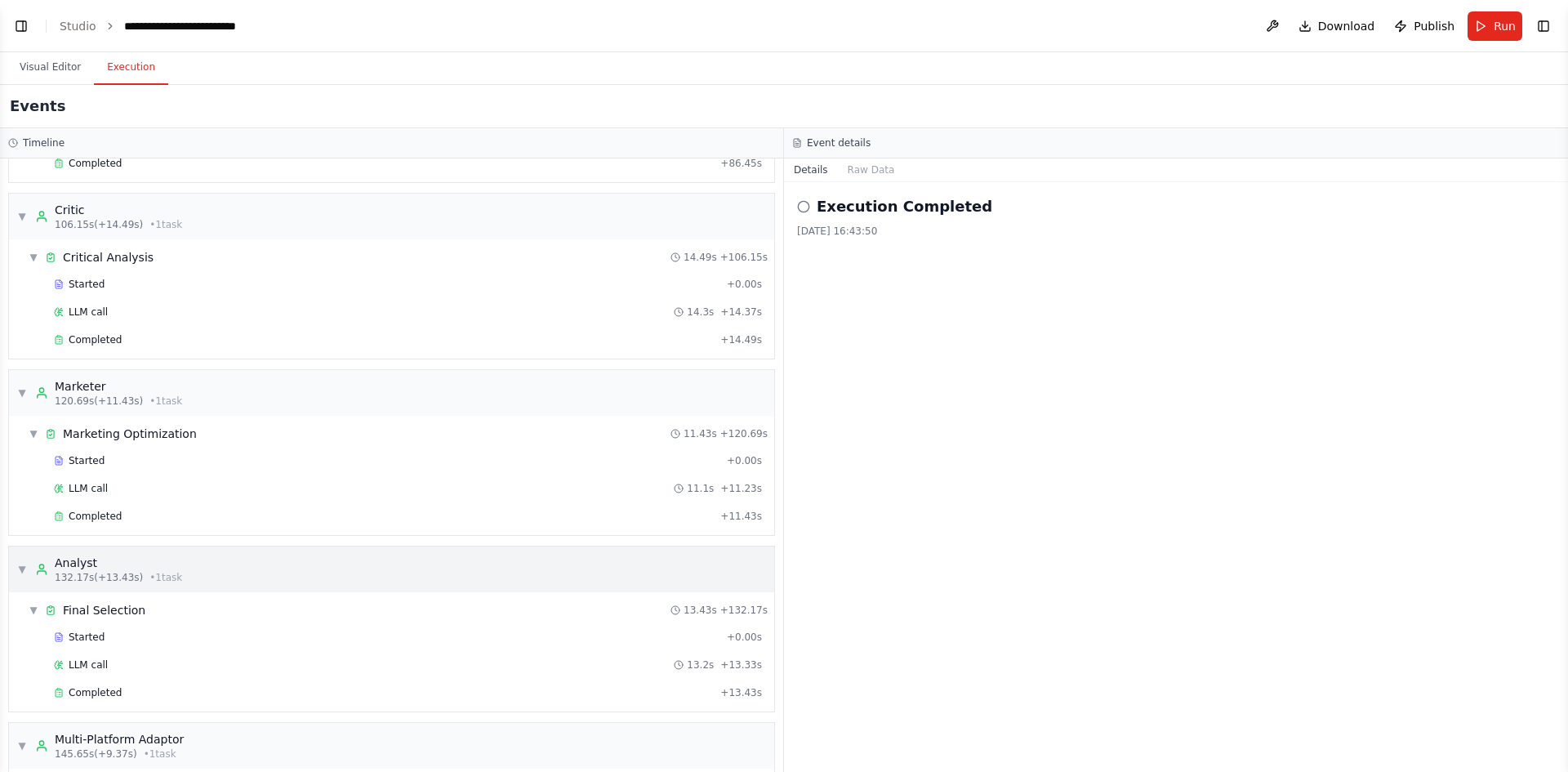
scroll to position [638, 0]
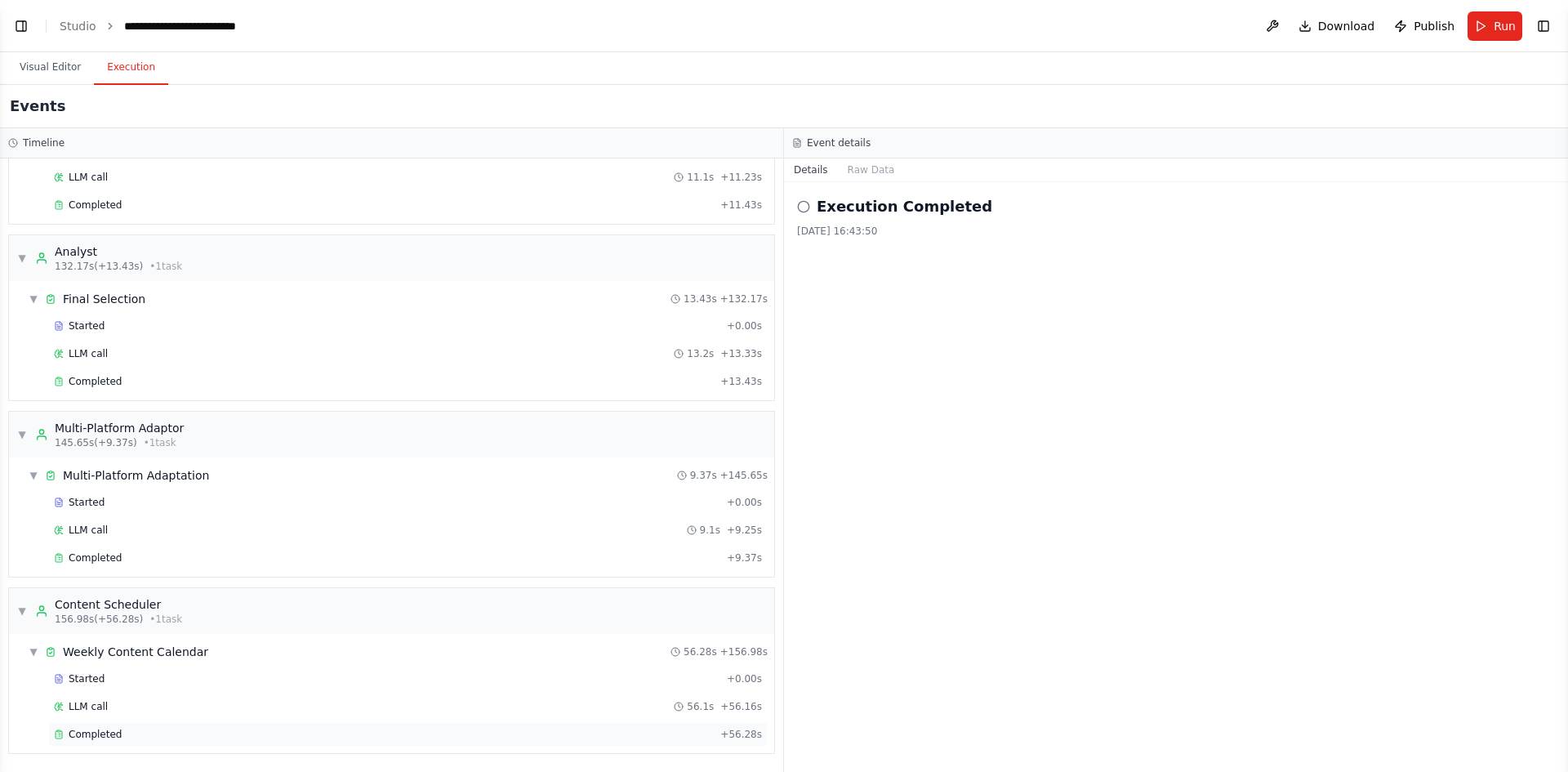
click at [303, 734] on div "Completed" at bounding box center [383, 734] width 660 height 13
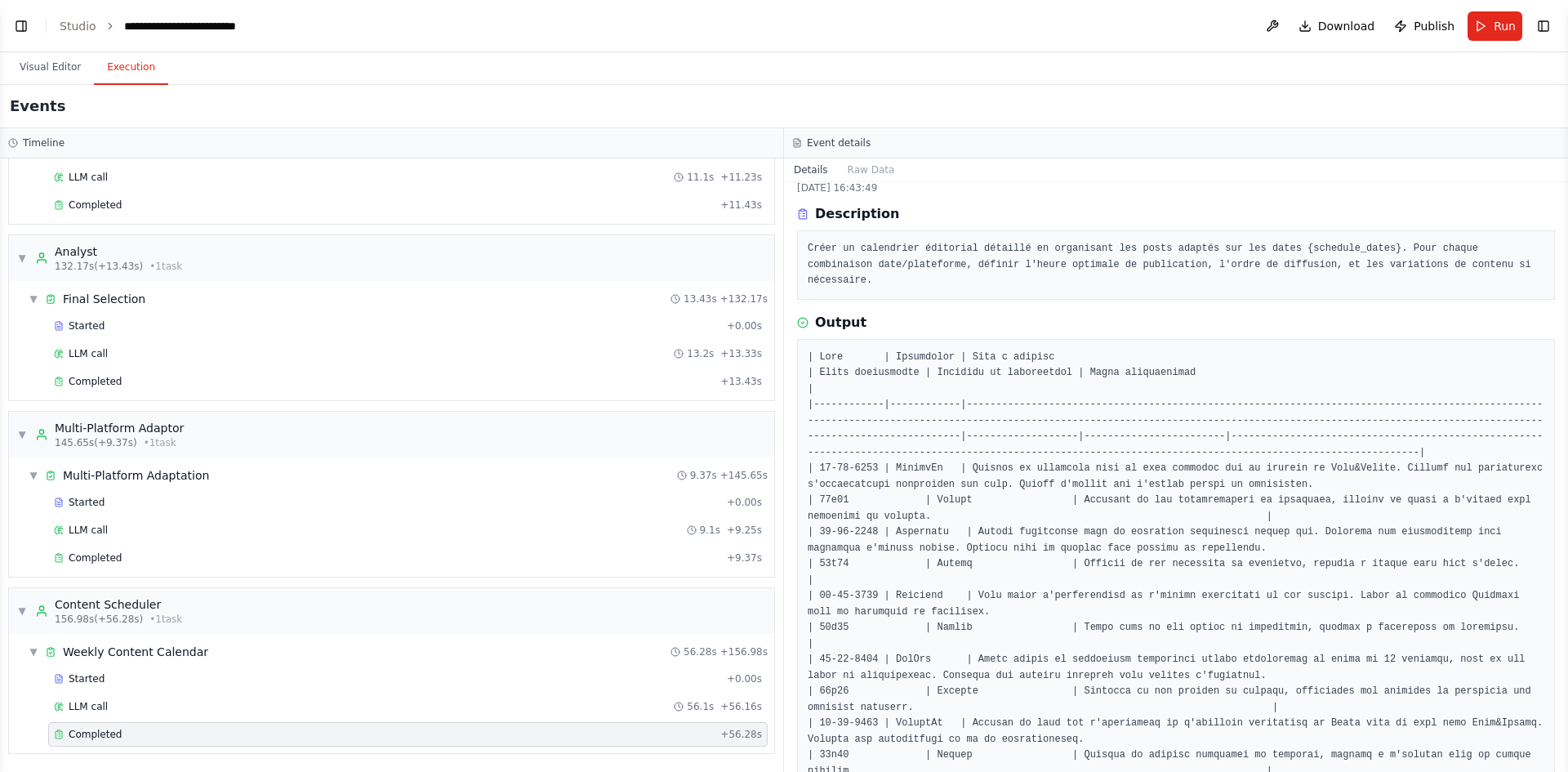
scroll to position [82, 0]
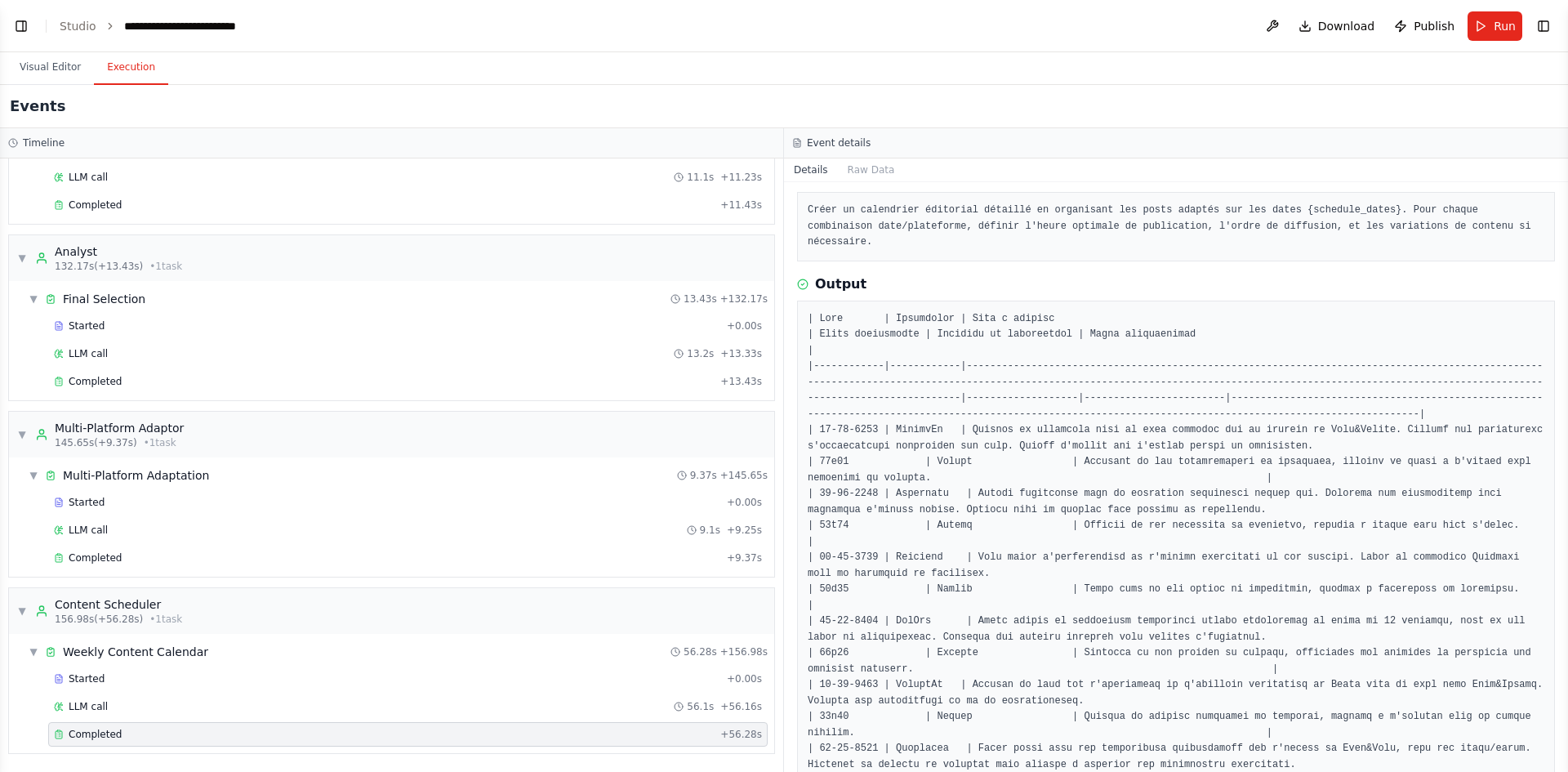
click at [60, 60] on button "Visual Editor" at bounding box center [50, 68] width 87 height 35
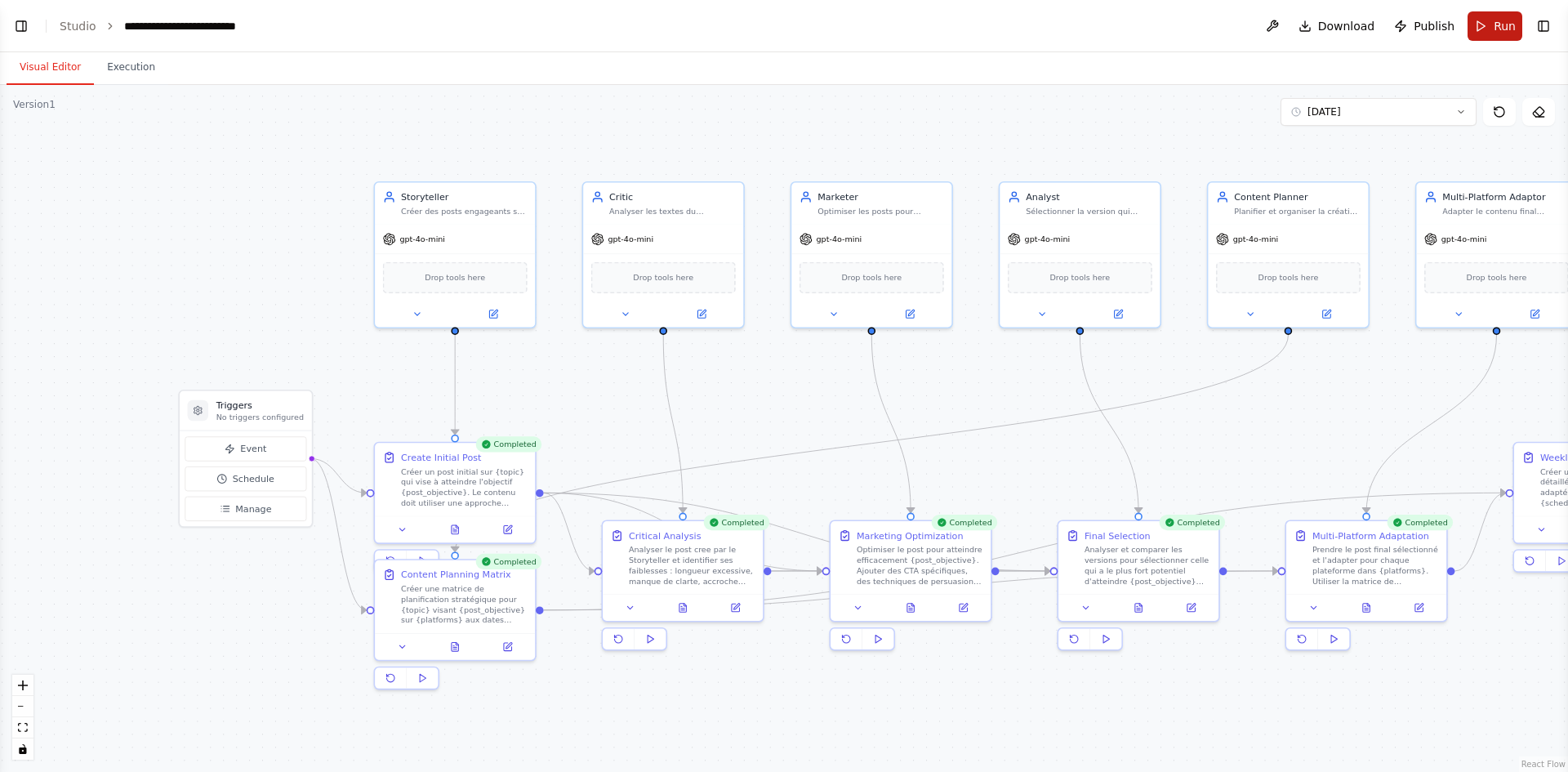
click at [1483, 26] on button "Run" at bounding box center [1495, 25] width 54 height 29
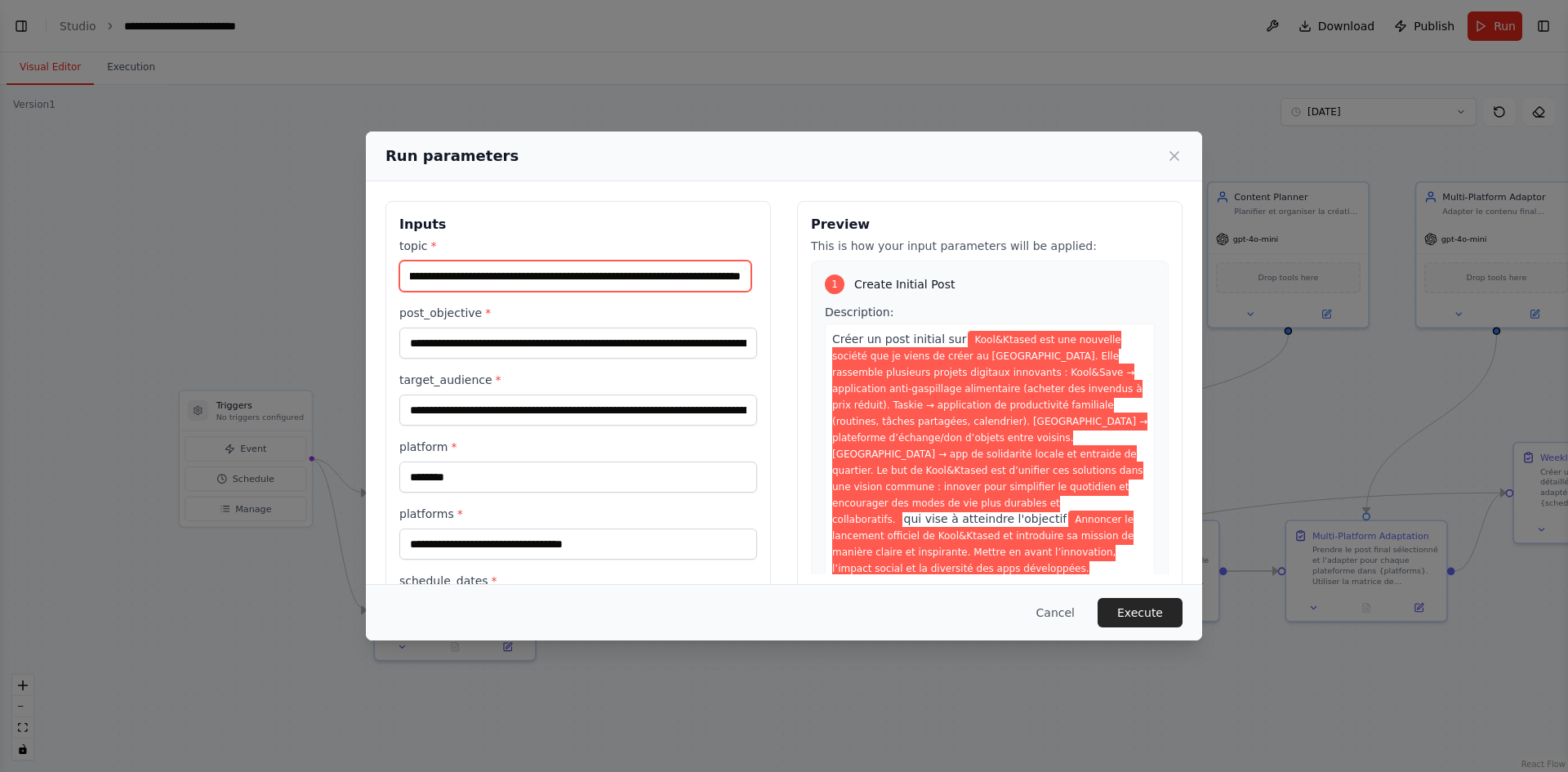
scroll to position [0, 2667]
drag, startPoint x: 712, startPoint y: 204, endPoint x: 933, endPoint y: 241, distance: 224.1
click at [933, 241] on div "**********" at bounding box center [784, 421] width 797 height 440
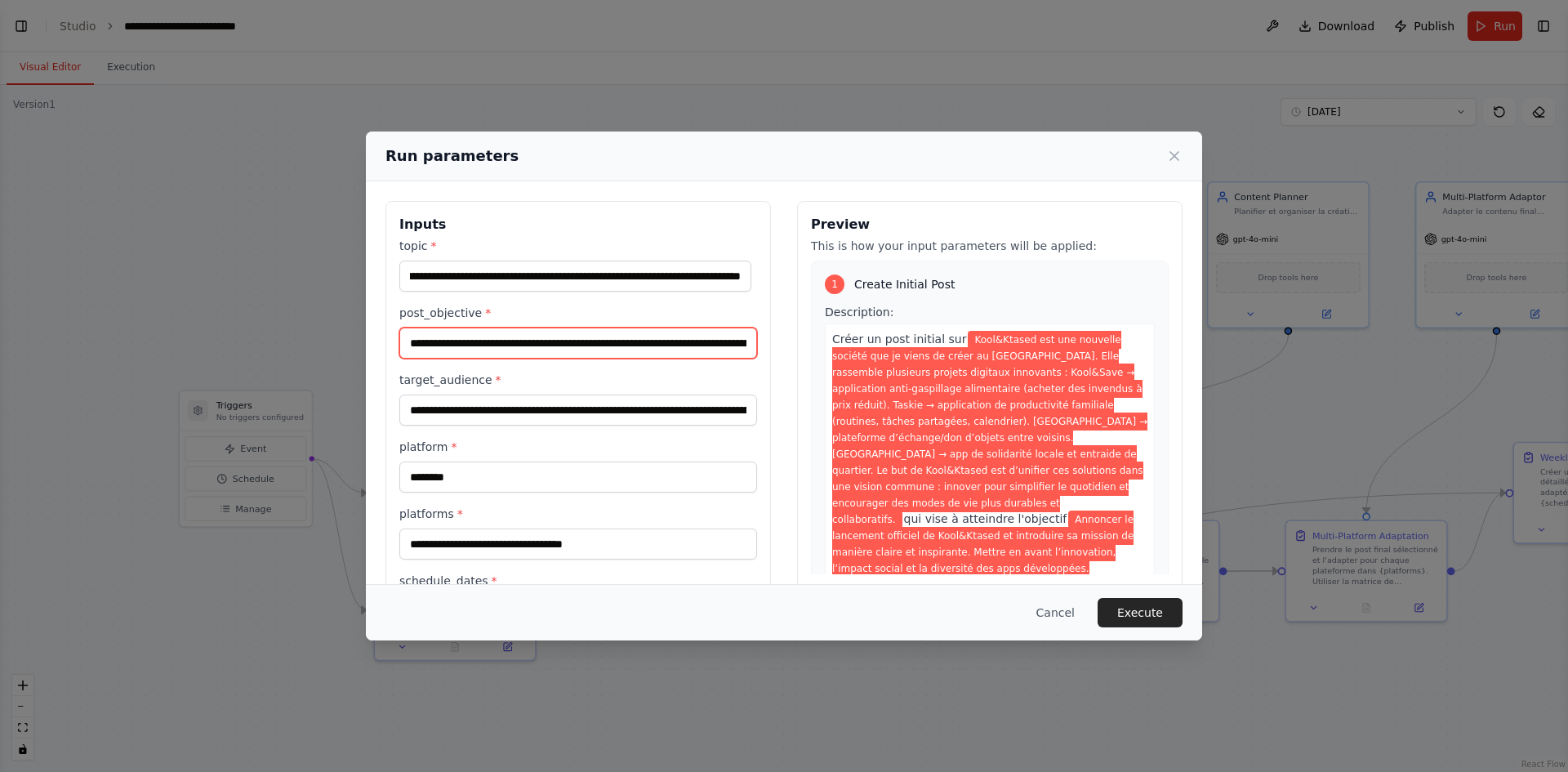
scroll to position [0, 0]
click at [737, 354] on input "**********" at bounding box center [577, 343] width 358 height 31
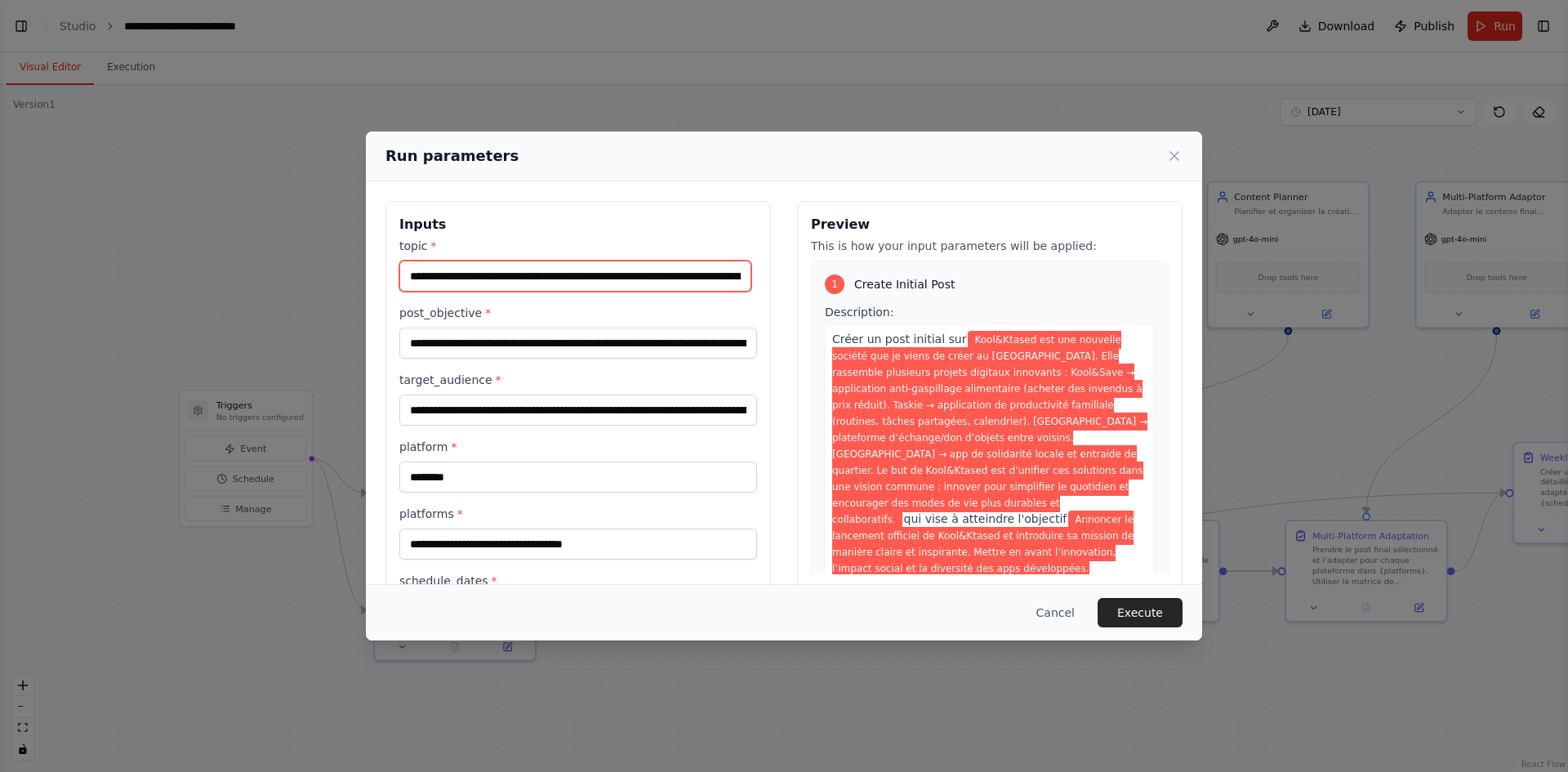
scroll to position [0, 11]
drag, startPoint x: 735, startPoint y: 278, endPoint x: 716, endPoint y: 275, distance: 19.2
click at [716, 275] on input "**********" at bounding box center [575, 276] width 352 height 31
drag, startPoint x: 435, startPoint y: 278, endPoint x: 385, endPoint y: 285, distance: 50.5
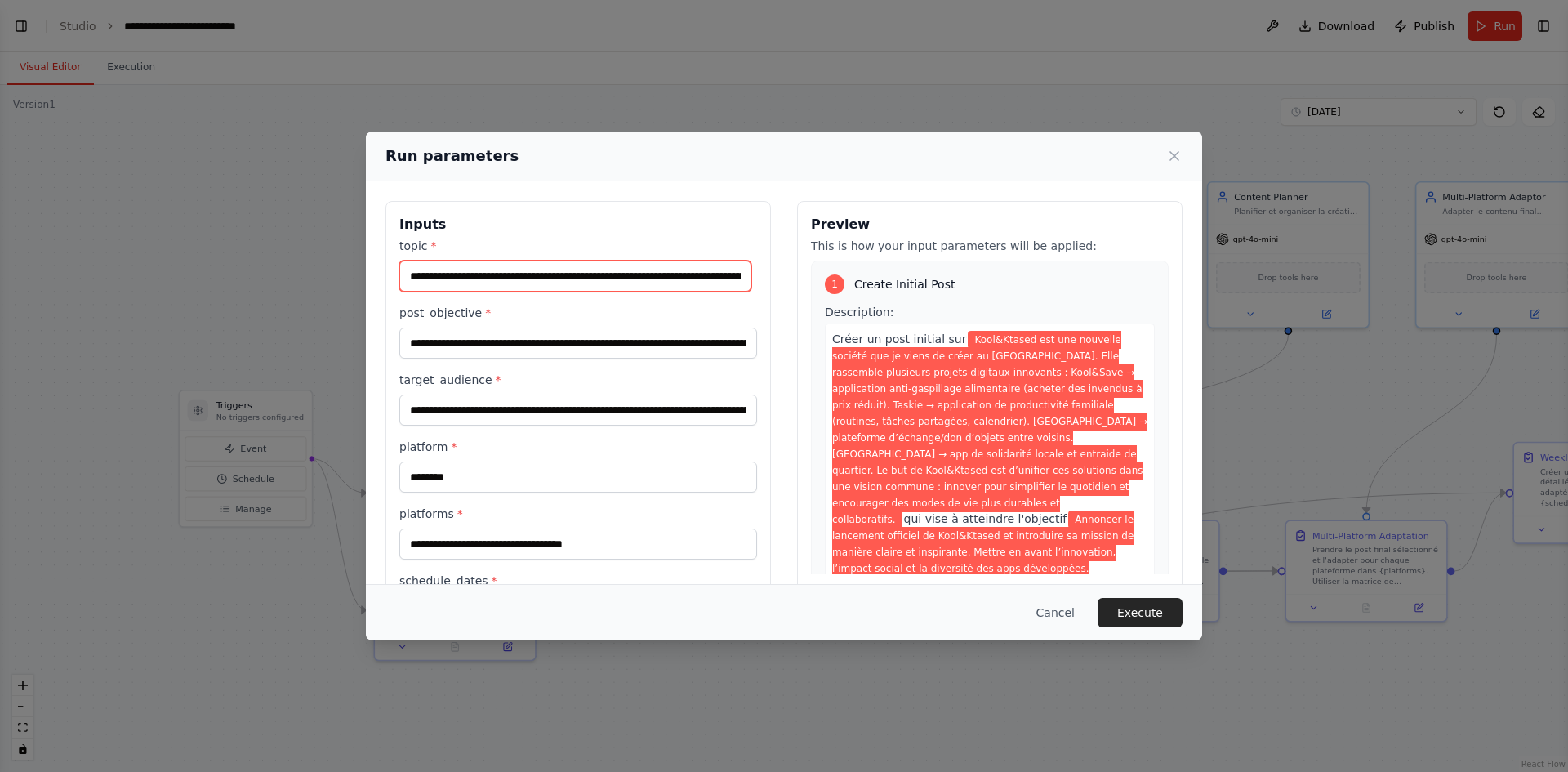
click at [381, 278] on div "**********" at bounding box center [784, 421] width 837 height 479
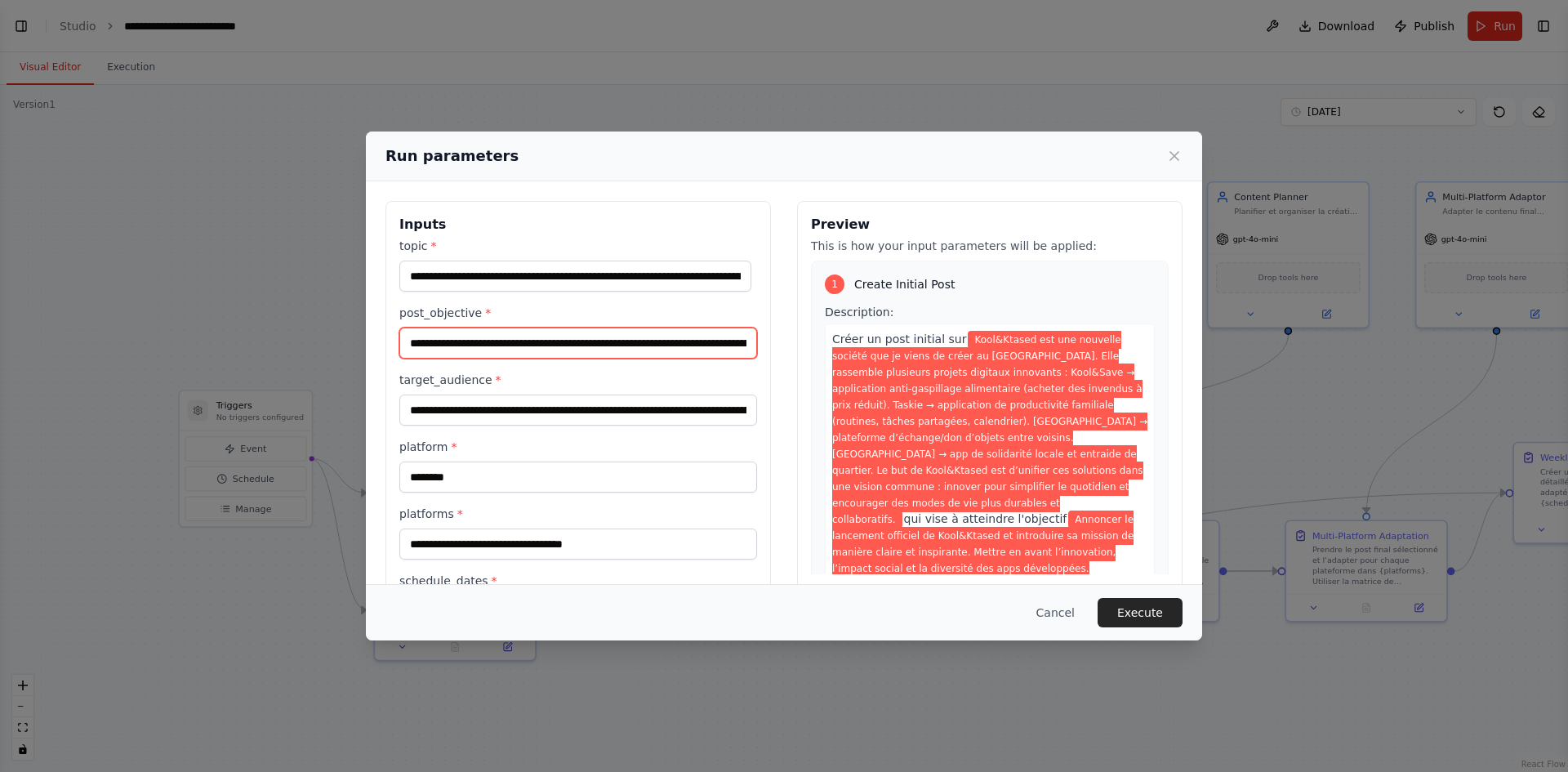
click at [466, 344] on input "**********" at bounding box center [577, 343] width 358 height 31
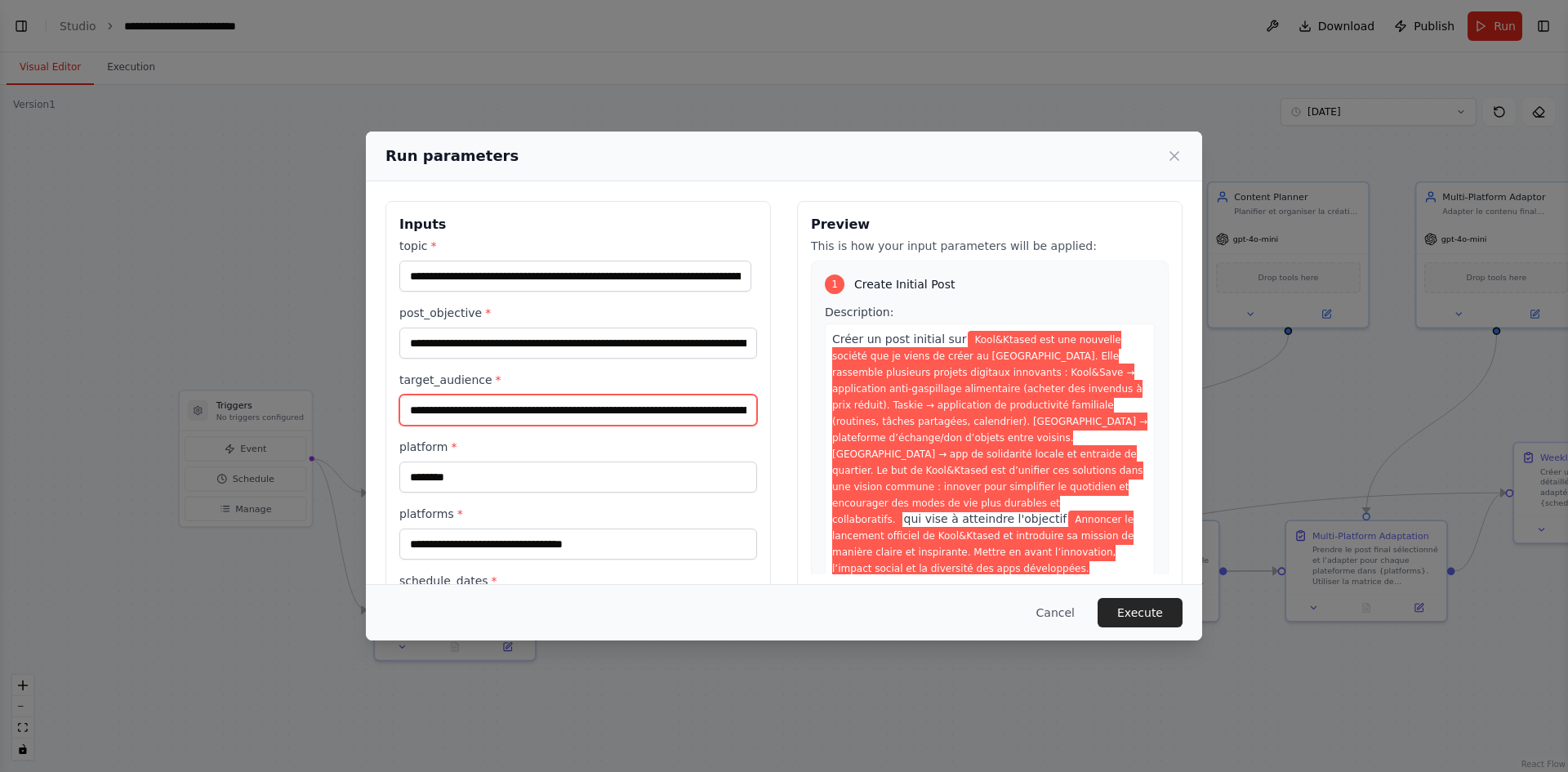
click at [520, 410] on input "**********" at bounding box center [577, 409] width 358 height 31
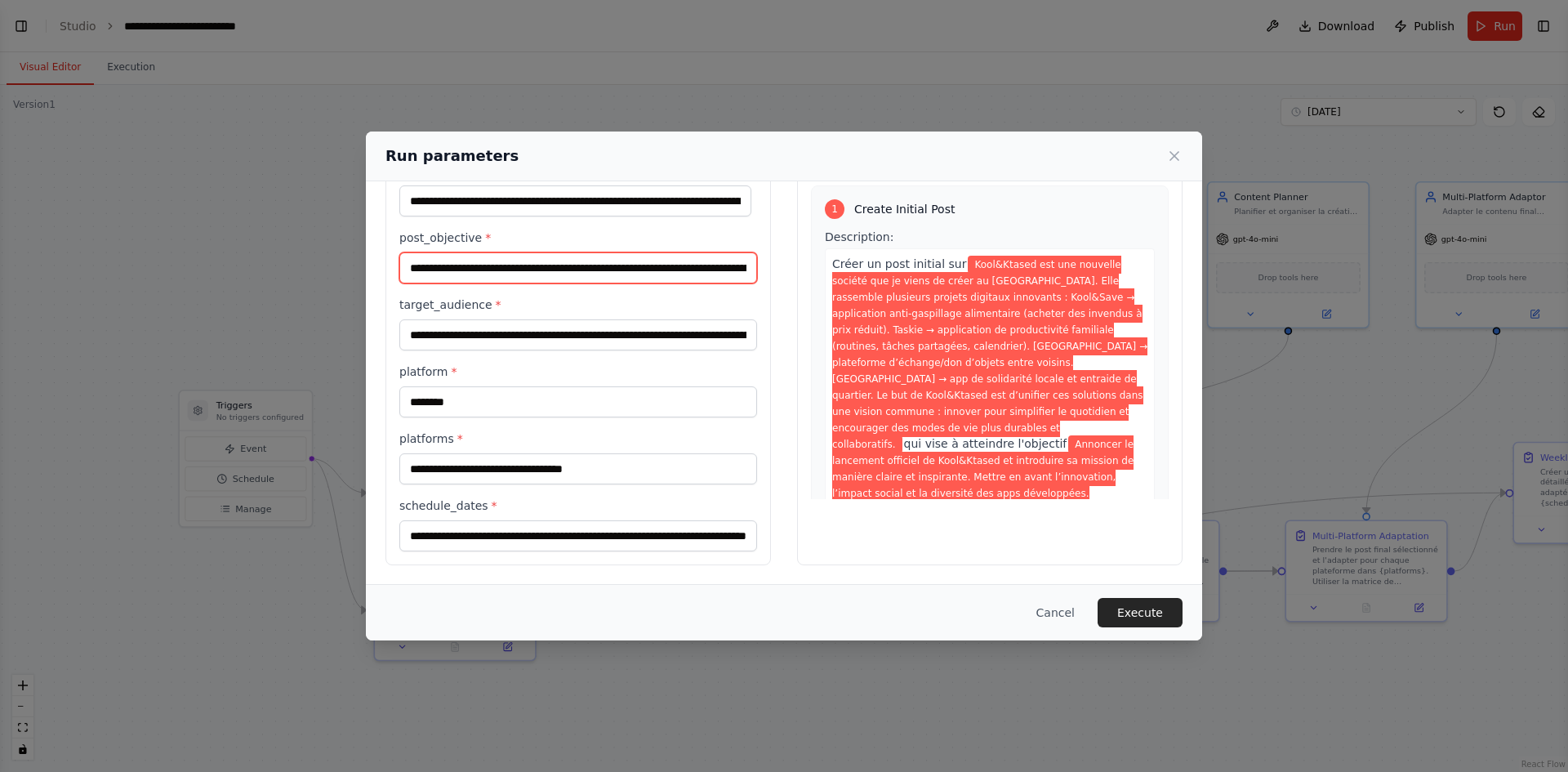
click at [411, 267] on input "**********" at bounding box center [577, 268] width 358 height 31
type input "**********"
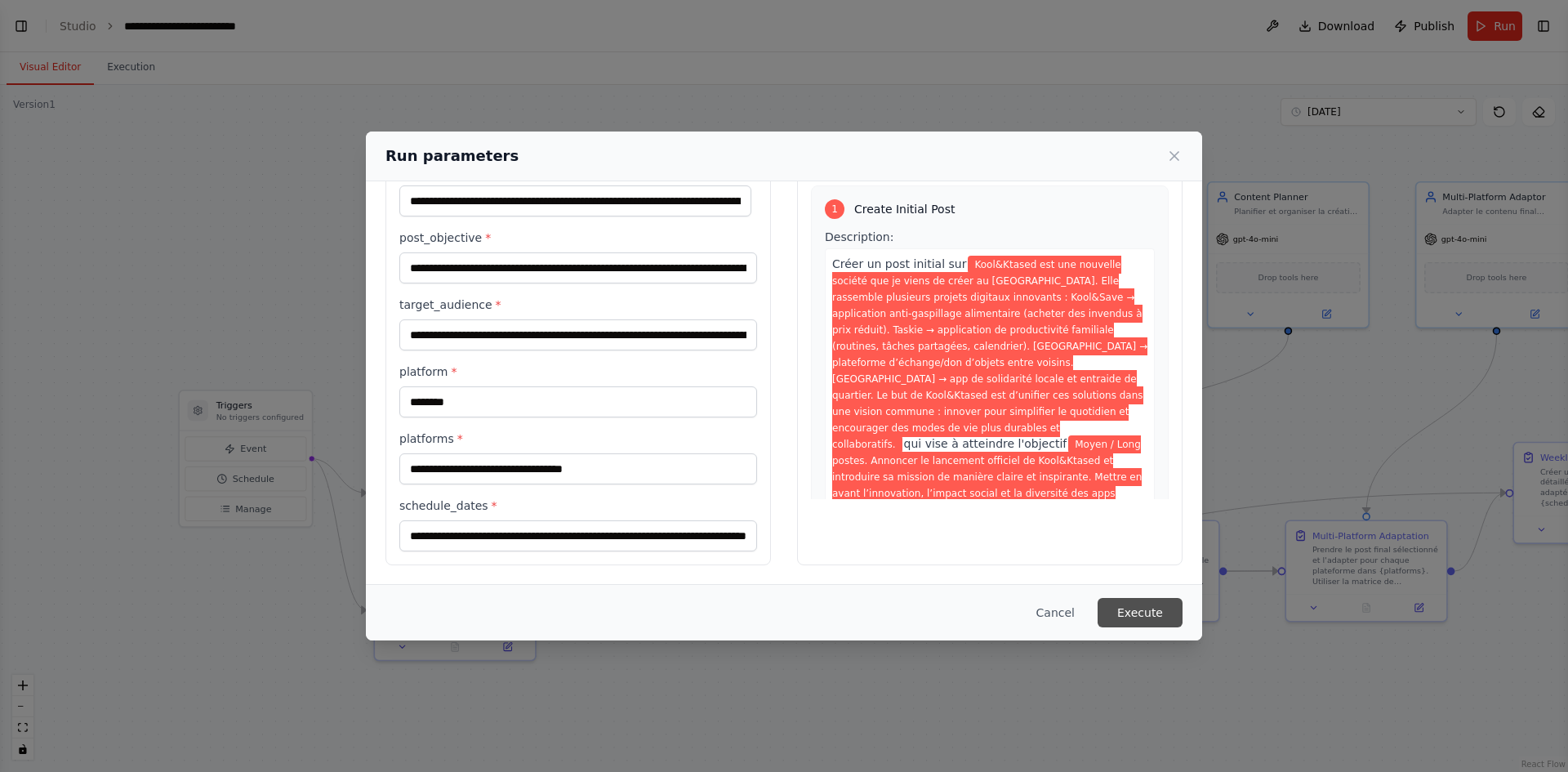
click at [1136, 607] on button "Execute" at bounding box center [1140, 612] width 85 height 29
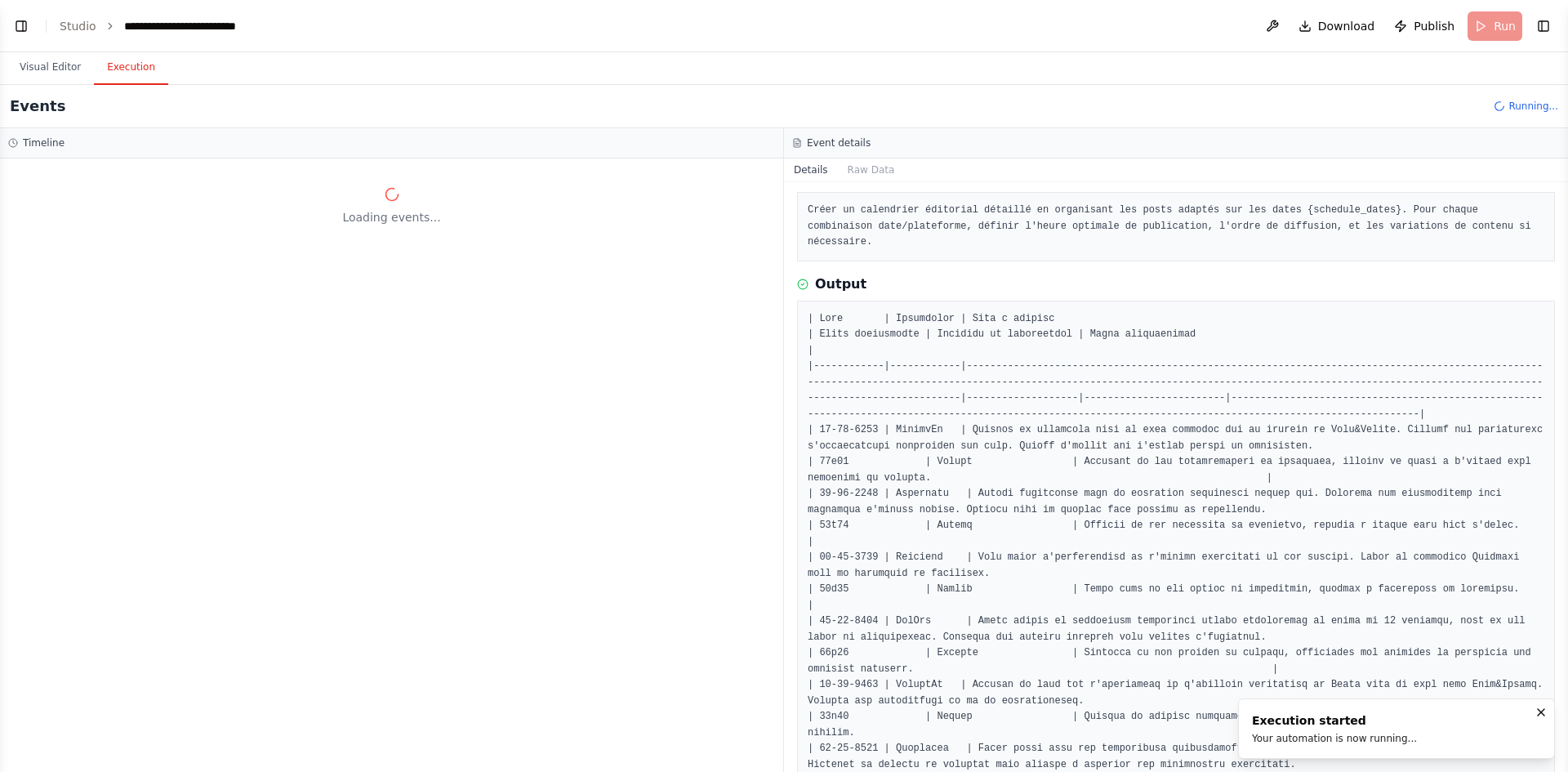
scroll to position [0, 0]
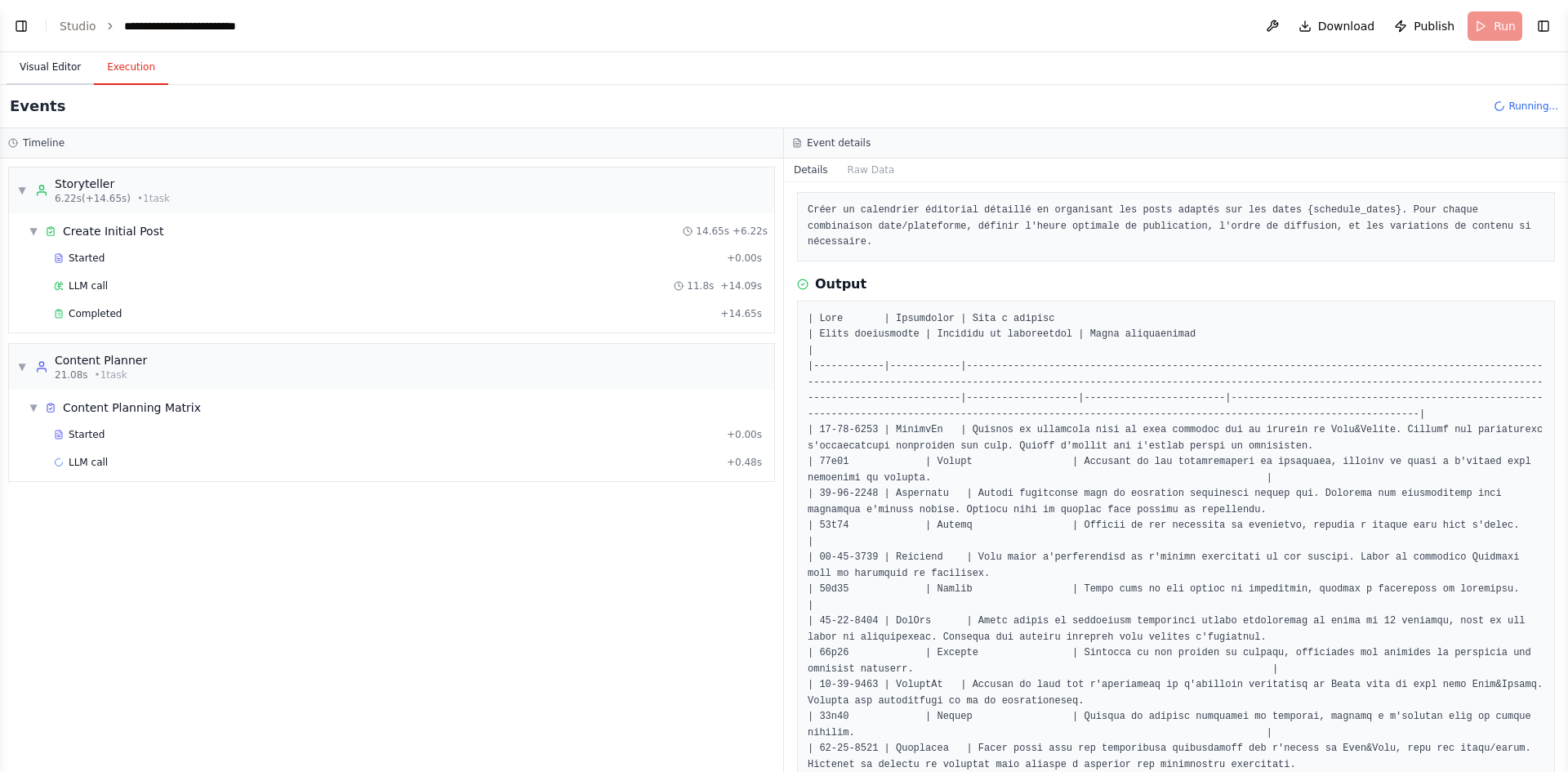
click at [66, 69] on button "Visual Editor" at bounding box center [50, 68] width 87 height 35
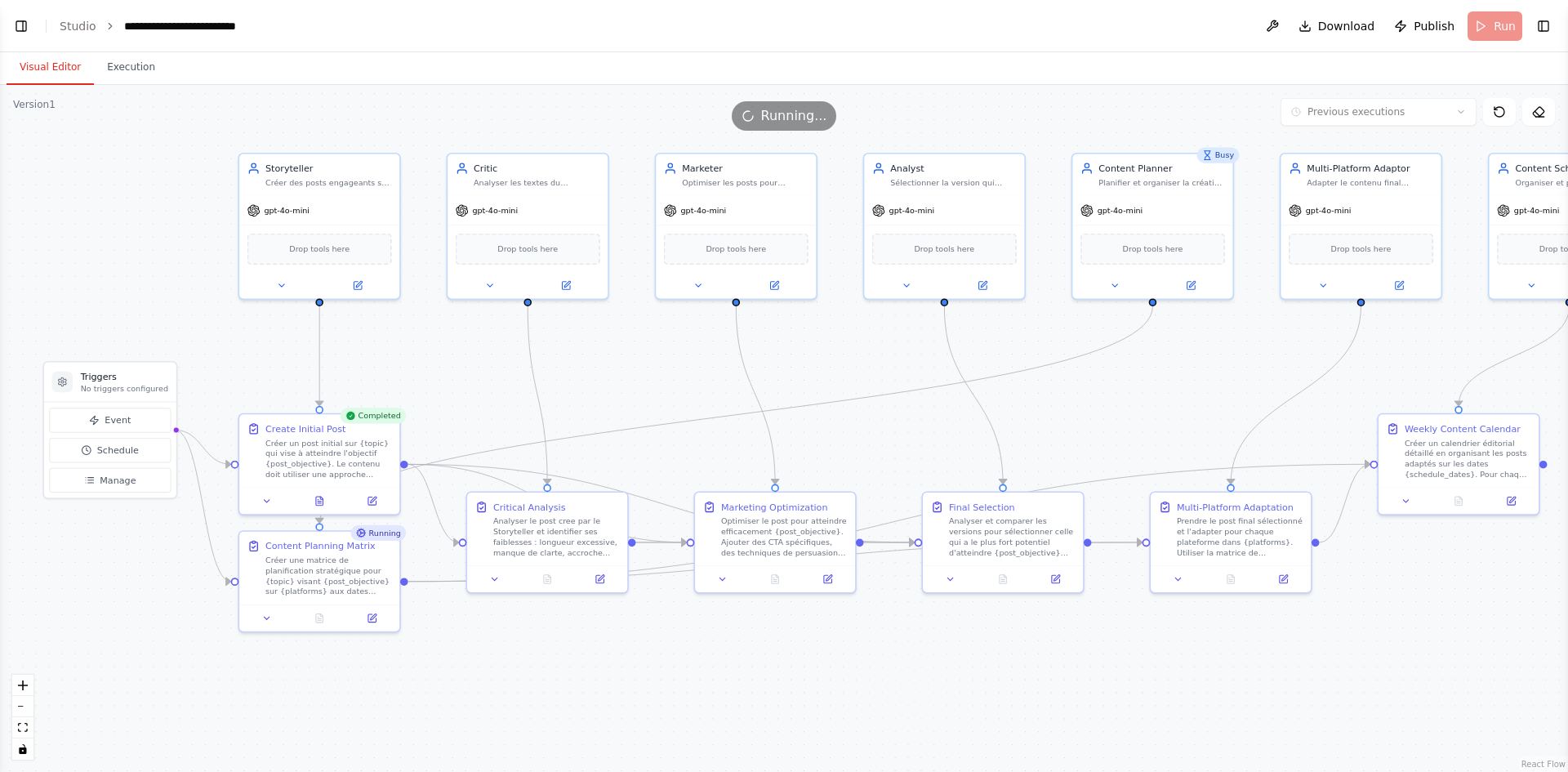
drag, startPoint x: 340, startPoint y: 148, endPoint x: 200, endPoint y: 123, distance: 142.2
click at [200, 123] on div "Version 1 Previous executions Show Tools Hide Agents .deletable-edge-delete-btn…" at bounding box center [784, 428] width 1568 height 687
click at [129, 69] on button "Execution" at bounding box center [131, 68] width 74 height 35
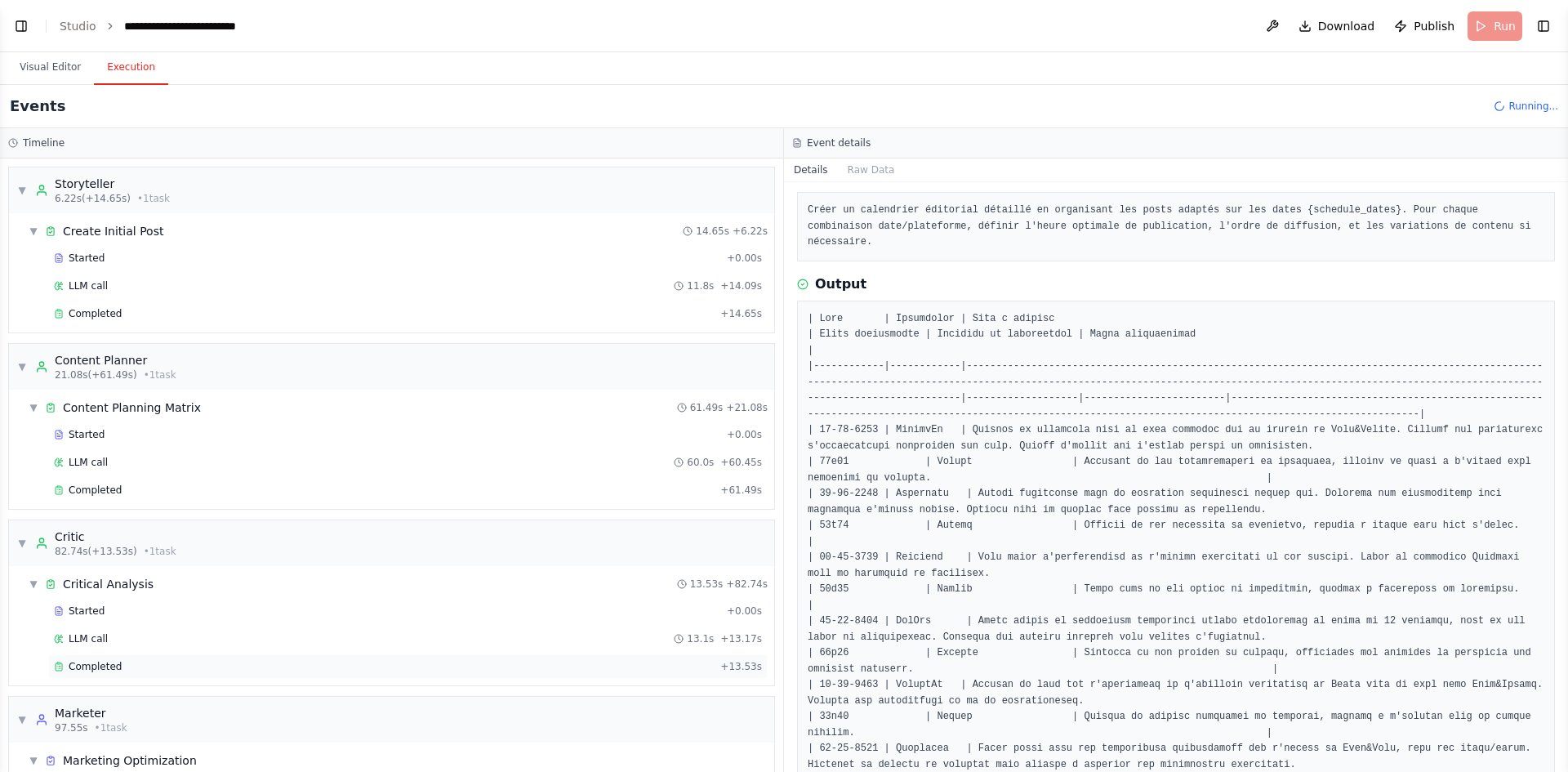
click at [99, 668] on span "Completed" at bounding box center [95, 667] width 54 height 13
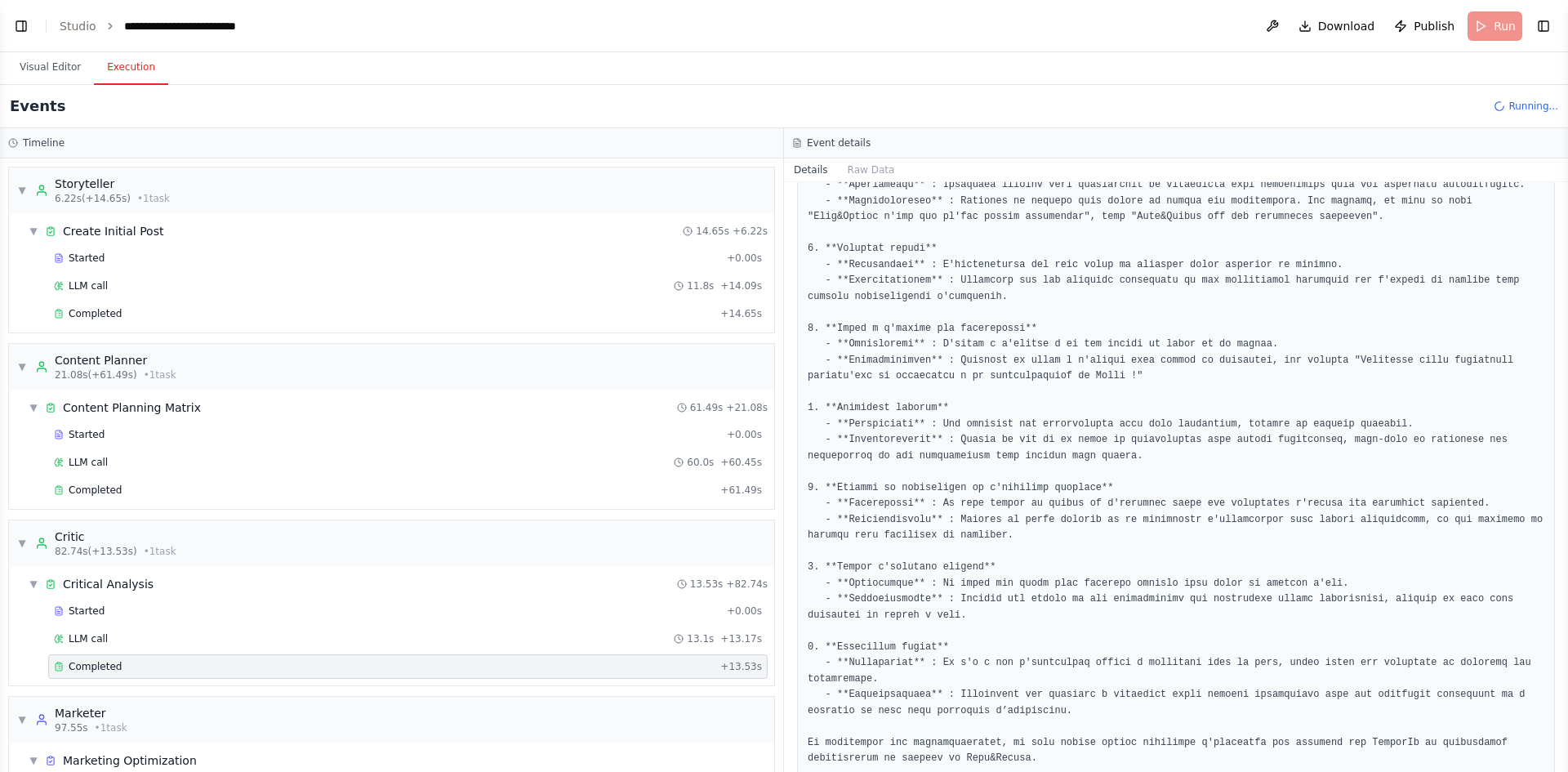
scroll to position [359, 0]
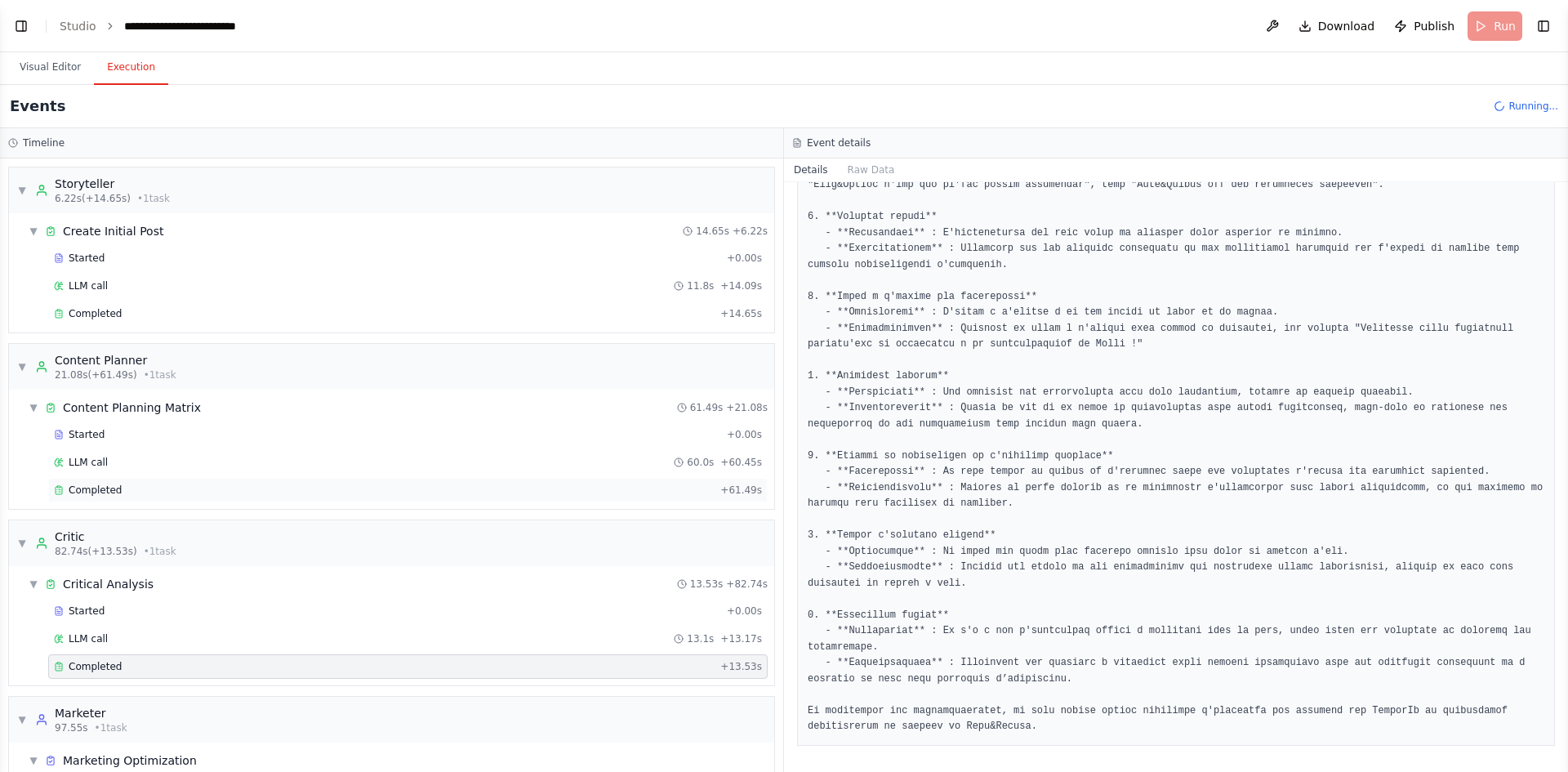
click at [116, 492] on div "Completed" at bounding box center [383, 490] width 660 height 13
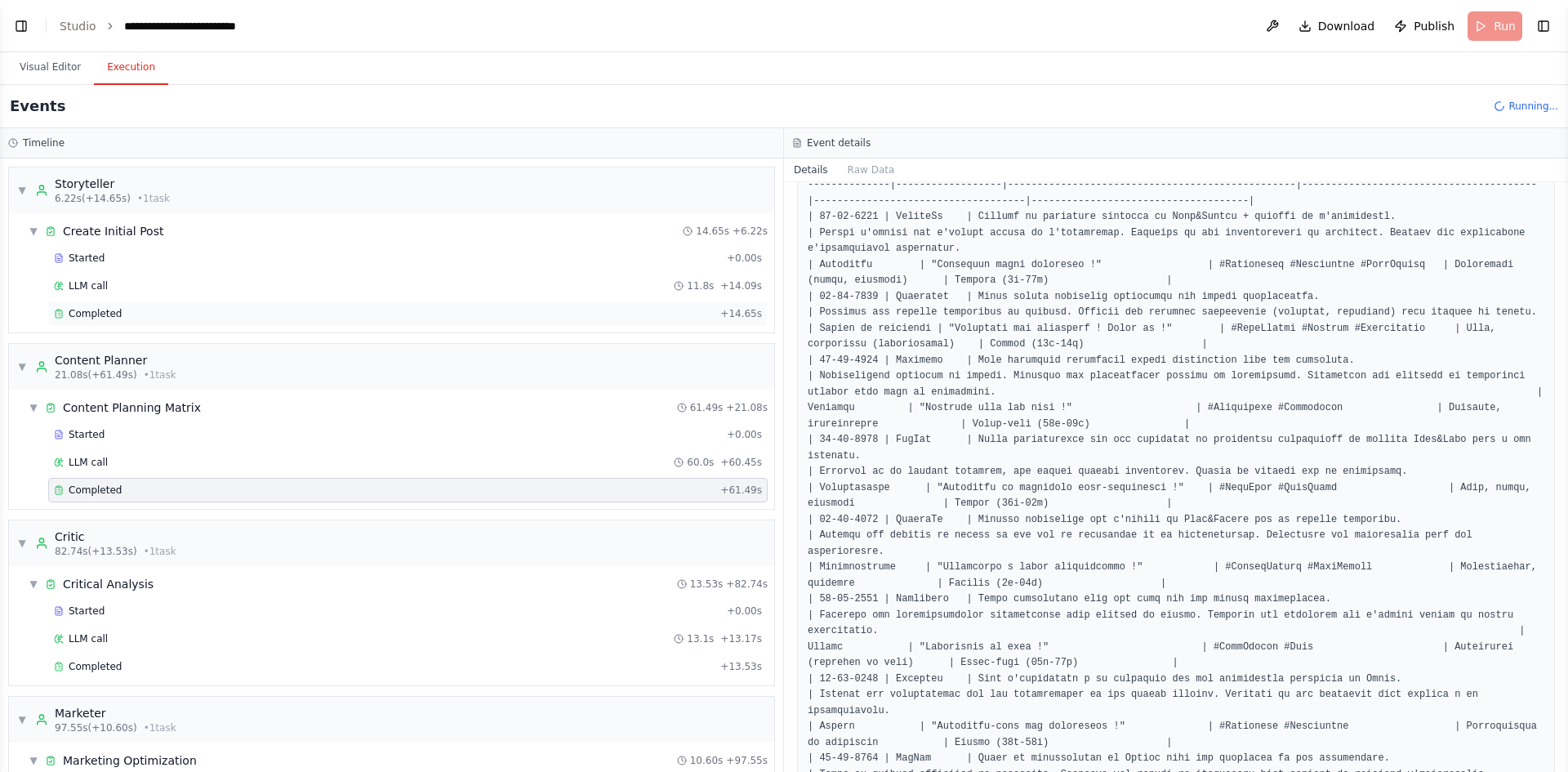
click at [155, 314] on div "Completed" at bounding box center [383, 314] width 660 height 13
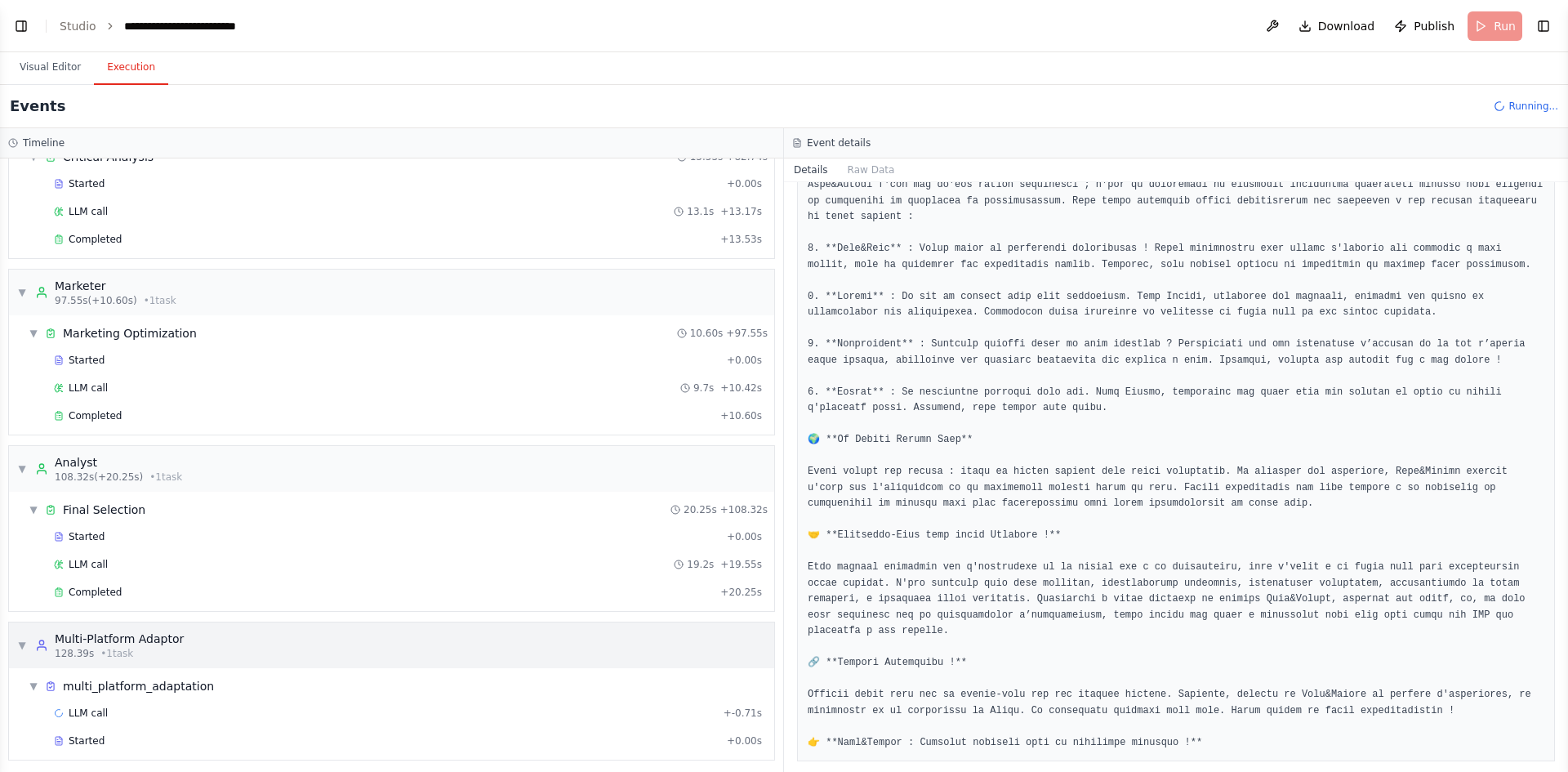
scroll to position [434, 0]
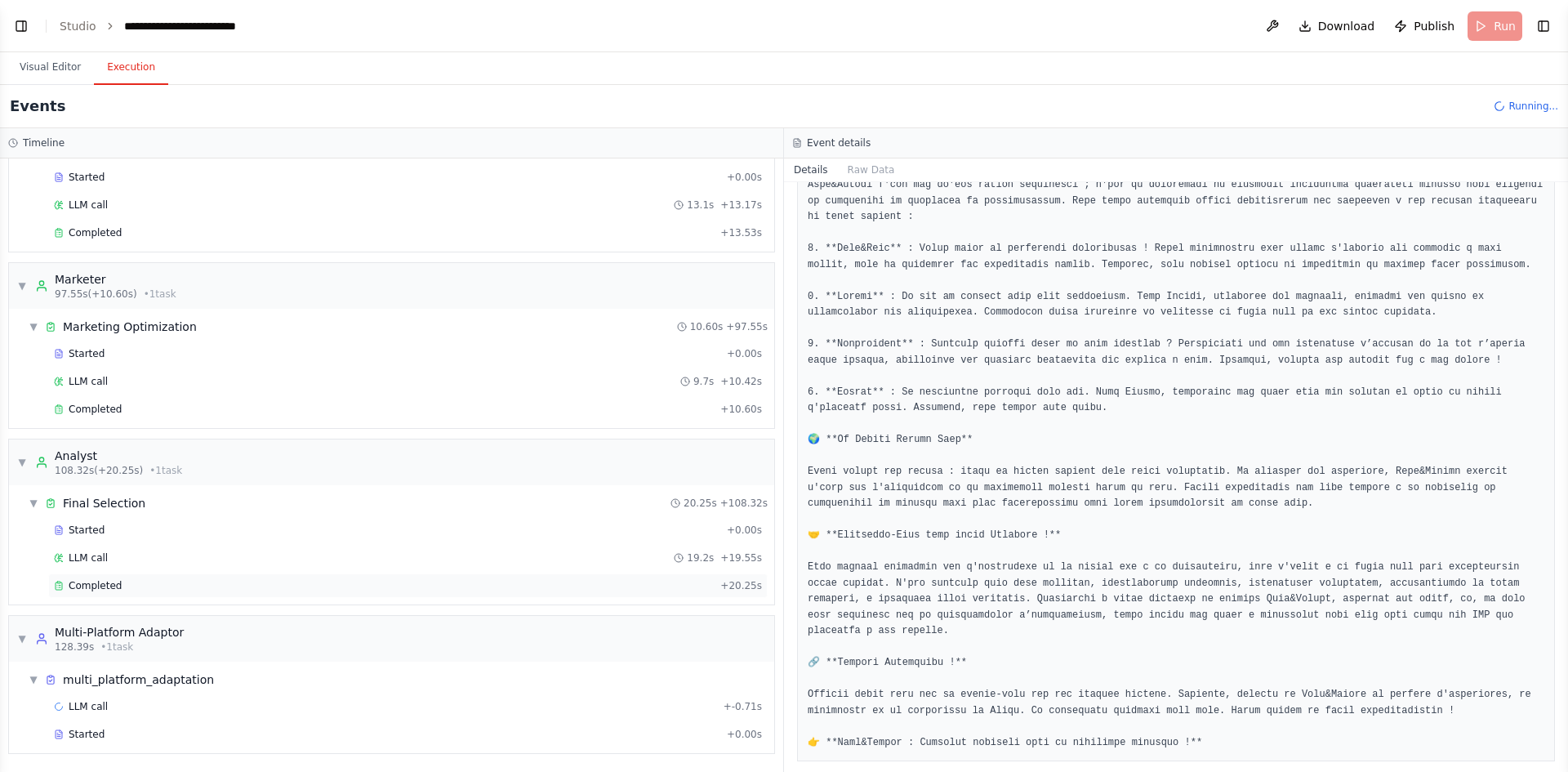
click at [285, 588] on div "Completed" at bounding box center [383, 586] width 660 height 13
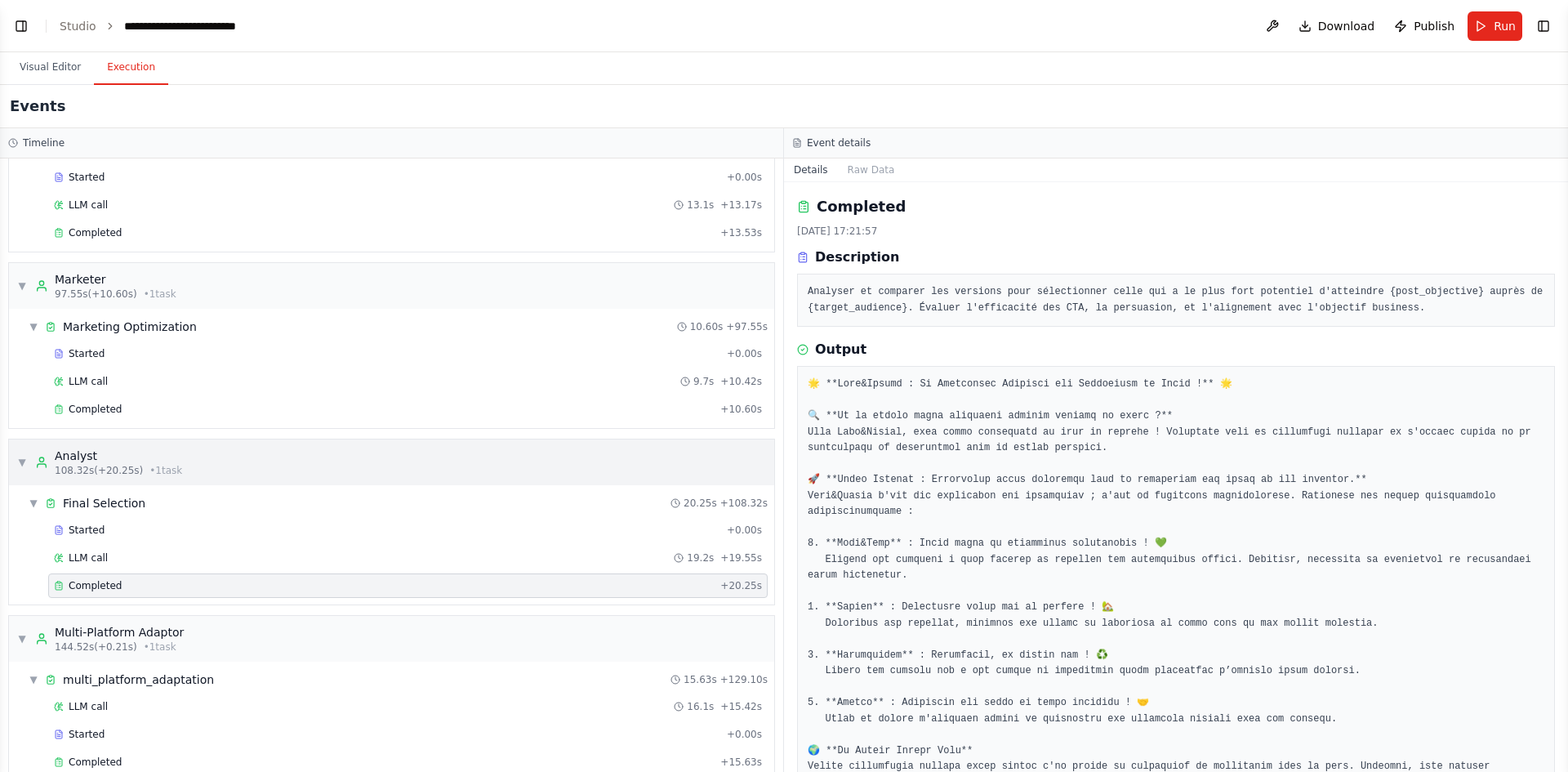
scroll to position [638, 0]
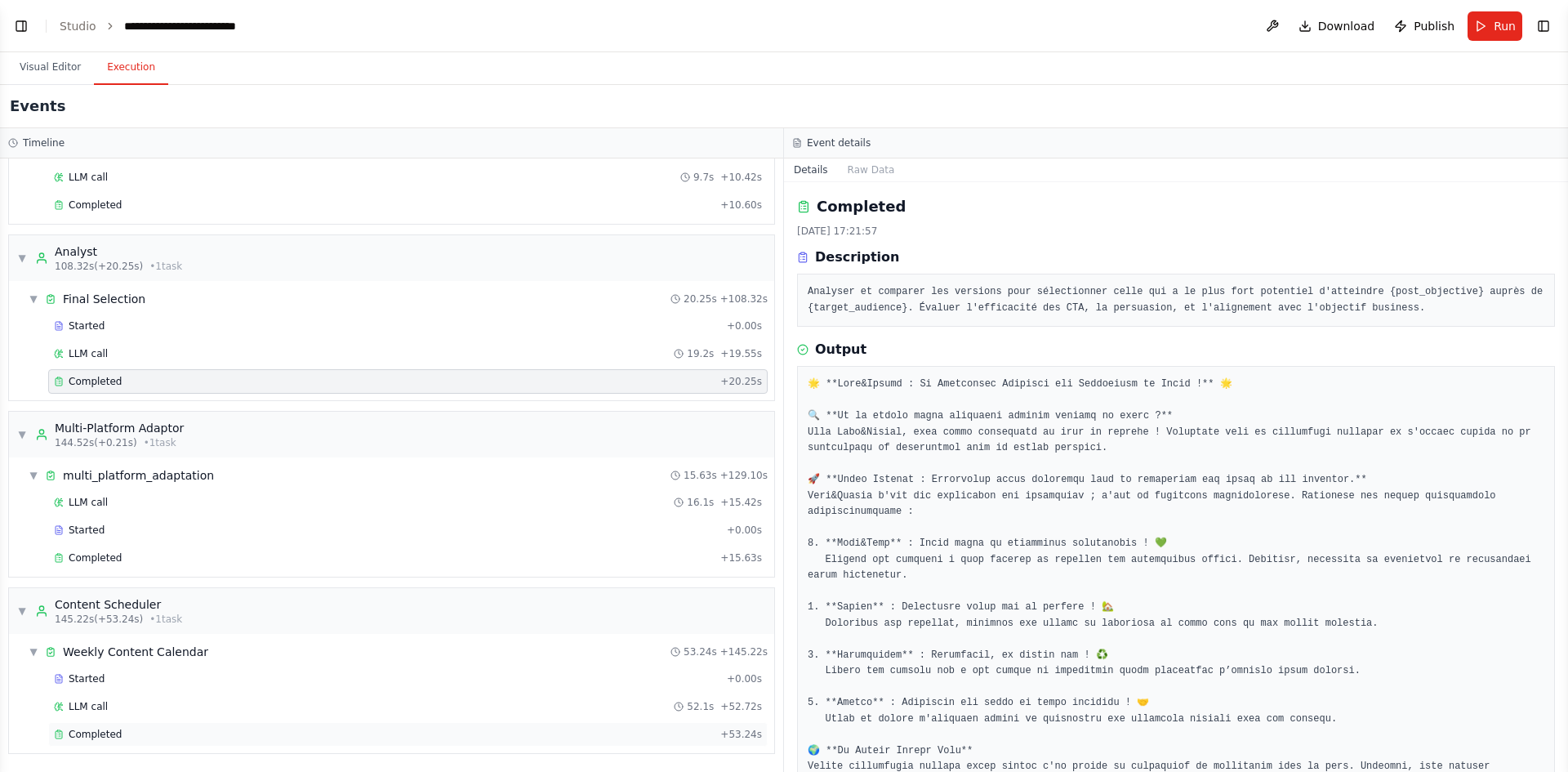
click at [366, 738] on div "Completed" at bounding box center [383, 734] width 660 height 13
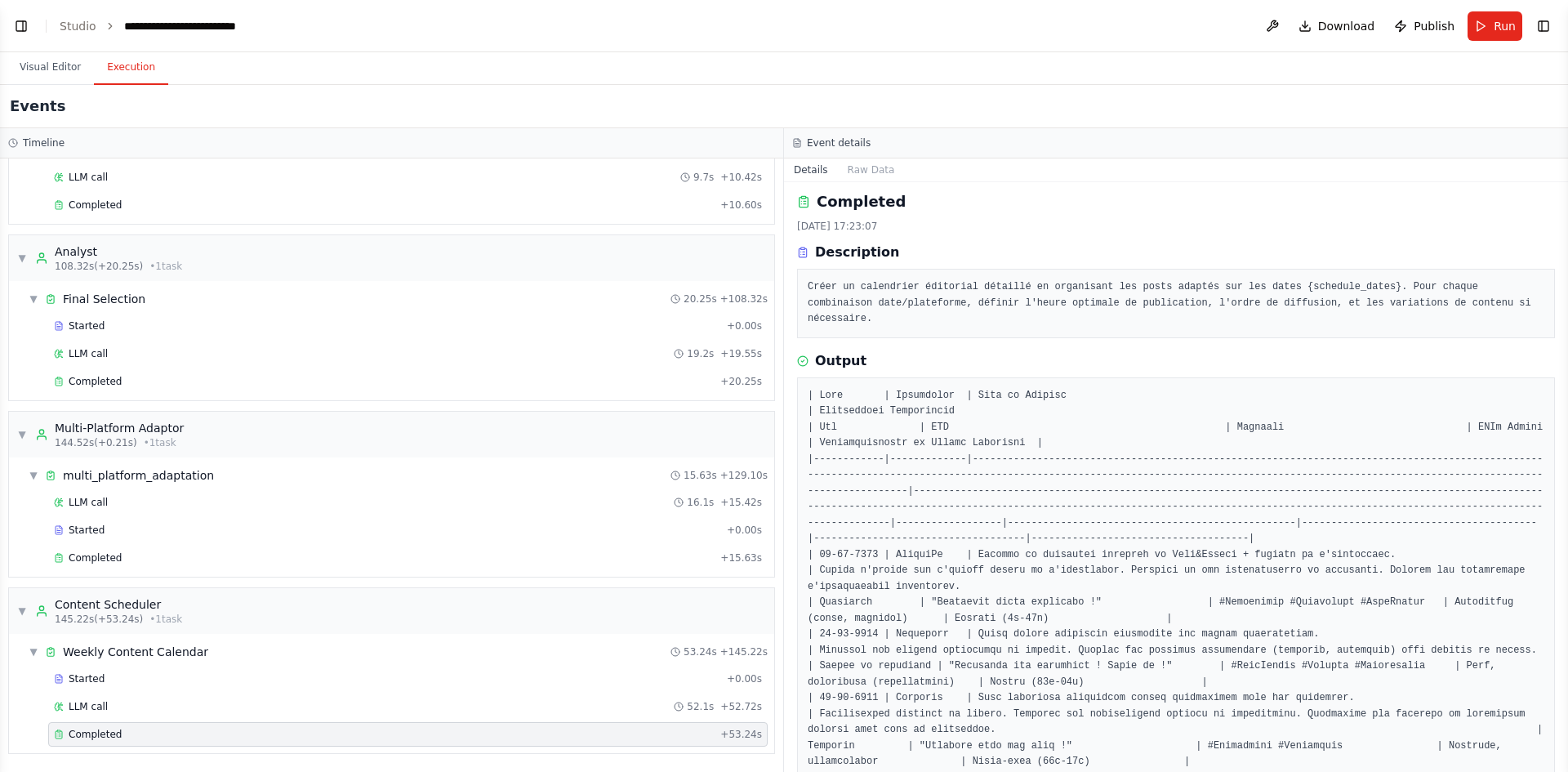
scroll to position [0, 0]
click at [239, 556] on div "Completed" at bounding box center [383, 558] width 660 height 13
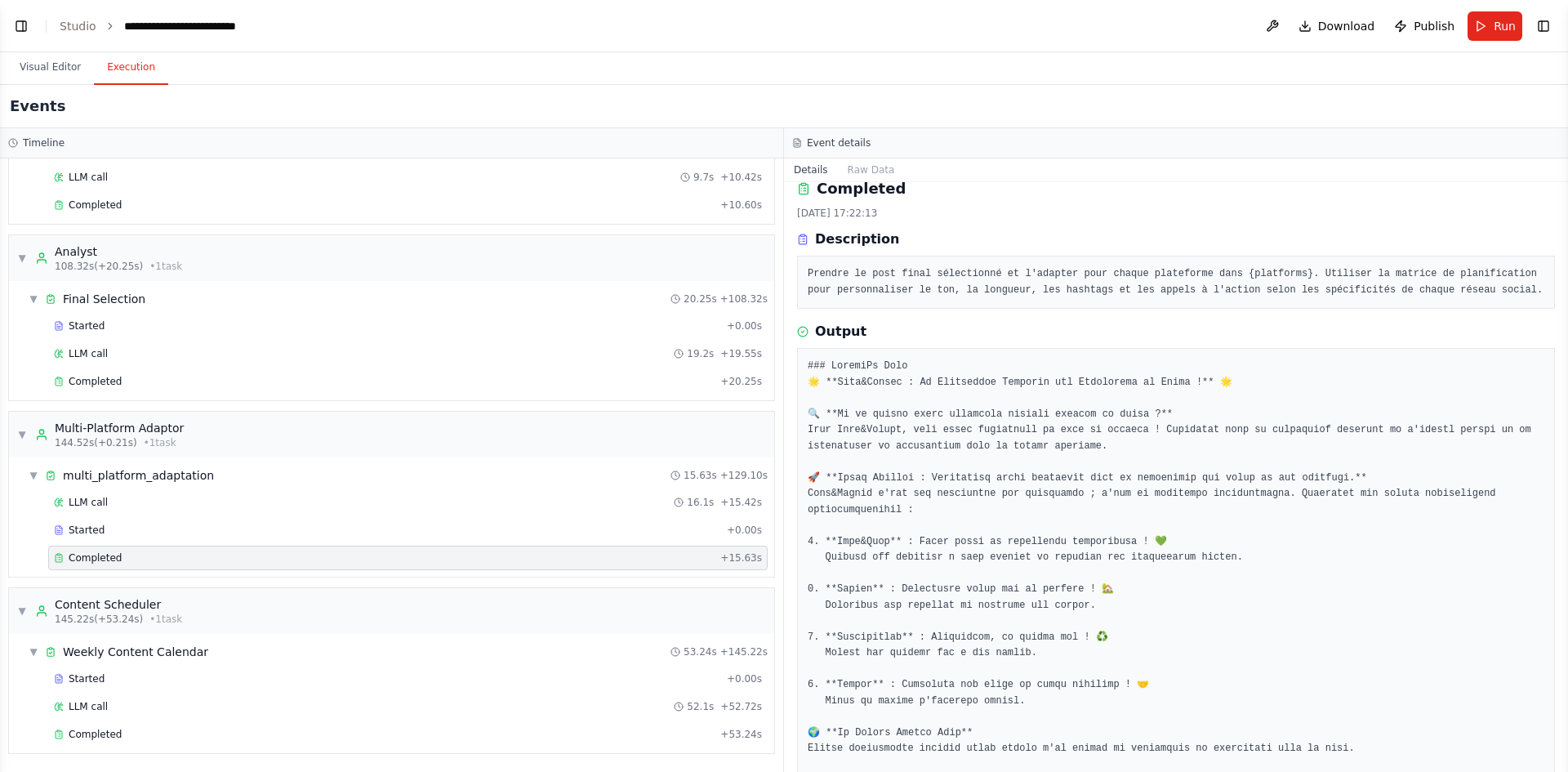
scroll to position [11, 0]
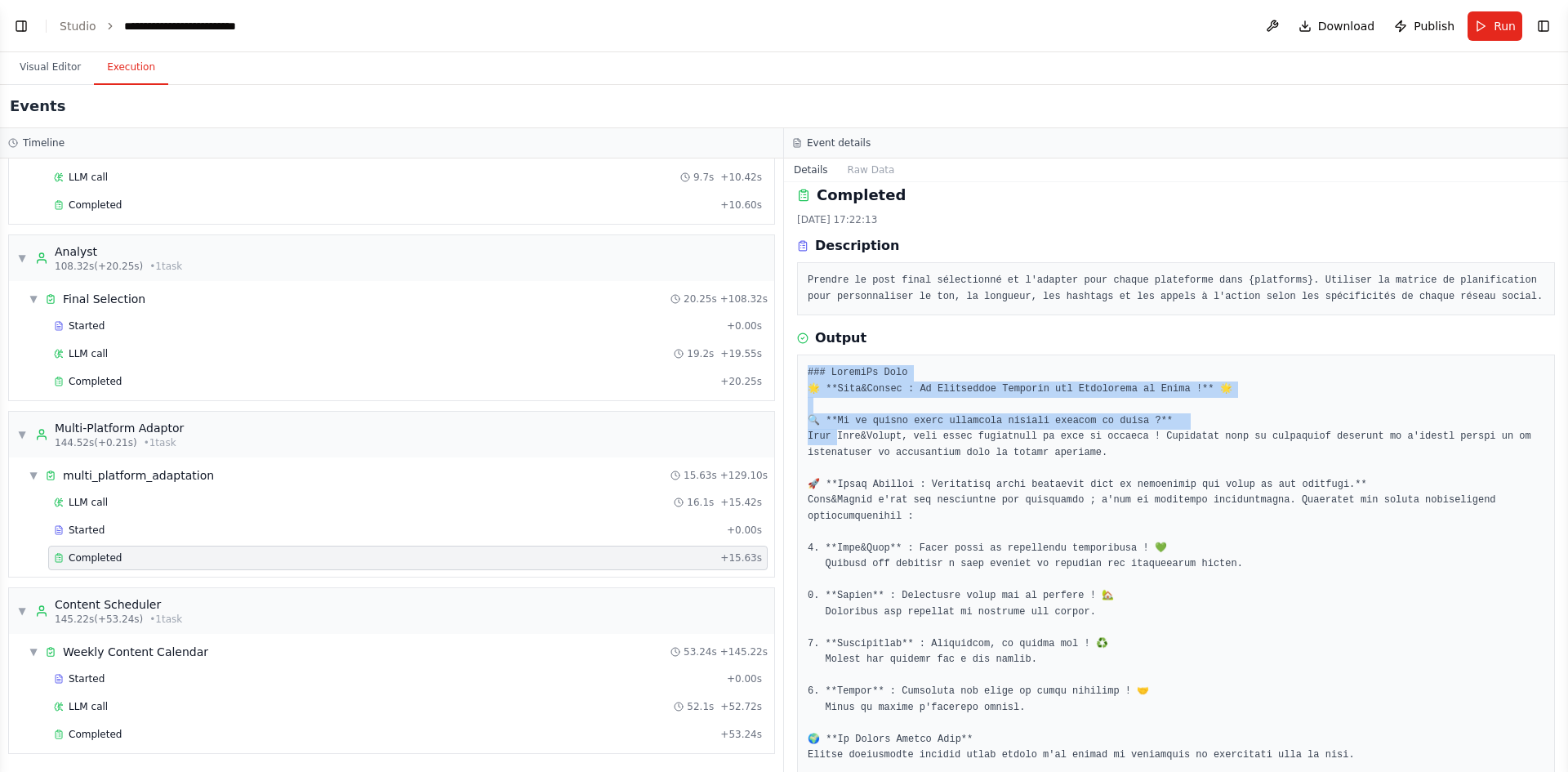
drag, startPoint x: 805, startPoint y: 371, endPoint x: 838, endPoint y: 437, distance: 73.8
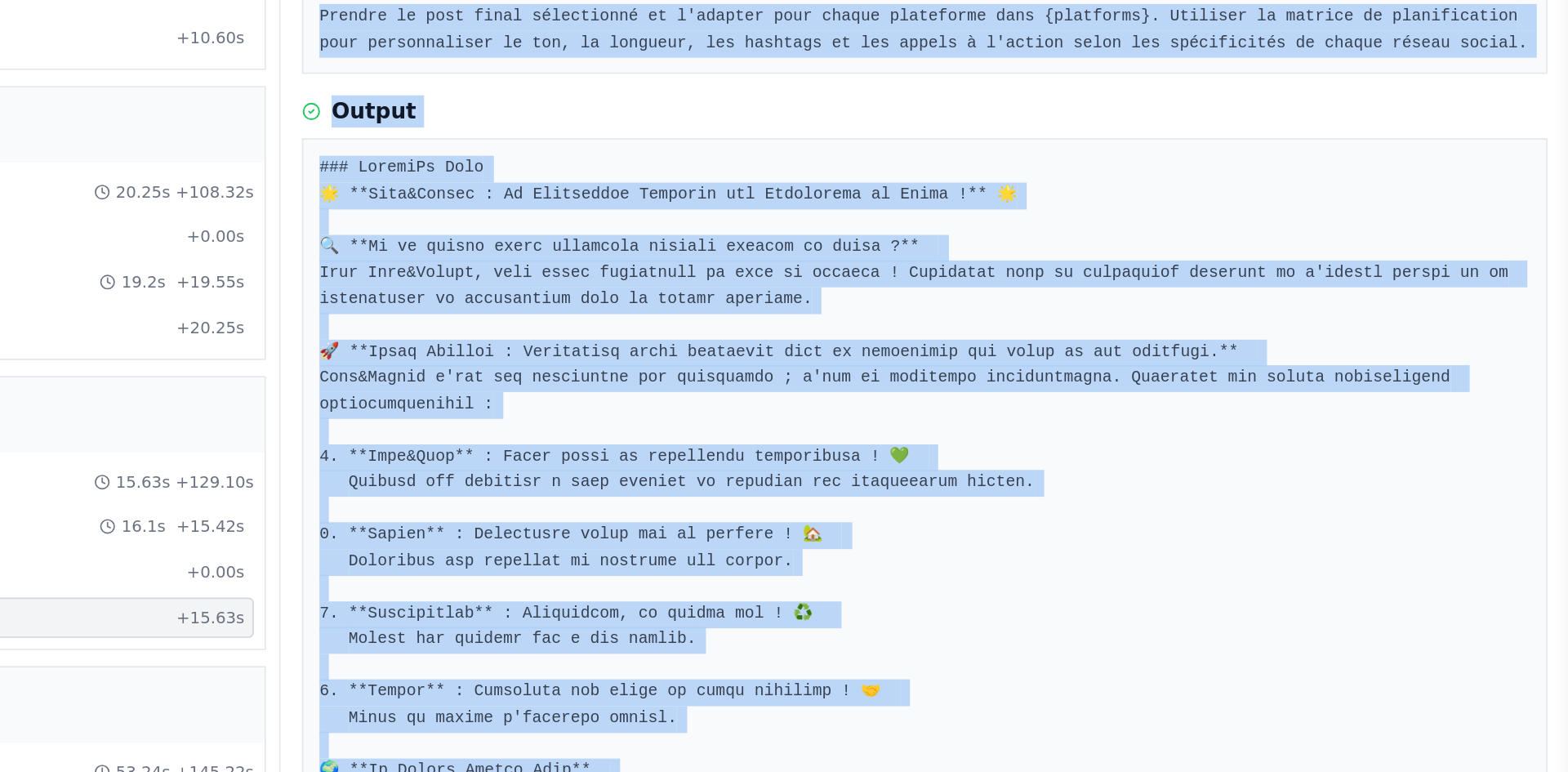
scroll to position [0, 0]
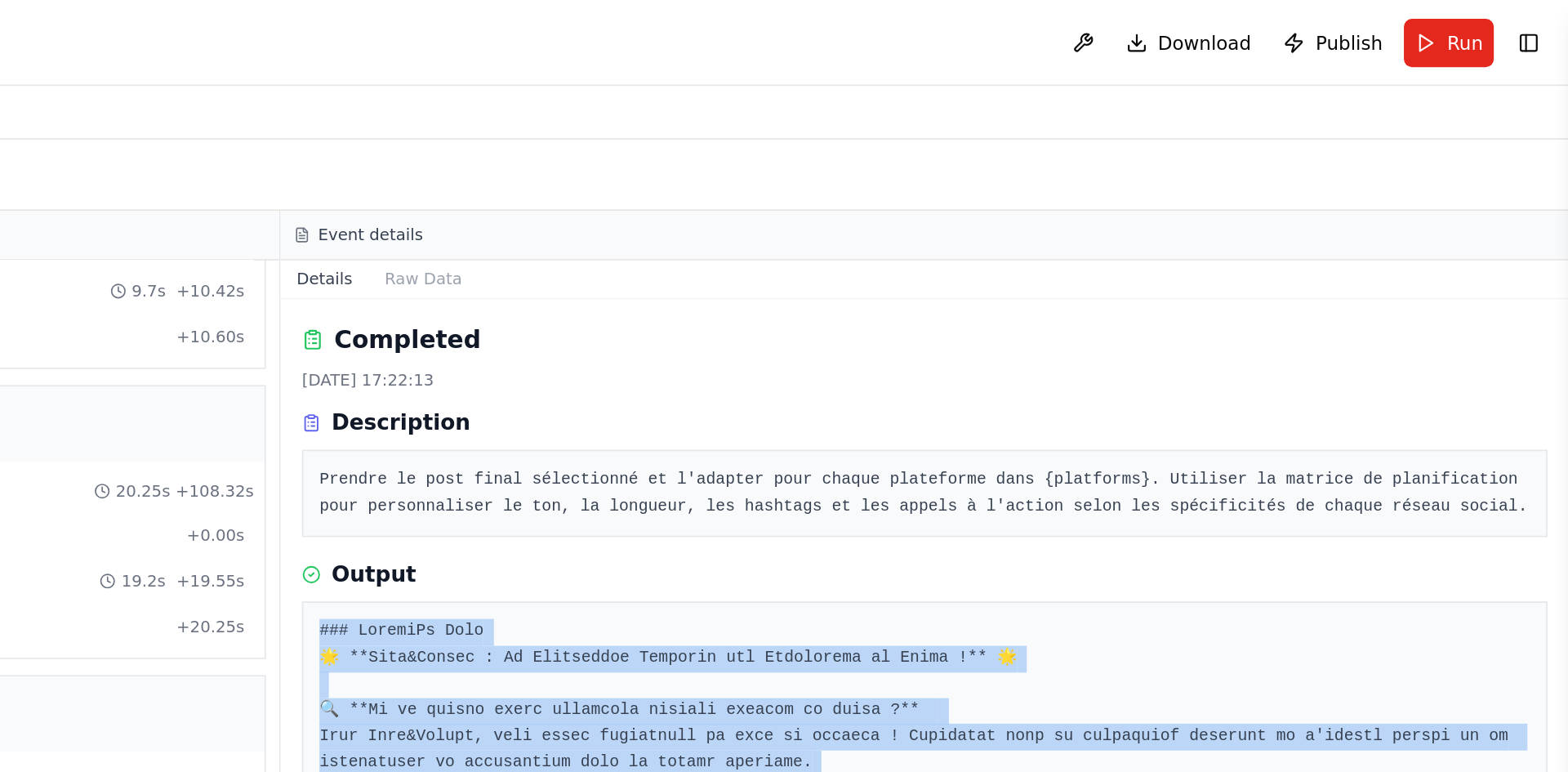
drag, startPoint x: 886, startPoint y: 729, endPoint x: 800, endPoint y: 372, distance: 367.2
copy pre "### LoremiPs Dolo 🌟 **Sita&Consec : Ad Elitseddoe Temporin utl Etdolorema al En…"
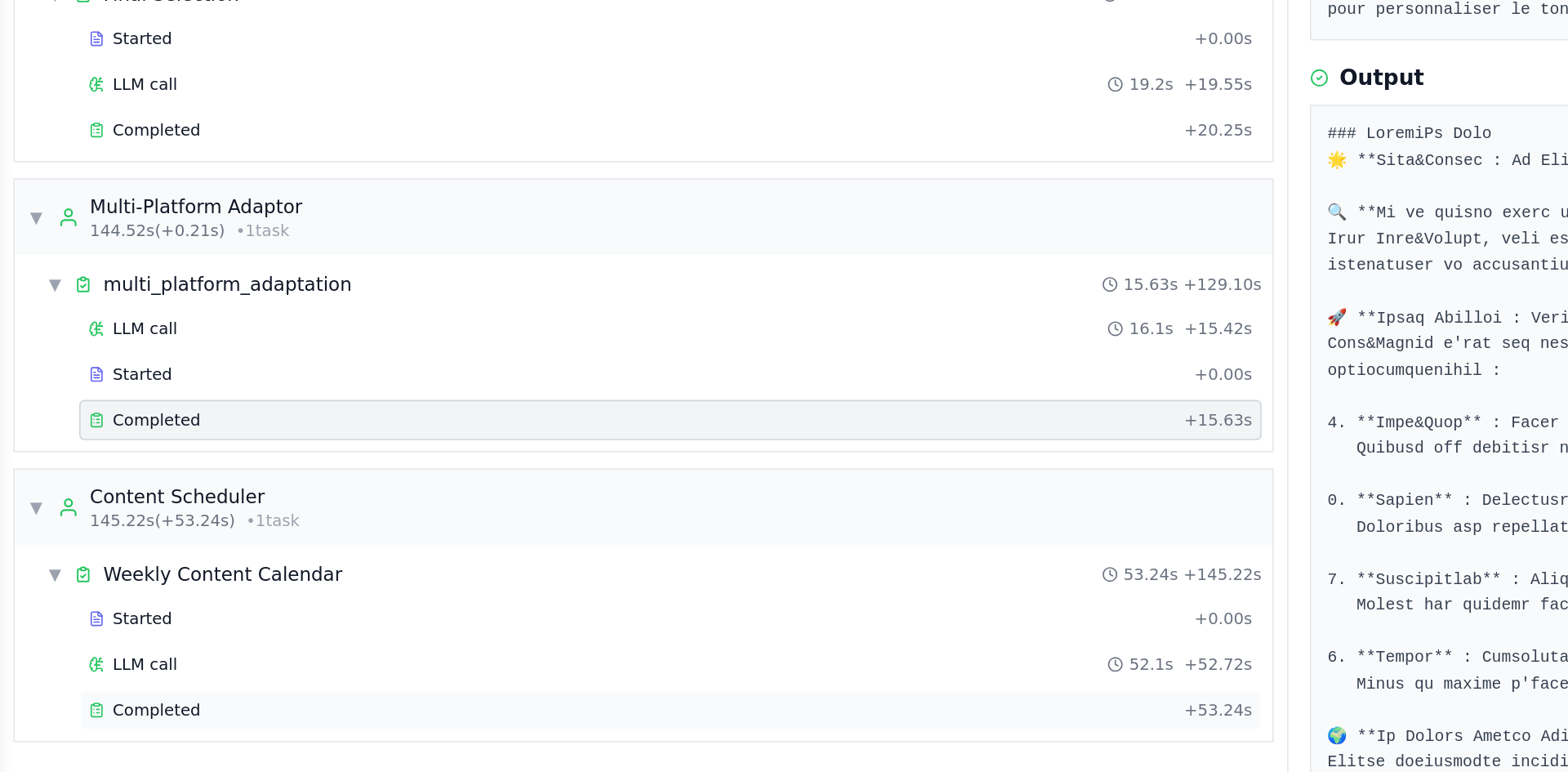
click at [179, 733] on div "Completed" at bounding box center [383, 734] width 660 height 13
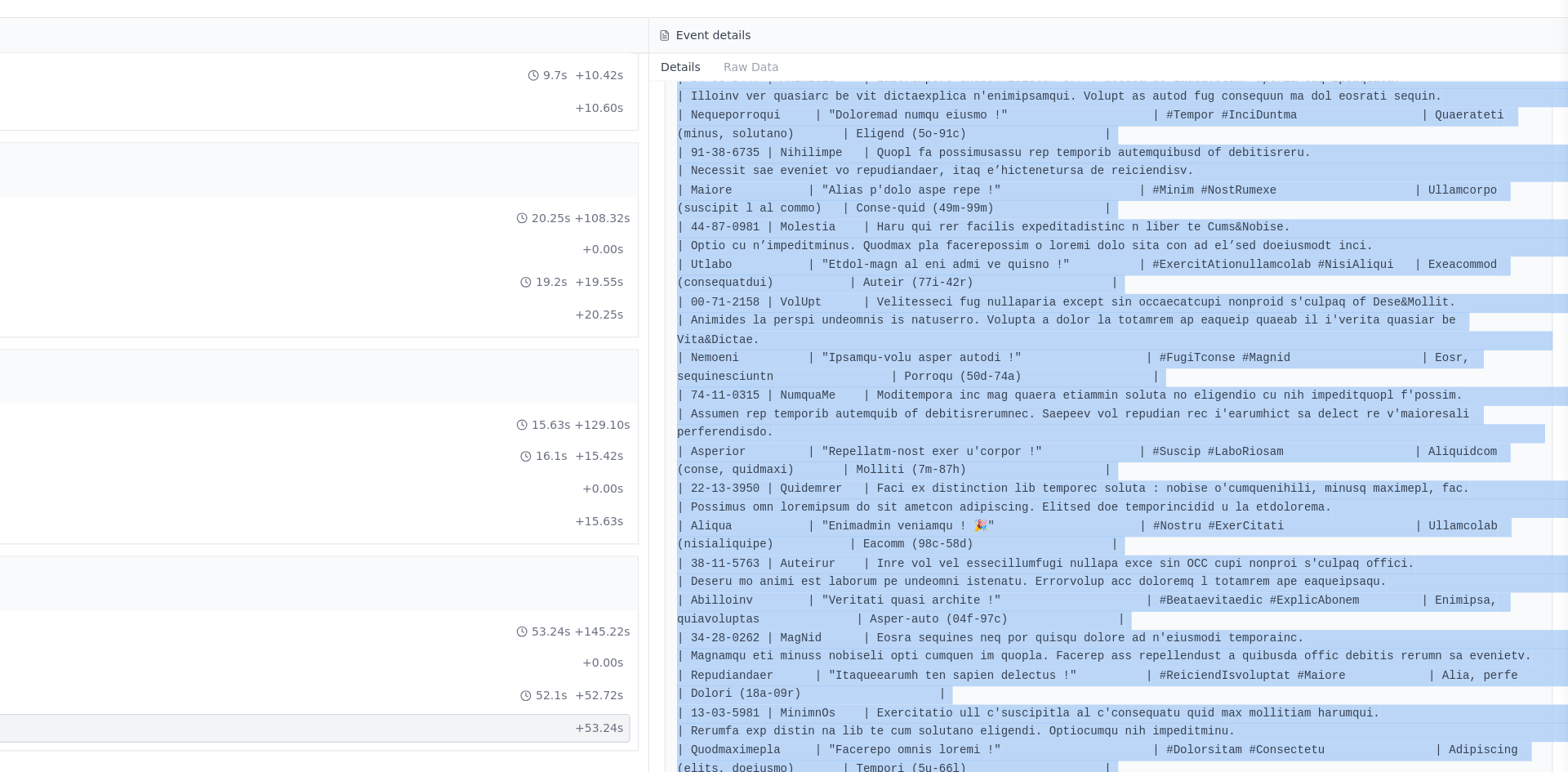
scroll to position [1681, 0]
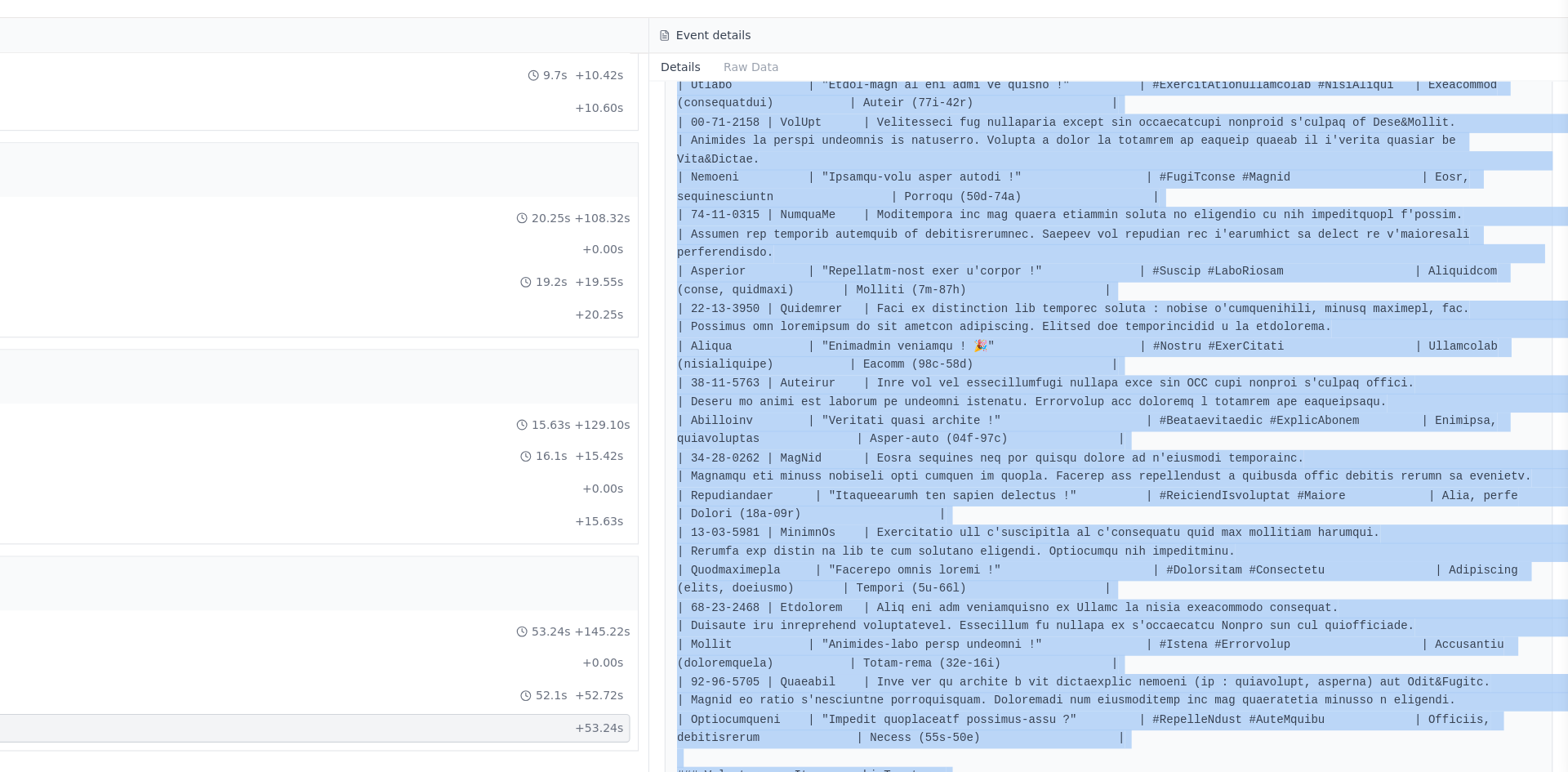
drag, startPoint x: 804, startPoint y: 306, endPoint x: 1322, endPoint y: 735, distance: 672.6
copy pre "| Lore | Ipsumdolor | Sita co Adipisc | Elitseddoei Temporincid | Utl | ETD | M…"
